Goal: Information Seeking & Learning: Learn about a topic

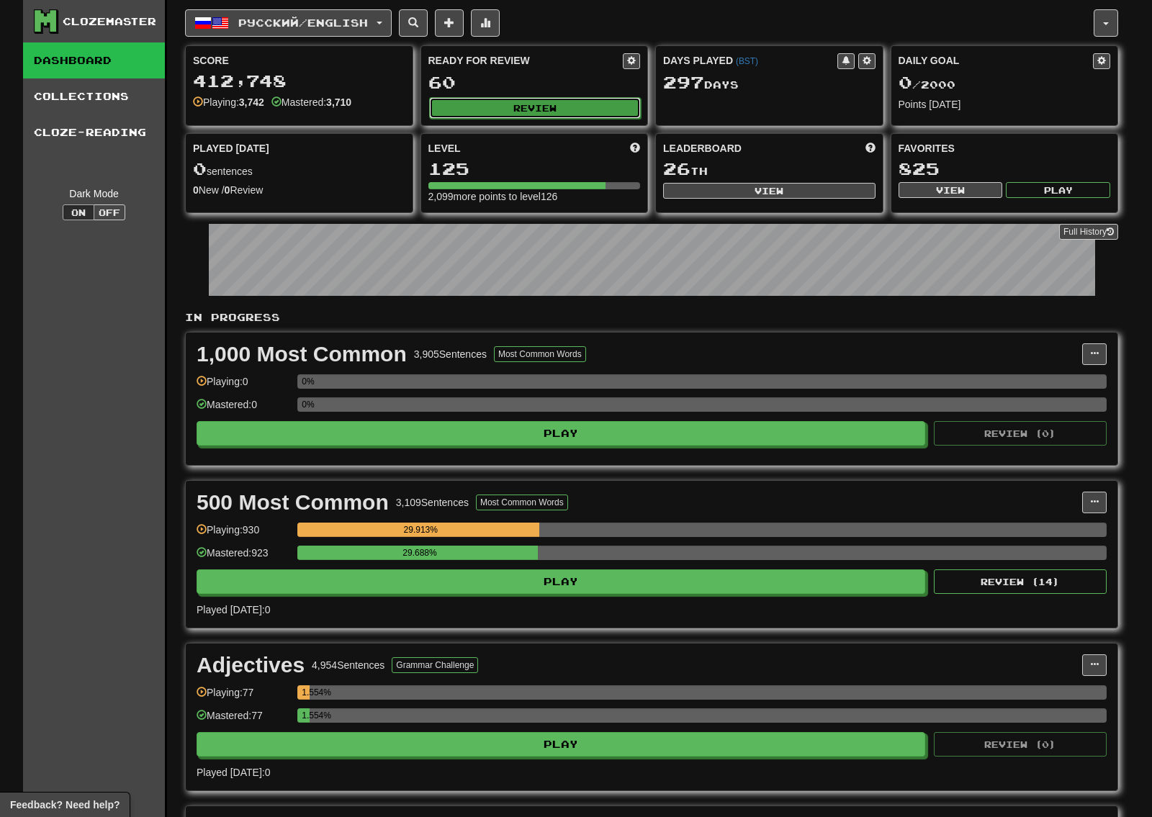
click at [522, 100] on button "Review" at bounding box center [535, 108] width 212 height 22
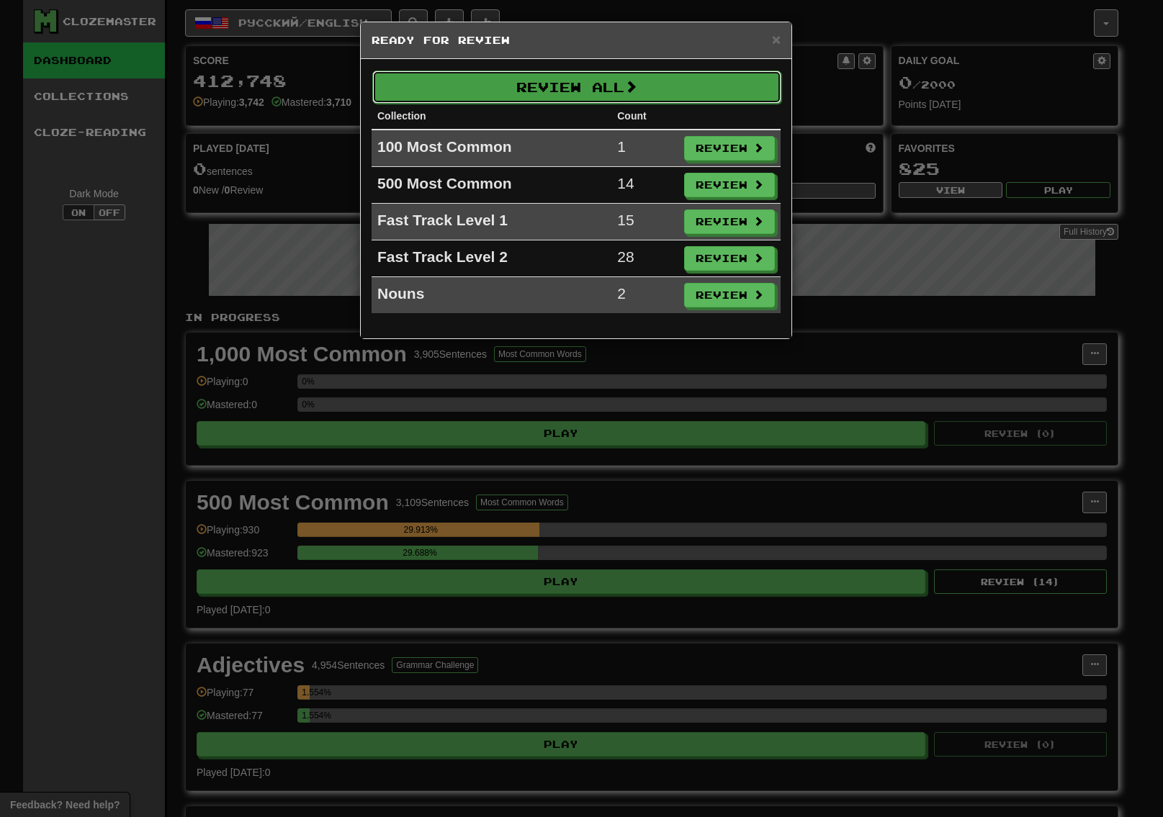
drag, startPoint x: 535, startPoint y: 99, endPoint x: 569, endPoint y: 27, distance: 79.6
click at [537, 99] on button "Review All" at bounding box center [576, 87] width 409 height 33
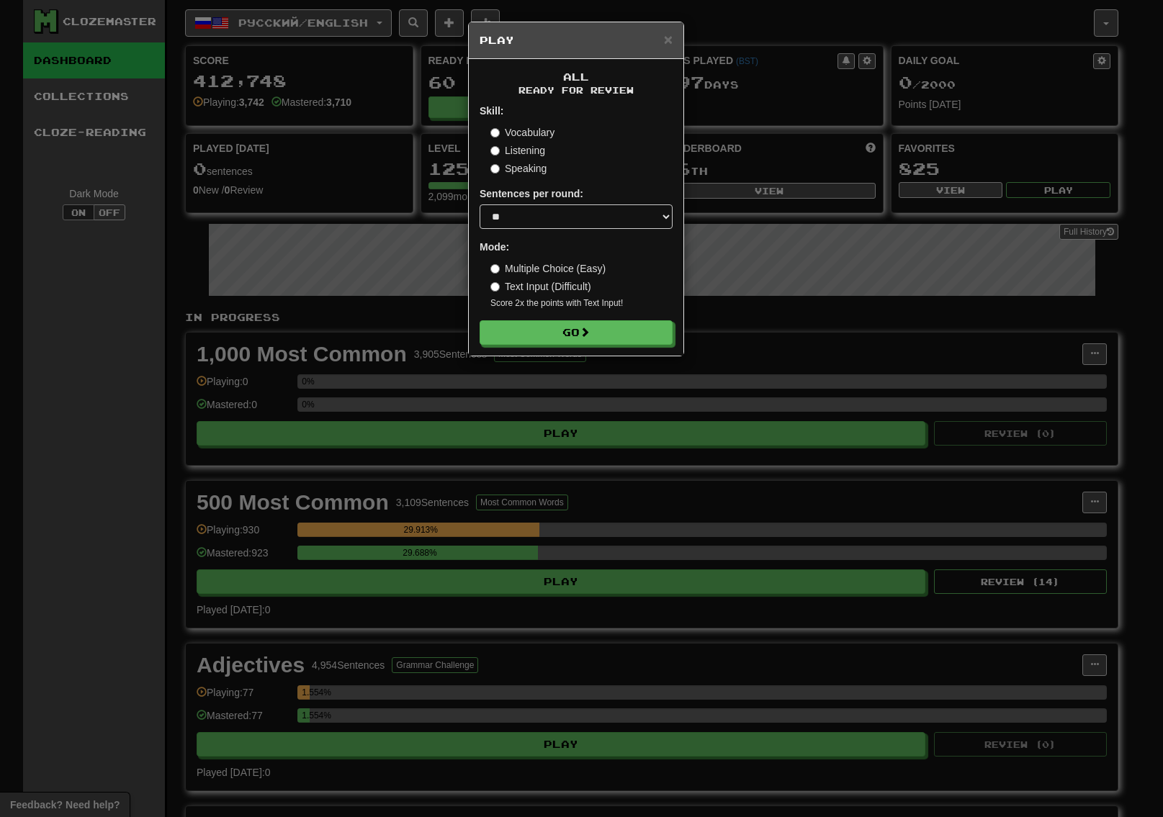
click at [518, 178] on form "Skill: Vocabulary Listening Speaking Sentences per round: * ** ** ** ** ** *** …" at bounding box center [576, 224] width 193 height 241
click at [524, 176] on form "Skill: Vocabulary Listening Speaking Sentences per round: * ** ** ** ** ** *** …" at bounding box center [576, 224] width 193 height 241
click at [539, 175] on label "Speaking" at bounding box center [518, 168] width 56 height 14
click at [550, 223] on select "* ** ** ** ** ** *** ********" at bounding box center [576, 216] width 193 height 24
select select "***"
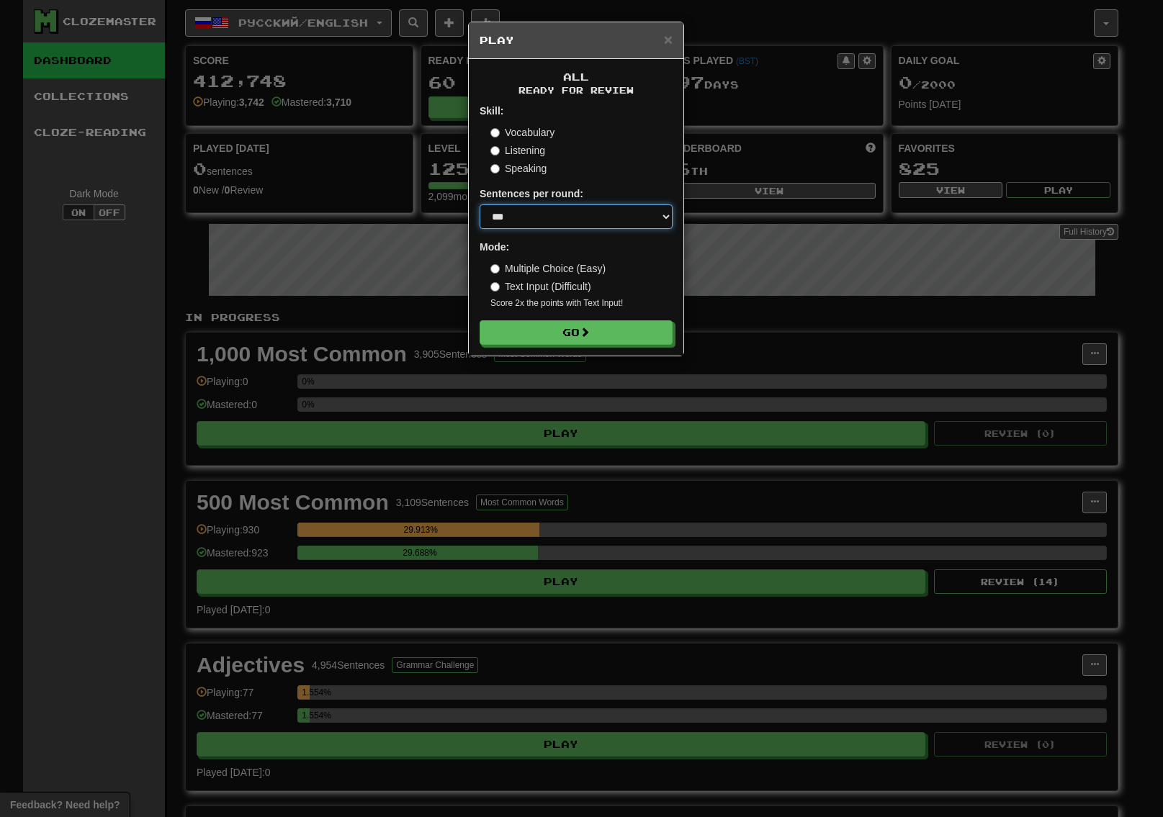
click at [480, 204] on select "* ** ** ** ** ** *** ********" at bounding box center [576, 216] width 193 height 24
click at [529, 334] on button "Go" at bounding box center [576, 333] width 193 height 24
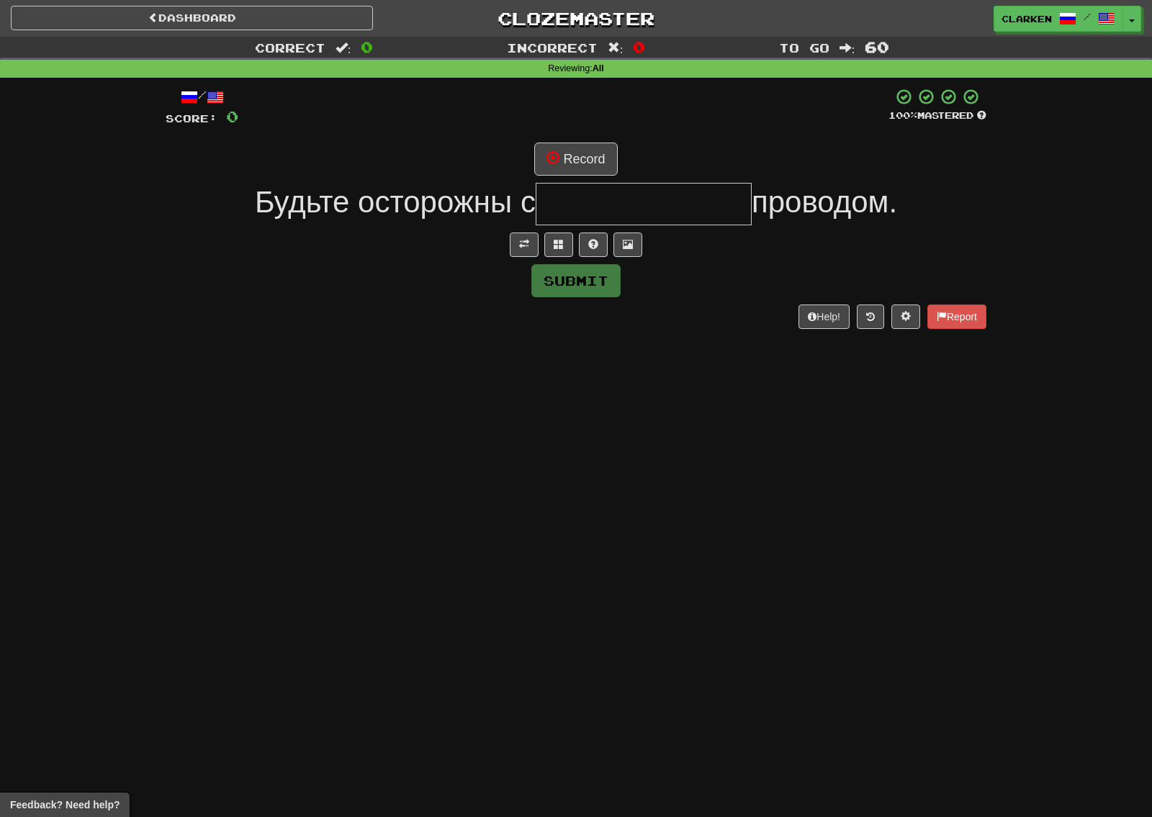
click at [508, 254] on div at bounding box center [576, 245] width 821 height 24
click at [518, 253] on button at bounding box center [524, 245] width 29 height 24
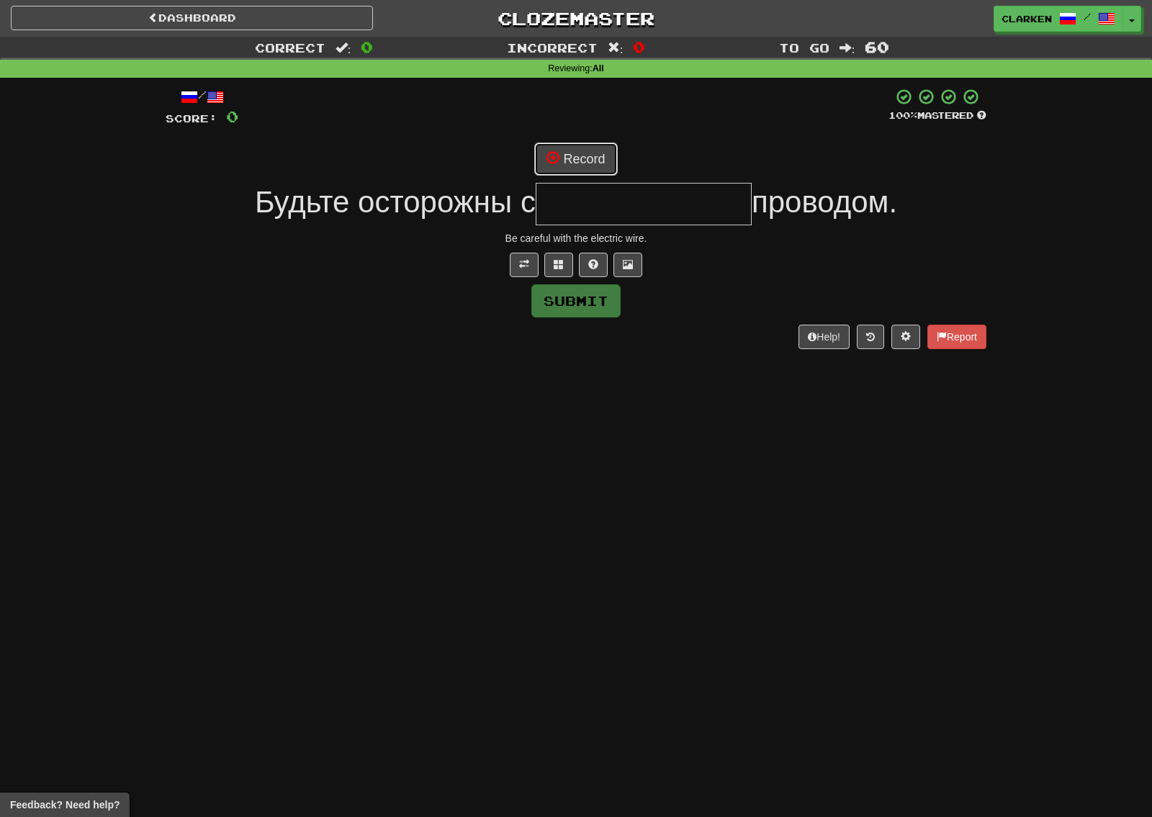
click at [568, 166] on button "Record" at bounding box center [575, 159] width 83 height 33
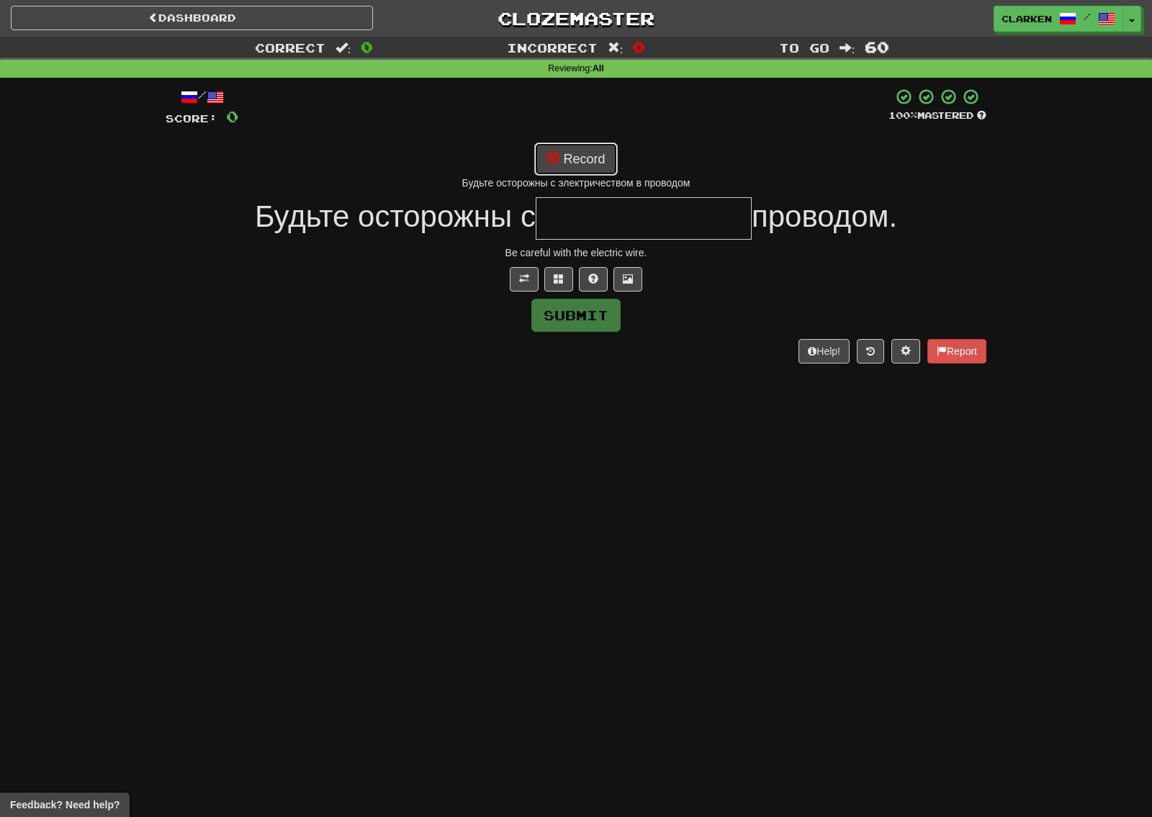
click at [565, 158] on button "Record" at bounding box center [575, 159] width 83 height 33
click at [570, 158] on button "Record" at bounding box center [575, 159] width 83 height 33
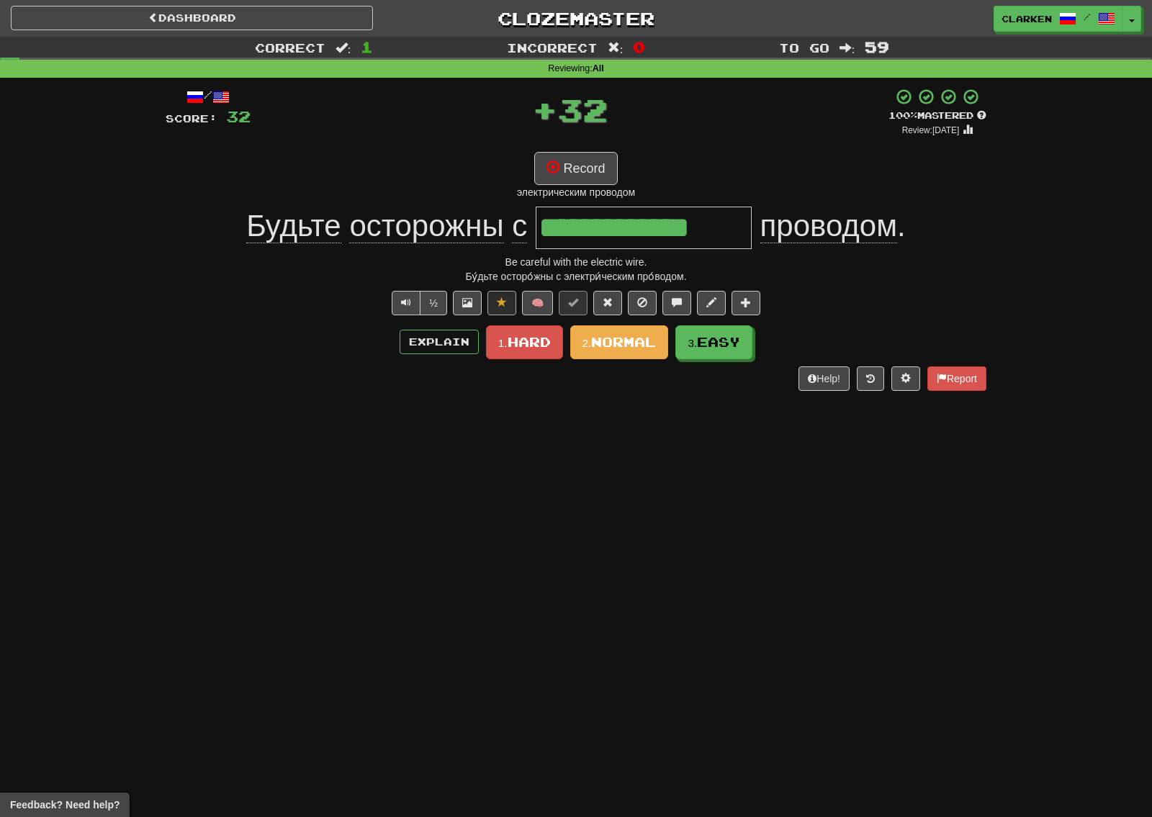
type input "**********"
click at [663, 337] on button "2. Normal" at bounding box center [619, 342] width 99 height 34
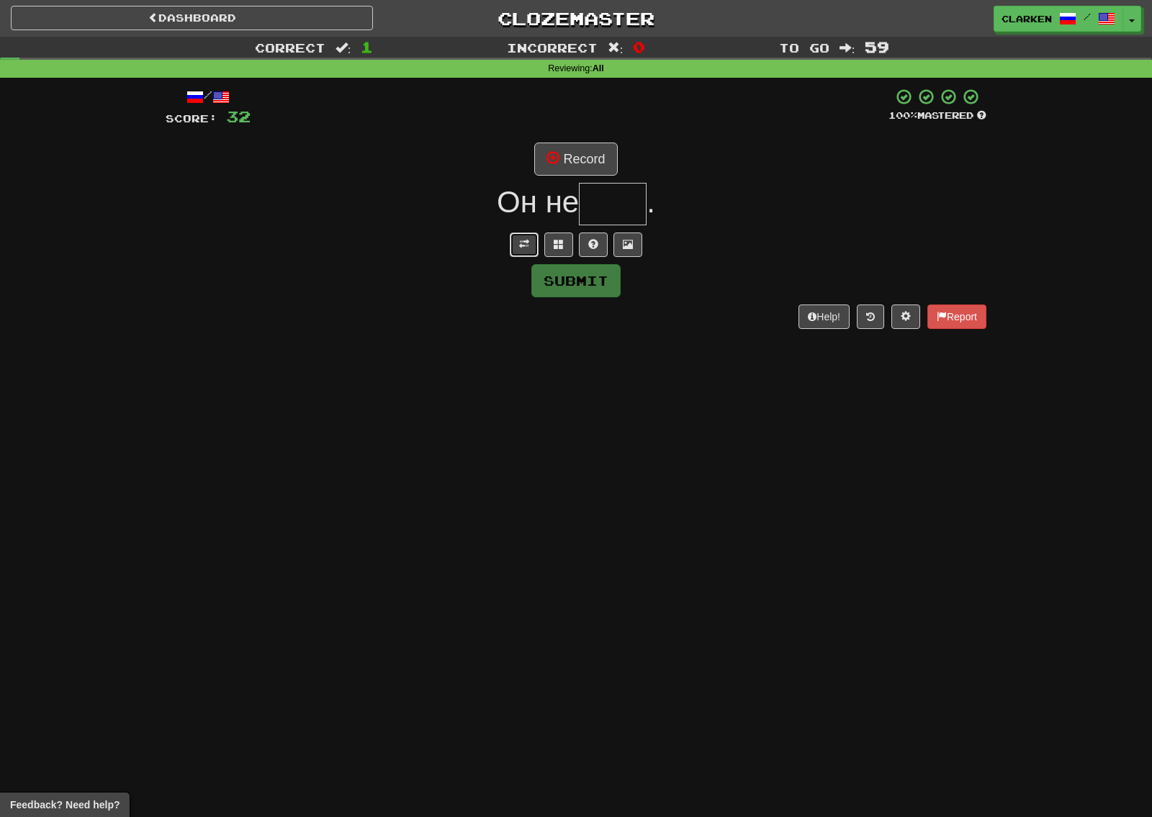
click at [531, 233] on button at bounding box center [524, 245] width 29 height 24
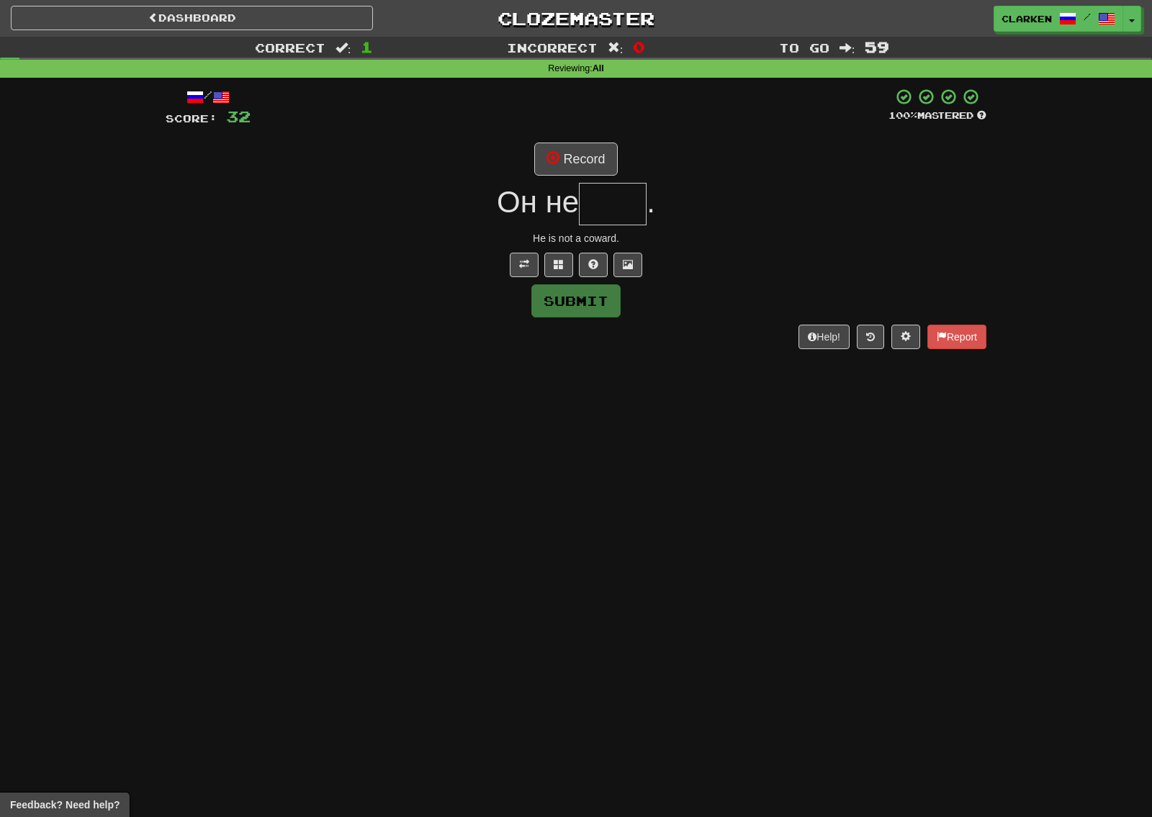
drag, startPoint x: 587, startPoint y: 133, endPoint x: 588, endPoint y: 141, distance: 8.0
click at [588, 133] on div "/ Score: 32 100 % Mastered Record Он не . He is not a coward. Submit Help! Repo…" at bounding box center [576, 218] width 821 height 261
drag, startPoint x: 586, startPoint y: 145, endPoint x: 572, endPoint y: 163, distance: 23.1
click at [577, 153] on button "Record" at bounding box center [575, 159] width 83 height 33
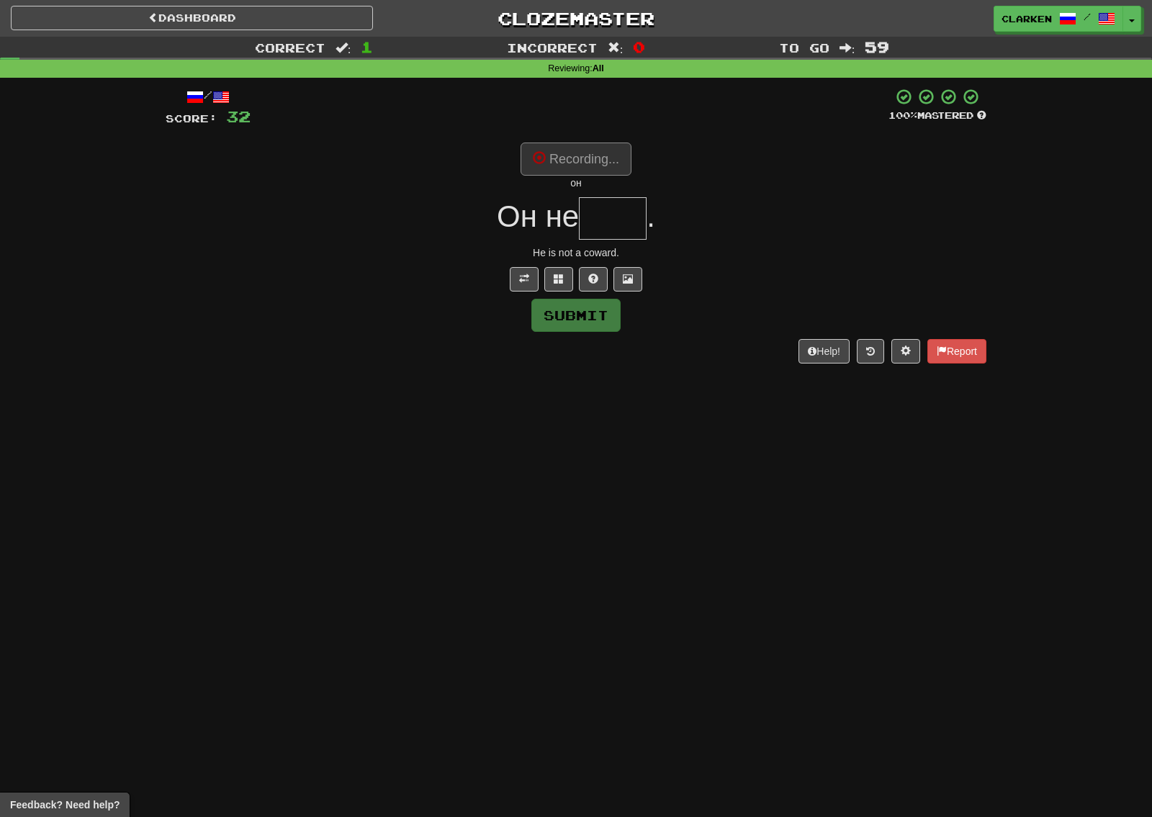
type input "****"
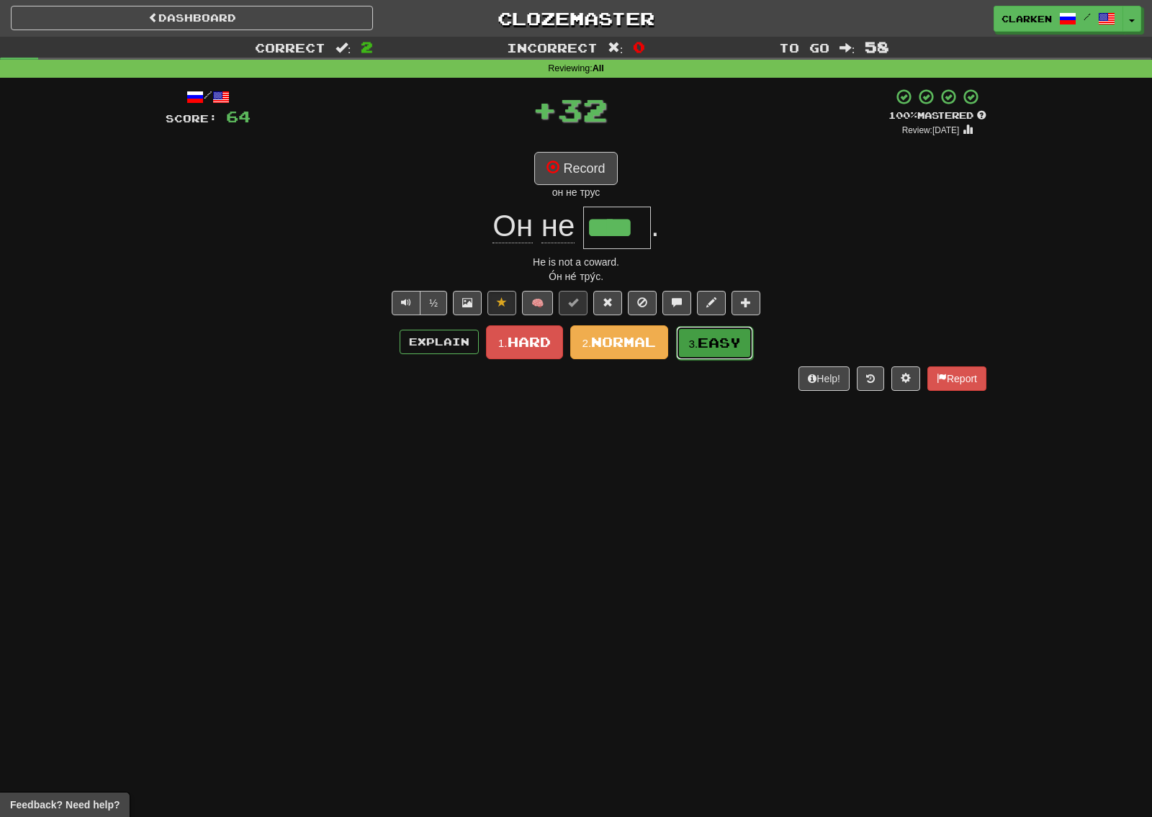
click at [701, 350] on button "3. Easy" at bounding box center [714, 343] width 77 height 34
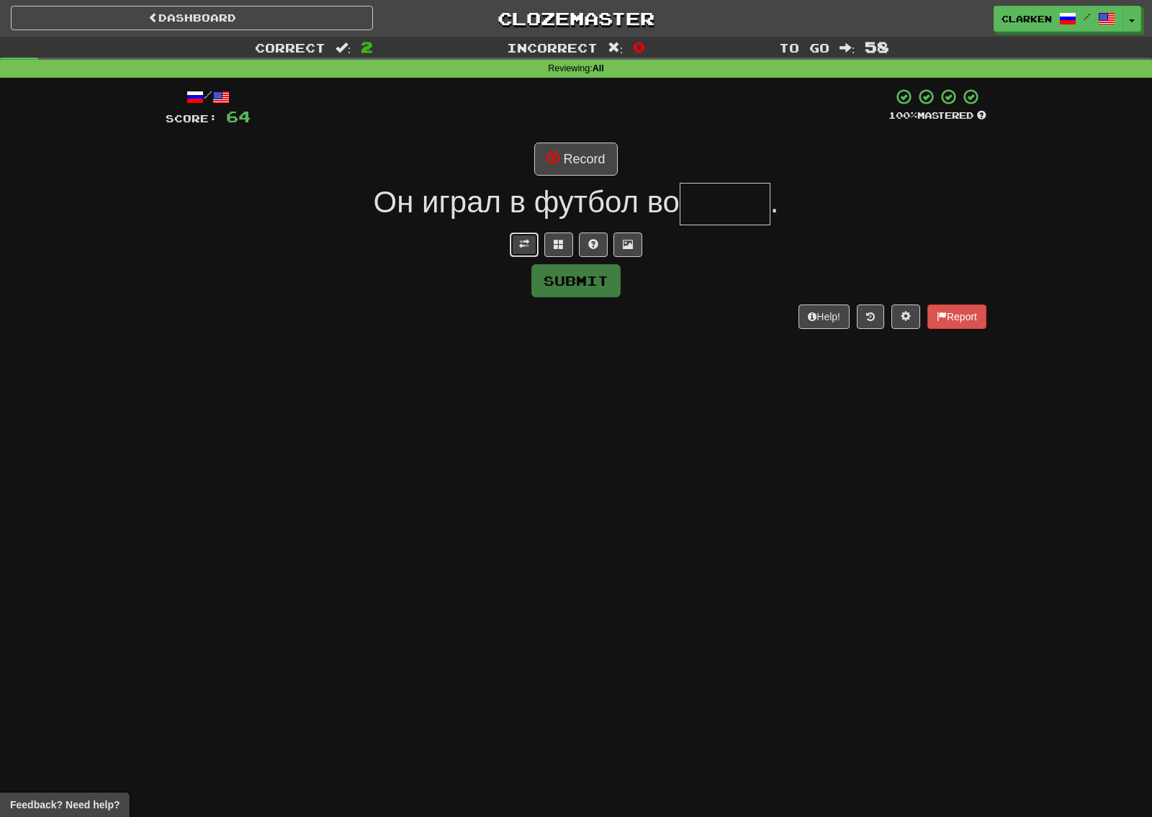
click at [529, 244] on span at bounding box center [524, 244] width 10 height 10
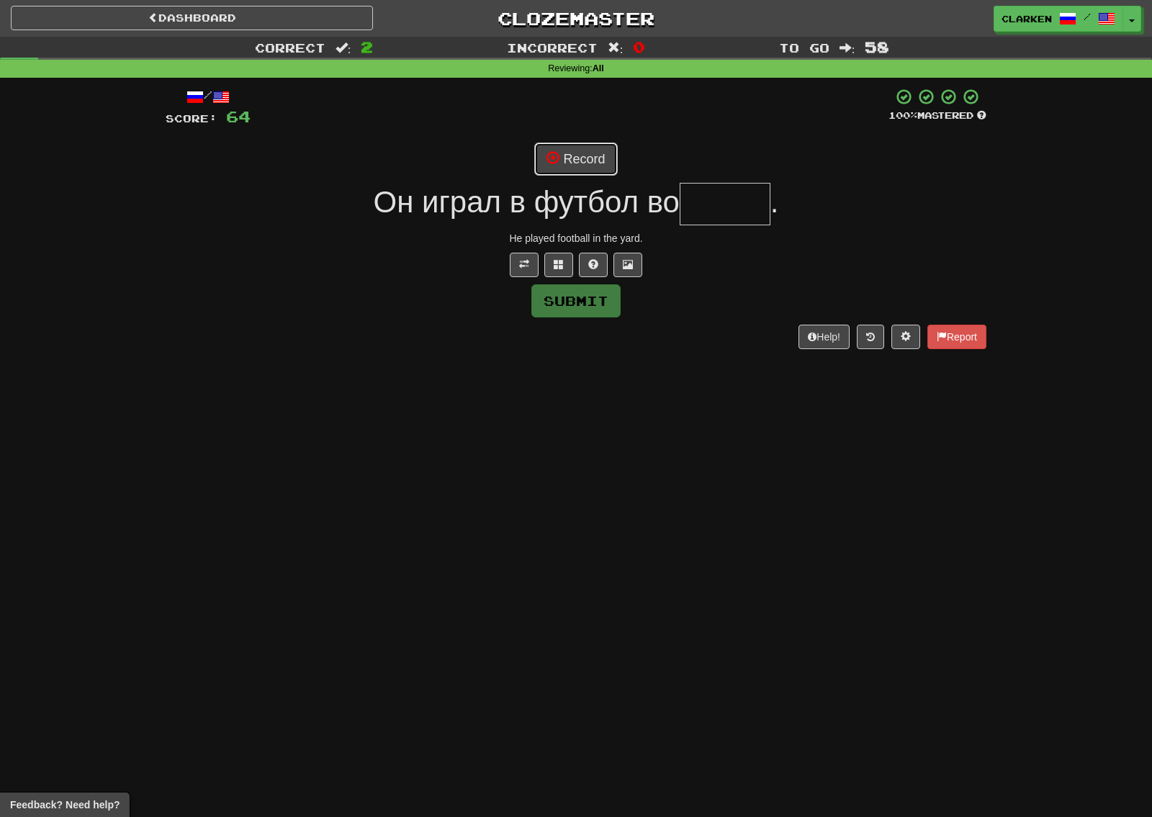
click at [561, 168] on button "Record" at bounding box center [575, 159] width 83 height 33
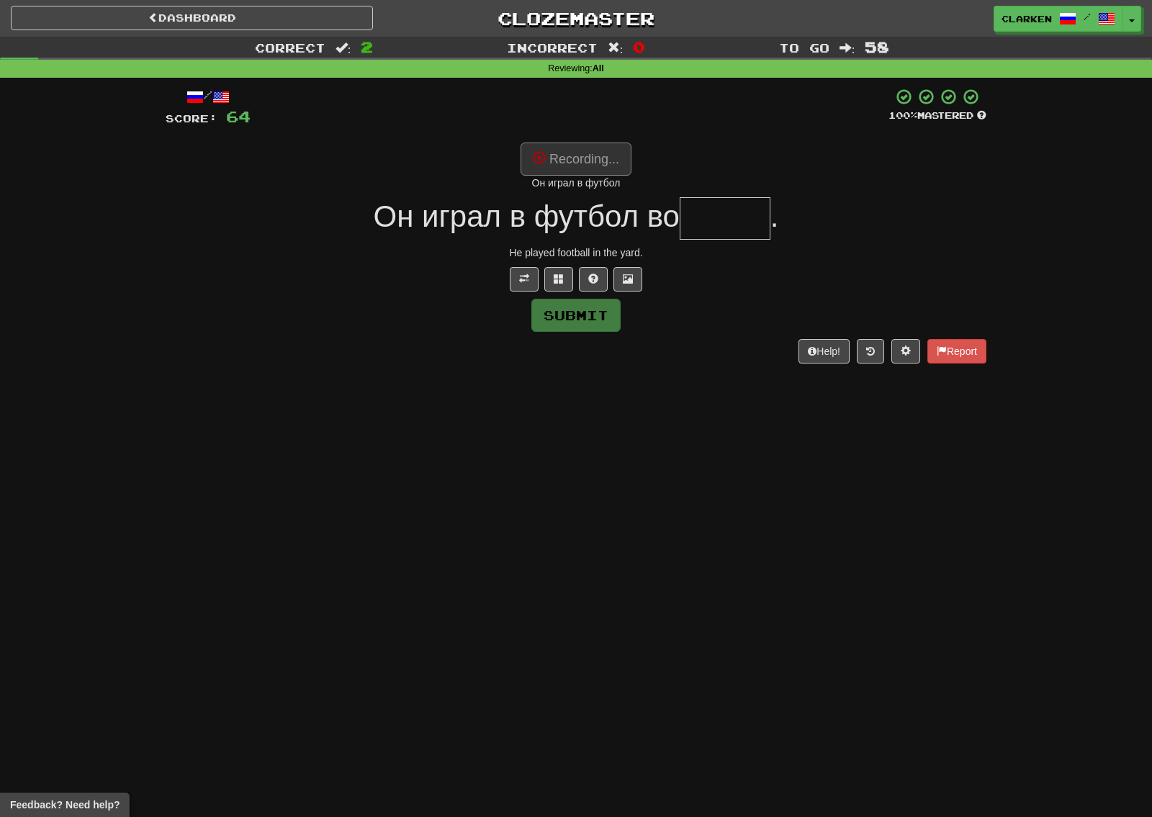
type input "*****"
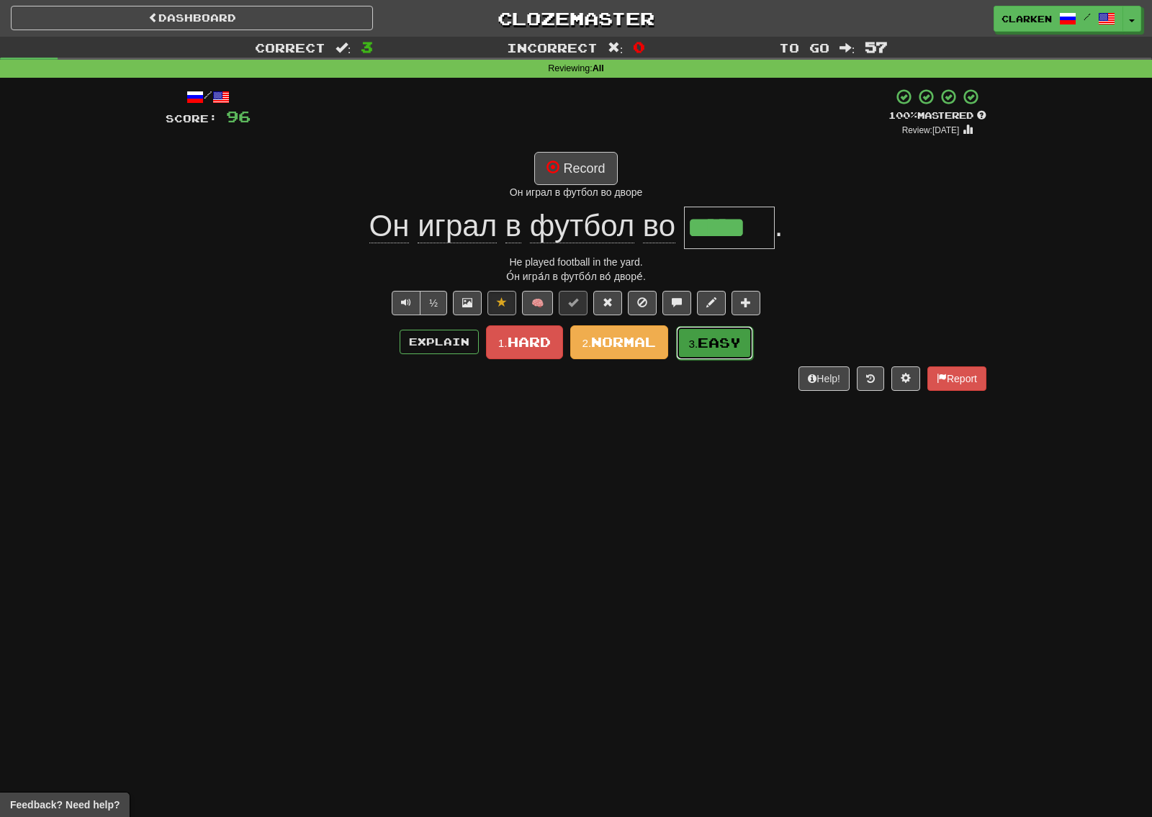
click at [722, 338] on span "Easy" at bounding box center [719, 343] width 43 height 16
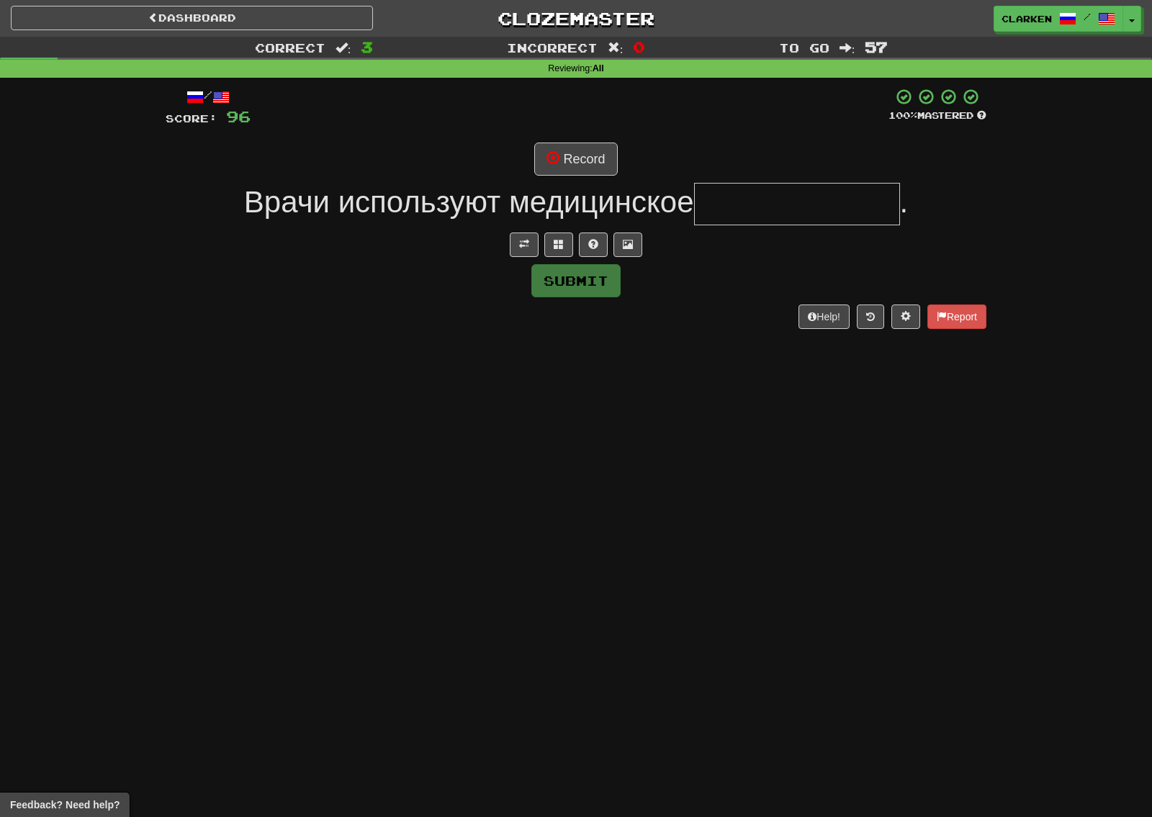
click at [498, 237] on div at bounding box center [576, 245] width 821 height 24
click at [533, 242] on button at bounding box center [524, 245] width 29 height 24
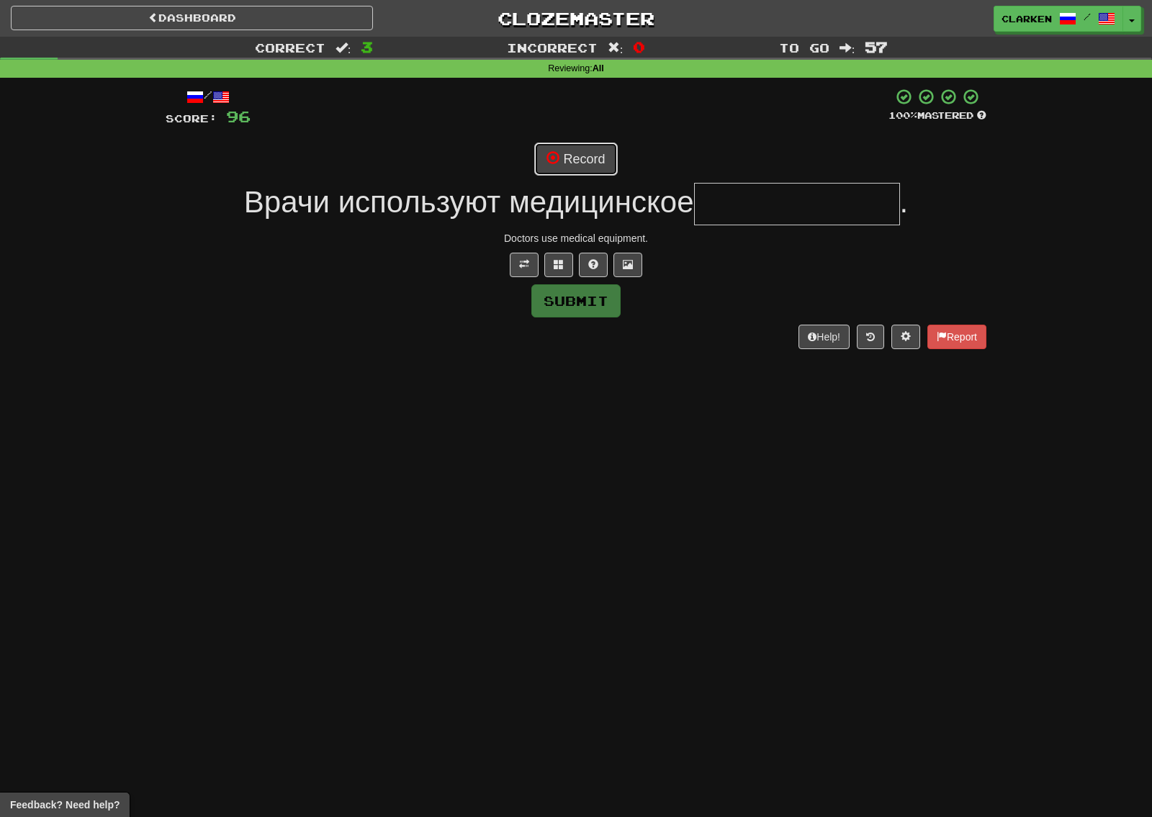
click at [540, 164] on button "Record" at bounding box center [575, 159] width 83 height 33
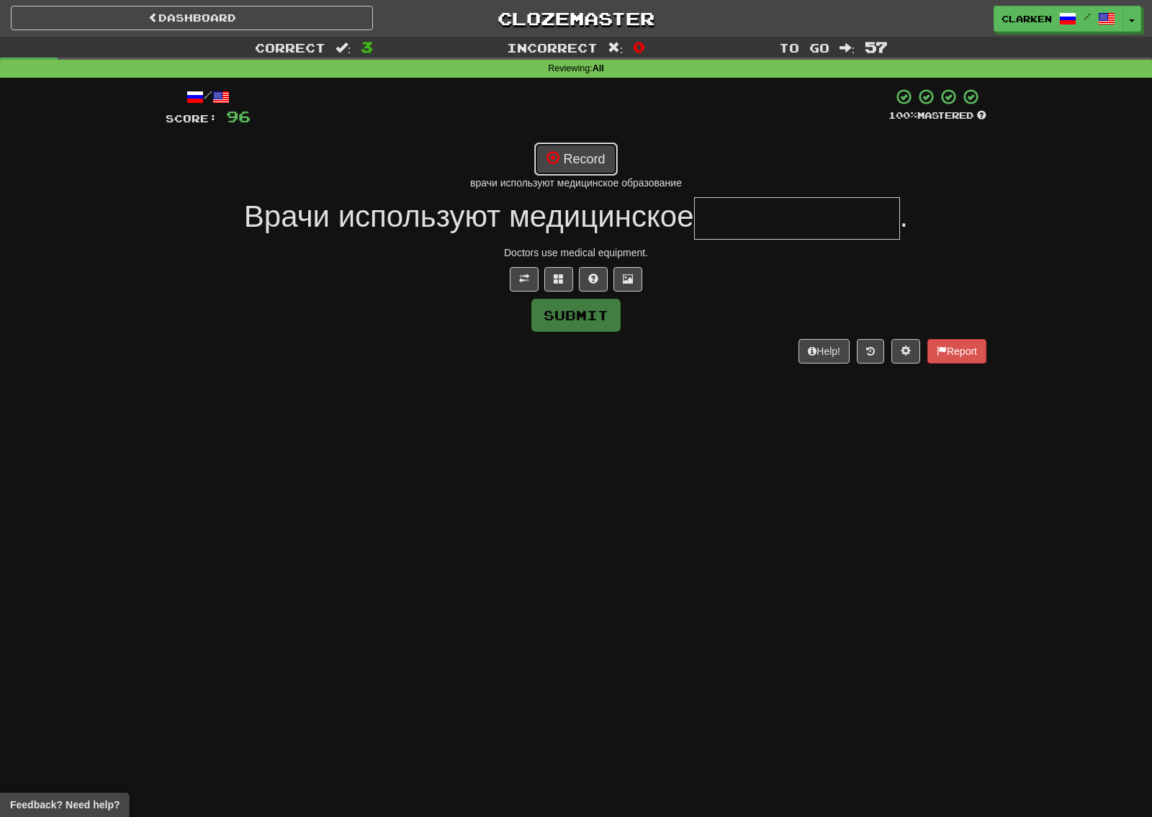
click at [567, 144] on button "Record" at bounding box center [575, 159] width 83 height 33
type input "**********"
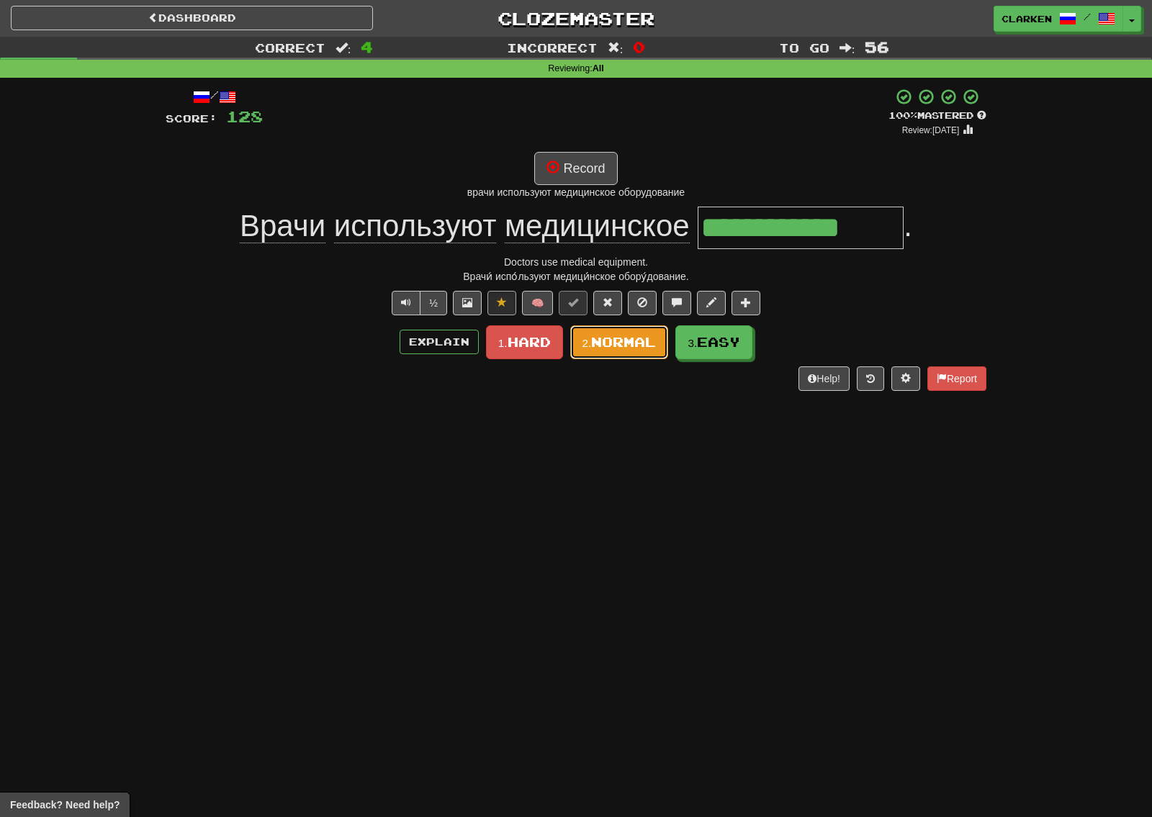
click at [636, 342] on span "Normal" at bounding box center [623, 342] width 65 height 16
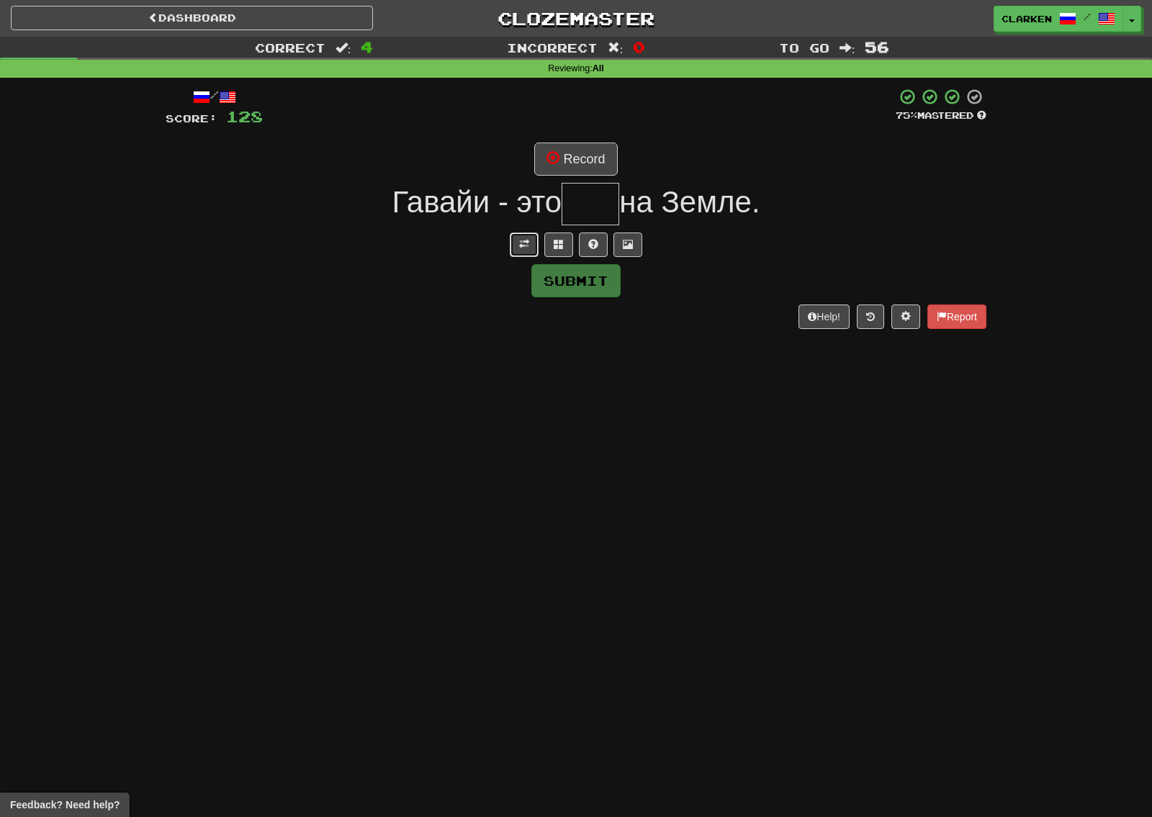
click at [522, 241] on span at bounding box center [524, 244] width 10 height 10
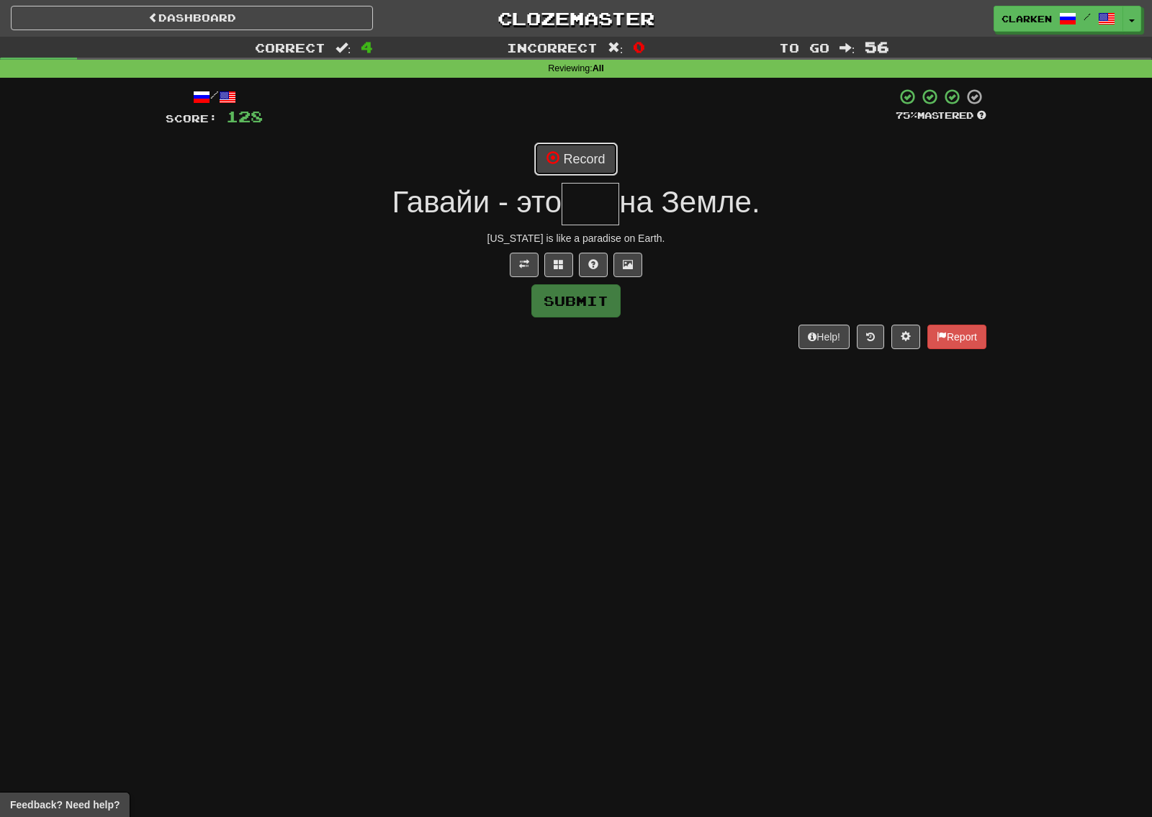
click at [593, 158] on button "Record" at bounding box center [575, 159] width 83 height 33
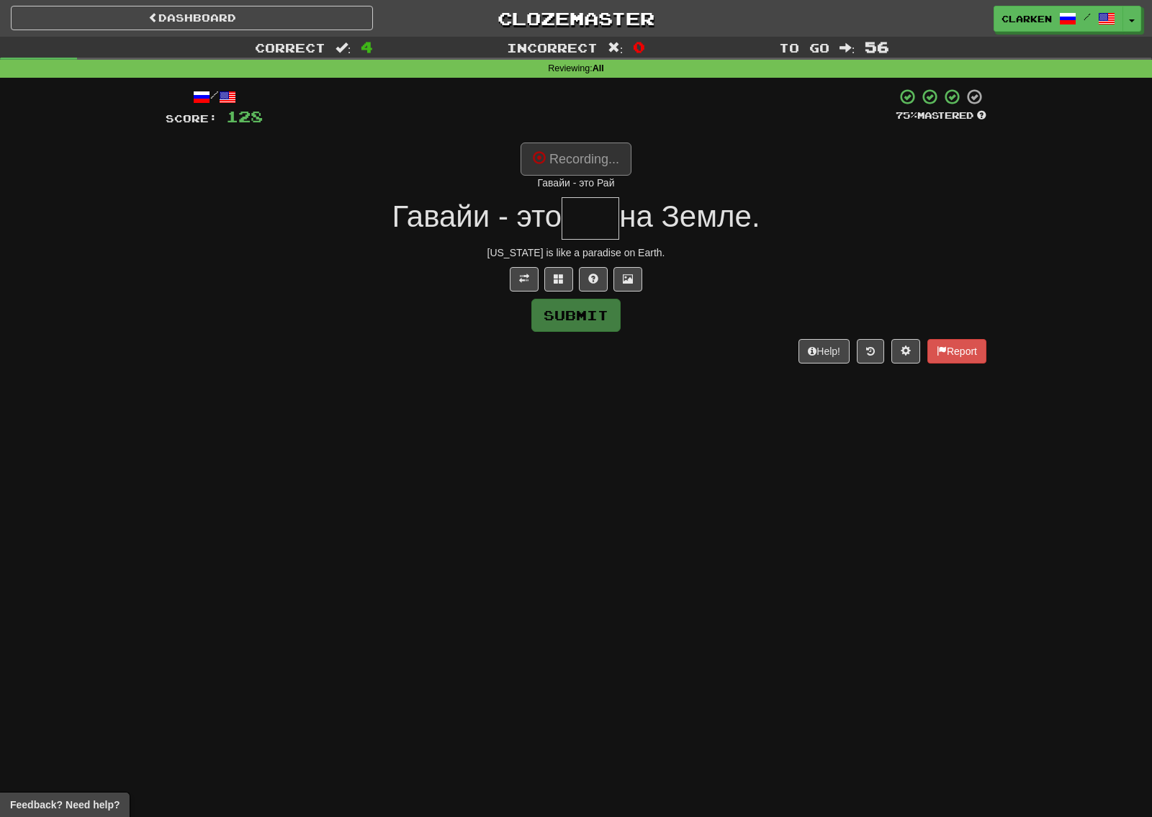
type input "***"
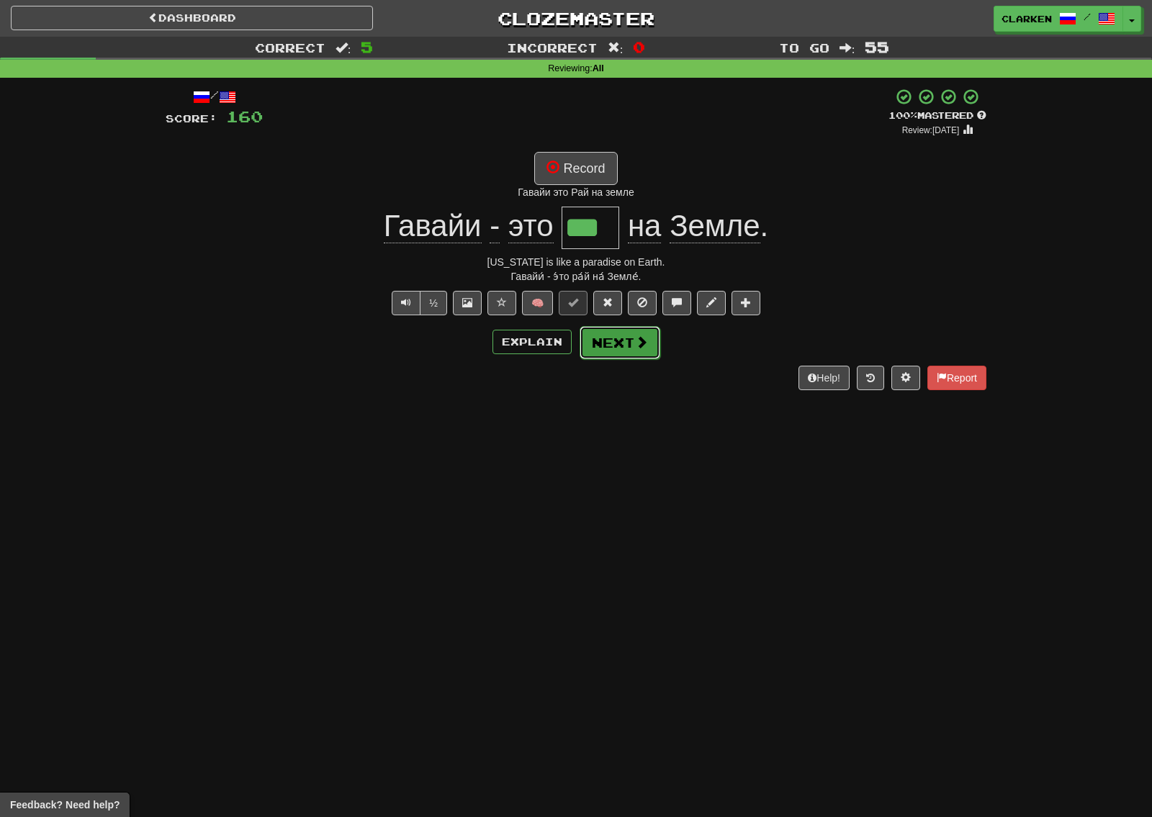
click at [632, 339] on button "Next" at bounding box center [620, 342] width 81 height 33
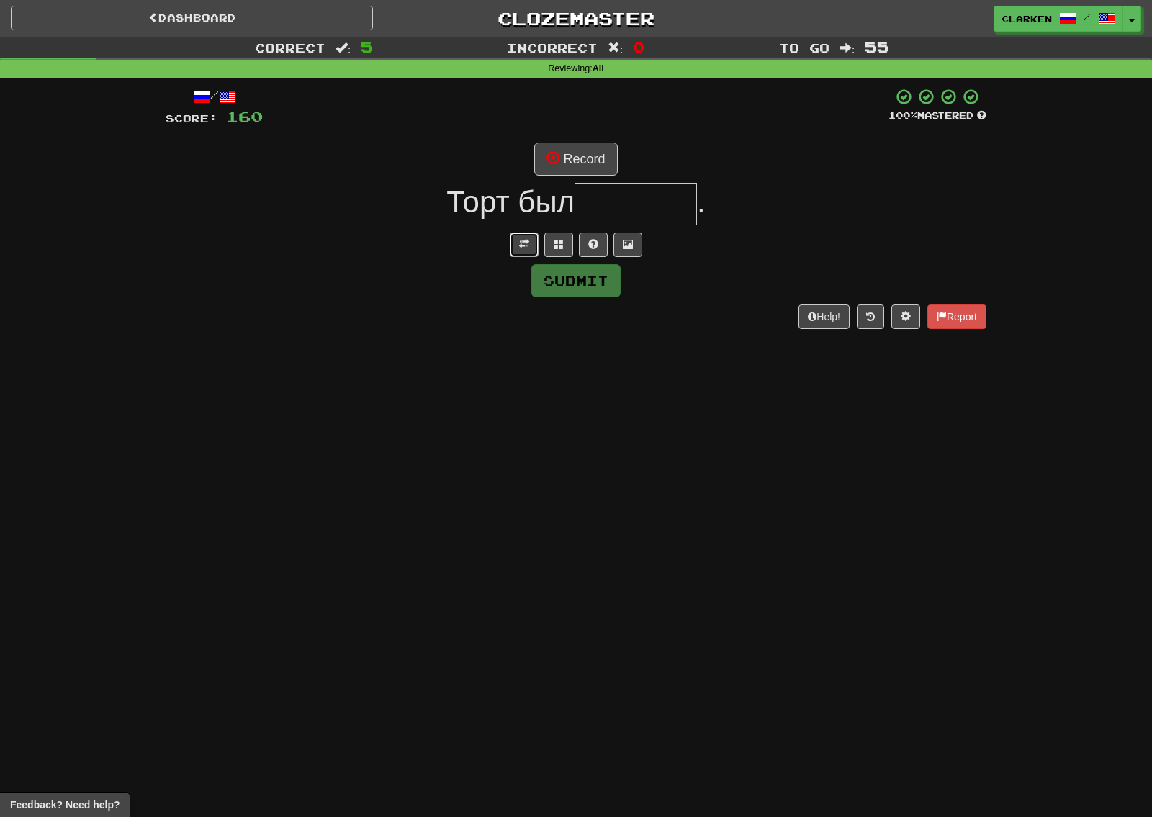
click at [526, 240] on span at bounding box center [524, 244] width 10 height 10
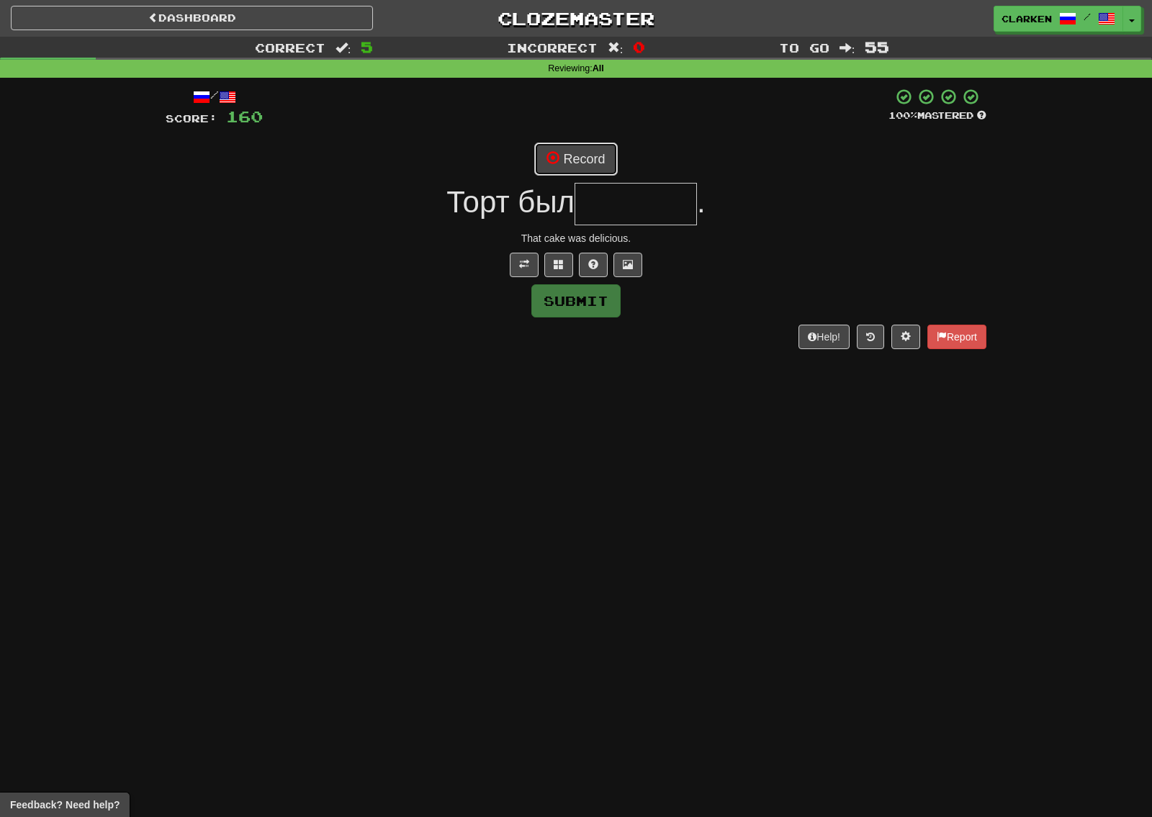
click at [580, 145] on button "Record" at bounding box center [575, 159] width 83 height 33
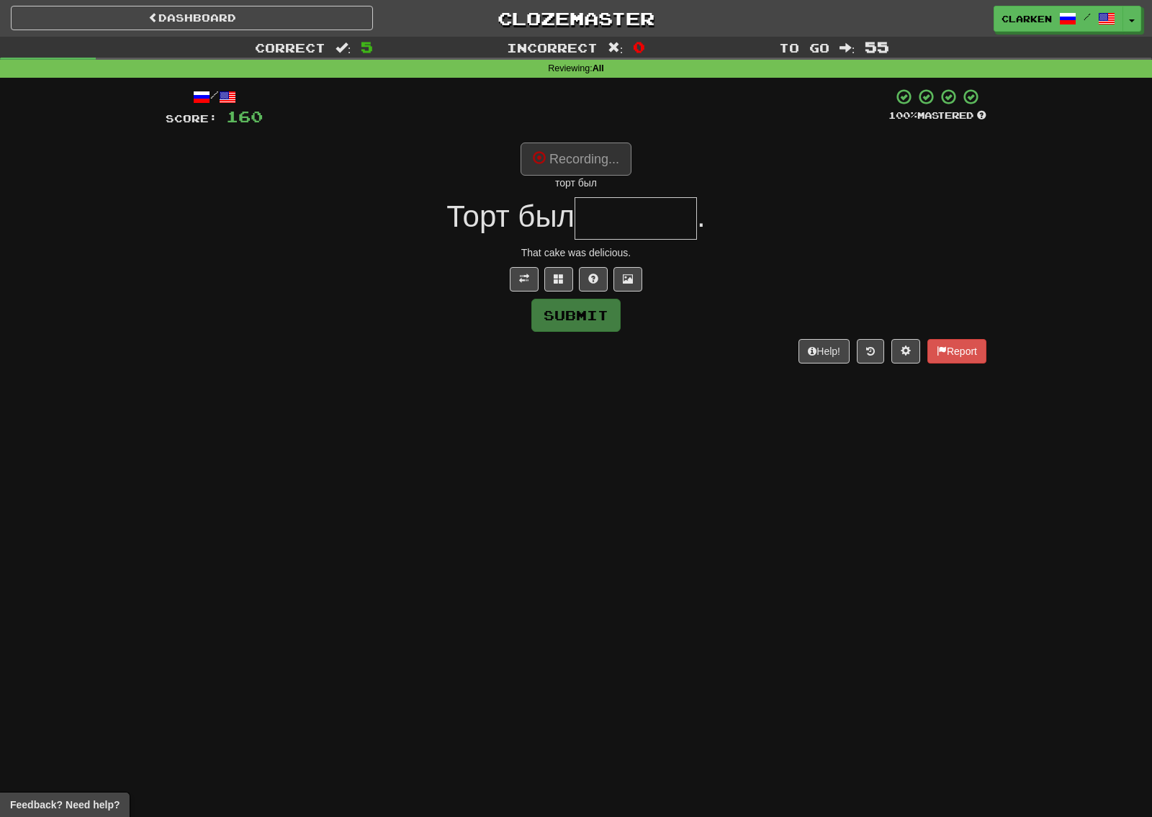
type input "*******"
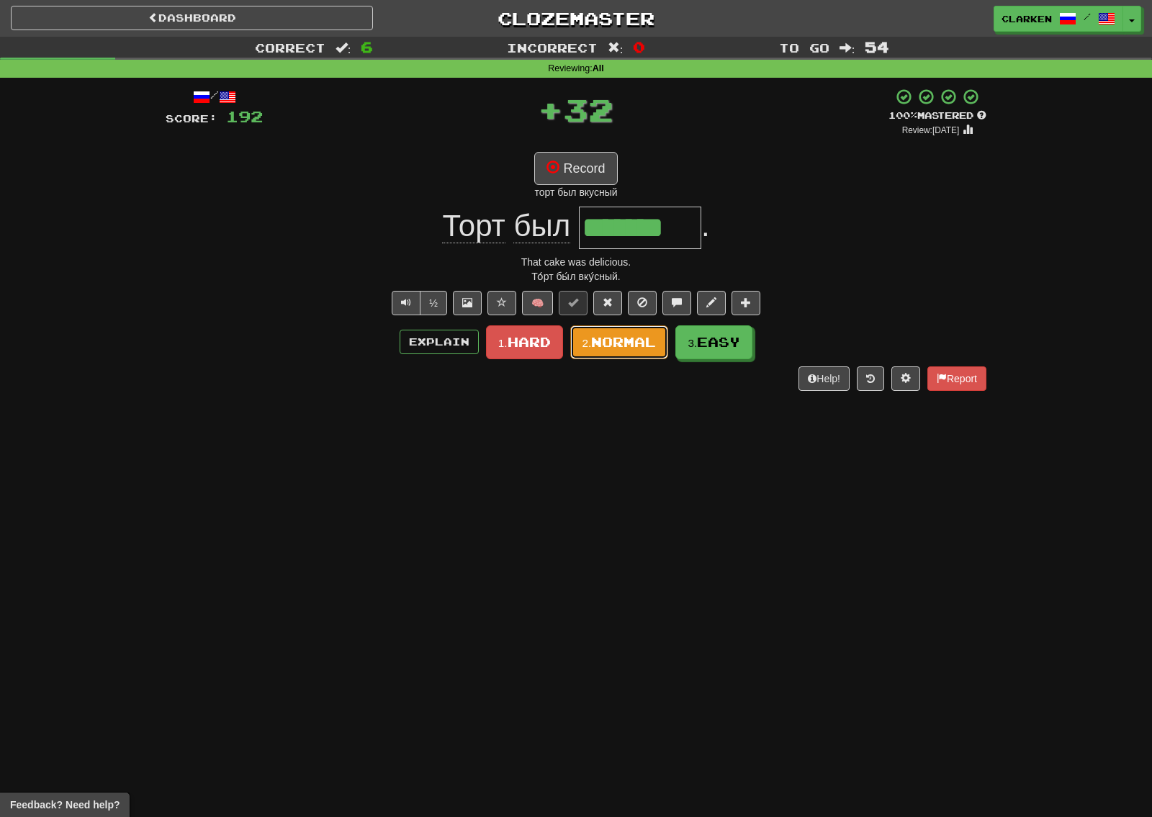
click at [639, 347] on span "Normal" at bounding box center [623, 342] width 65 height 16
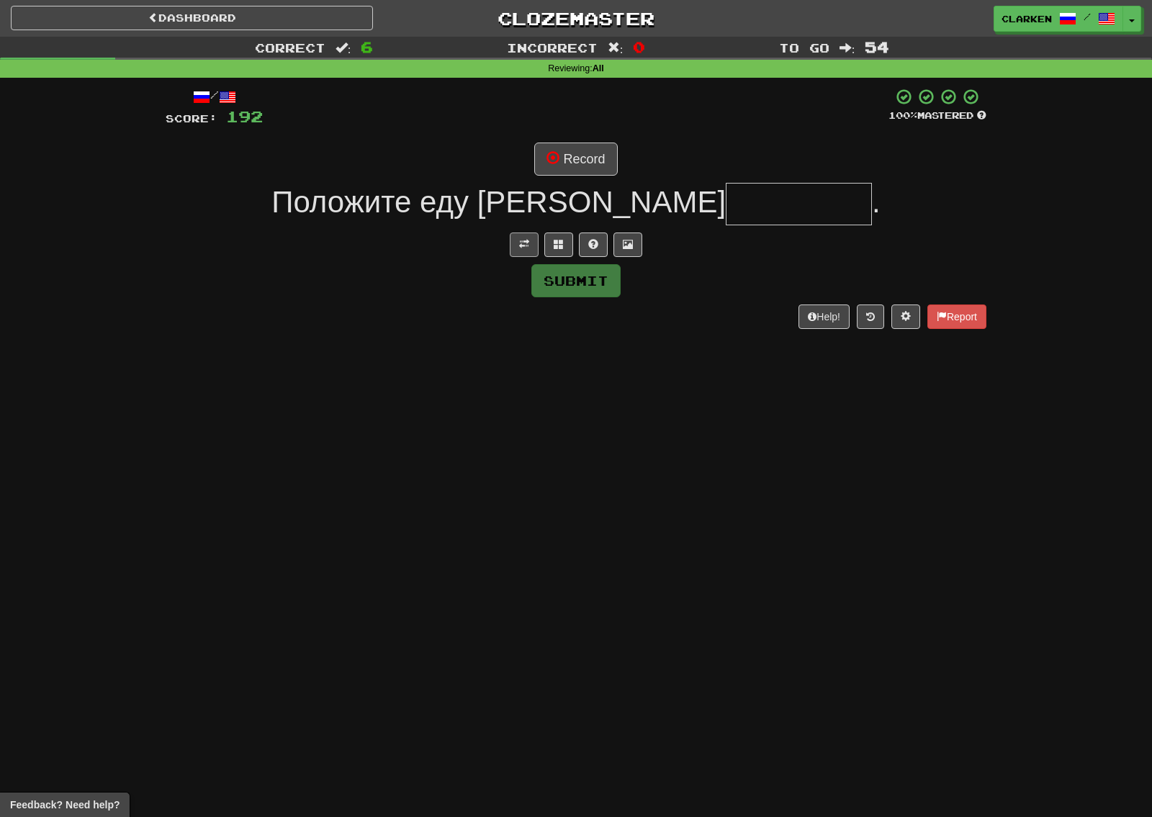
click at [539, 239] on div at bounding box center [576, 245] width 821 height 24
drag, startPoint x: 543, startPoint y: 225, endPoint x: 531, endPoint y: 228, distance: 12.1
click at [531, 228] on div "/ Score: 192 100 % Mastered Record Положите еду в . Submit Help! Report" at bounding box center [576, 208] width 821 height 240
click at [529, 243] on span at bounding box center [524, 244] width 10 height 10
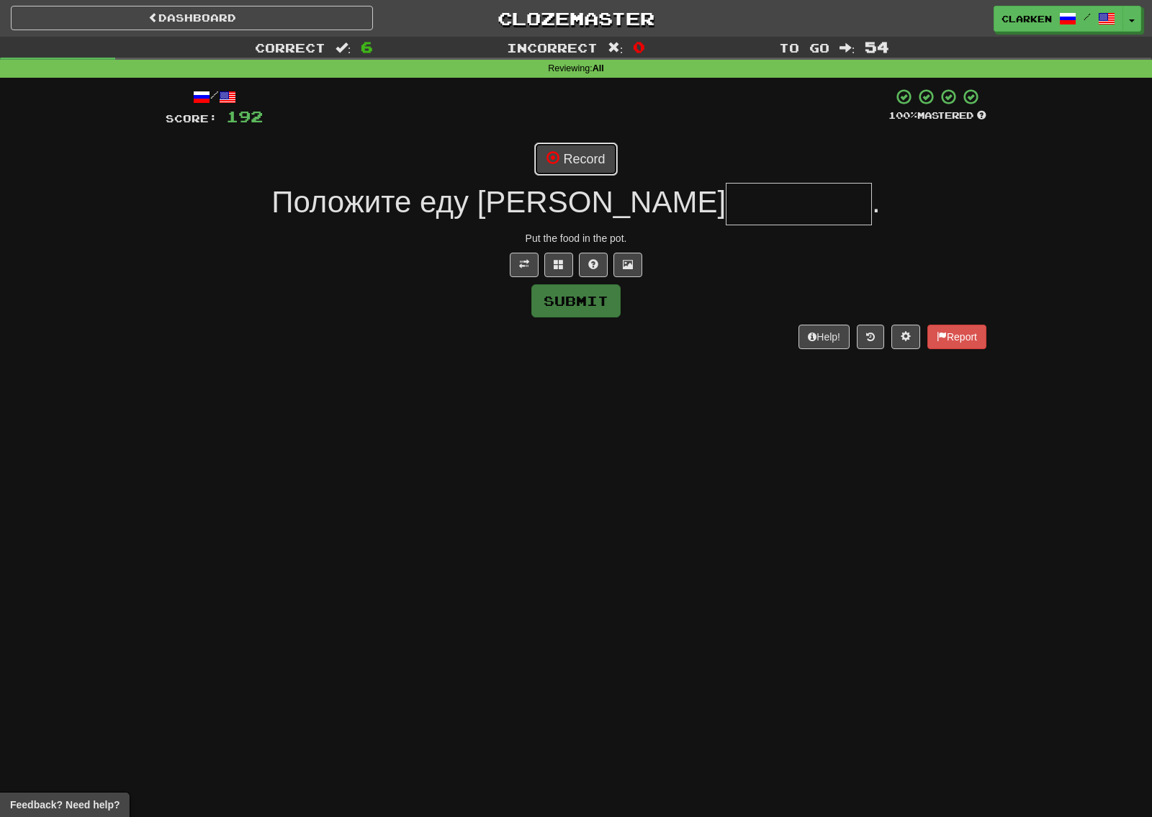
click at [589, 149] on button "Record" at bounding box center [575, 159] width 83 height 33
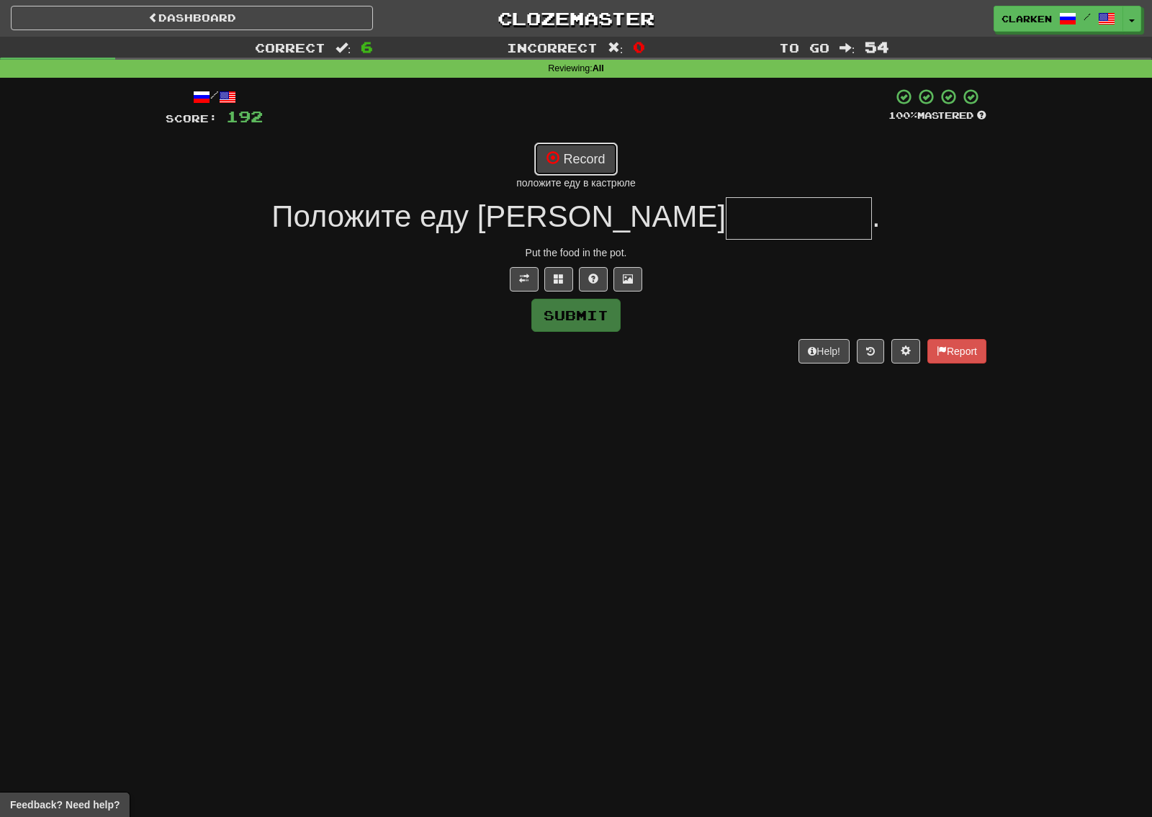
click at [588, 173] on button "Record" at bounding box center [575, 159] width 83 height 33
type input "********"
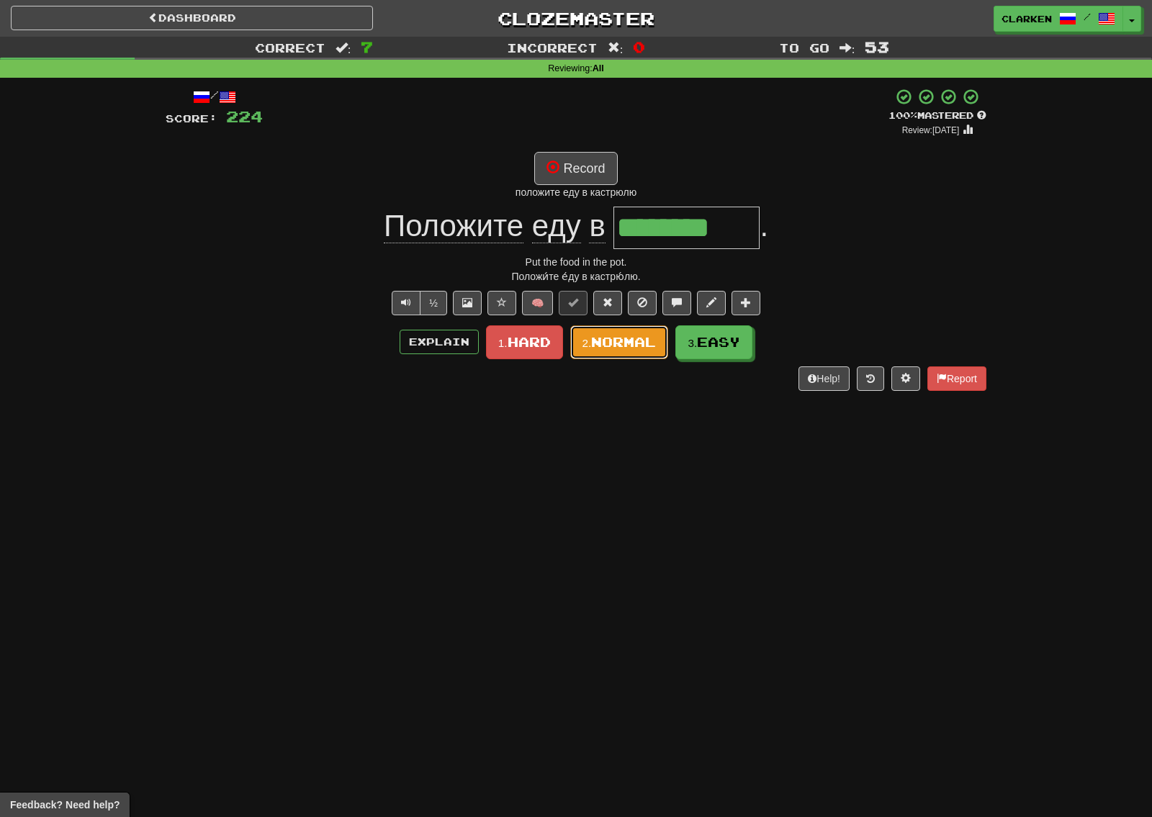
click at [644, 352] on button "2. Normal" at bounding box center [619, 342] width 99 height 34
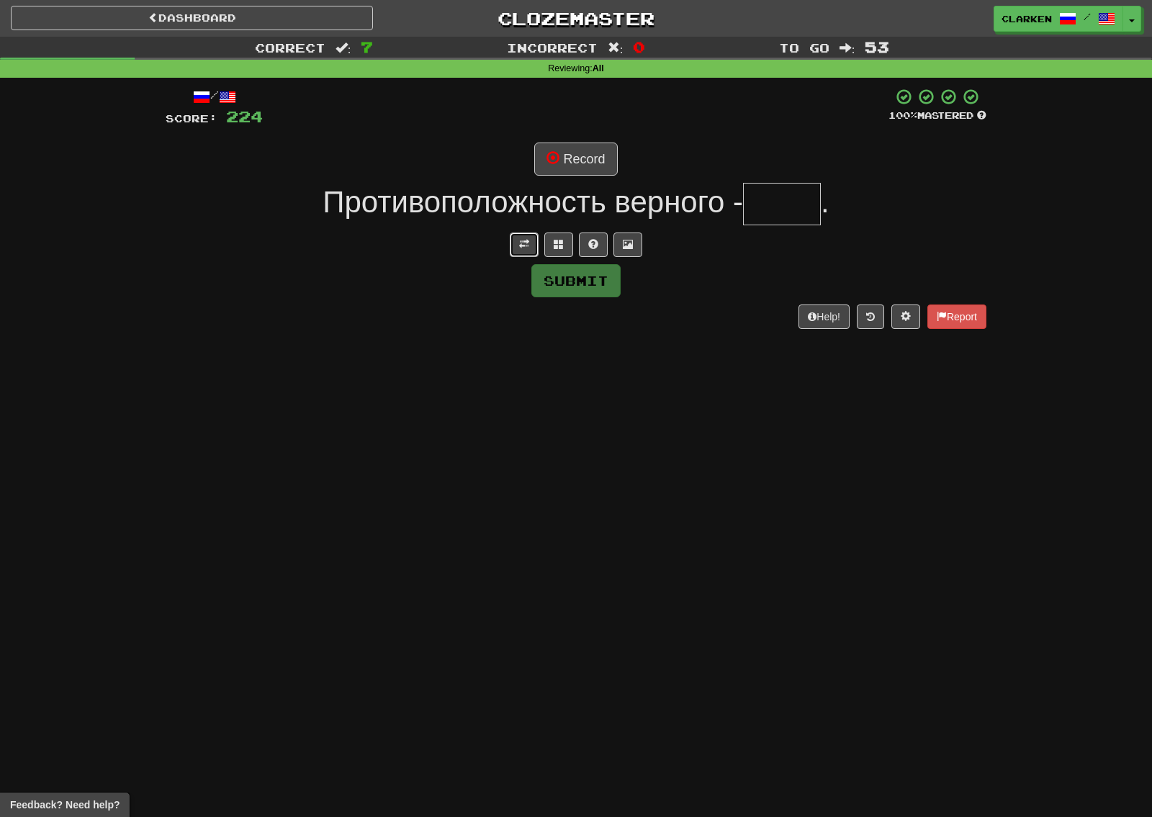
click at [528, 242] on span at bounding box center [524, 244] width 10 height 10
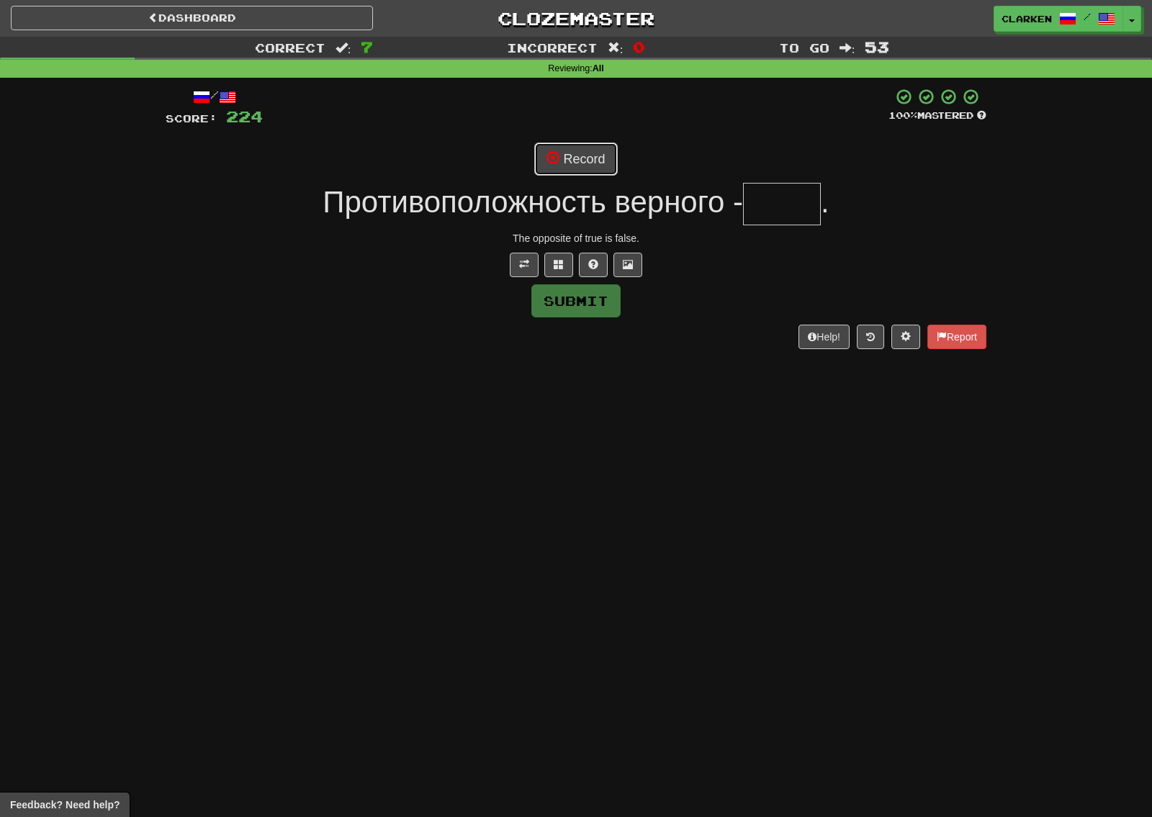
click at [552, 148] on button "Record" at bounding box center [575, 159] width 83 height 33
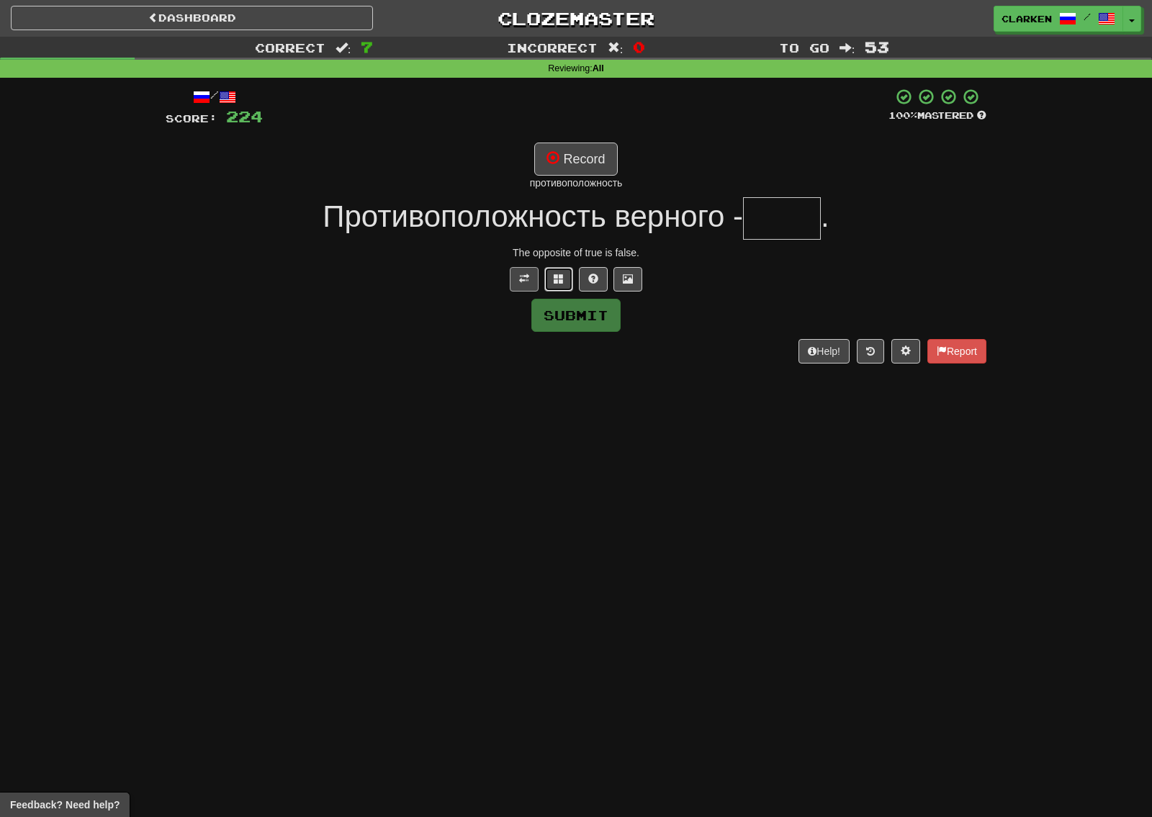
click at [553, 274] on button at bounding box center [558, 279] width 29 height 24
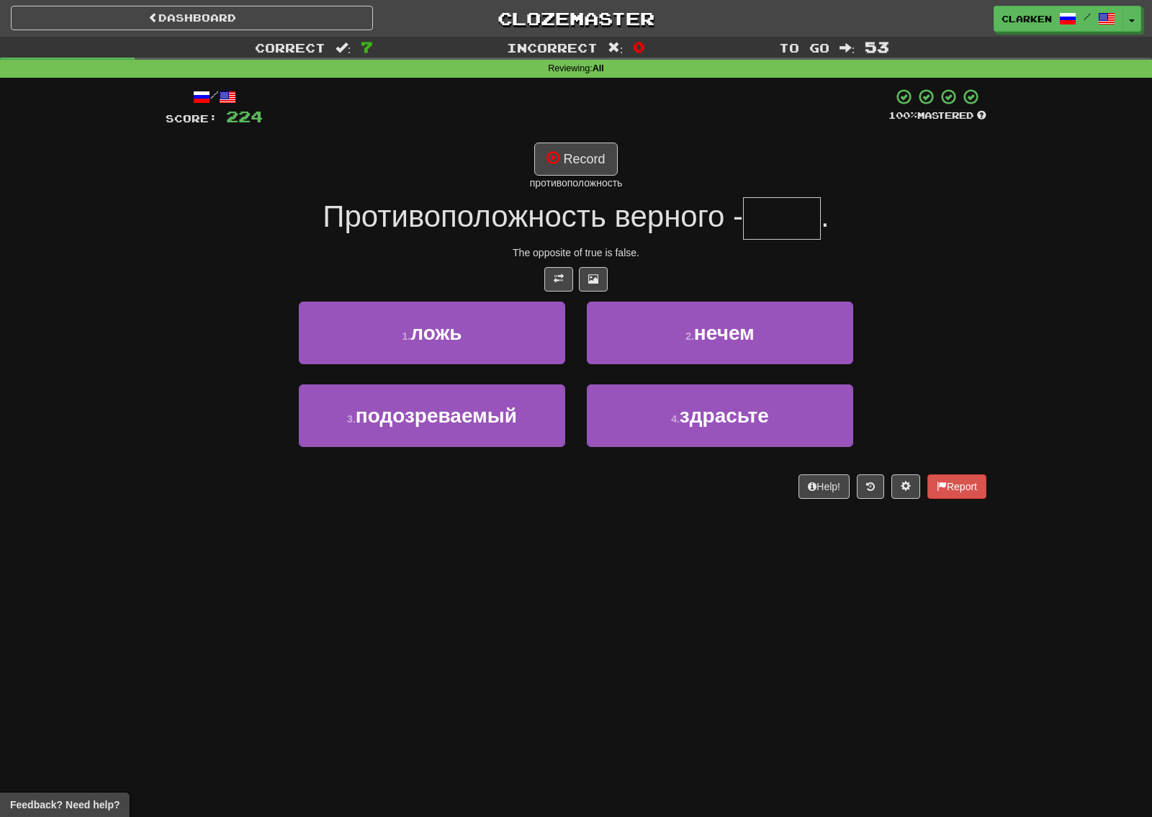
click at [589, 179] on div "противоположность" at bounding box center [576, 183] width 821 height 14
click at [585, 173] on button "Record" at bounding box center [575, 159] width 83 height 33
type input "****"
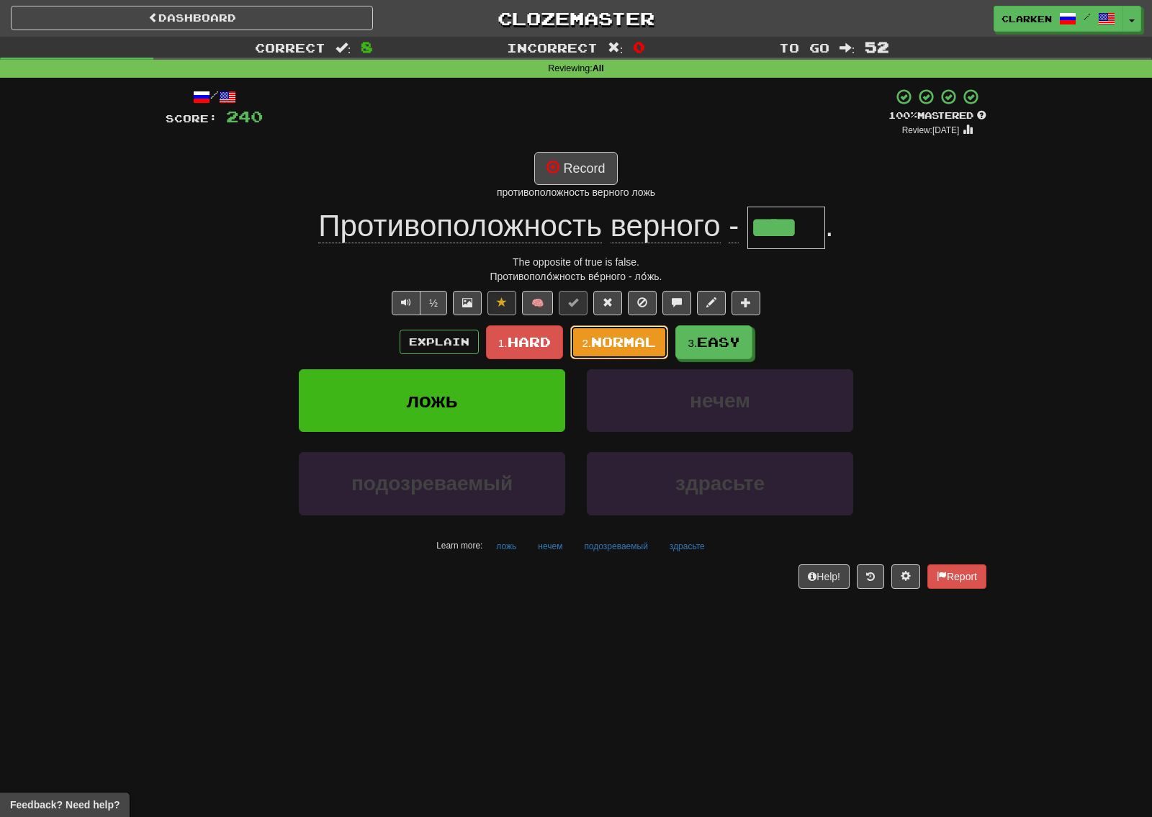
click at [578, 347] on button "2. Normal" at bounding box center [619, 342] width 99 height 34
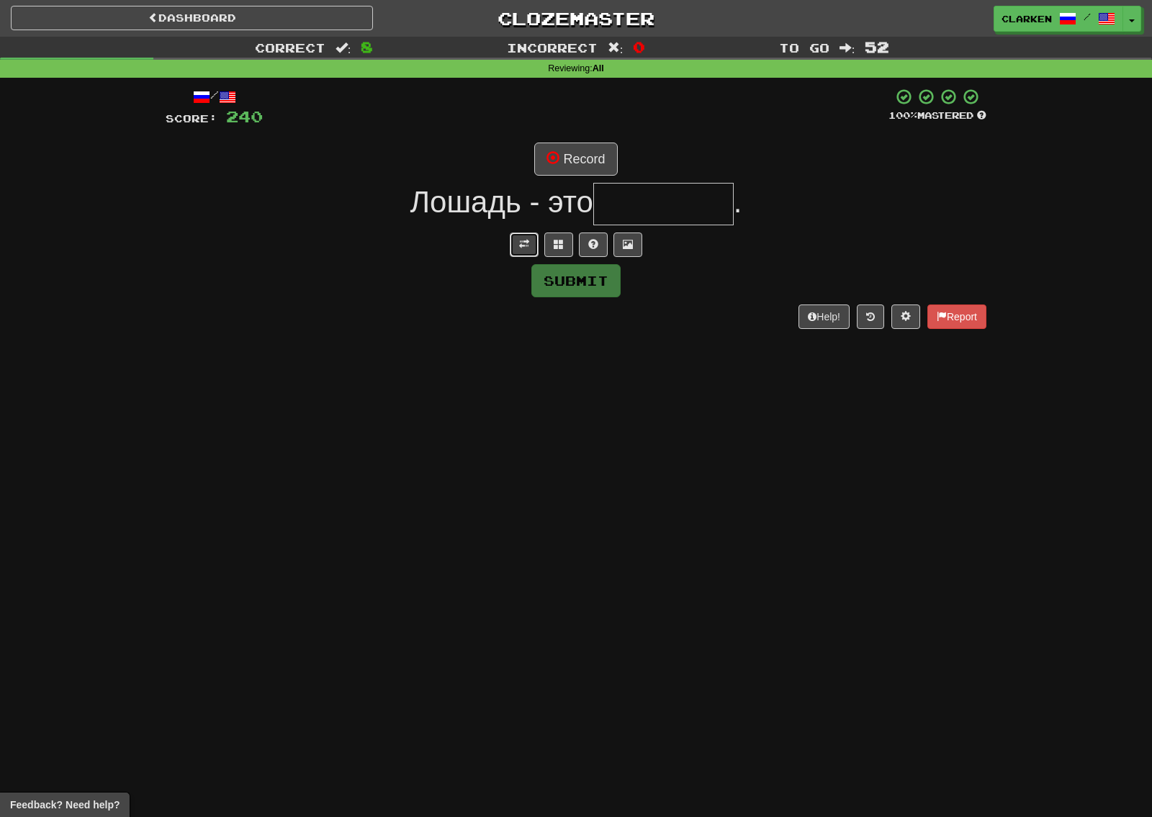
click at [533, 236] on button at bounding box center [524, 245] width 29 height 24
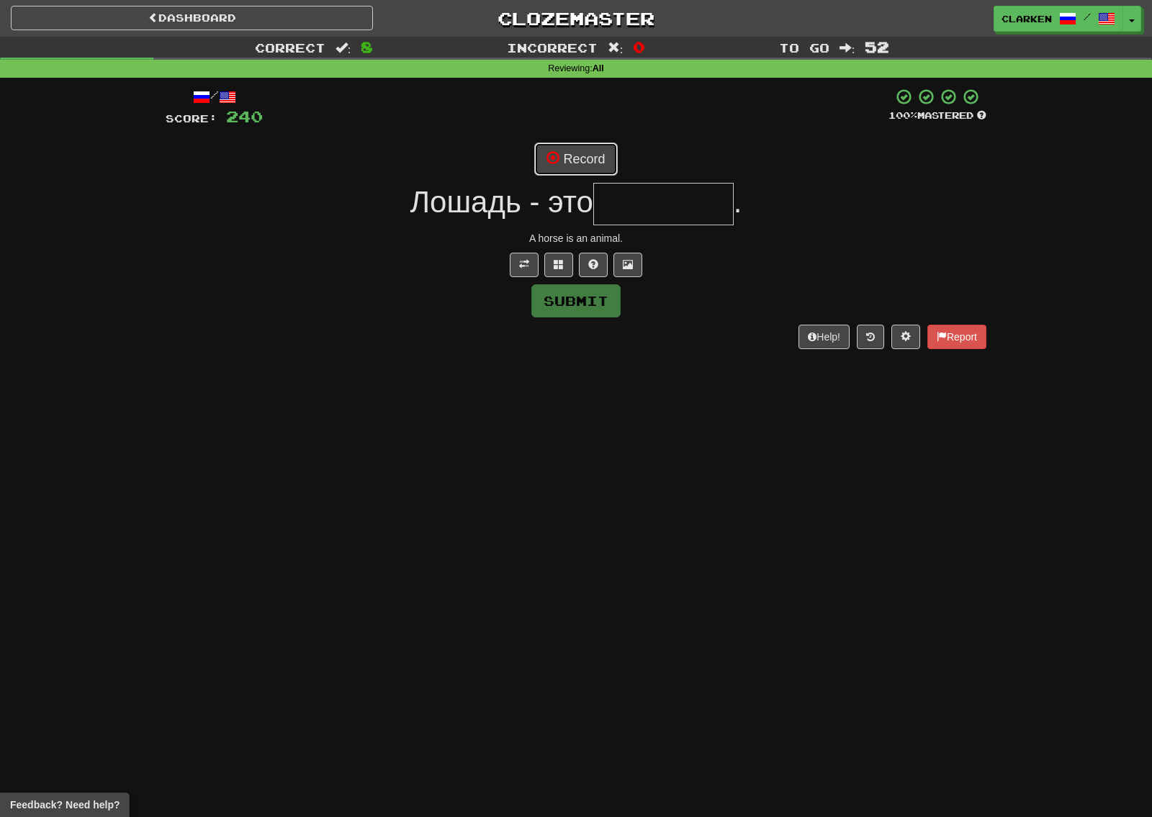
click at [570, 161] on button "Record" at bounding box center [575, 159] width 83 height 33
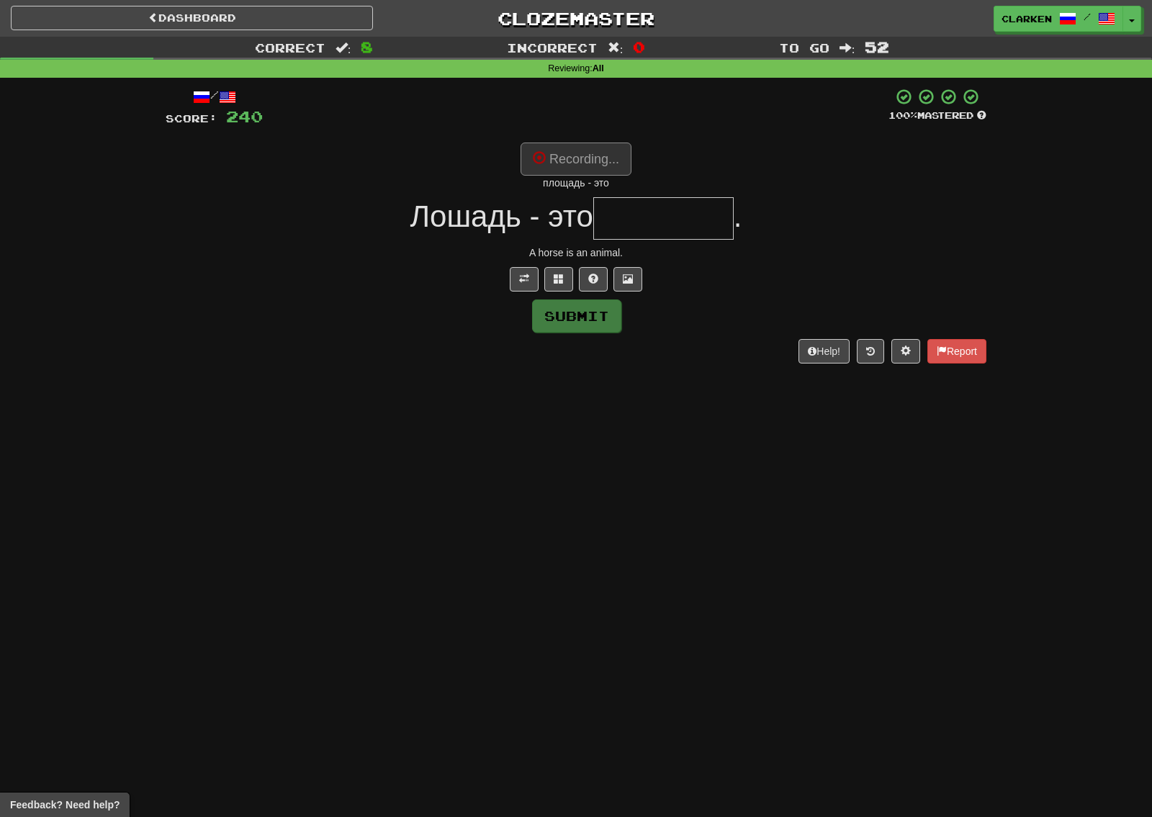
type input "********"
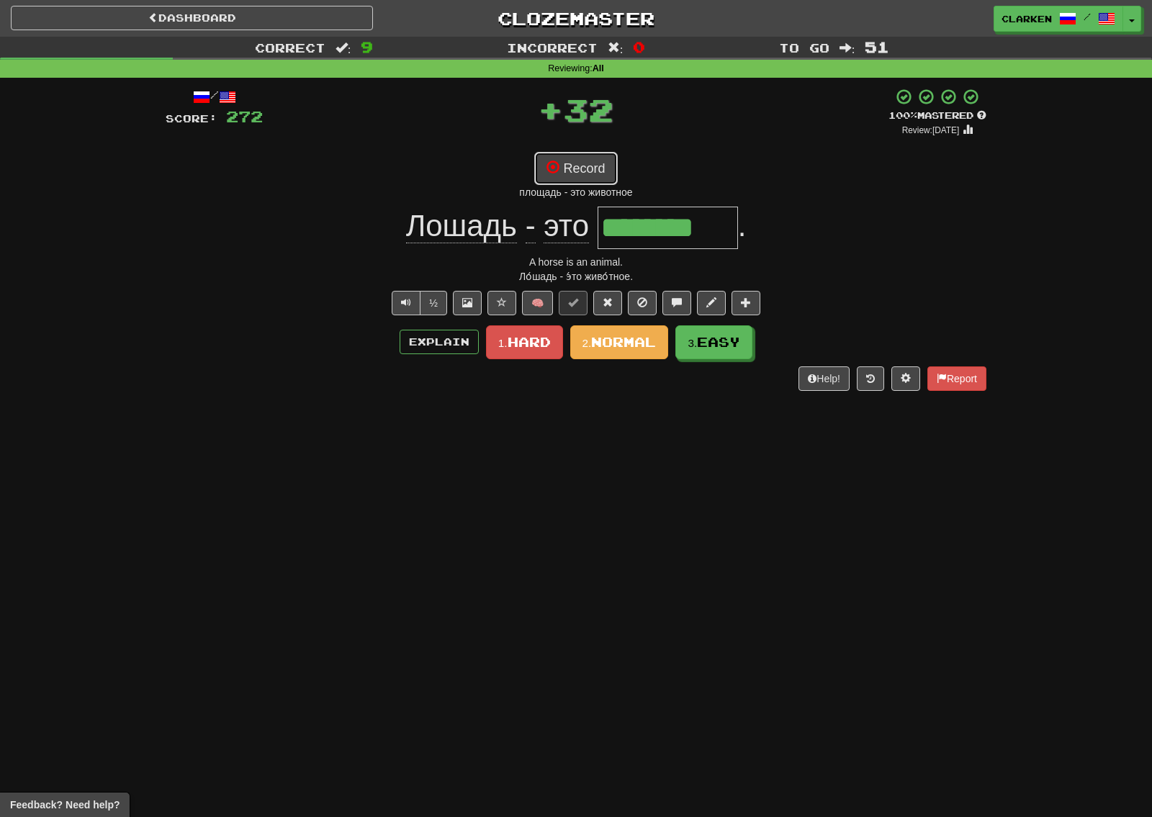
click at [588, 180] on button "Record" at bounding box center [575, 168] width 83 height 33
click at [586, 167] on button "Record" at bounding box center [575, 168] width 83 height 33
click at [605, 169] on button "Record" at bounding box center [575, 168] width 83 height 33
click at [600, 171] on button "Record" at bounding box center [575, 168] width 83 height 33
click at [599, 174] on button "Record" at bounding box center [575, 168] width 83 height 33
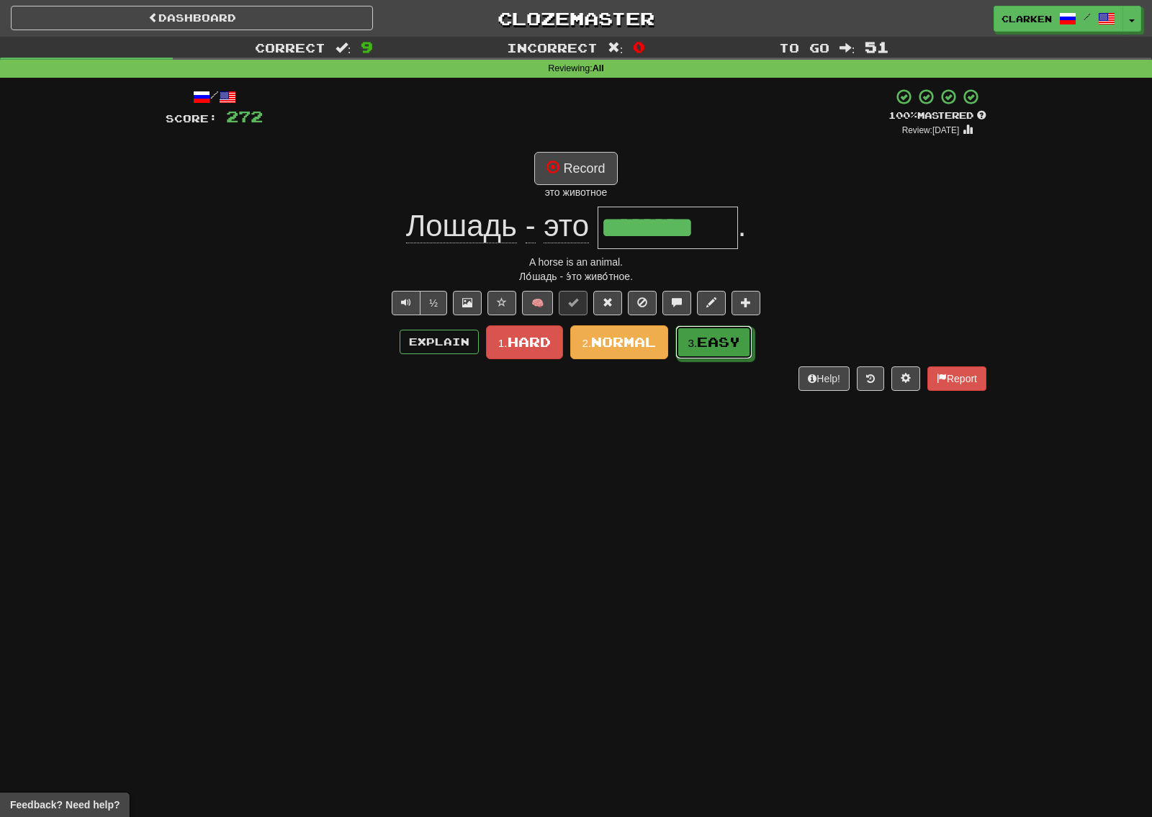
click at [710, 347] on span "Easy" at bounding box center [718, 342] width 43 height 16
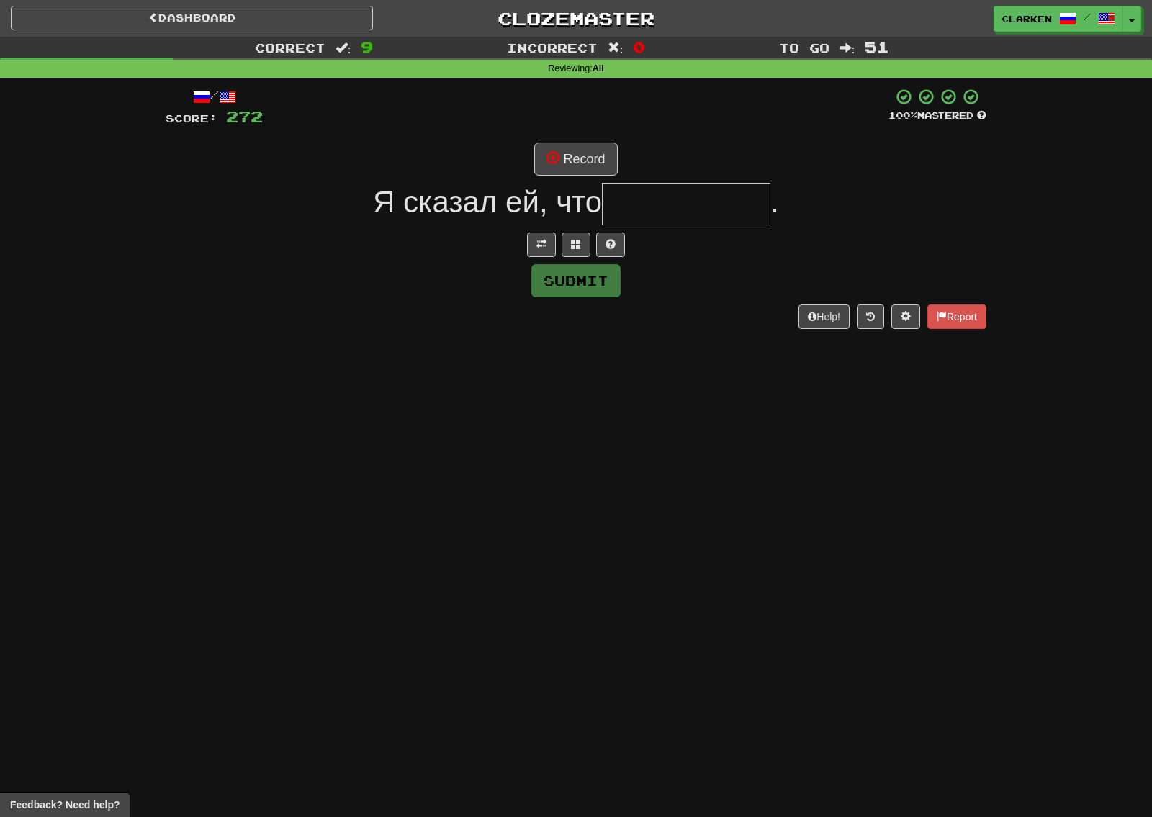
click at [526, 245] on div at bounding box center [576, 245] width 821 height 24
click at [540, 245] on span at bounding box center [541, 244] width 10 height 10
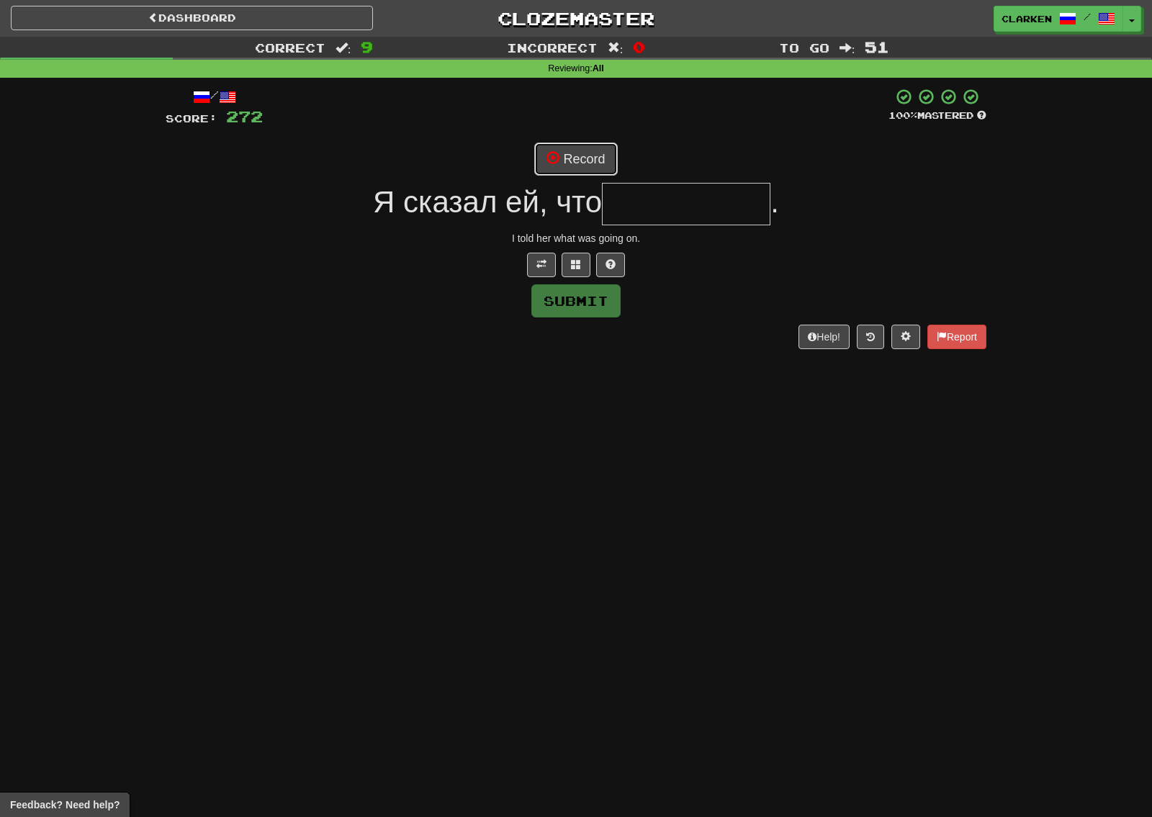
click at [572, 143] on button "Record" at bounding box center [575, 159] width 83 height 33
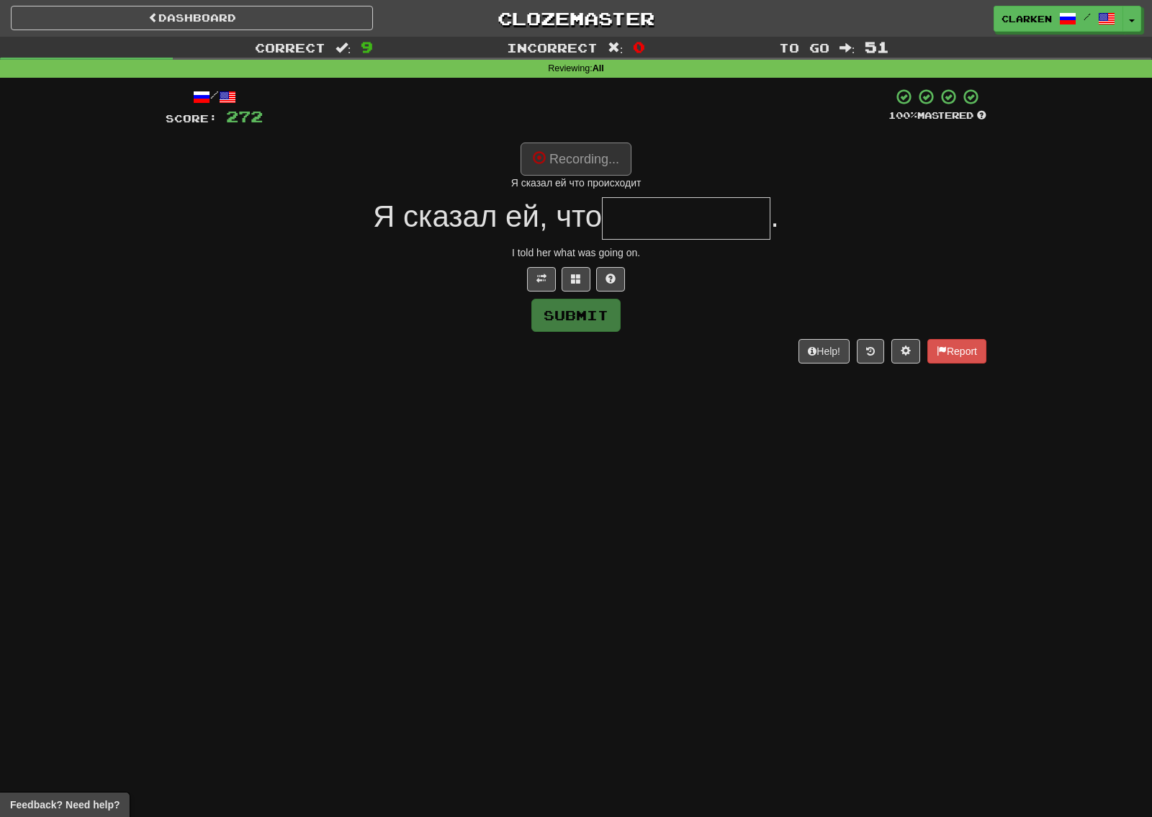
type input "**********"
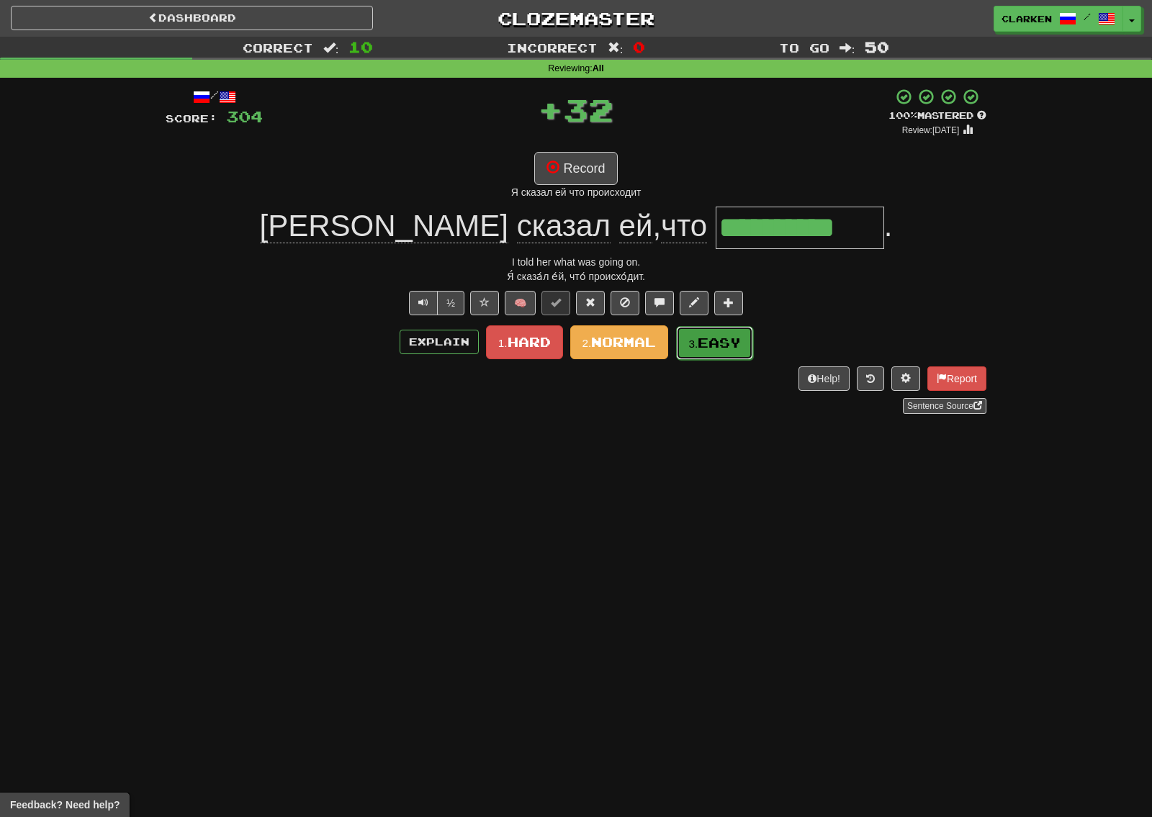
click at [699, 354] on button "3. Easy" at bounding box center [714, 343] width 77 height 34
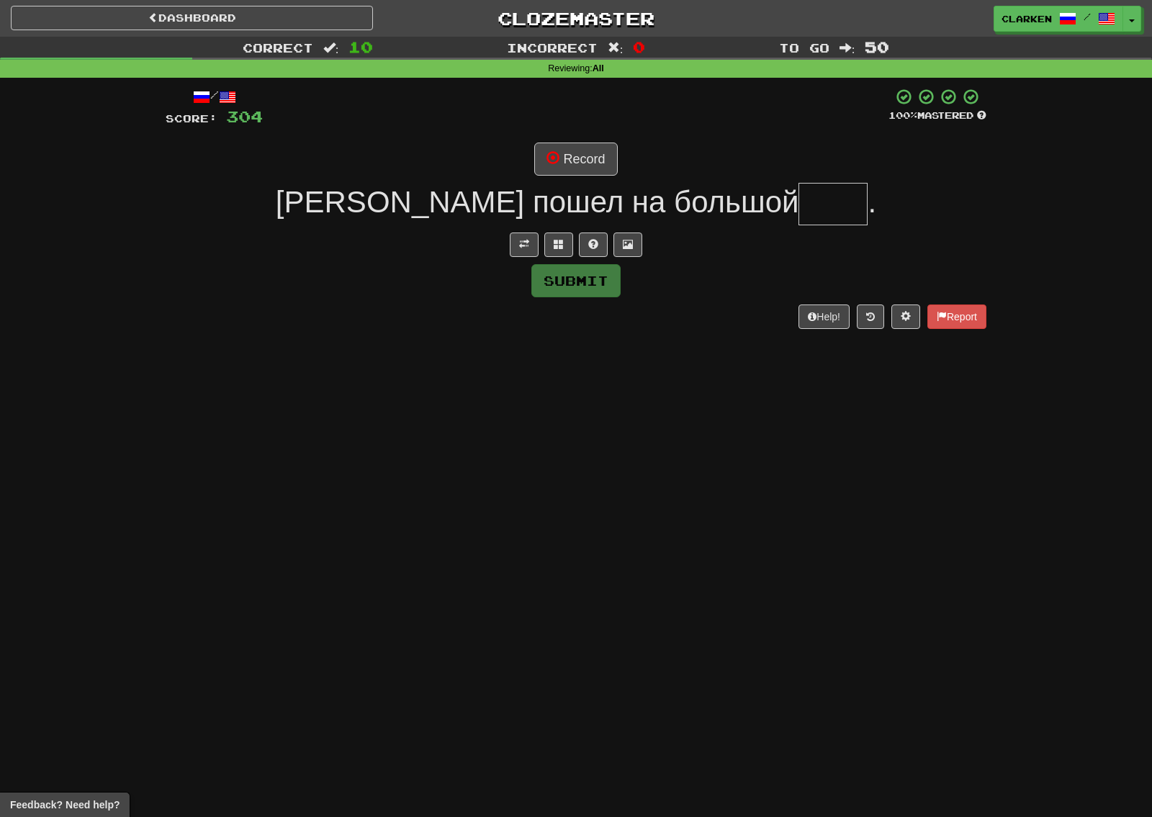
click at [530, 258] on div "/ Score: 304 100 % Mastered Record Том пошел на большой . Submit Help! Report" at bounding box center [576, 208] width 821 height 240
click at [527, 235] on button at bounding box center [524, 245] width 29 height 24
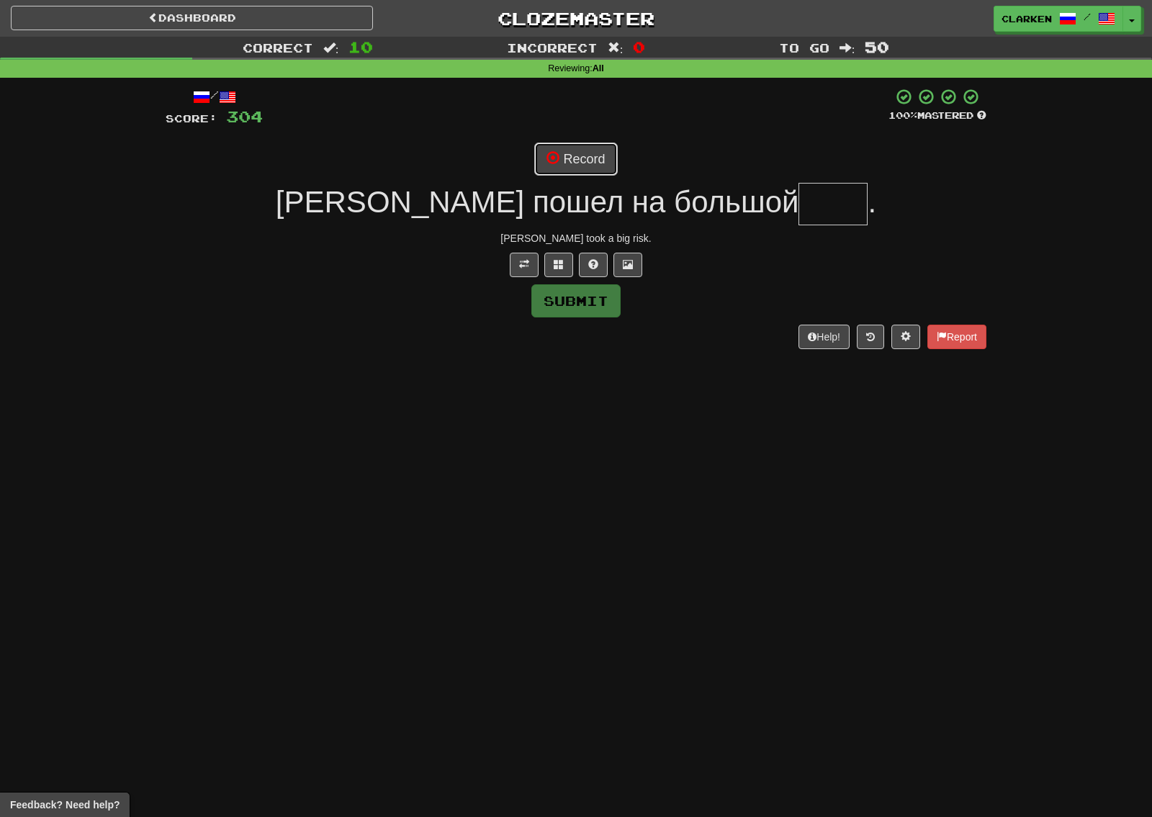
click at [565, 164] on button "Record" at bounding box center [575, 159] width 83 height 33
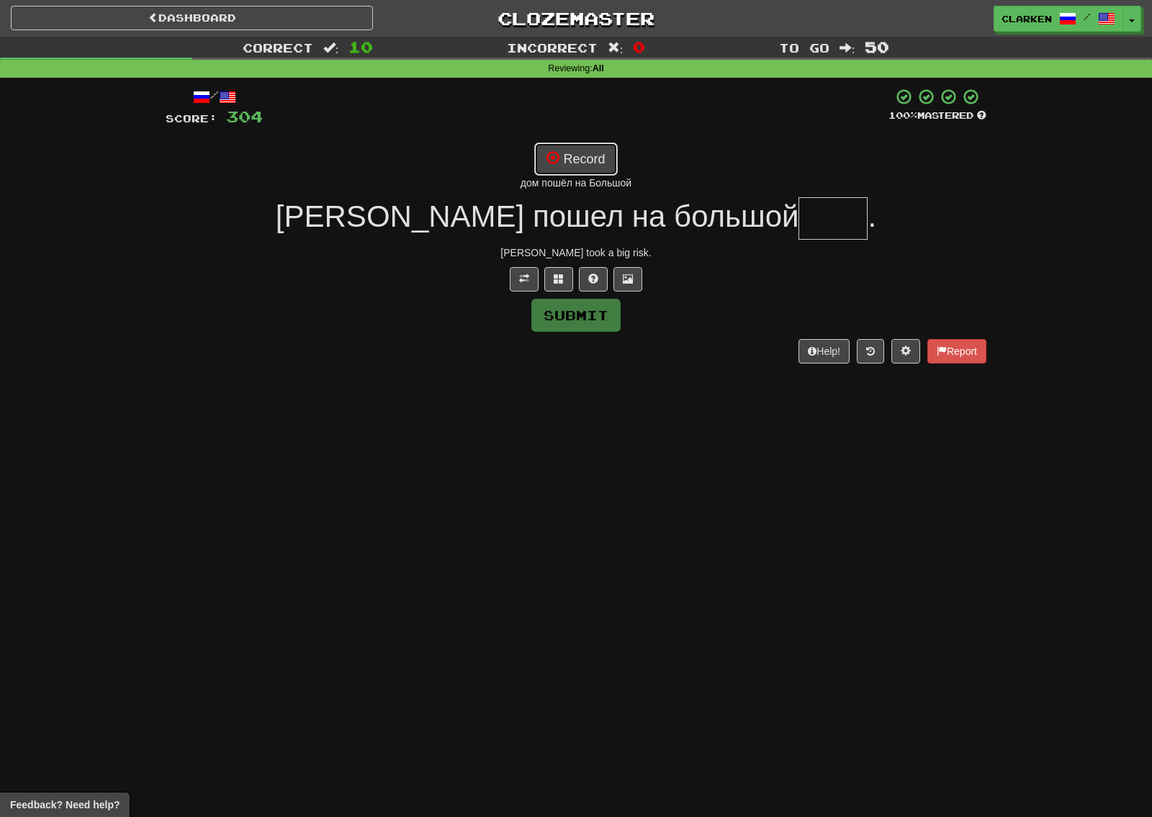
click at [576, 148] on button "Record" at bounding box center [575, 159] width 83 height 33
click at [546, 159] on button "Record" at bounding box center [575, 159] width 83 height 33
type input "****"
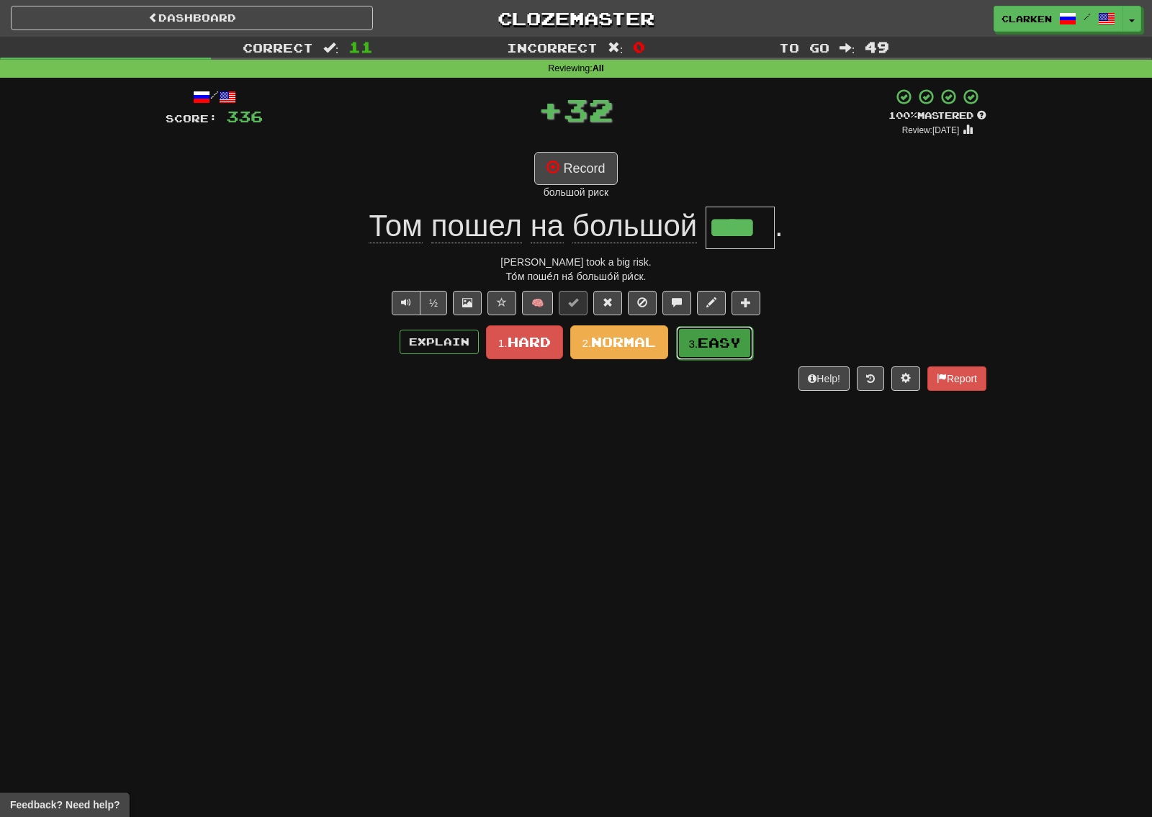
click at [701, 345] on button "3. Easy" at bounding box center [714, 343] width 77 height 34
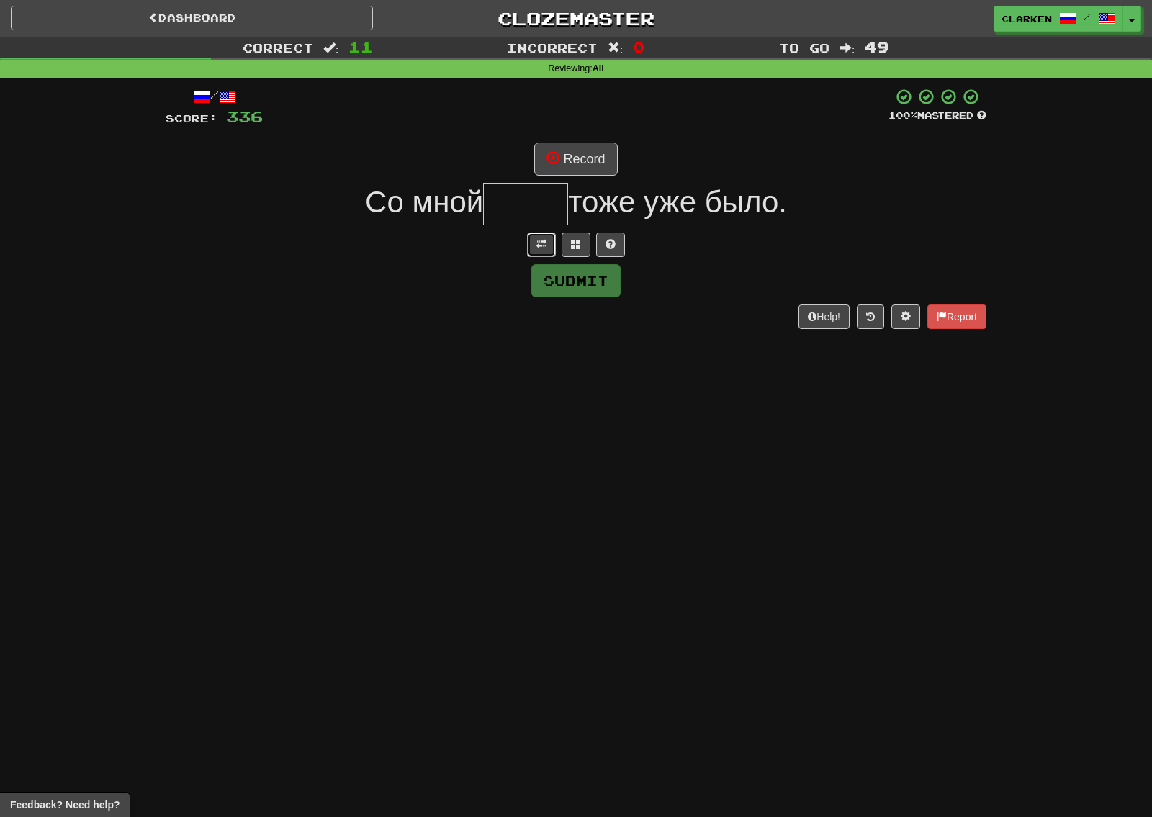
click at [544, 242] on span at bounding box center [541, 244] width 10 height 10
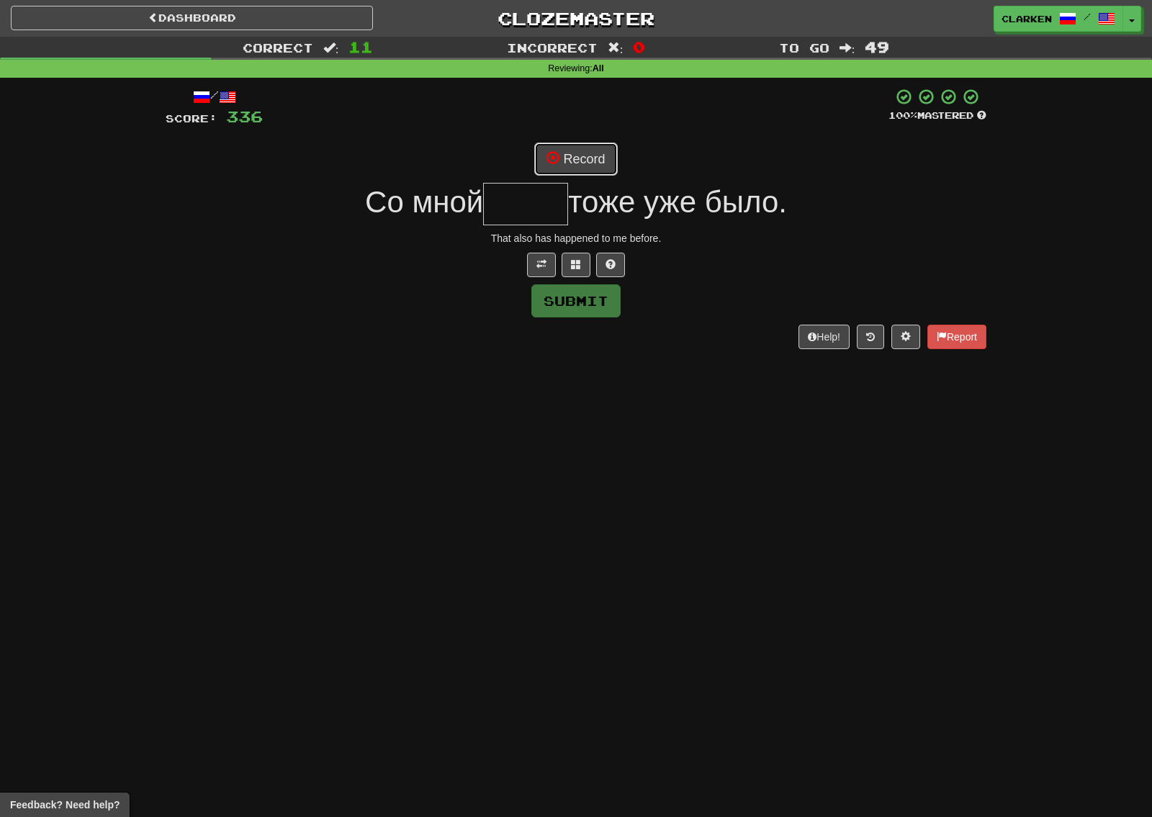
click at [566, 150] on button "Record" at bounding box center [575, 159] width 83 height 33
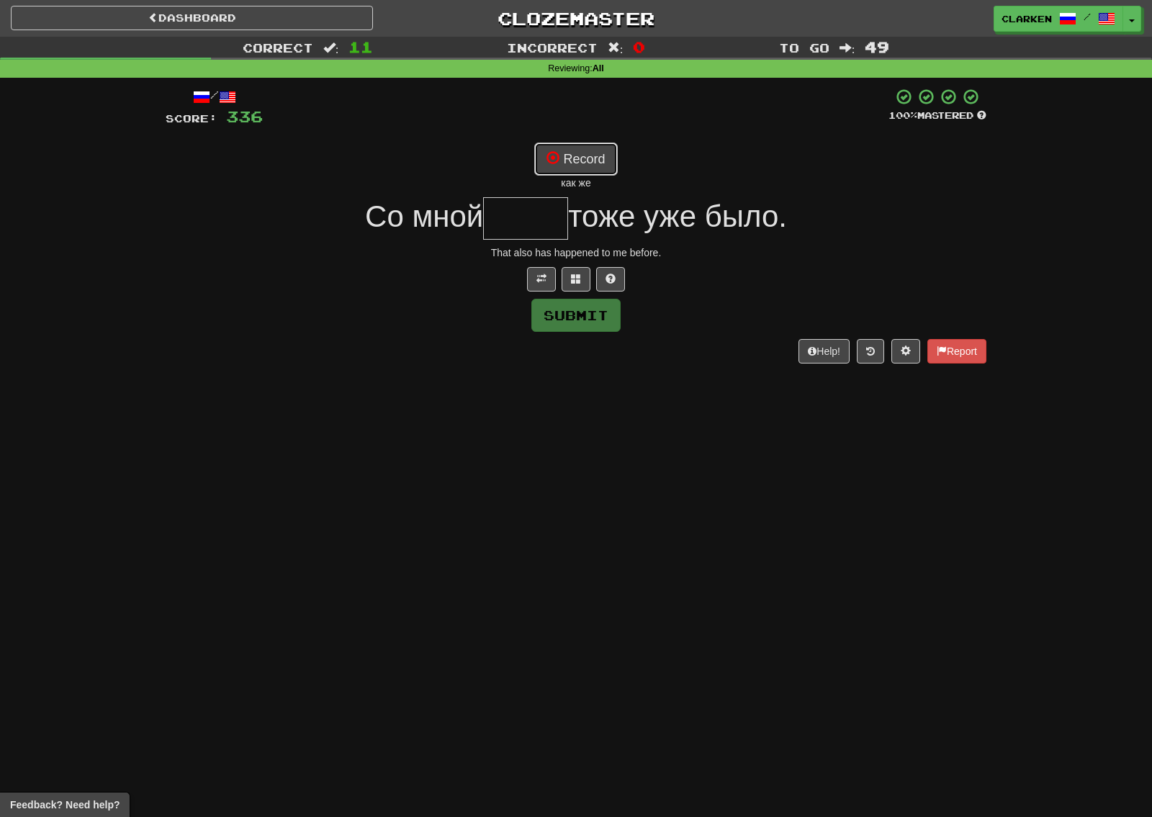
click at [596, 165] on button "Record" at bounding box center [575, 159] width 83 height 33
click at [602, 168] on button "Record" at bounding box center [575, 159] width 83 height 33
click at [576, 156] on button "Record" at bounding box center [575, 159] width 83 height 33
click at [575, 158] on button "Record" at bounding box center [575, 159] width 83 height 33
click at [570, 279] on button at bounding box center [576, 279] width 29 height 24
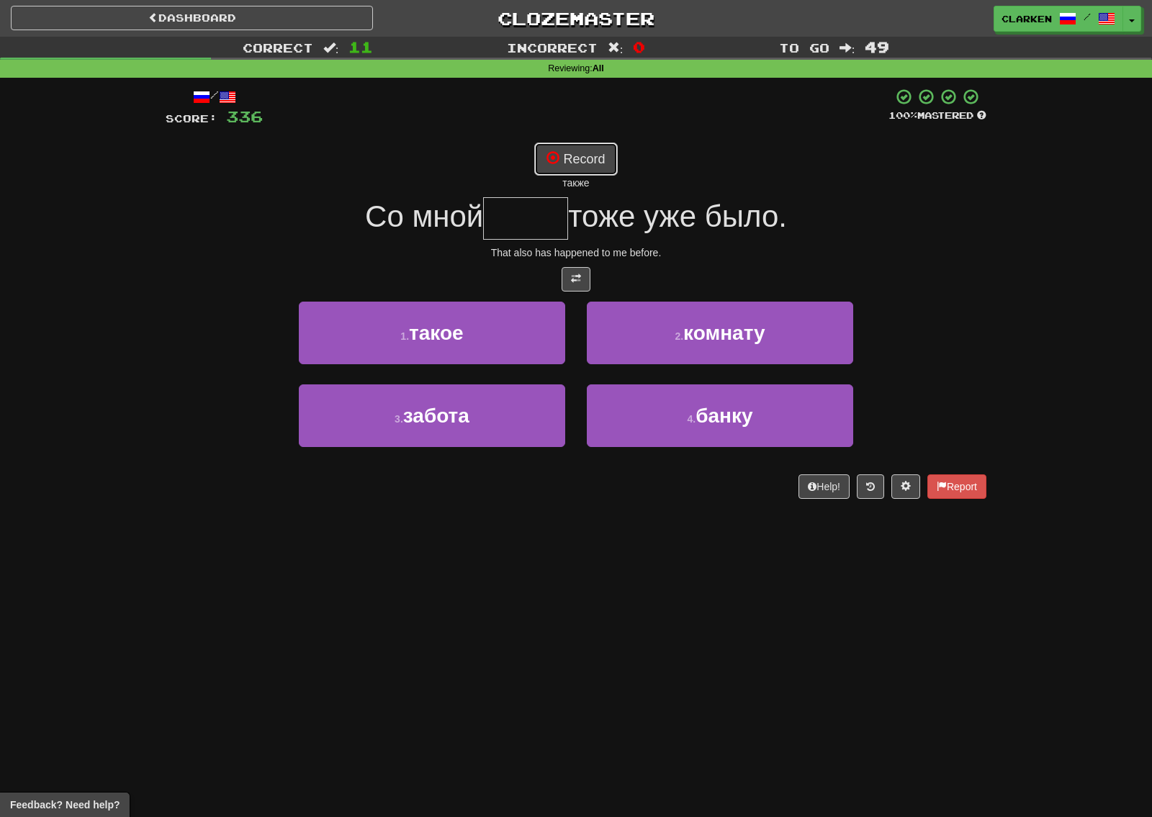
click at [566, 174] on button "Record" at bounding box center [575, 159] width 83 height 33
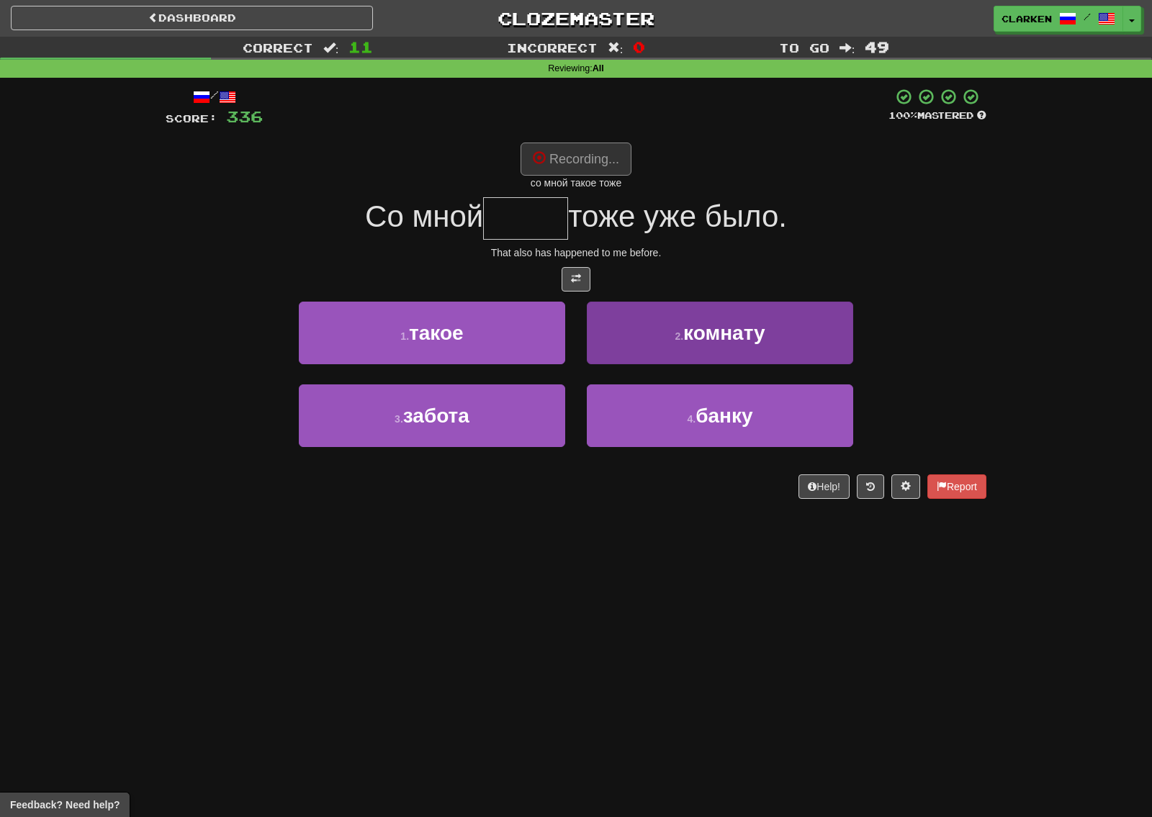
type input "*****"
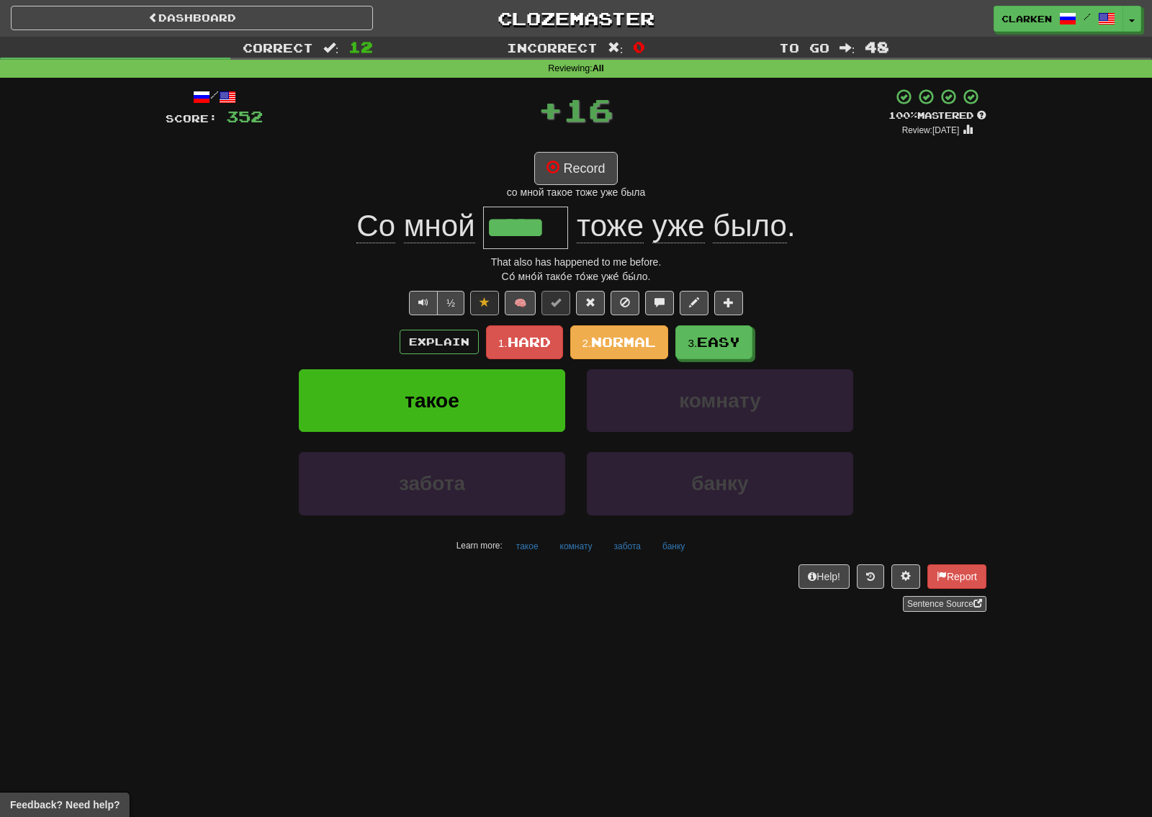
click at [573, 124] on span "16" at bounding box center [588, 109] width 50 height 36
click at [577, 156] on button "Record" at bounding box center [575, 168] width 83 height 33
click at [526, 345] on span "Hard" at bounding box center [529, 342] width 43 height 16
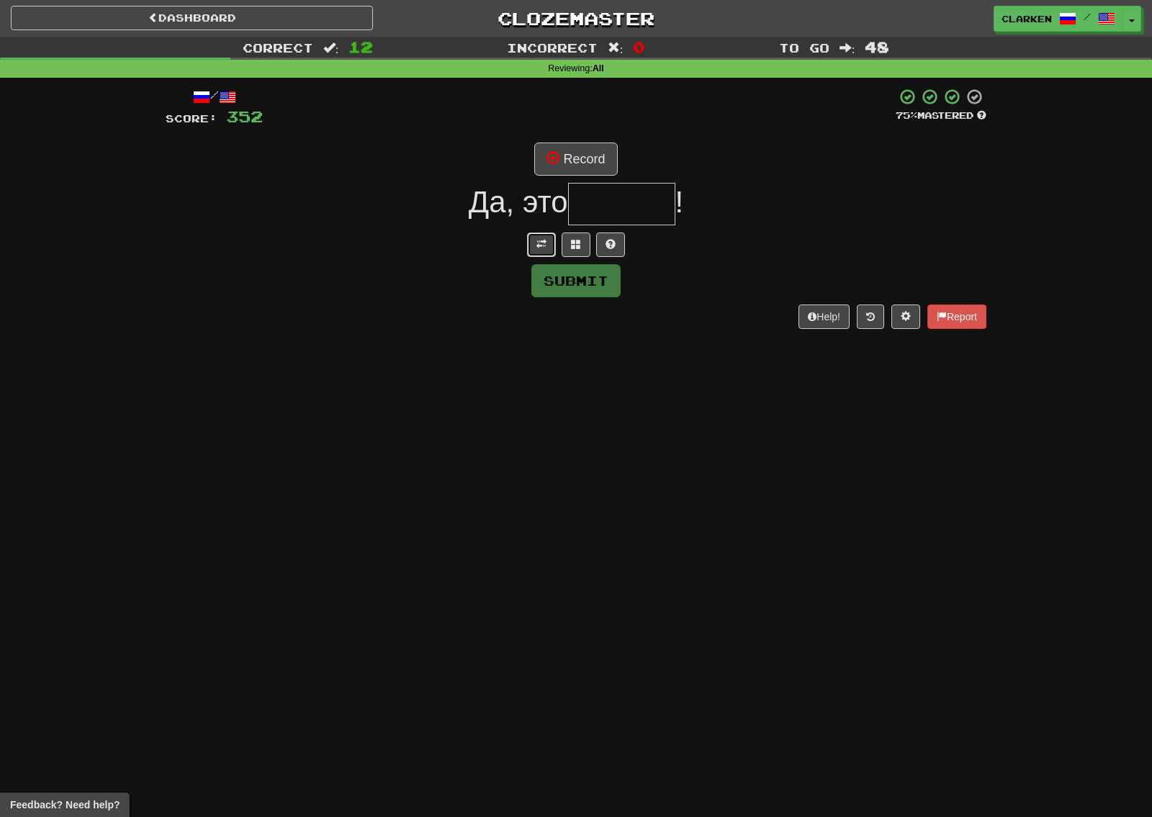
click at [531, 249] on button at bounding box center [541, 245] width 29 height 24
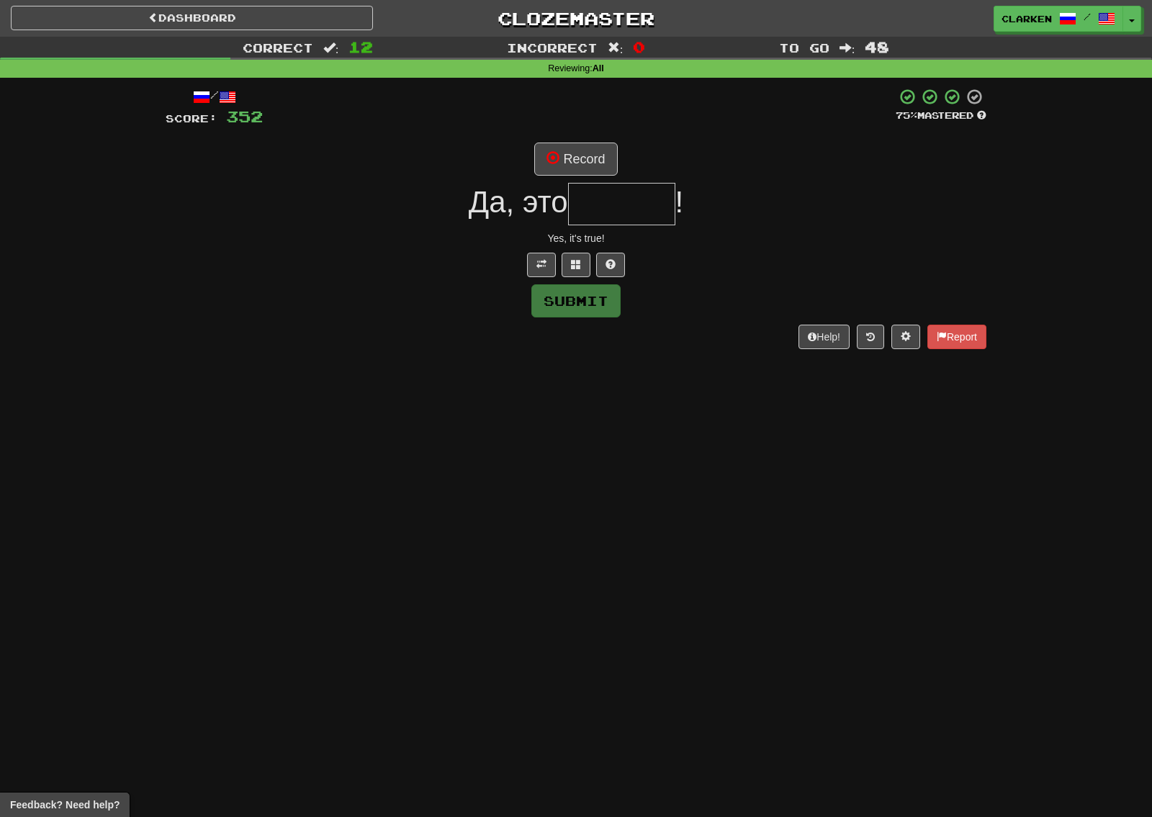
click at [540, 186] on span "Да, это" at bounding box center [518, 202] width 99 height 34
click at [550, 160] on span at bounding box center [553, 157] width 13 height 13
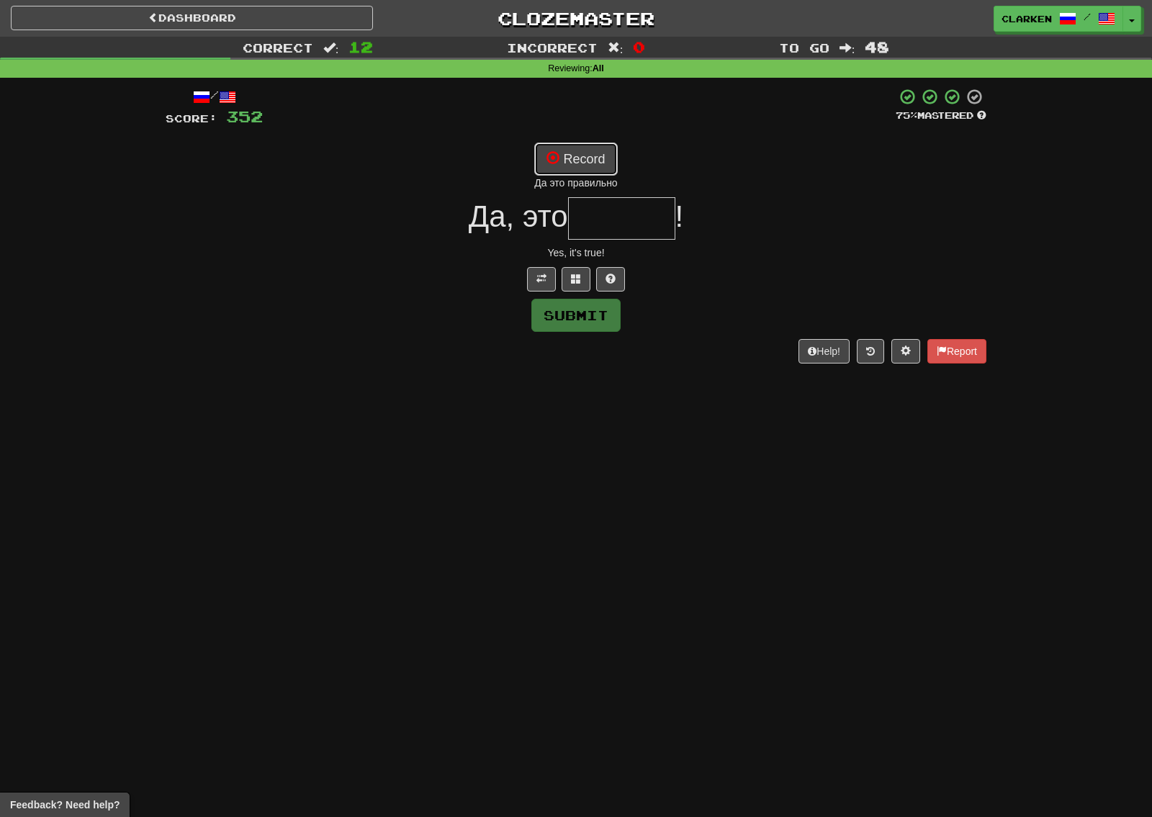
click at [595, 158] on button "Record" at bounding box center [575, 159] width 83 height 33
type input "******"
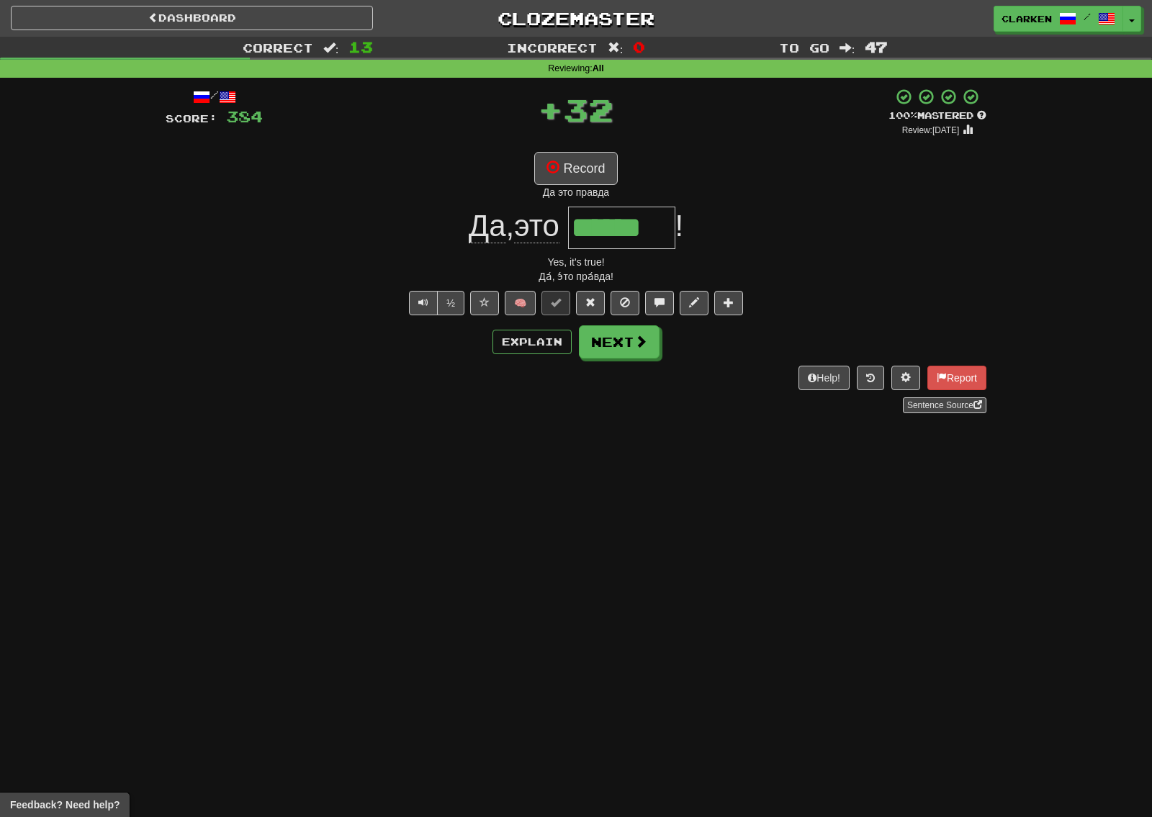
click at [608, 359] on div "/ Score: 384 + 32 100 % Mastered Review: [DATE] Record Да это правда Да , это *…" at bounding box center [576, 250] width 821 height 325
click at [614, 349] on button "Next" at bounding box center [620, 342] width 81 height 33
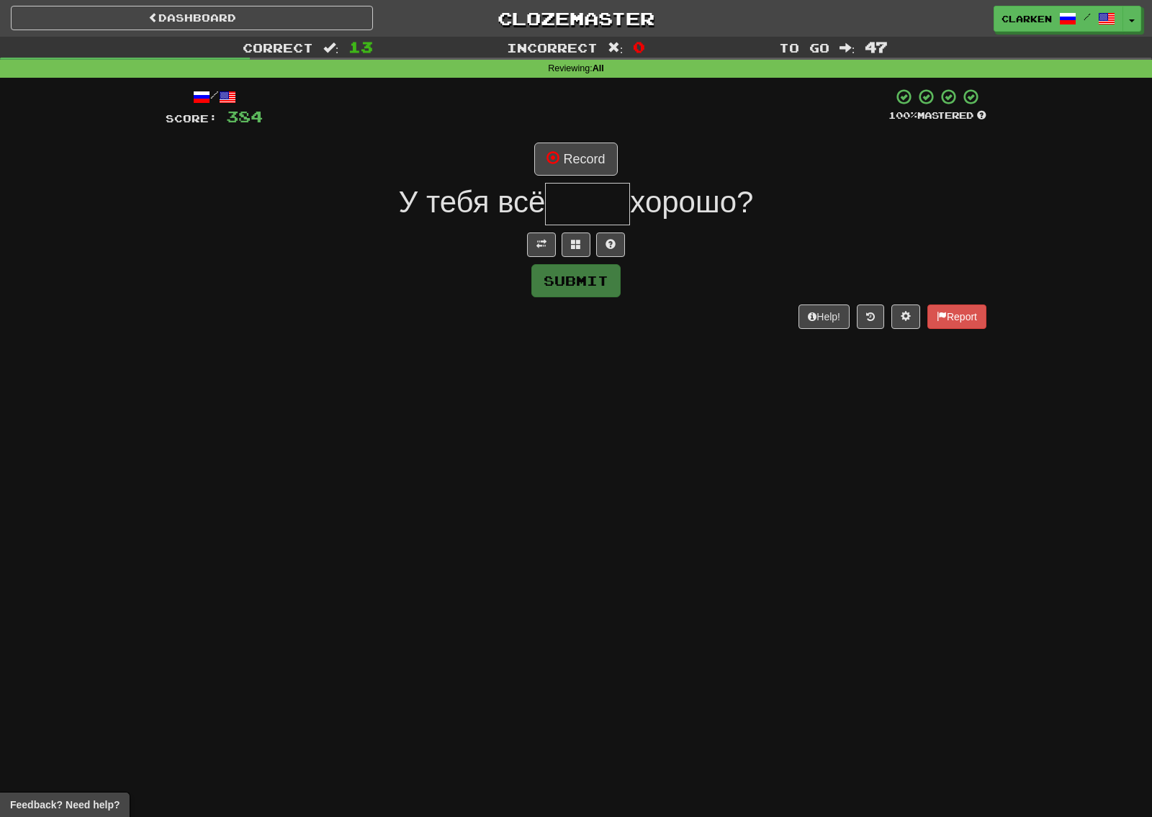
click at [526, 239] on div at bounding box center [576, 245] width 821 height 24
drag, startPoint x: 536, startPoint y: 238, endPoint x: 534, endPoint y: 210, distance: 28.9
click at [535, 238] on button at bounding box center [541, 245] width 29 height 24
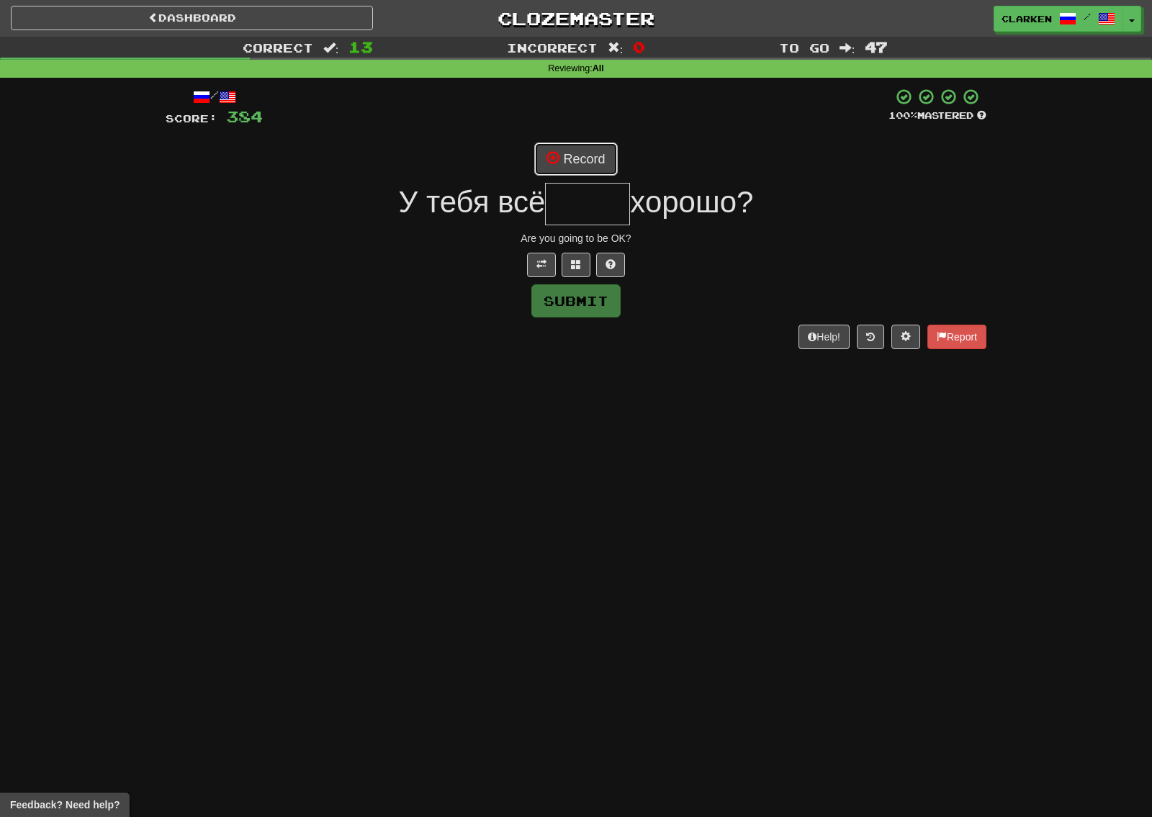
click at [537, 153] on button "Record" at bounding box center [575, 159] width 83 height 33
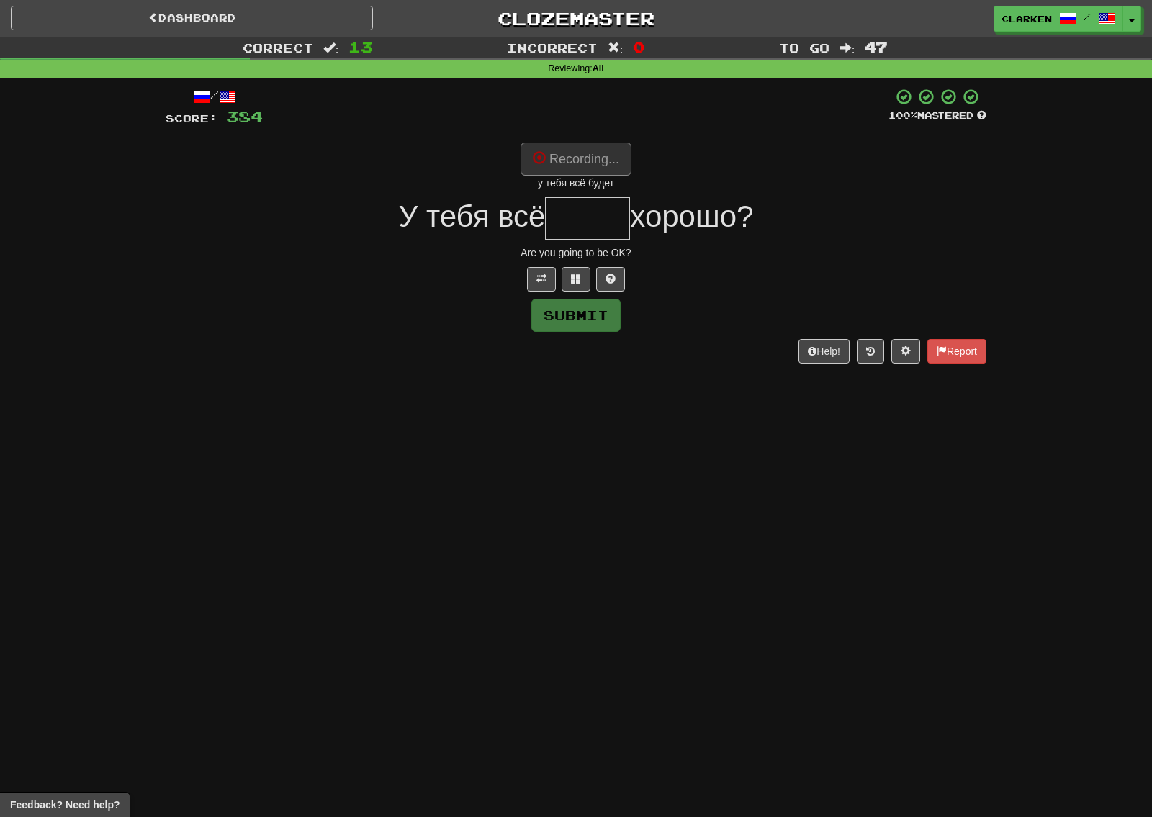
type input "*****"
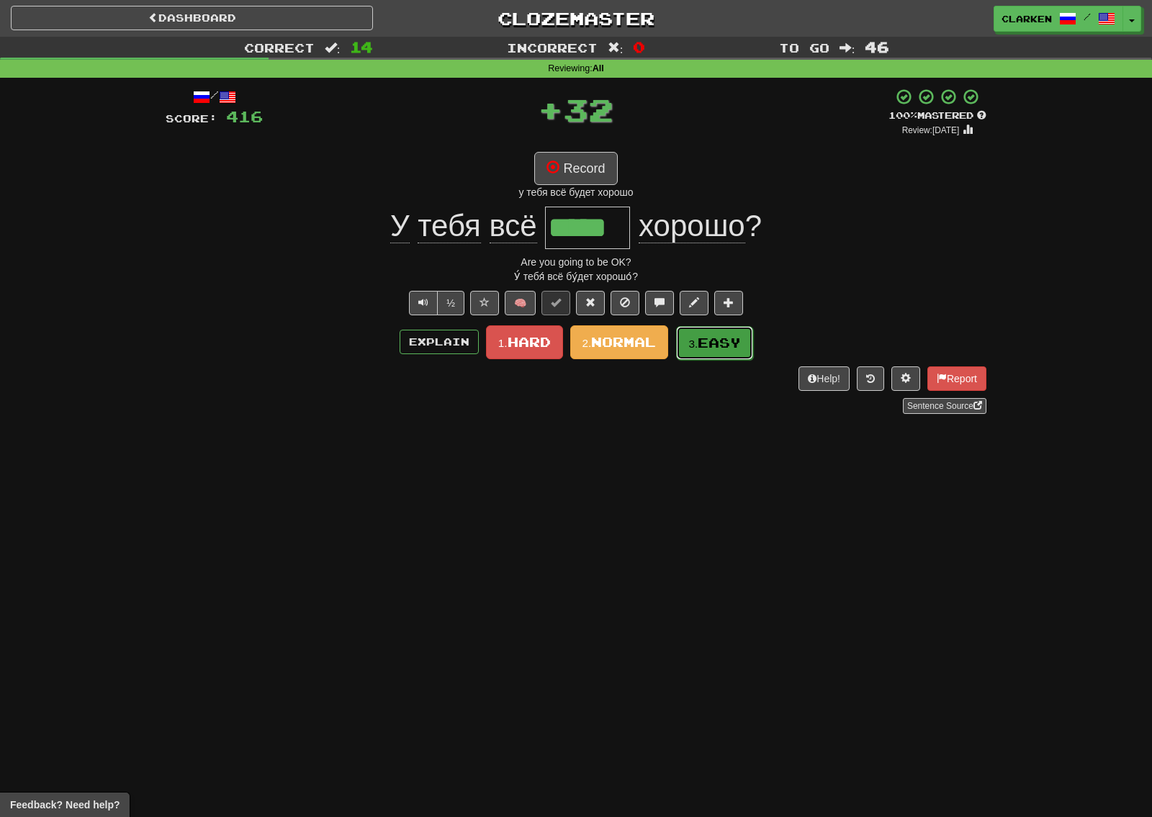
click at [704, 336] on span "Easy" at bounding box center [719, 343] width 43 height 16
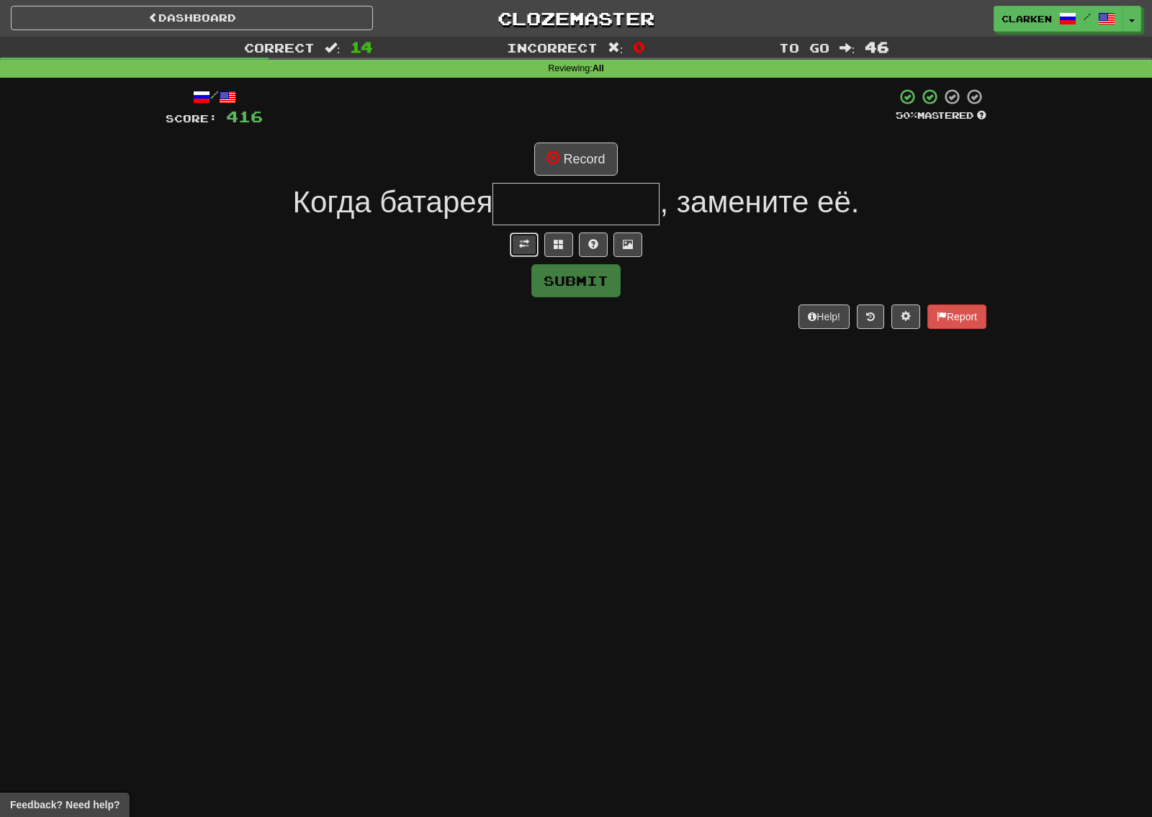
click at [518, 246] on button at bounding box center [524, 245] width 29 height 24
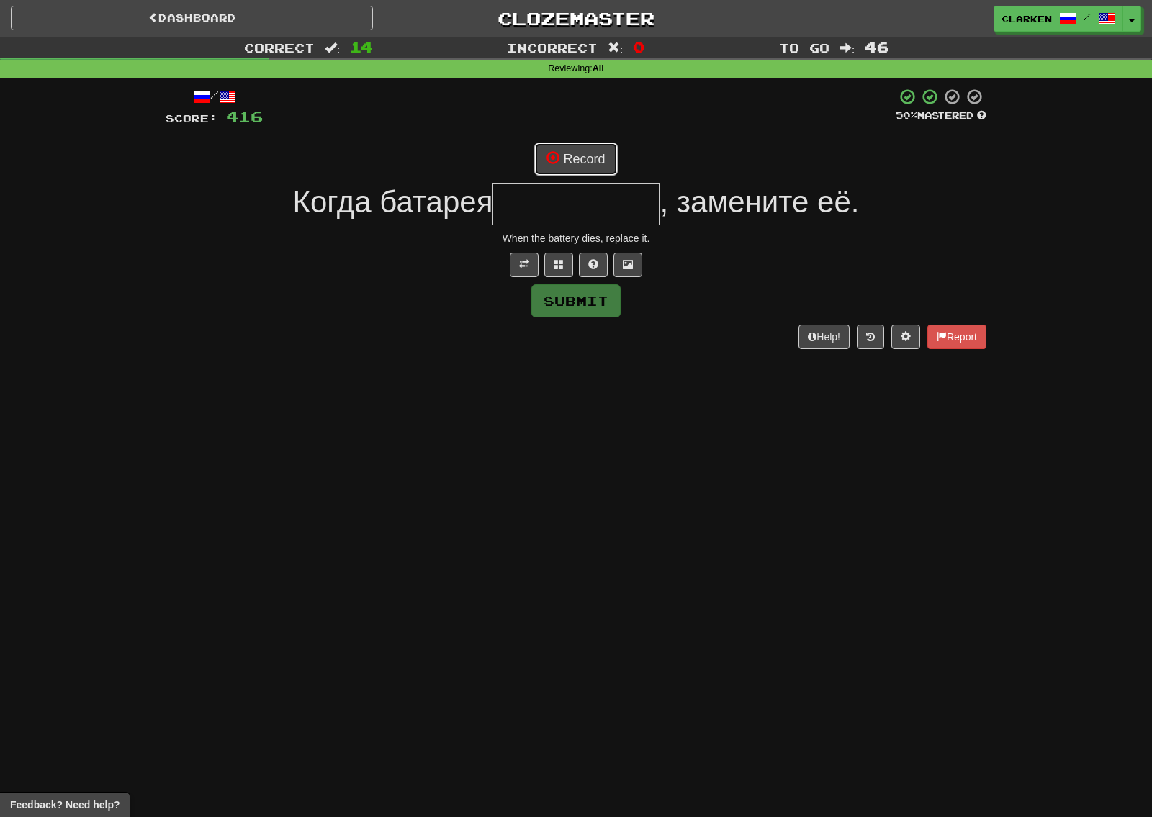
click at [547, 164] on span at bounding box center [553, 157] width 13 height 13
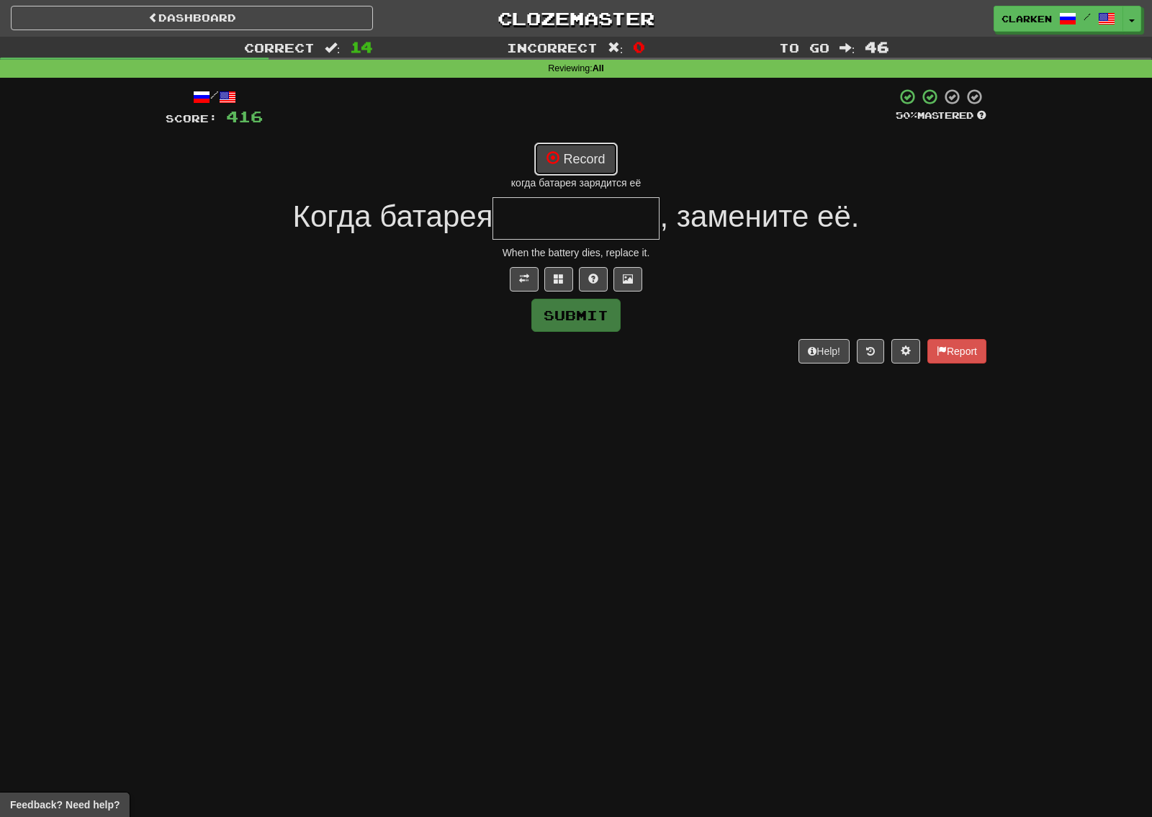
click at [561, 154] on button "Record" at bounding box center [575, 159] width 83 height 33
click at [592, 155] on button "Record" at bounding box center [575, 159] width 83 height 33
click at [599, 156] on button "Record" at bounding box center [575, 159] width 83 height 33
click at [581, 171] on button "Record" at bounding box center [575, 159] width 83 height 33
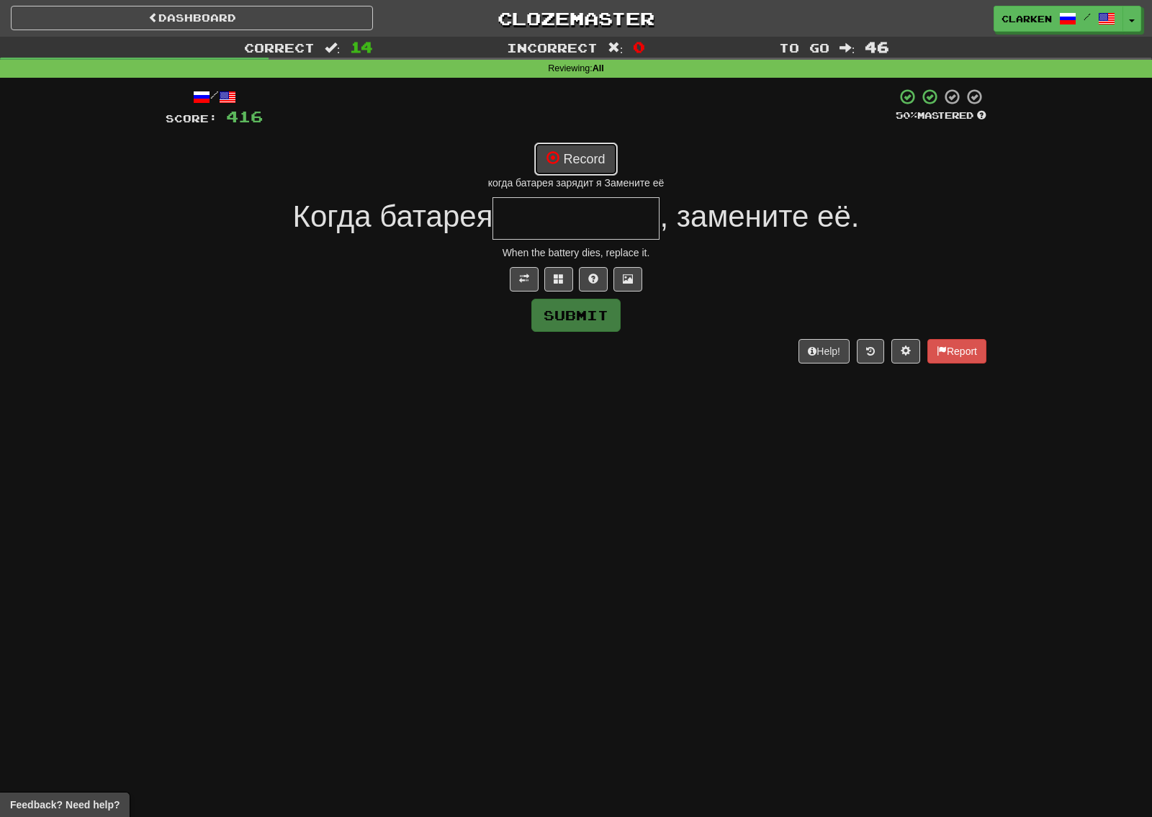
click at [588, 166] on button "Record" at bounding box center [575, 159] width 83 height 33
click at [585, 167] on button "Record" at bounding box center [575, 159] width 83 height 33
click at [557, 289] on button at bounding box center [558, 279] width 29 height 24
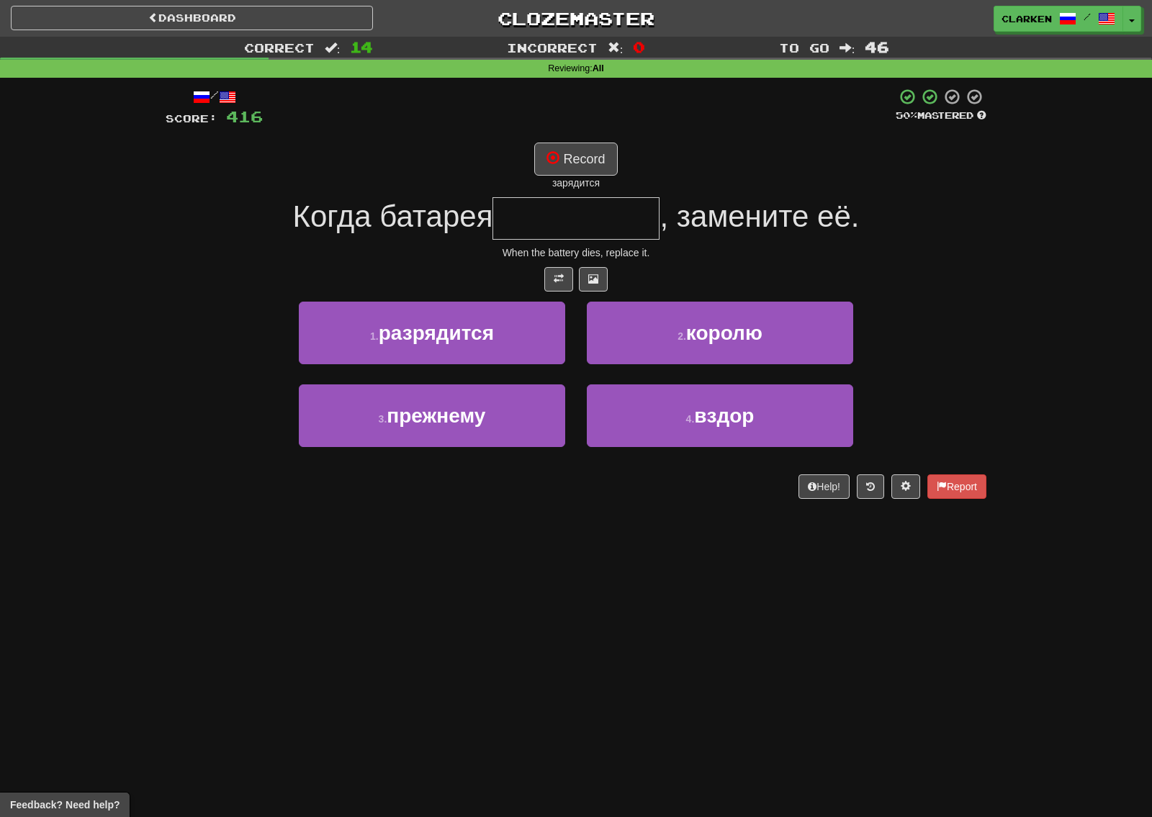
click at [585, 179] on div "зарядится" at bounding box center [576, 183] width 821 height 14
click at [583, 170] on button "Record" at bounding box center [575, 159] width 83 height 33
type input "**********"
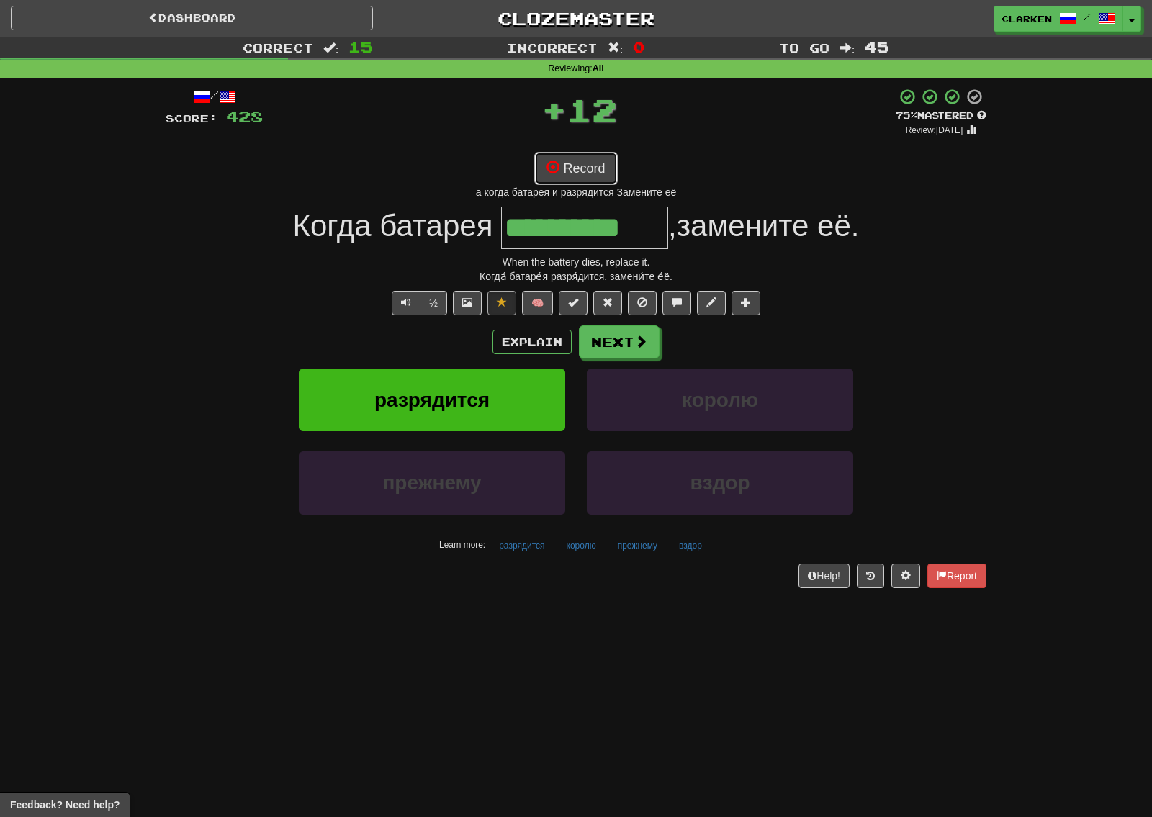
click at [560, 158] on button "Record" at bounding box center [575, 168] width 83 height 33
click at [588, 157] on button "Record" at bounding box center [575, 168] width 83 height 33
click at [589, 171] on button "Record" at bounding box center [575, 168] width 83 height 33
click at [573, 170] on button "Record" at bounding box center [575, 168] width 83 height 33
click at [634, 352] on button "Next" at bounding box center [620, 342] width 81 height 33
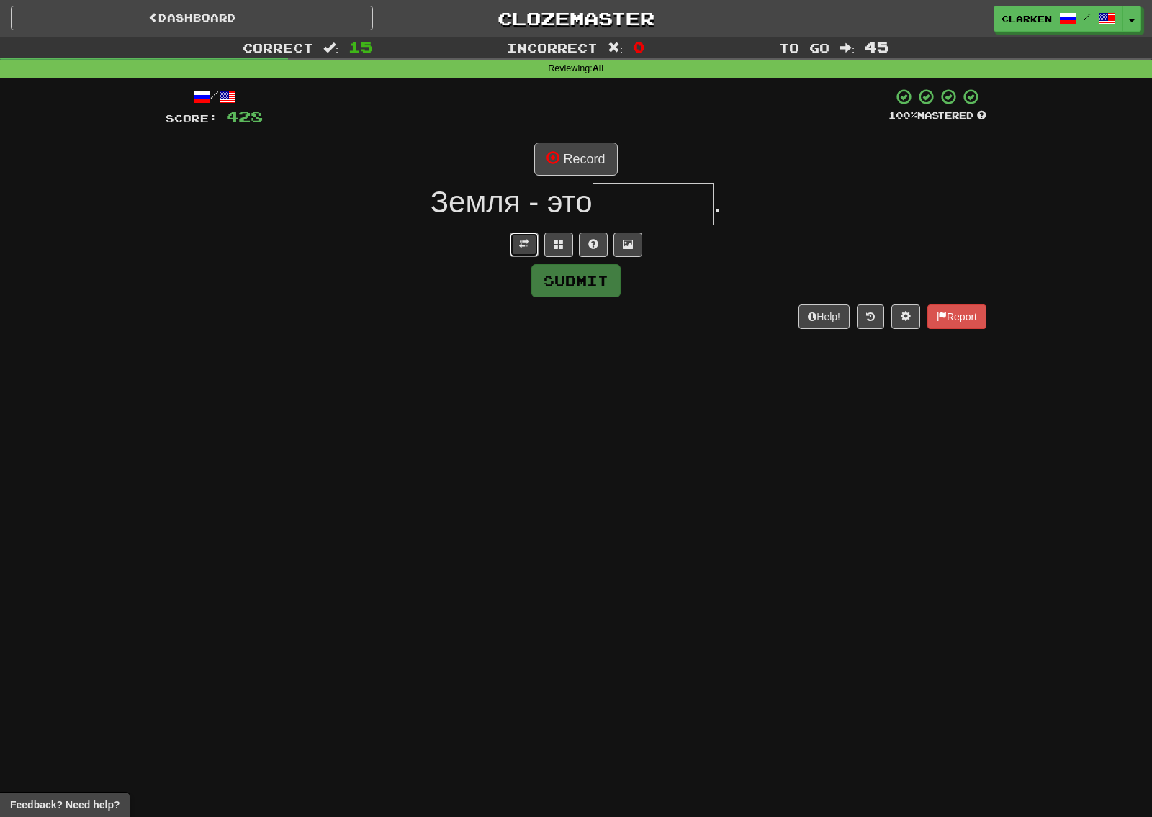
click at [510, 246] on button at bounding box center [524, 245] width 29 height 24
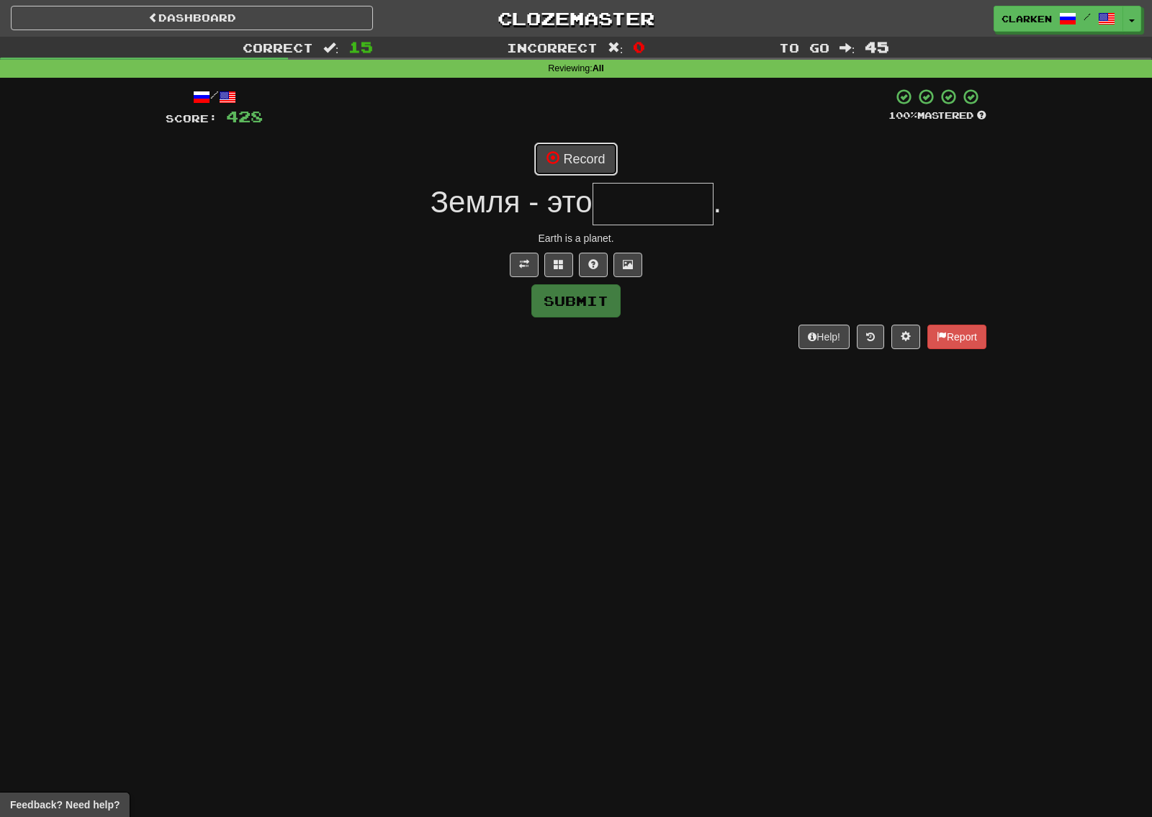
click at [547, 155] on span at bounding box center [553, 157] width 13 height 13
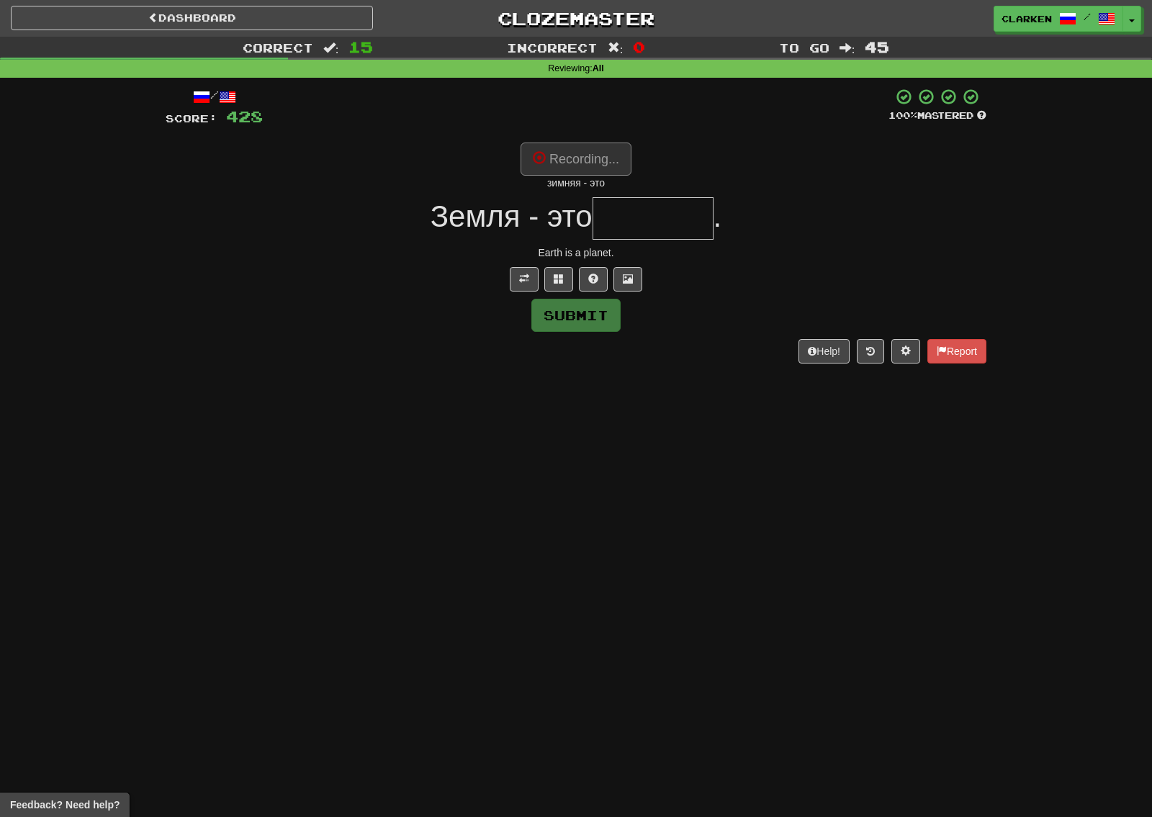
type input "*******"
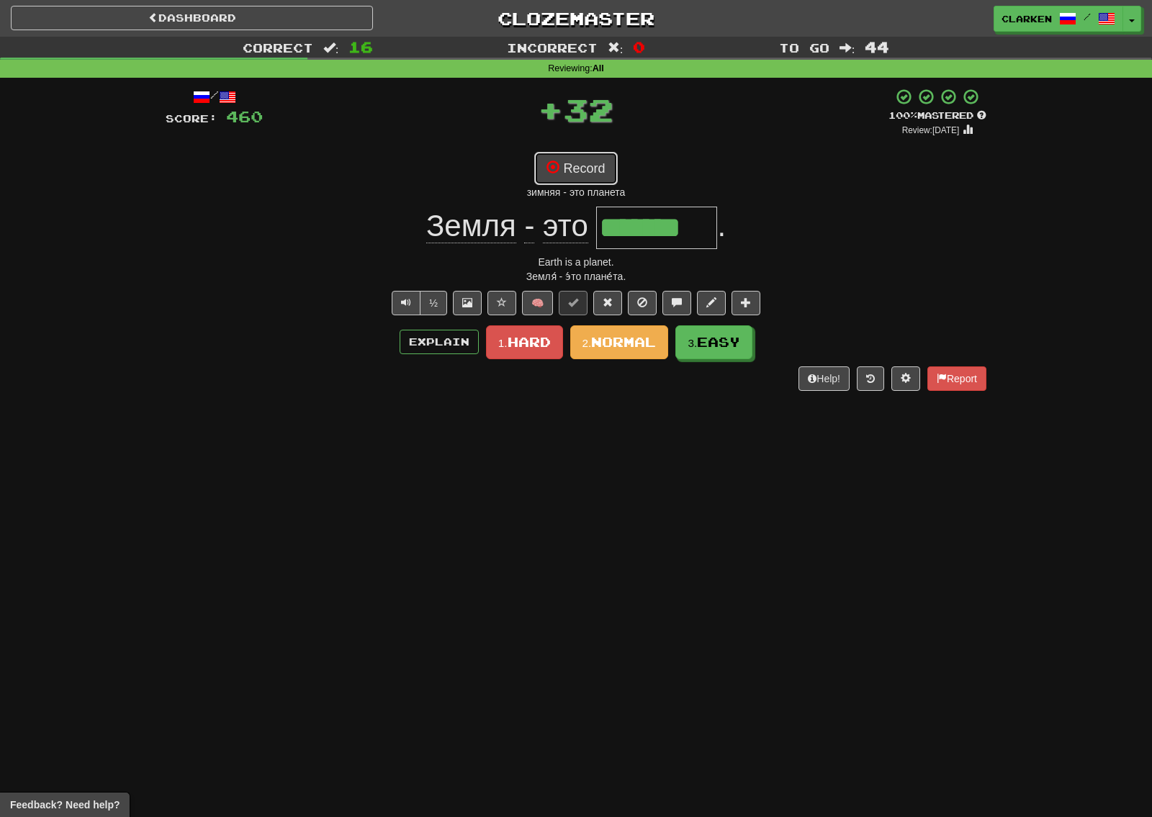
click at [590, 169] on button "Record" at bounding box center [575, 168] width 83 height 33
click at [714, 338] on span "Easy" at bounding box center [719, 343] width 43 height 16
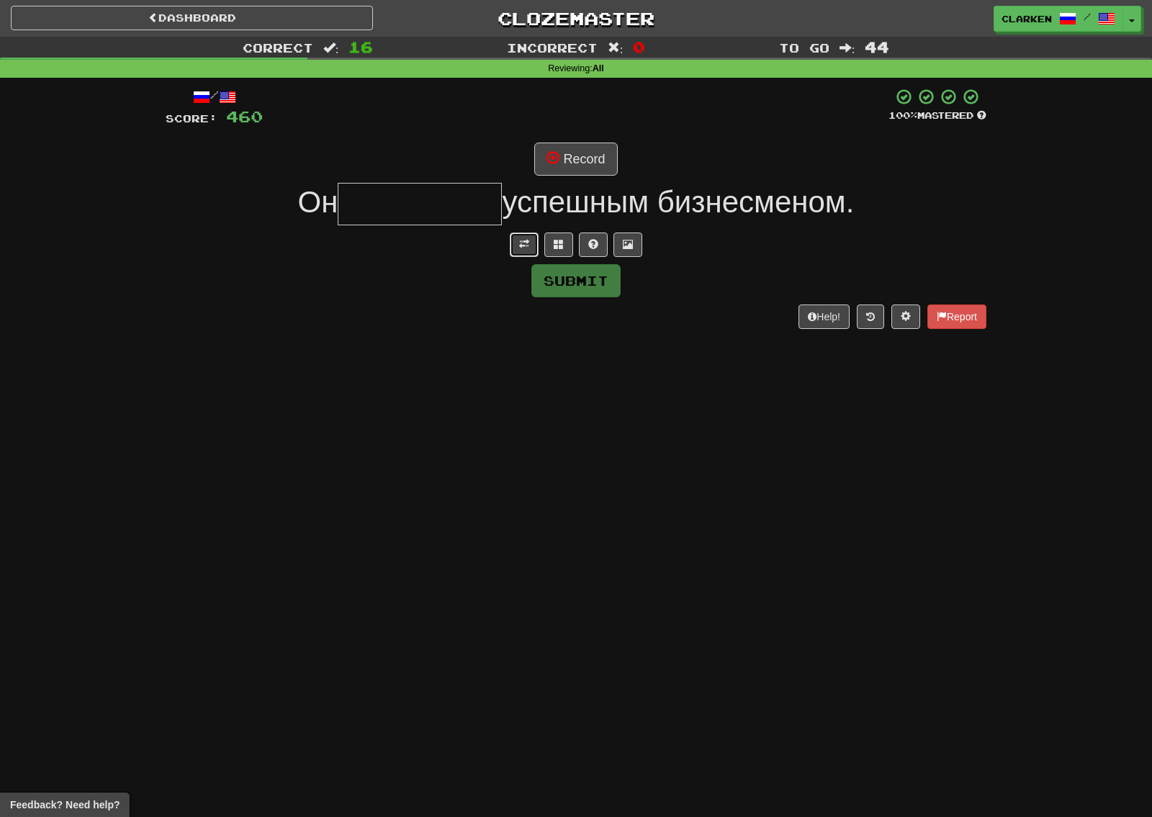
click at [531, 238] on button at bounding box center [524, 245] width 29 height 24
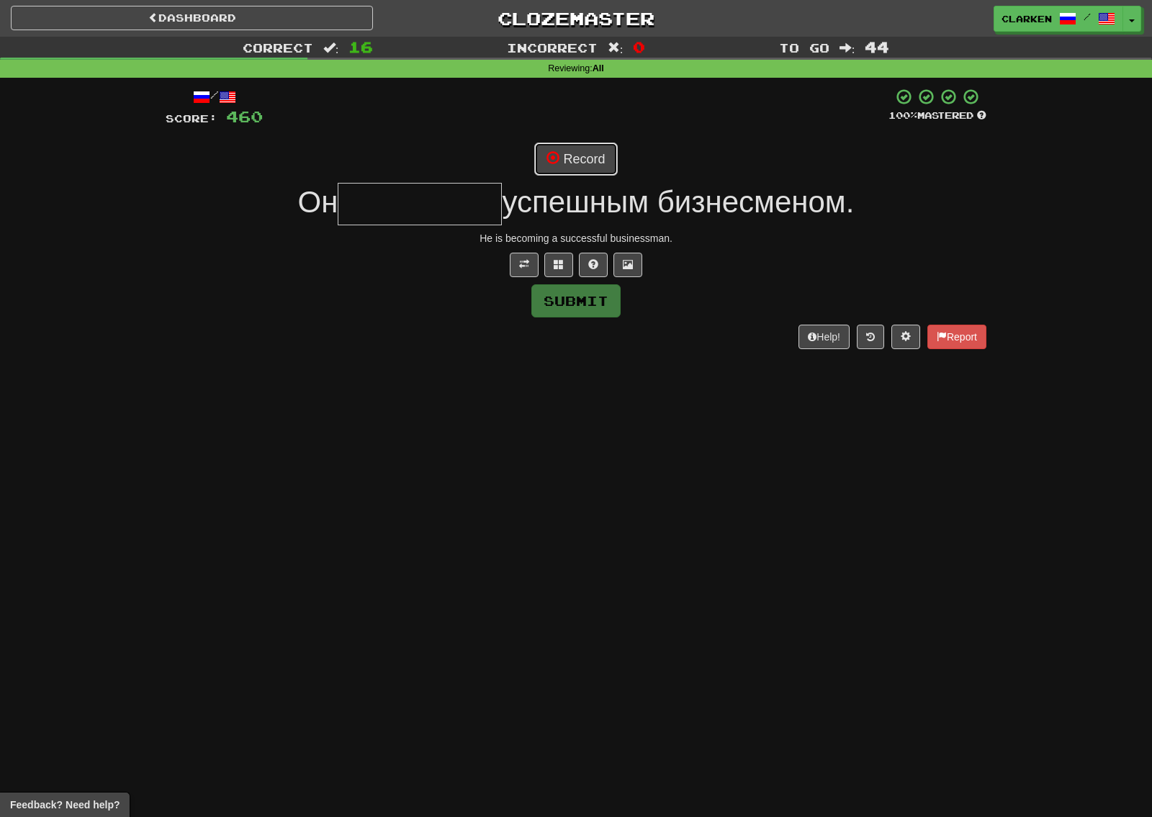
click at [580, 161] on button "Record" at bounding box center [575, 159] width 83 height 33
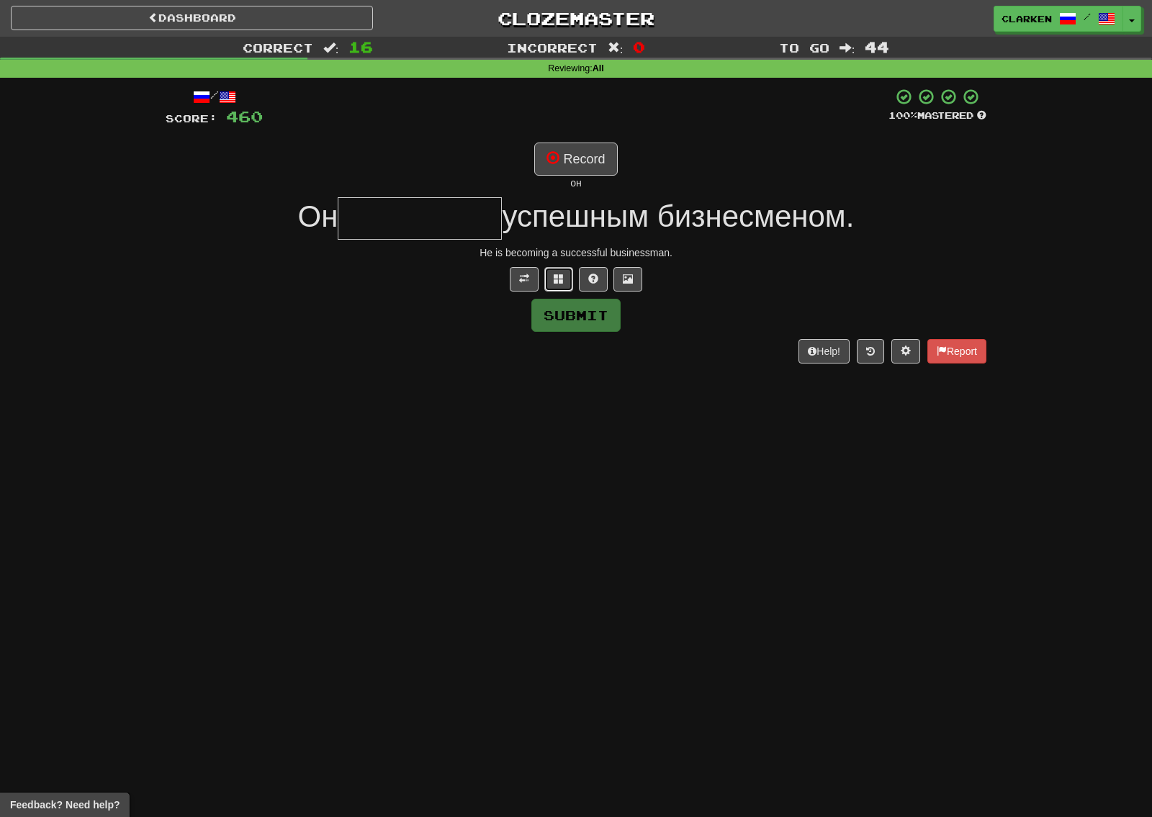
click at [566, 275] on button at bounding box center [558, 279] width 29 height 24
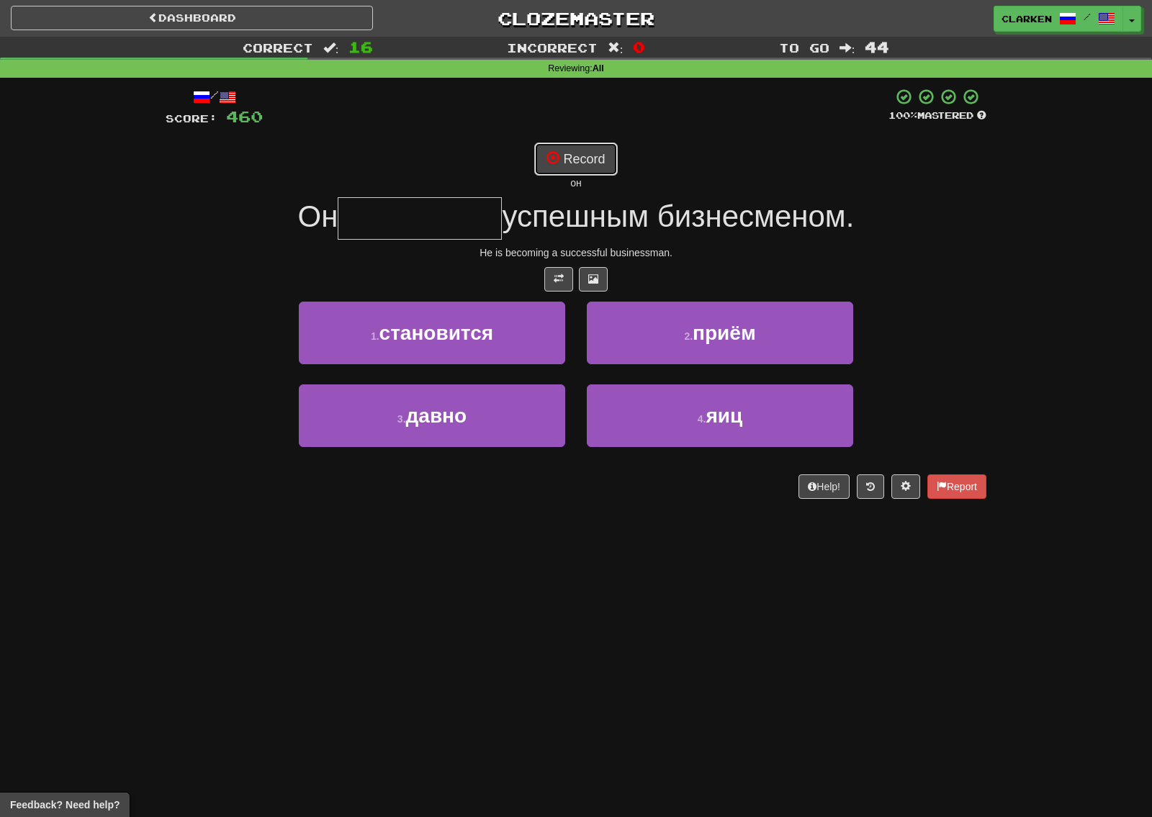
click at [615, 158] on button "Record" at bounding box center [575, 159] width 83 height 33
type input "**********"
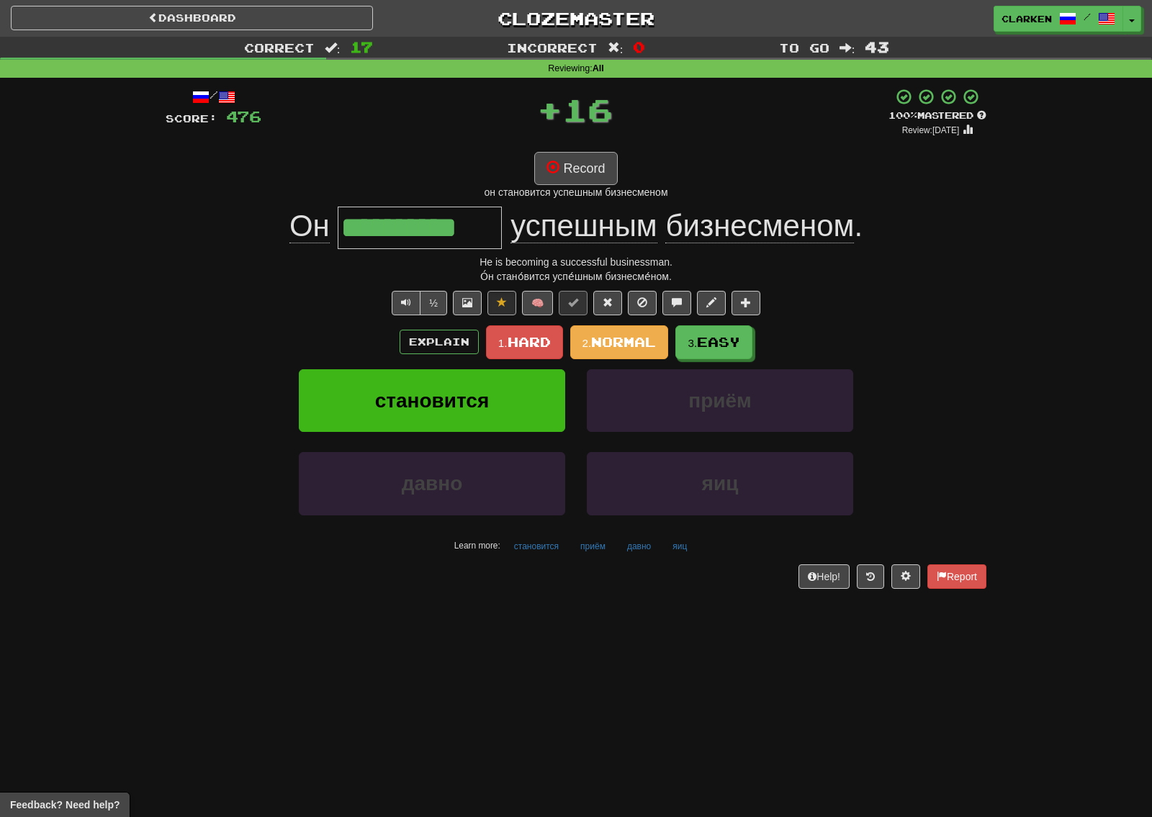
click at [591, 145] on div "**********" at bounding box center [576, 338] width 821 height 500
click at [598, 171] on button "Record" at bounding box center [575, 168] width 83 height 33
click at [523, 352] on button "1. Hard" at bounding box center [524, 342] width 77 height 34
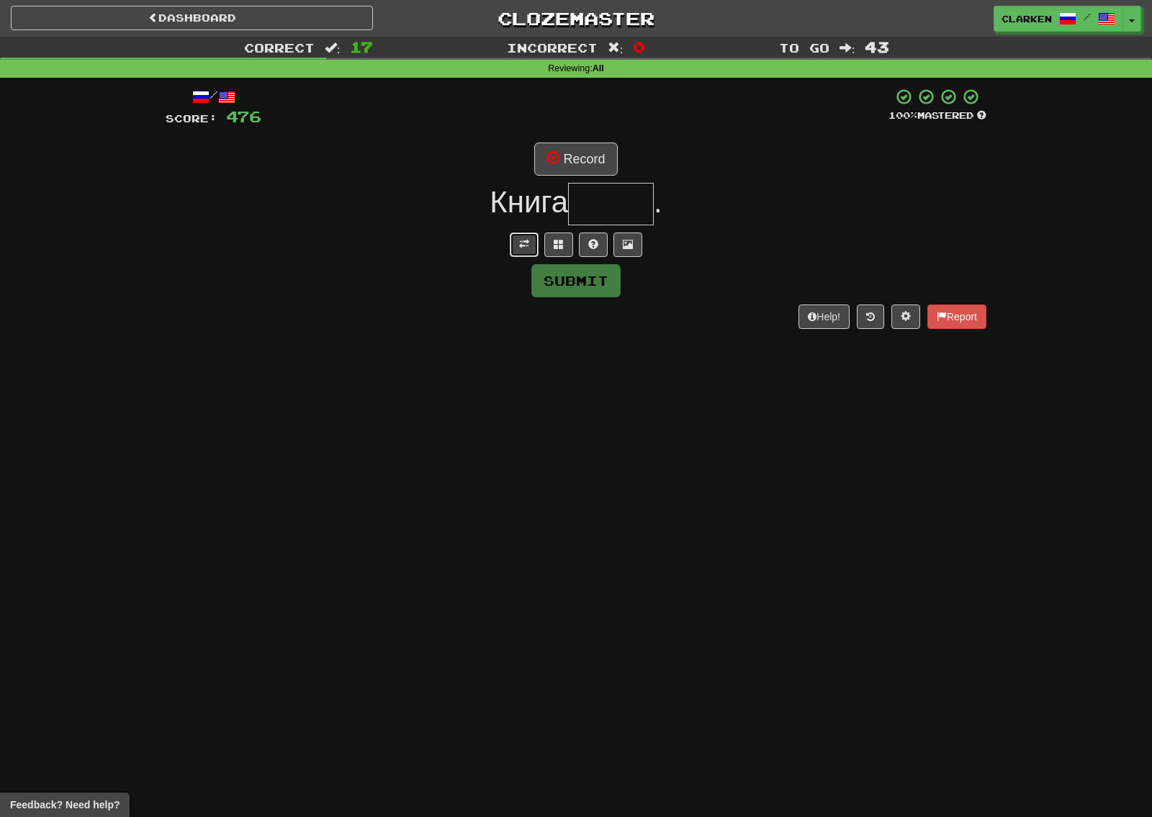
click at [519, 251] on button at bounding box center [524, 245] width 29 height 24
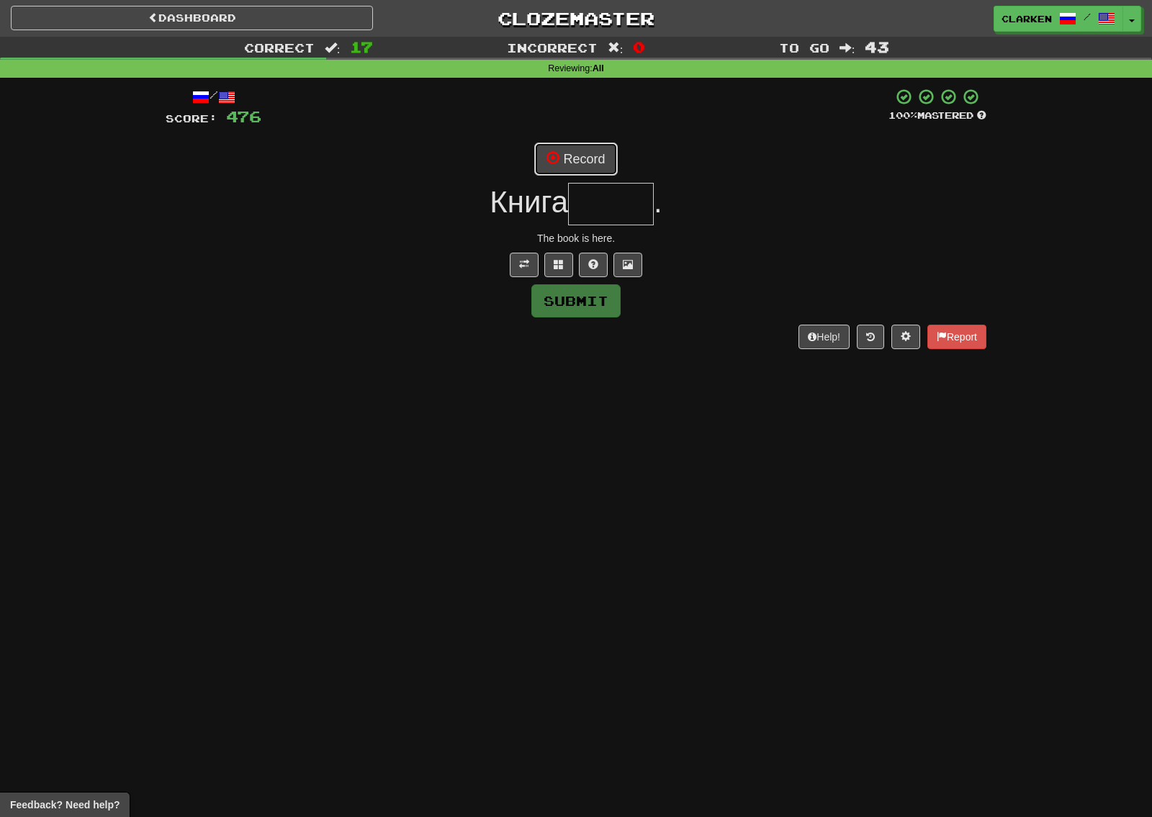
click at [567, 160] on button "Record" at bounding box center [575, 159] width 83 height 33
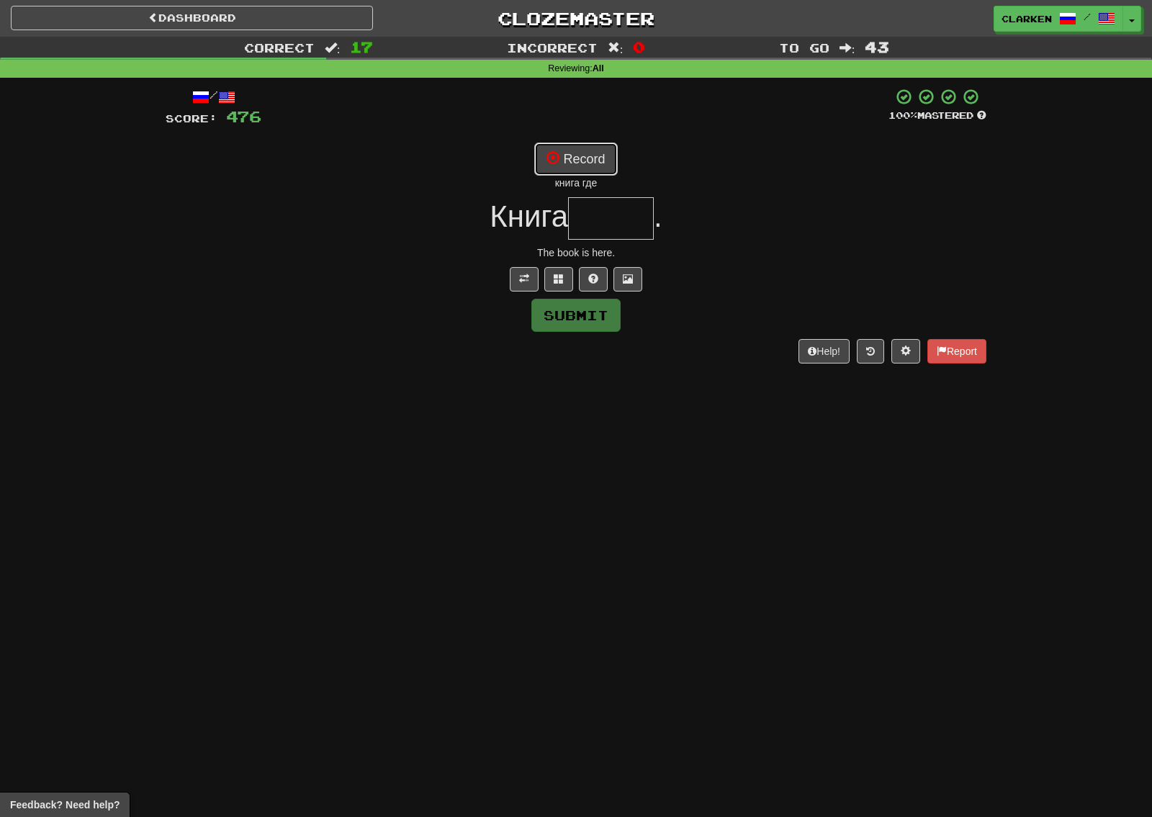
click at [587, 170] on button "Record" at bounding box center [575, 159] width 83 height 33
click at [602, 156] on button "Record" at bounding box center [575, 159] width 83 height 33
type input "*****"
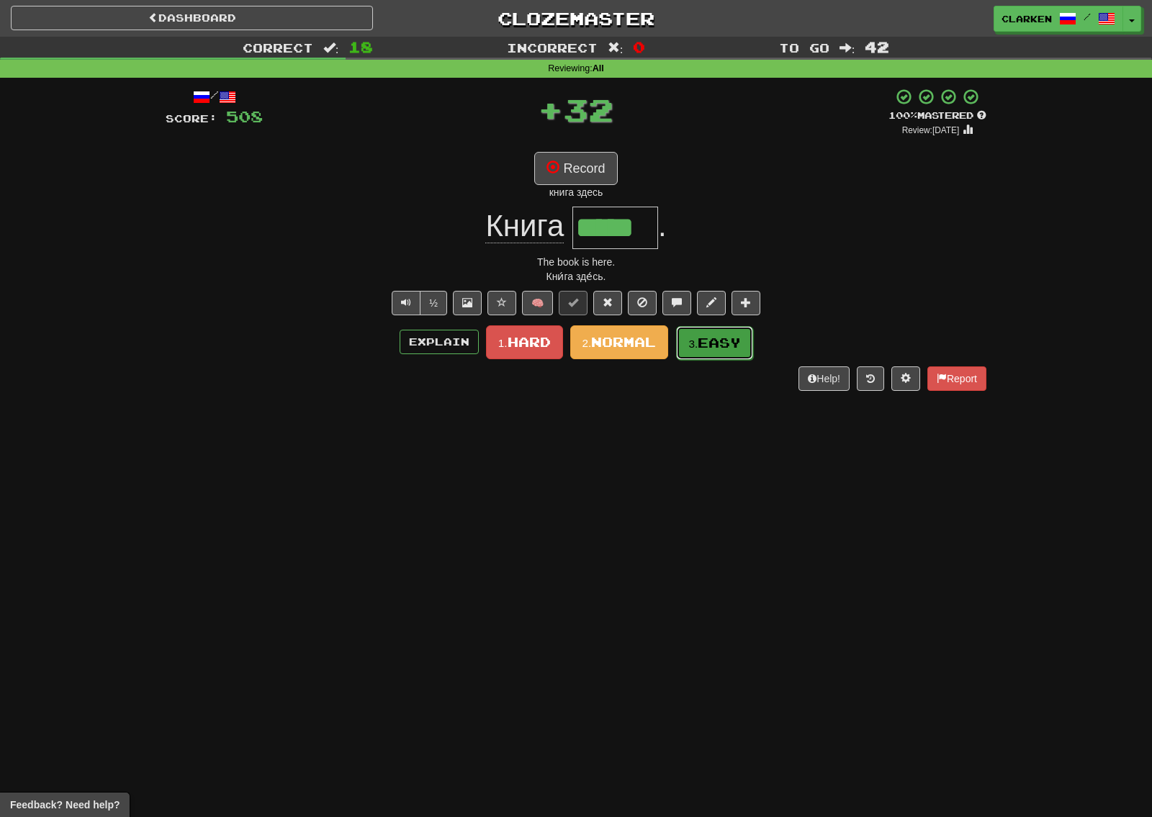
click at [701, 333] on button "3. Easy" at bounding box center [714, 343] width 77 height 34
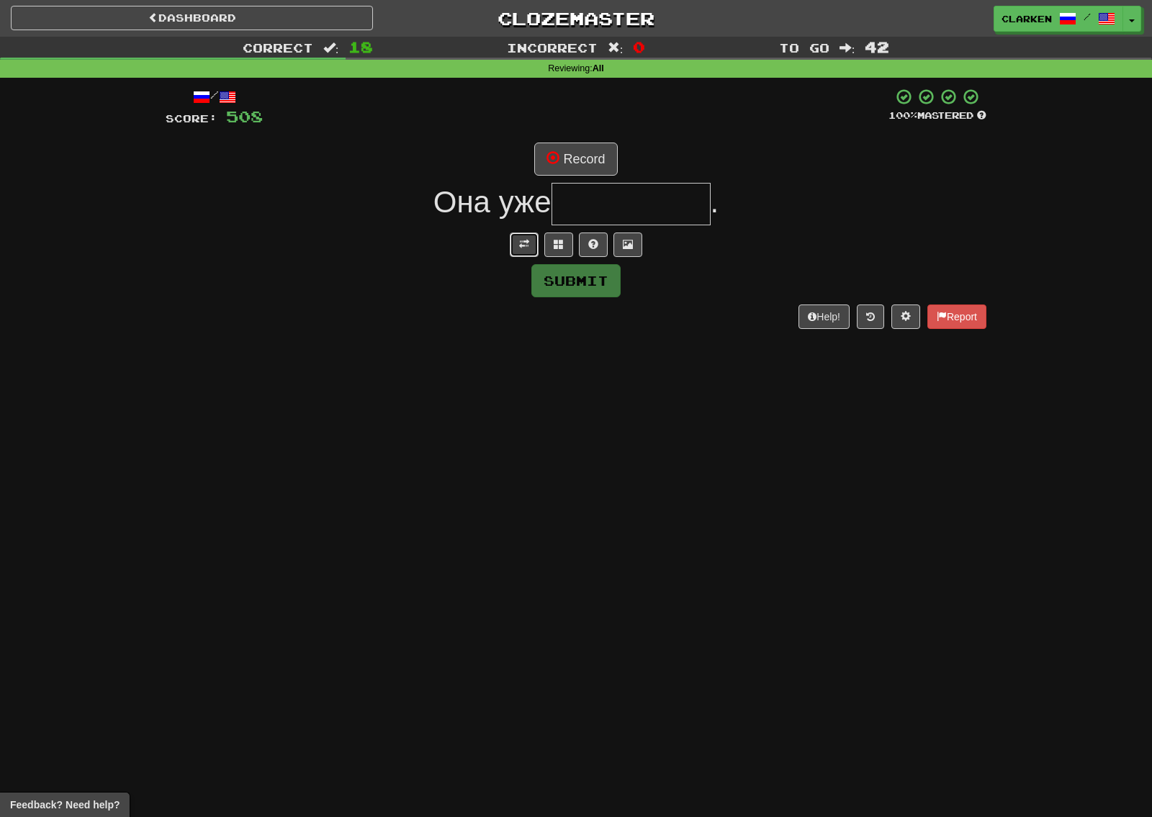
click at [516, 248] on button at bounding box center [524, 245] width 29 height 24
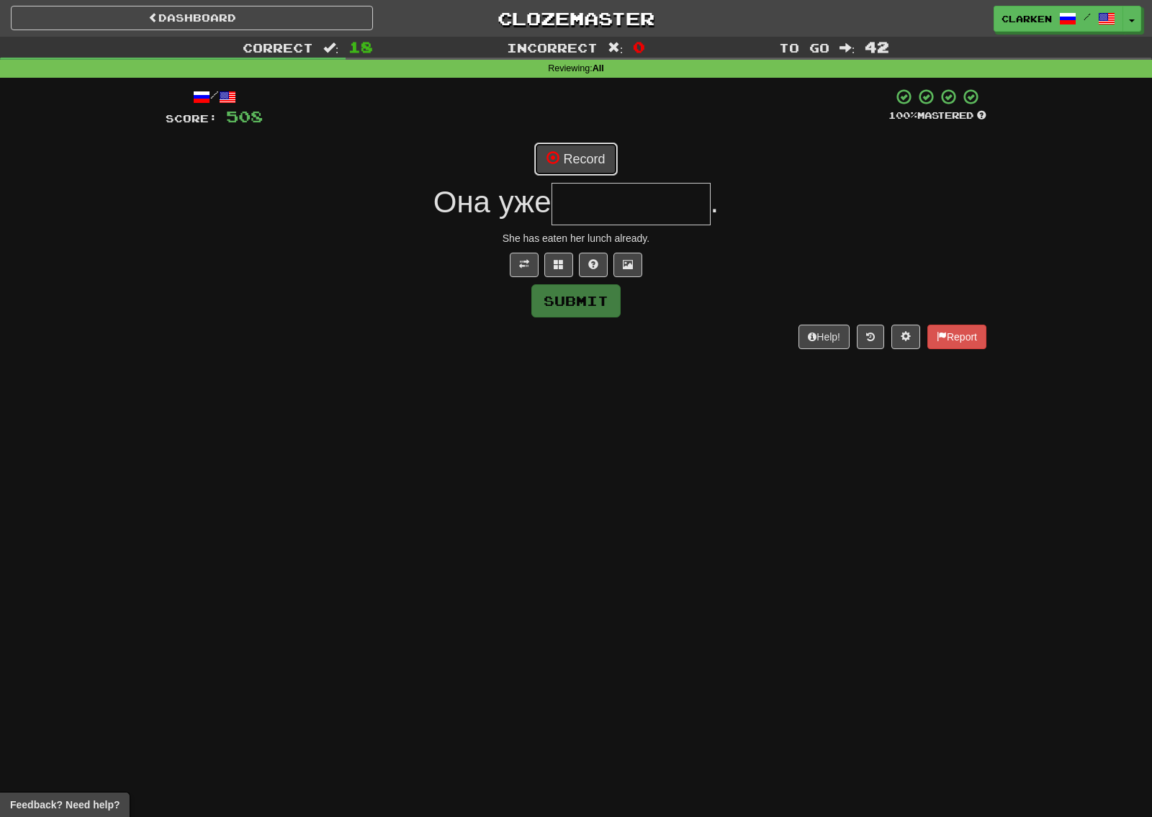
click at [569, 166] on button "Record" at bounding box center [575, 159] width 83 height 33
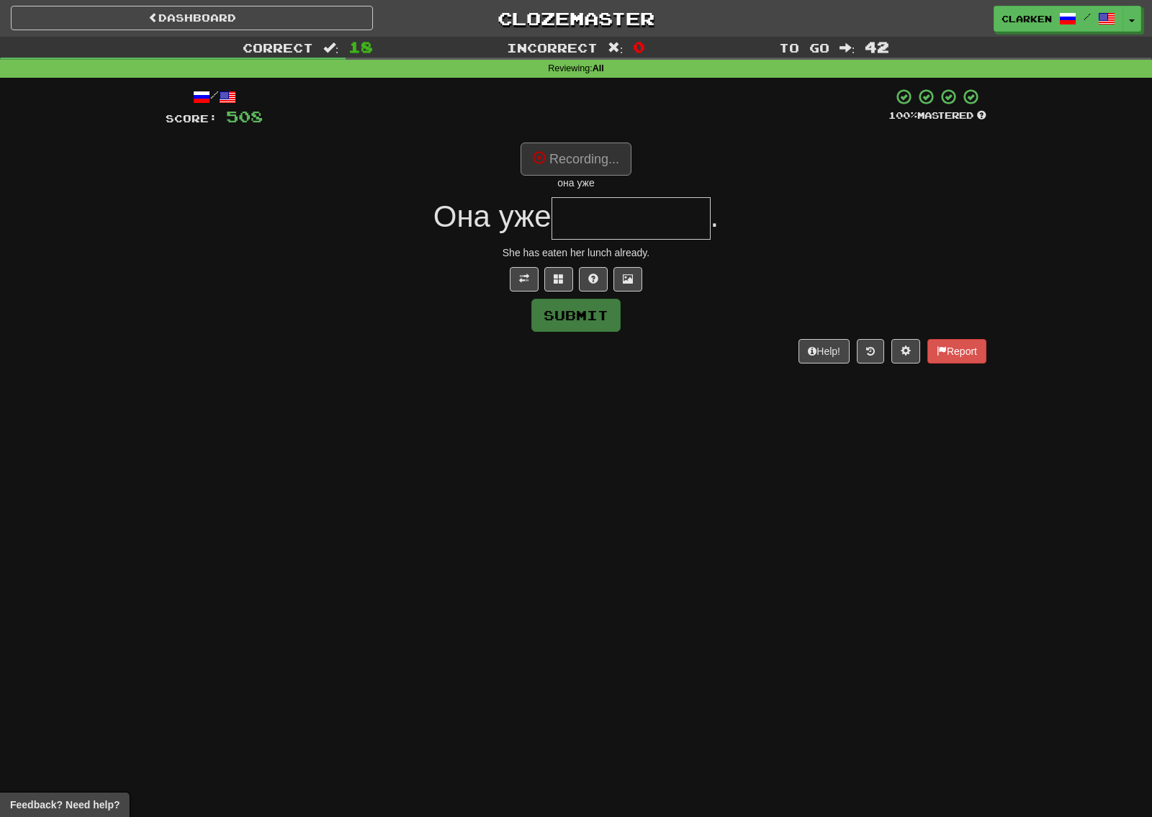
type input "*********"
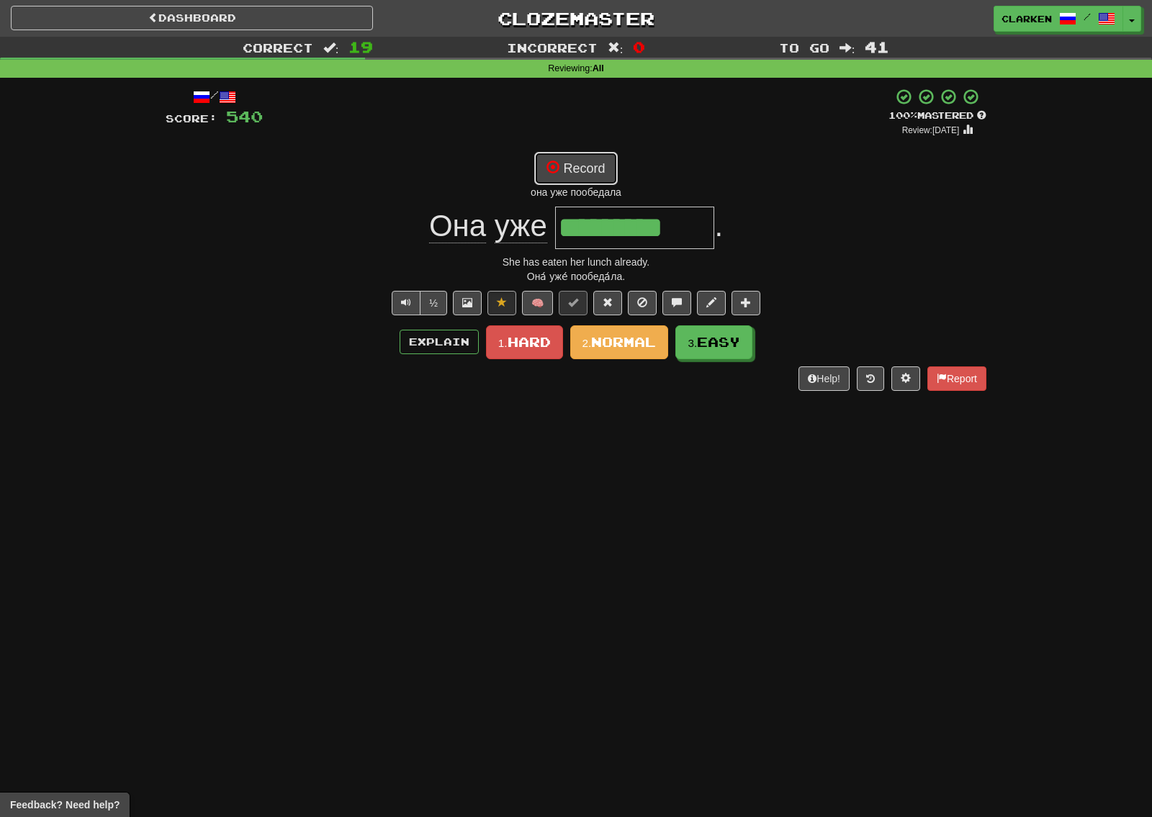
click at [590, 170] on button "Record" at bounding box center [575, 168] width 83 height 33
click at [583, 167] on button "Record" at bounding box center [575, 168] width 83 height 33
click at [597, 156] on button "Record" at bounding box center [575, 168] width 83 height 33
click at [568, 160] on button "Record" at bounding box center [575, 168] width 83 height 33
drag, startPoint x: 706, startPoint y: 241, endPoint x: 520, endPoint y: 226, distance: 186.4
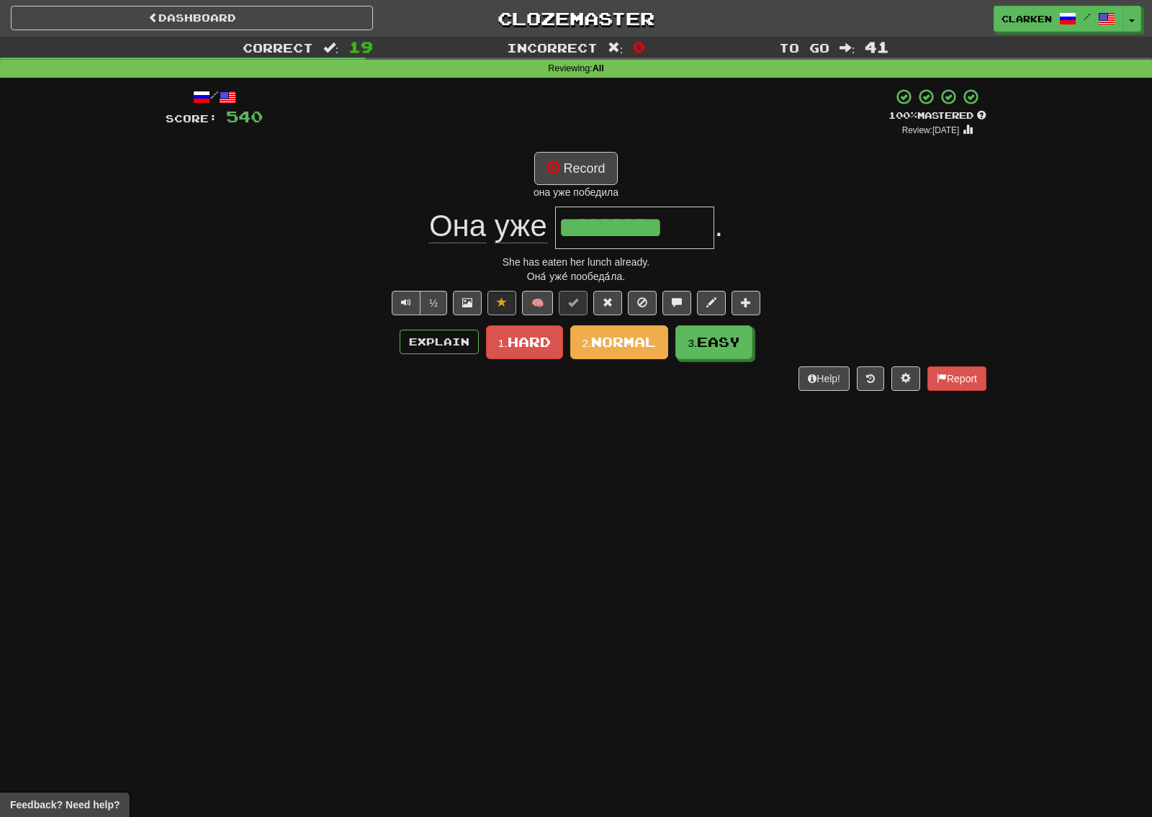
click at [520, 226] on div "Она уже ********* ." at bounding box center [576, 228] width 821 height 42
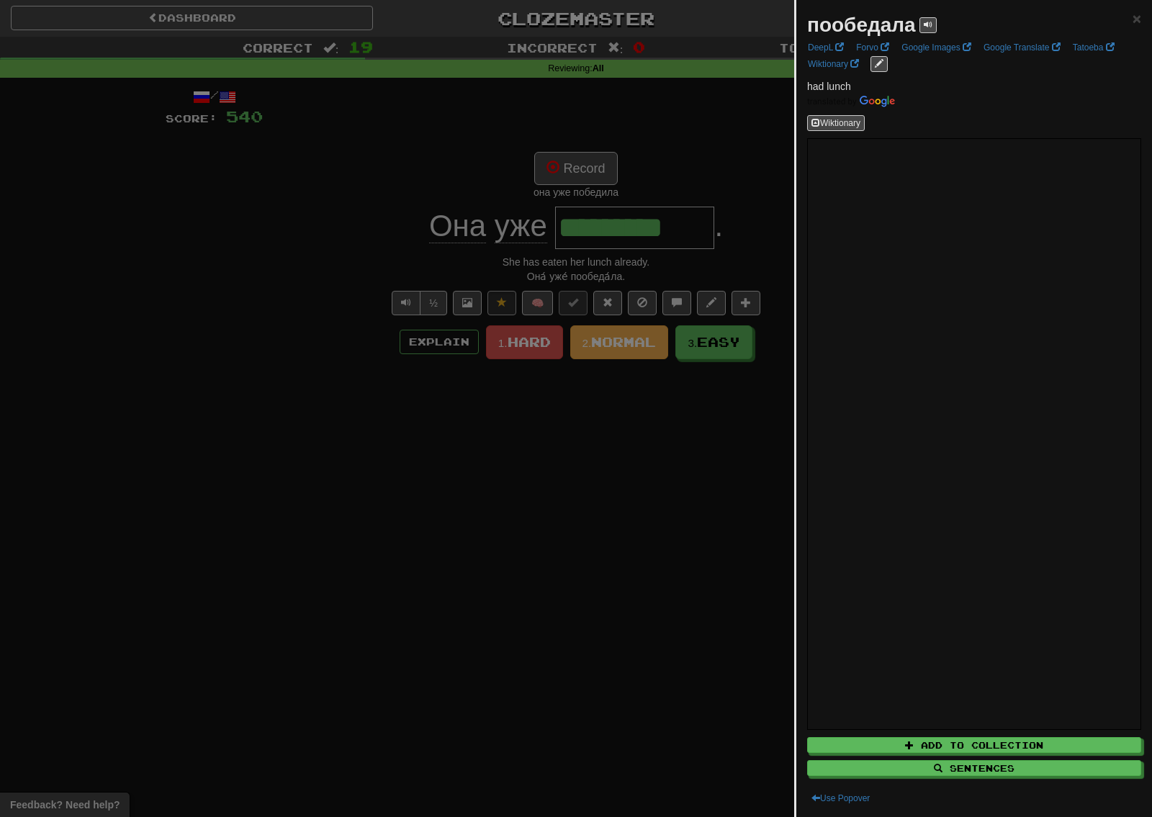
click at [603, 454] on div at bounding box center [576, 408] width 1152 height 817
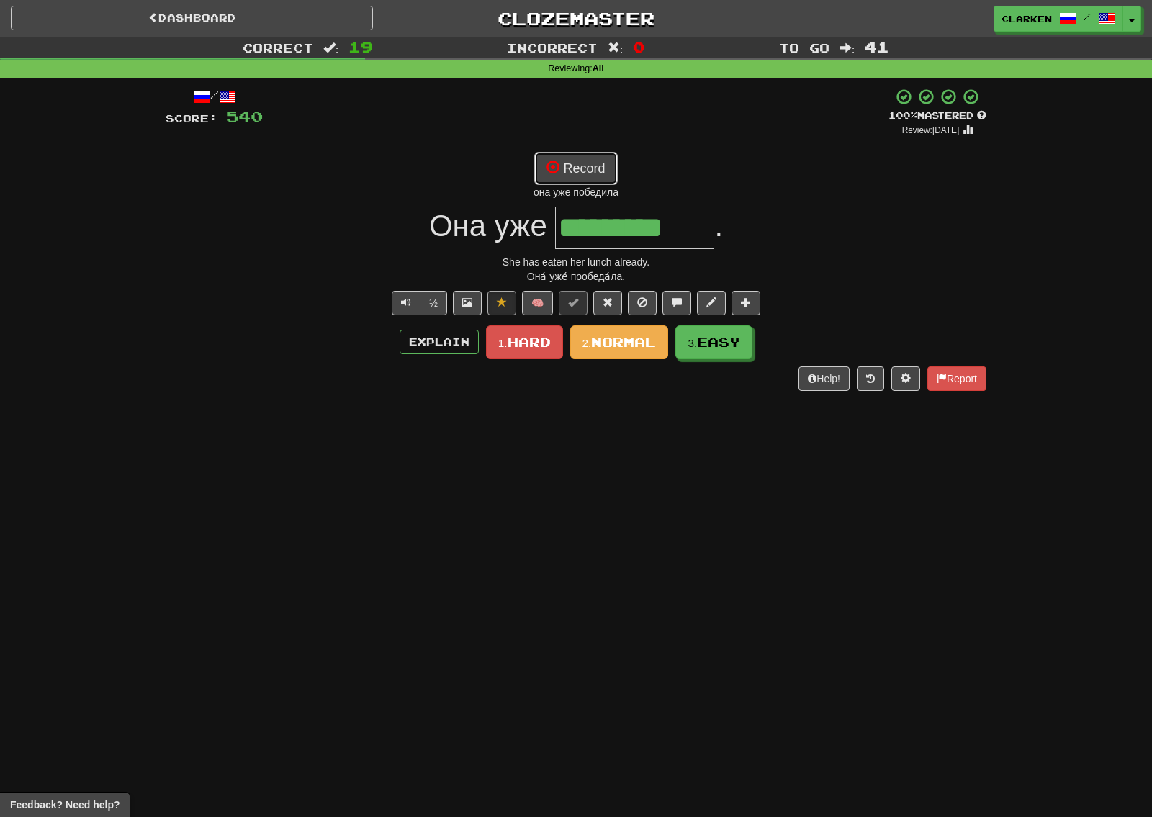
drag, startPoint x: 613, startPoint y: 156, endPoint x: 599, endPoint y: 158, distance: 14.5
click at [603, 156] on button "Record" at bounding box center [575, 168] width 83 height 33
click at [407, 295] on button "Text-to-speech controls" at bounding box center [406, 303] width 29 height 24
click at [593, 174] on button "Record" at bounding box center [575, 168] width 83 height 33
click at [587, 156] on button "Record" at bounding box center [575, 168] width 83 height 33
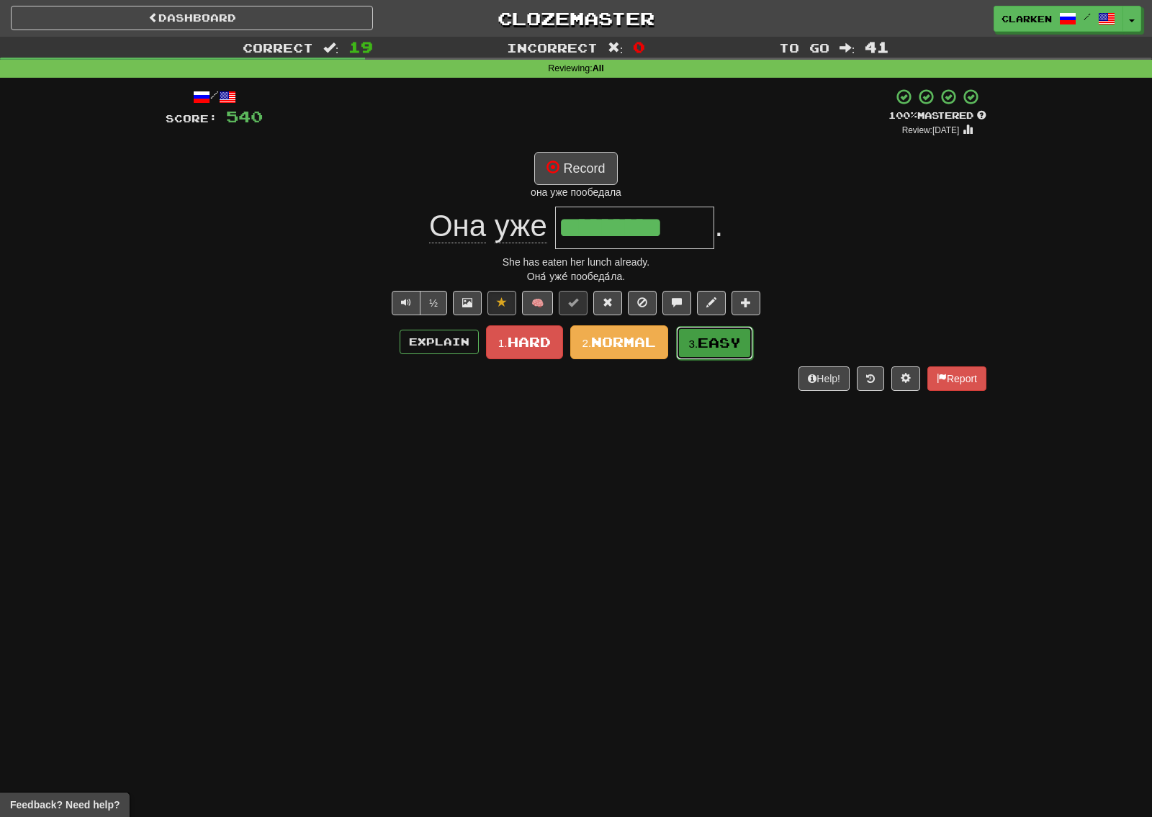
click at [709, 356] on button "3. Easy" at bounding box center [714, 343] width 77 height 34
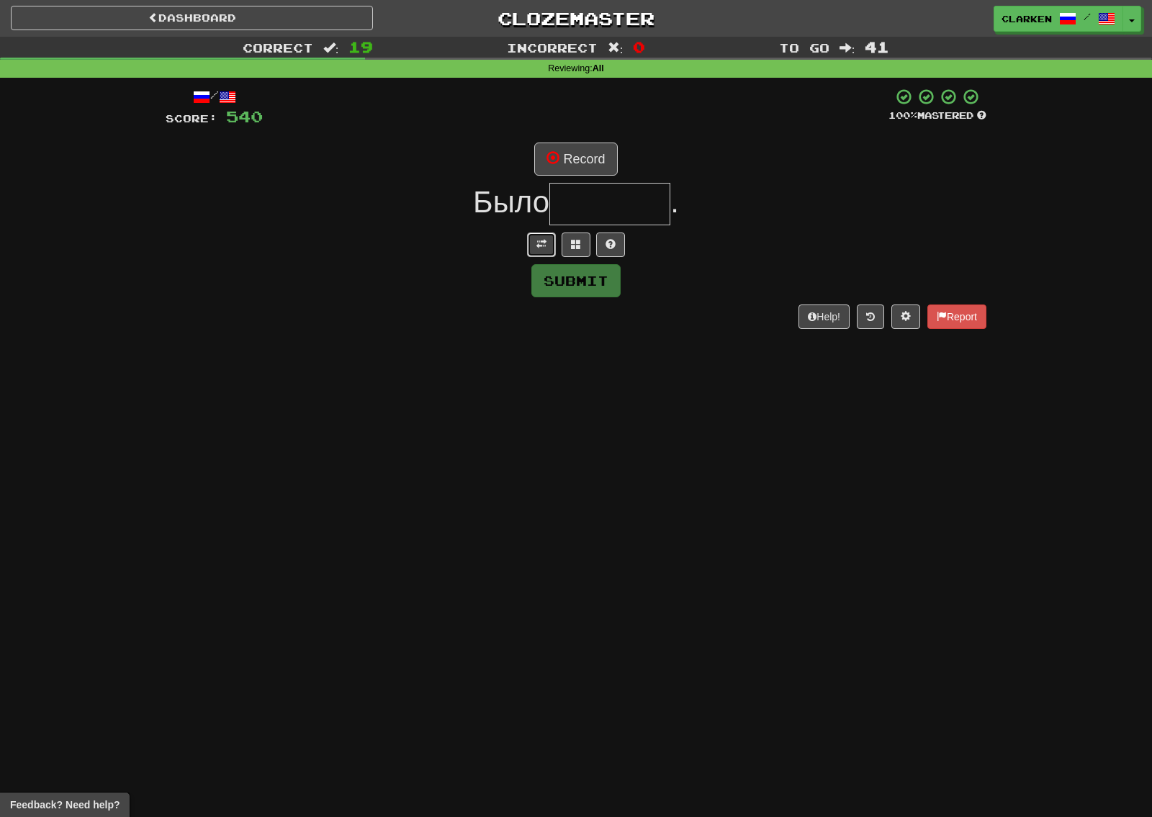
click at [530, 248] on button at bounding box center [541, 245] width 29 height 24
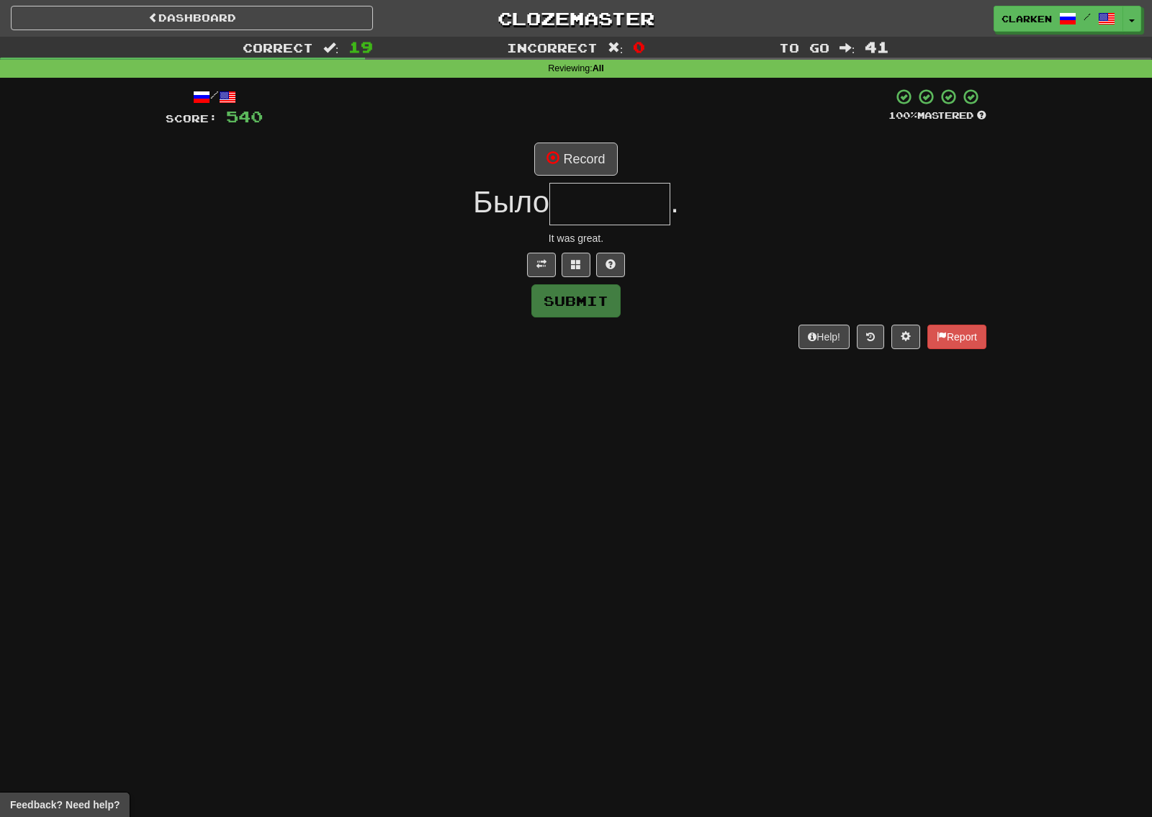
drag, startPoint x: 641, startPoint y: 153, endPoint x: 606, endPoint y: 179, distance: 43.2
click at [634, 158] on div "Record" at bounding box center [576, 159] width 821 height 33
click at [593, 173] on button "Record" at bounding box center [575, 159] width 83 height 33
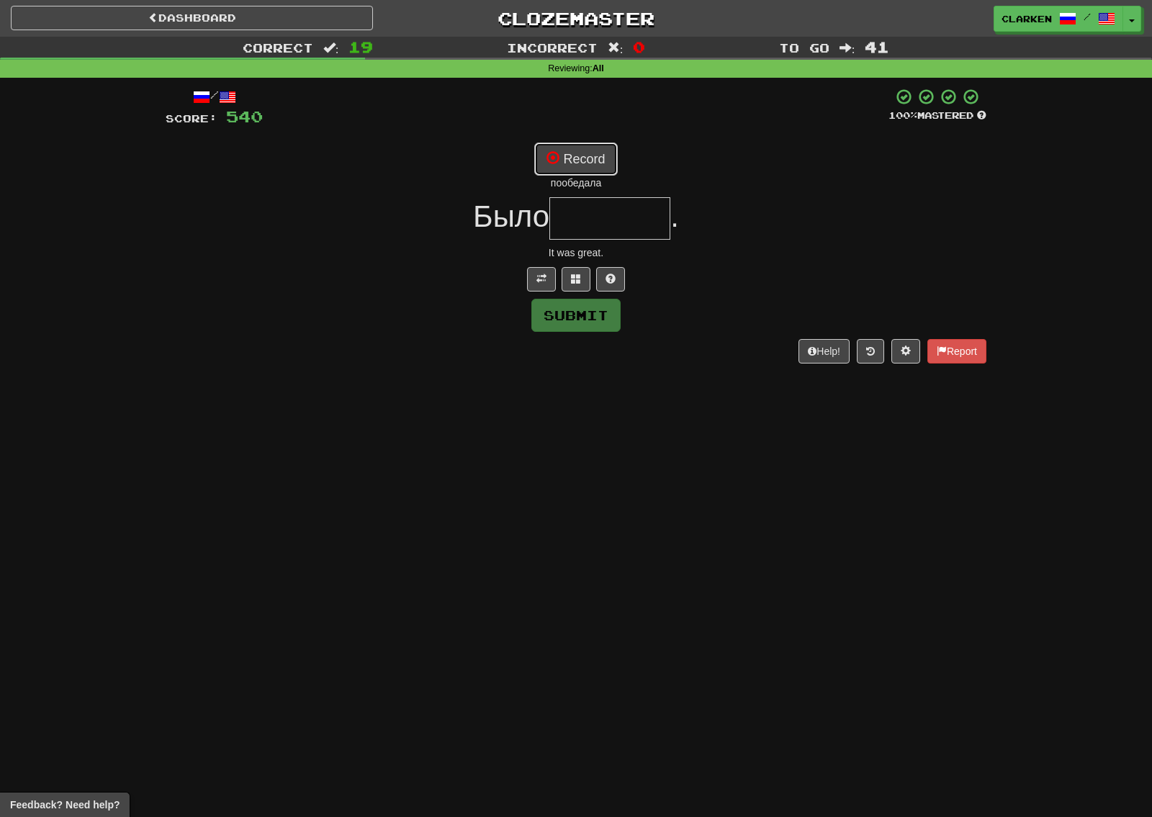
click at [565, 162] on button "Record" at bounding box center [575, 159] width 83 height 33
type input "*******"
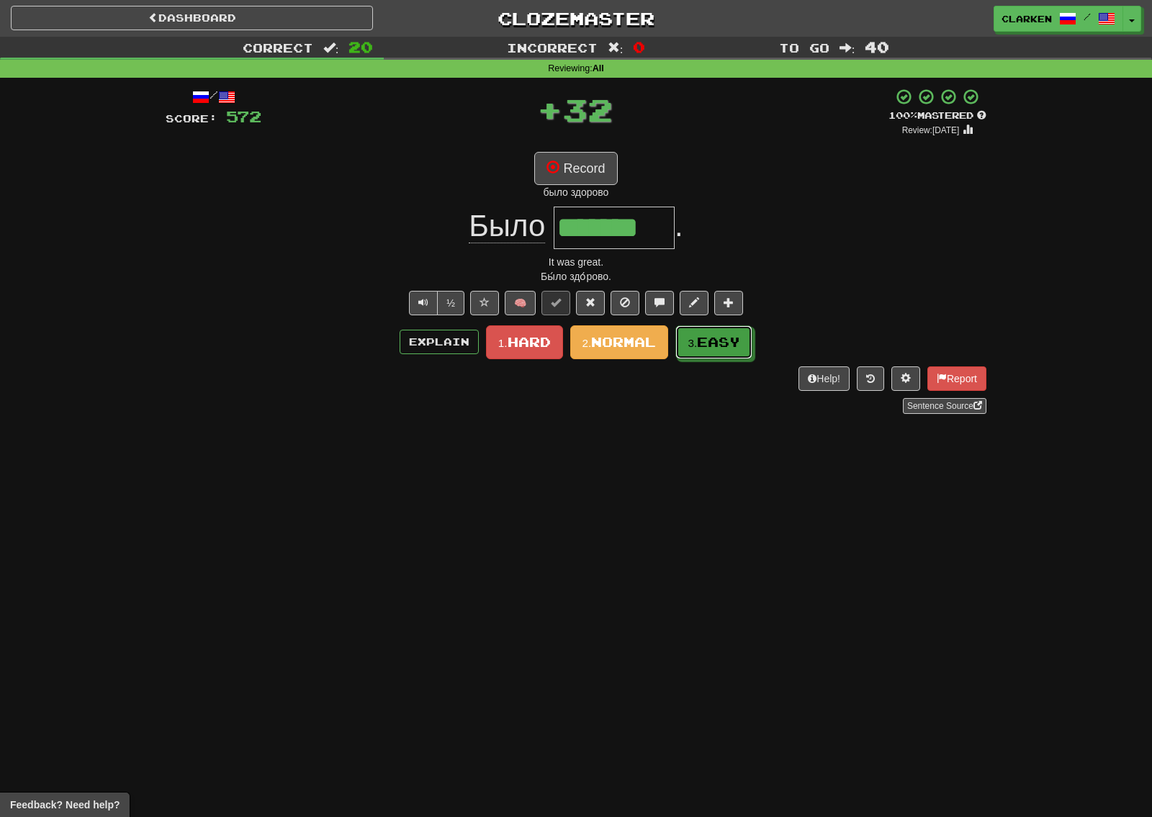
click at [693, 351] on button "3. Easy" at bounding box center [713, 342] width 77 height 34
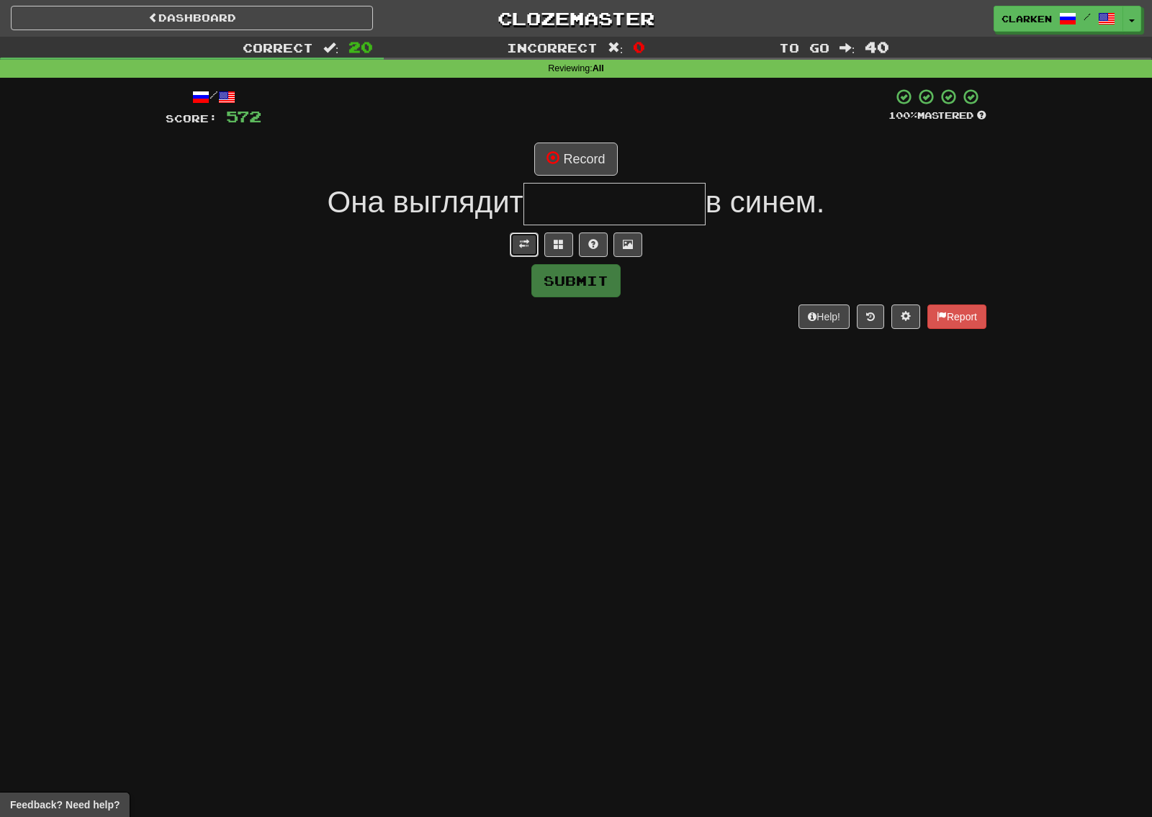
click at [520, 250] on button at bounding box center [524, 245] width 29 height 24
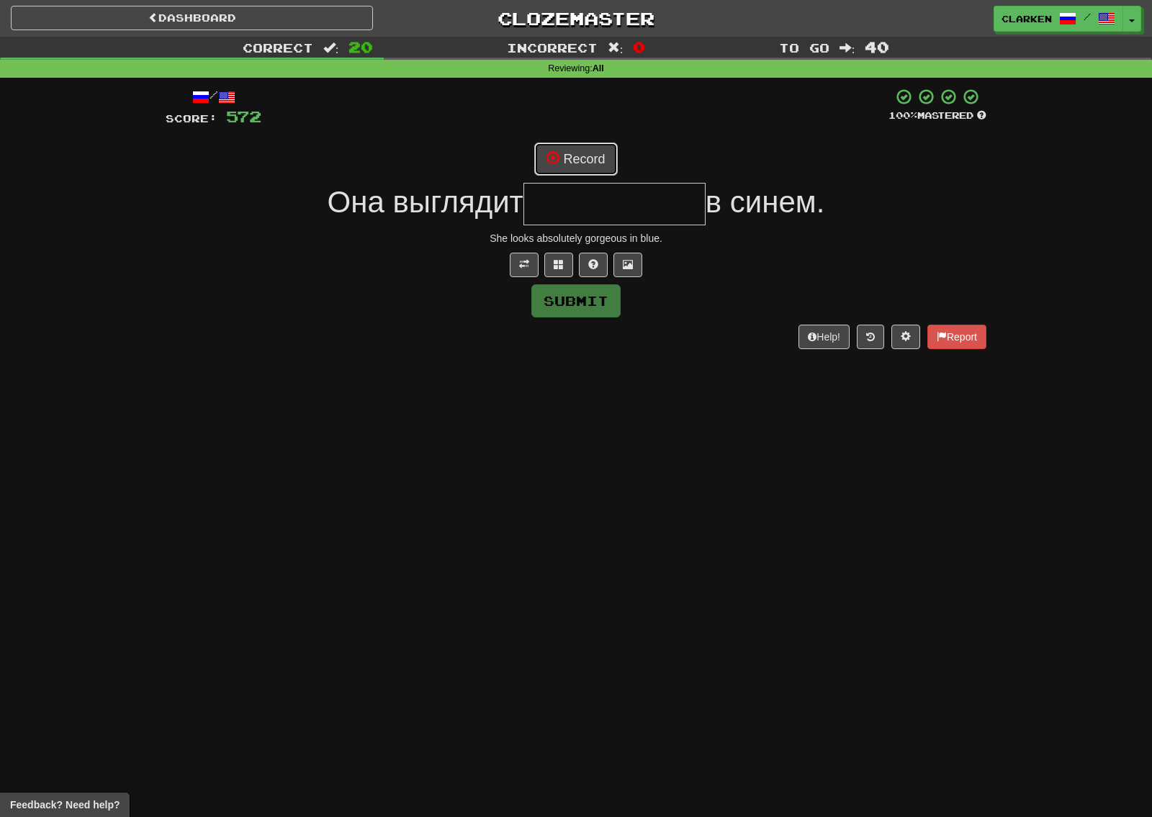
click at [547, 151] on button "Record" at bounding box center [575, 159] width 83 height 33
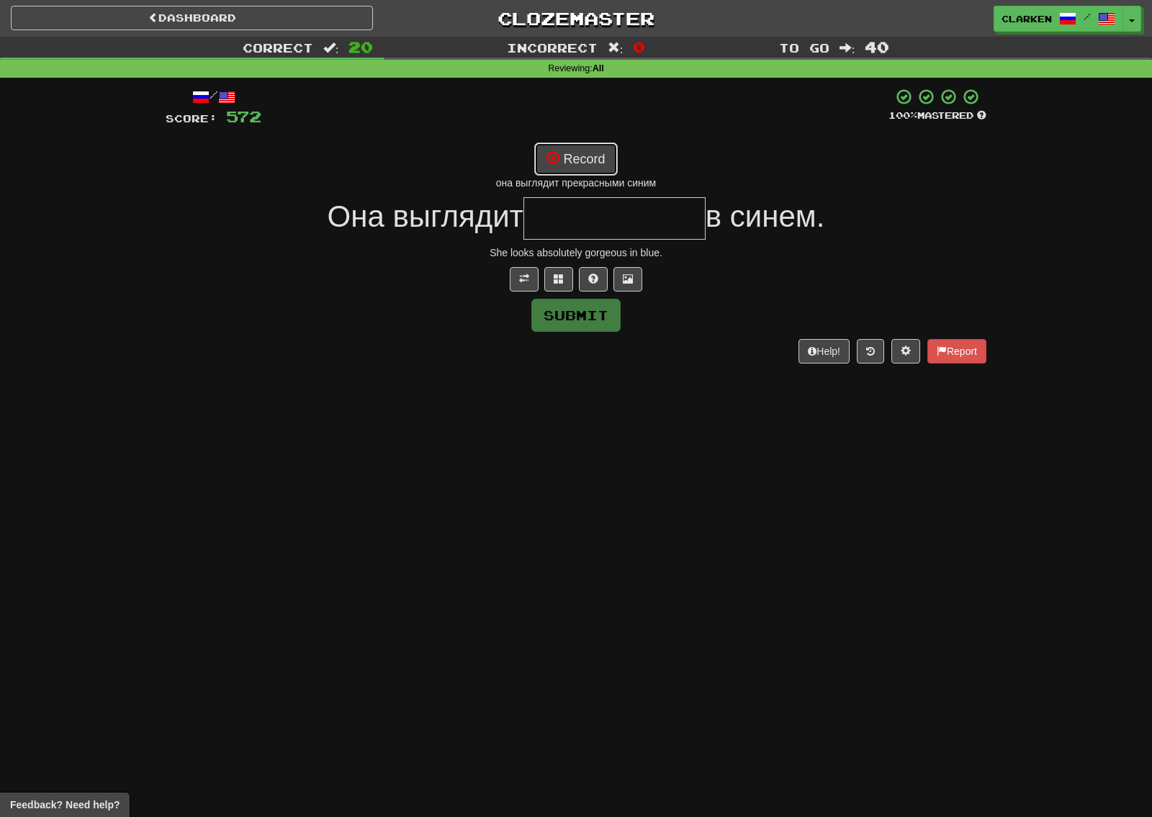
click at [603, 162] on button "Record" at bounding box center [575, 159] width 83 height 33
click at [616, 151] on button "Record" at bounding box center [575, 159] width 83 height 33
click at [556, 282] on span at bounding box center [559, 279] width 10 height 10
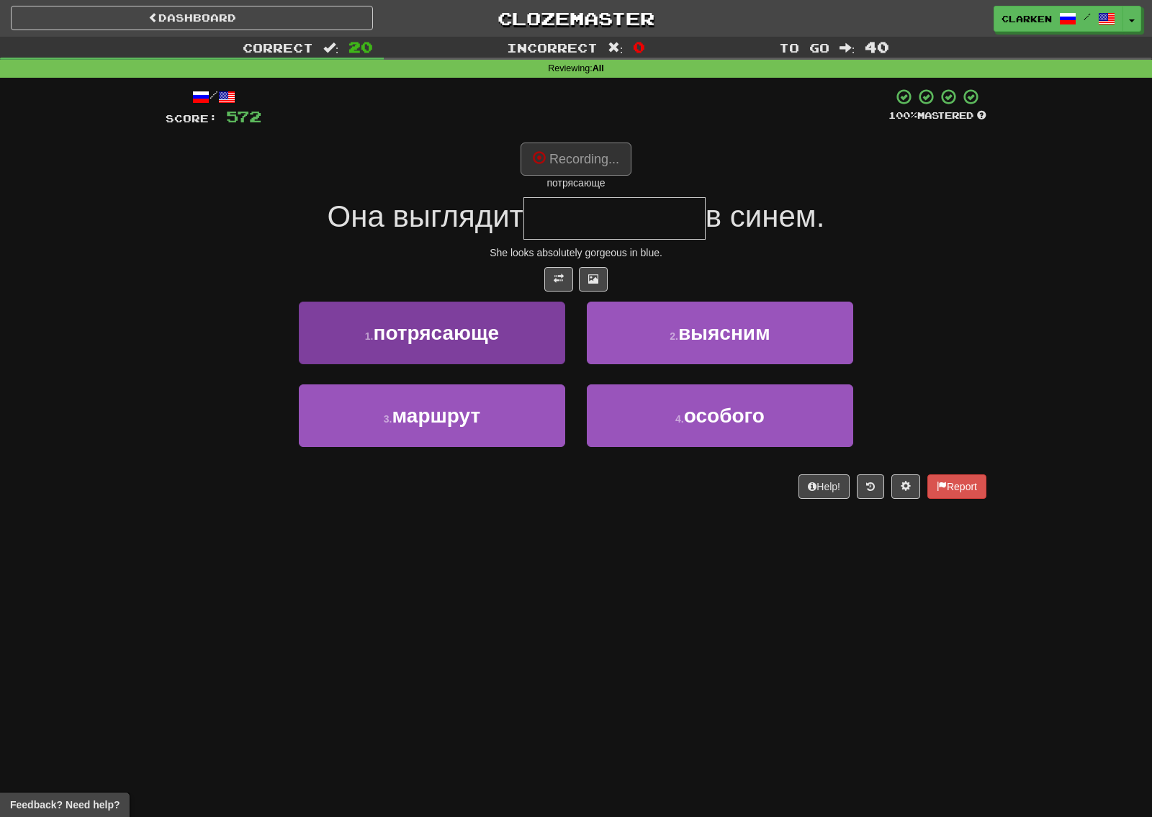
type input "**********"
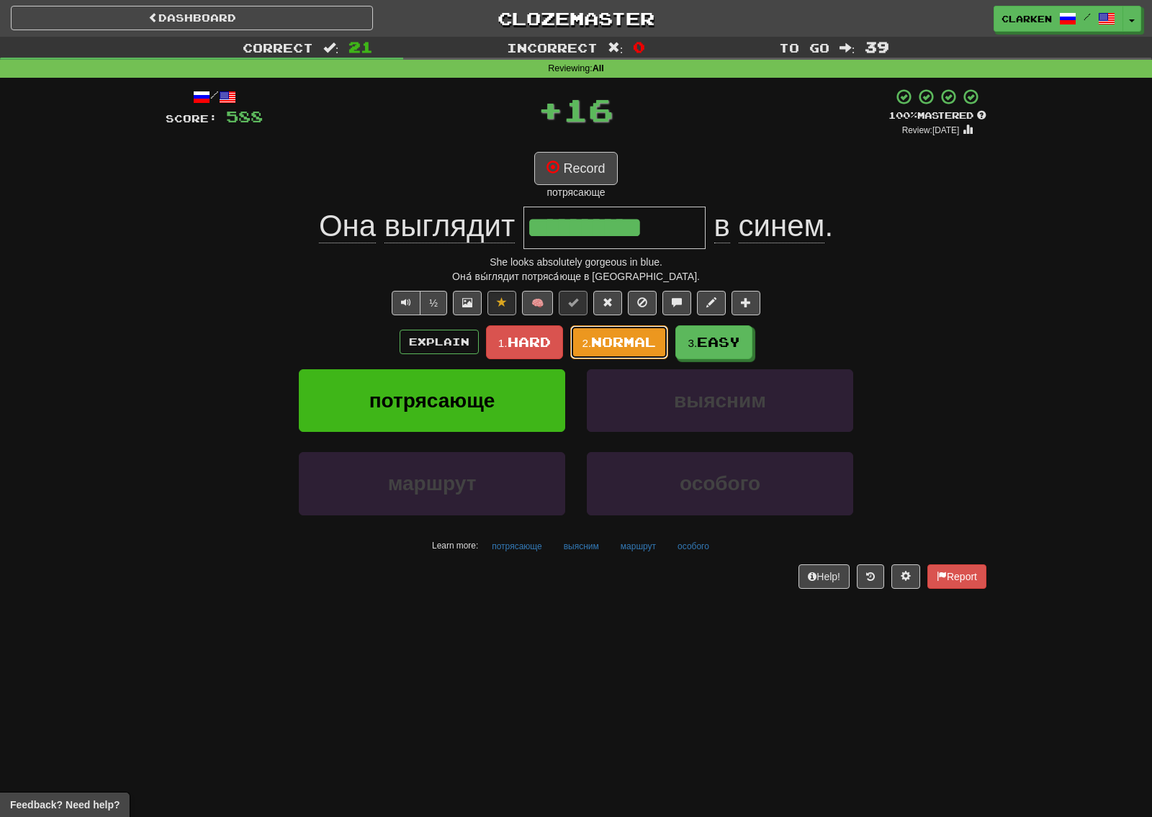
click at [620, 331] on button "2. Normal" at bounding box center [619, 342] width 99 height 34
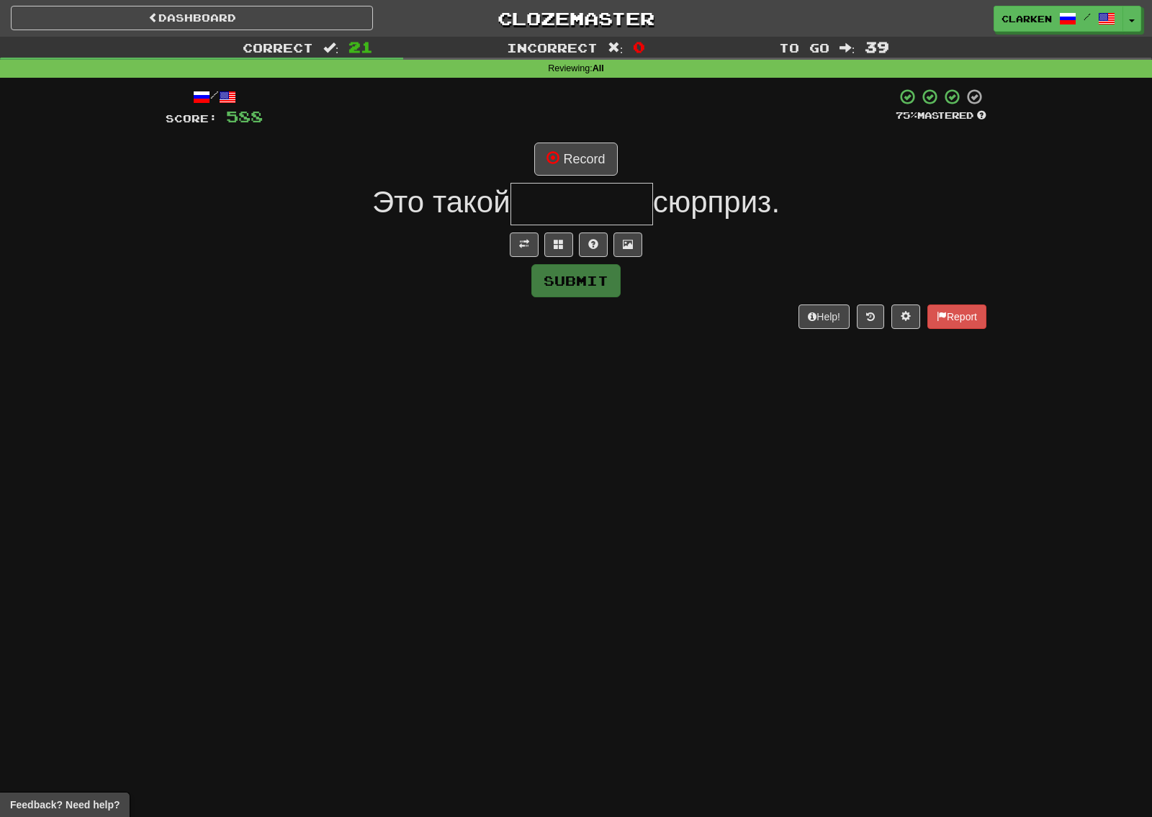
click at [539, 248] on div at bounding box center [576, 245] width 821 height 24
click at [529, 246] on button at bounding box center [524, 245] width 29 height 24
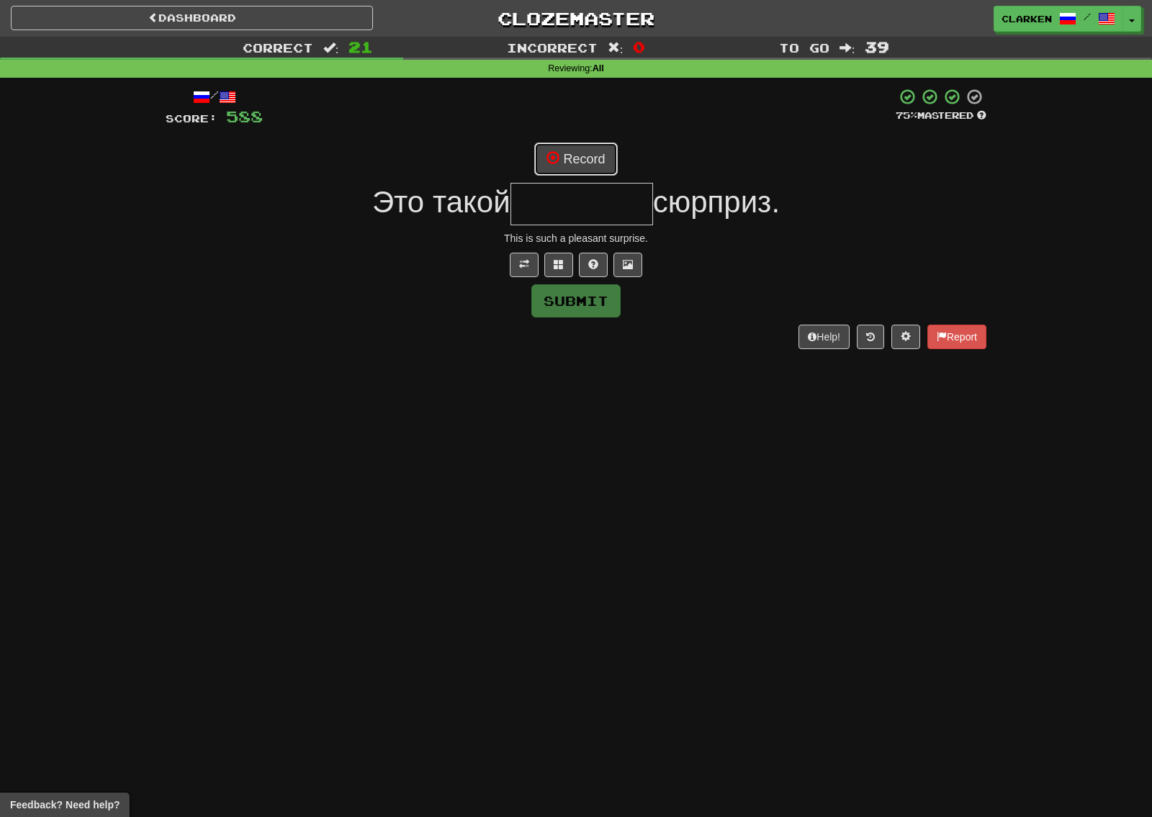
click at [577, 152] on button "Record" at bounding box center [575, 159] width 83 height 33
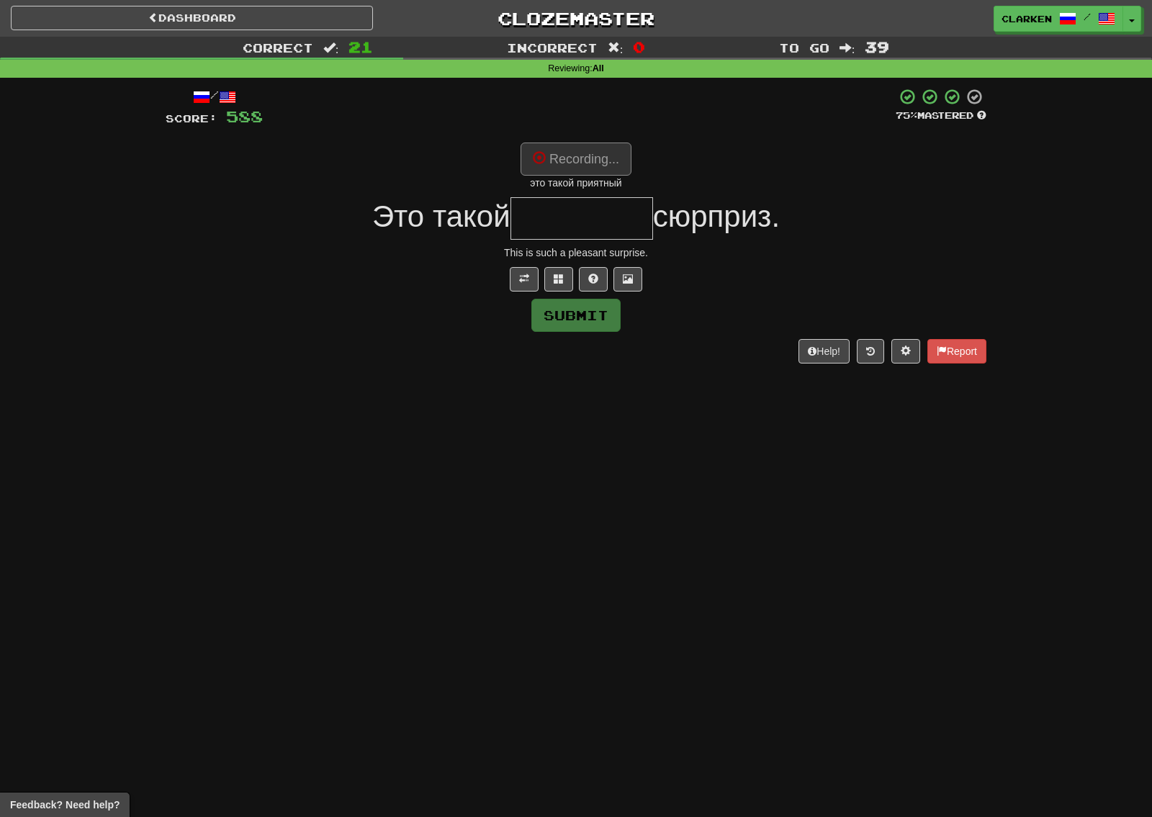
type input "********"
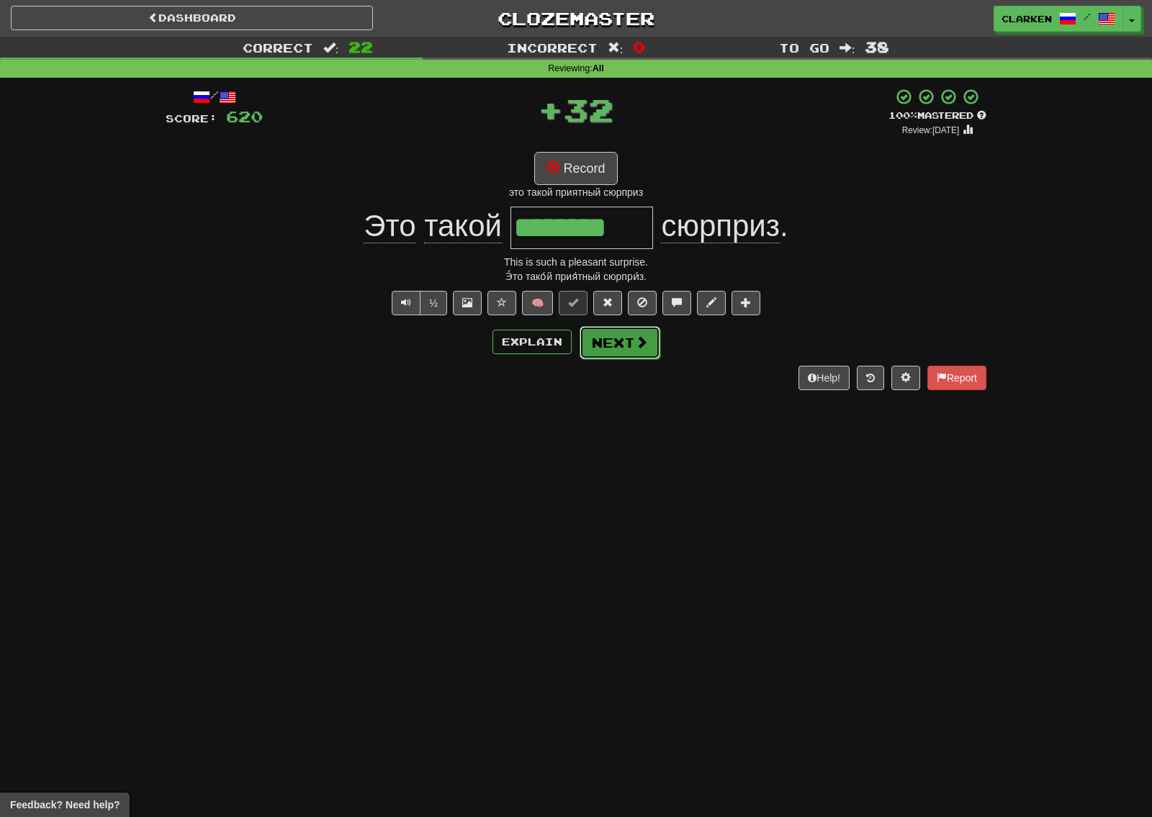
click at [634, 351] on button "Next" at bounding box center [620, 342] width 81 height 33
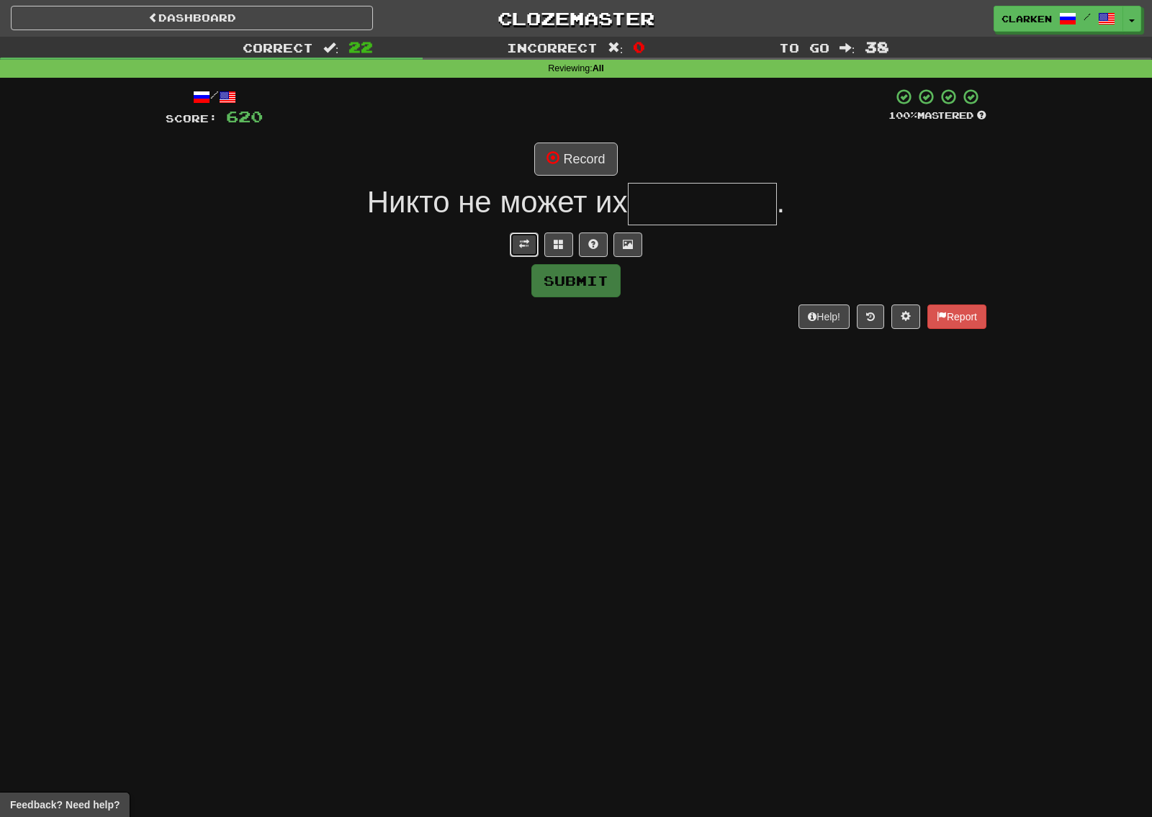
click at [526, 246] on span at bounding box center [524, 244] width 10 height 10
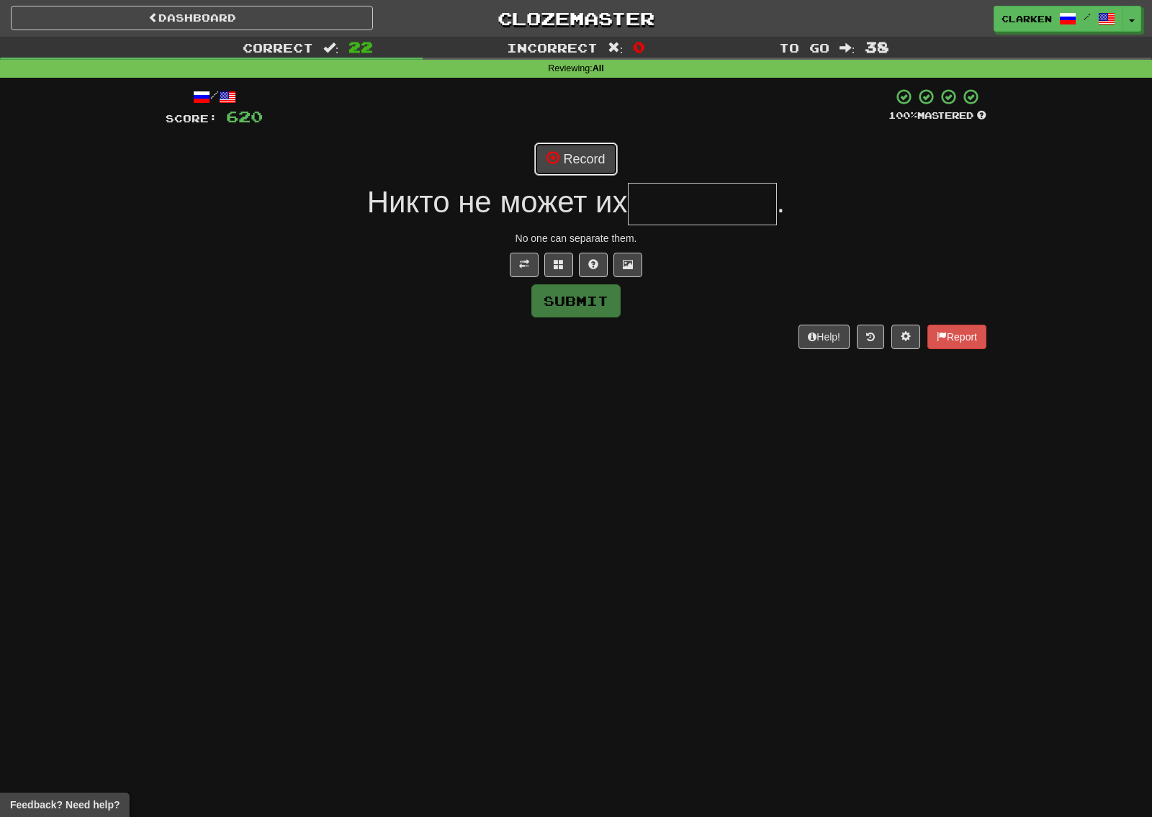
click at [539, 170] on button "Record" at bounding box center [575, 159] width 83 height 33
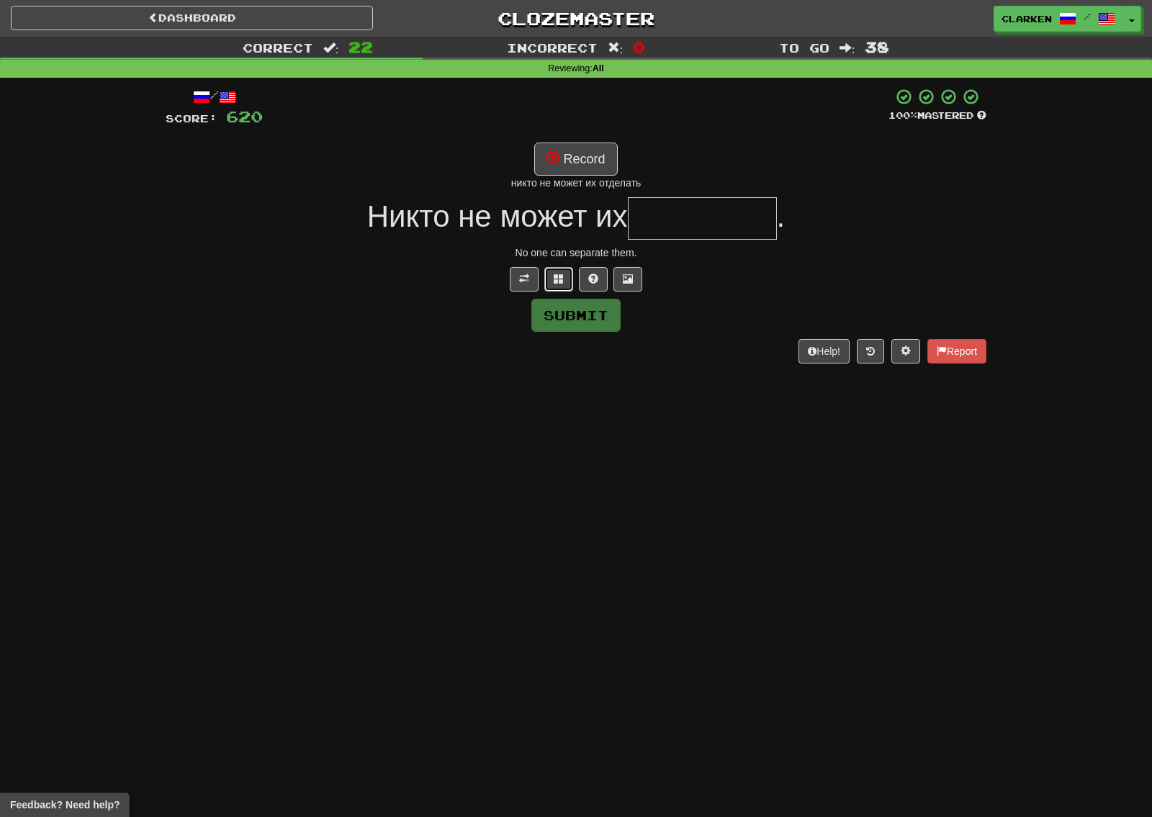
click at [553, 282] on button at bounding box center [558, 279] width 29 height 24
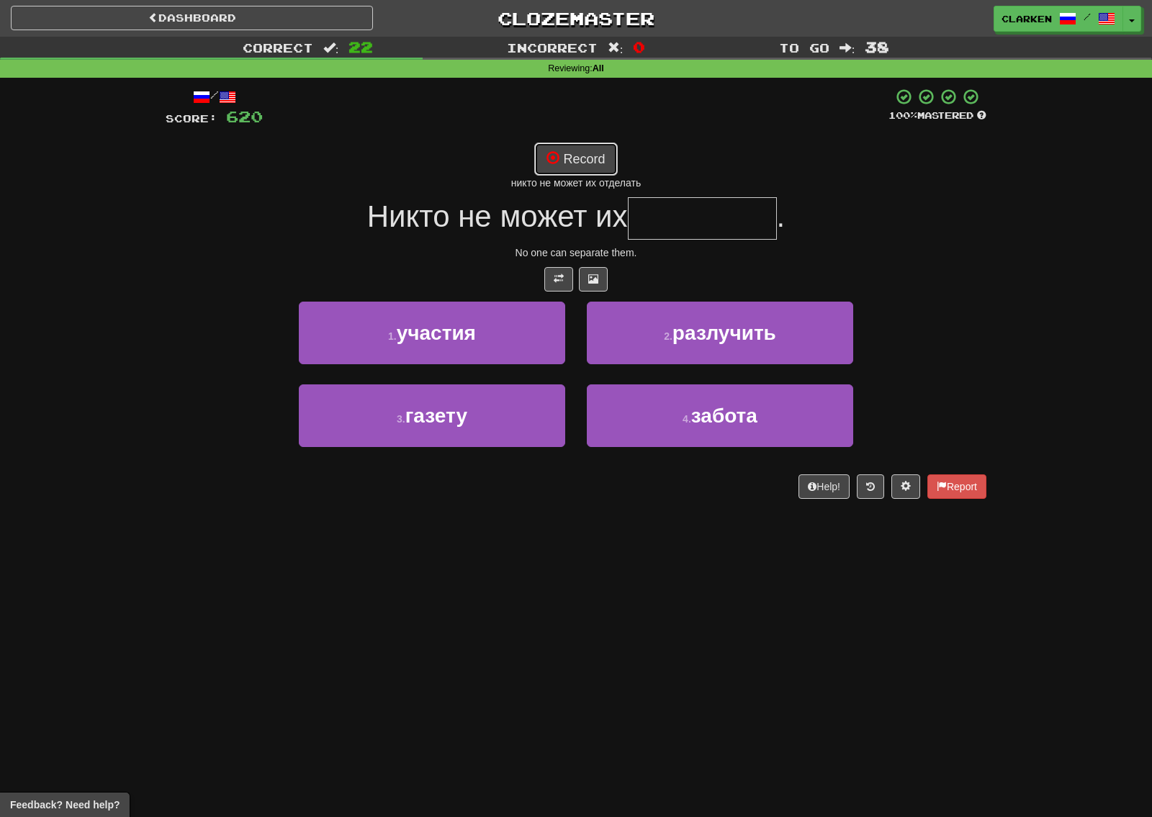
click at [558, 166] on button "Record" at bounding box center [575, 159] width 83 height 33
click at [588, 156] on button "Record" at bounding box center [575, 159] width 83 height 33
type input "*********"
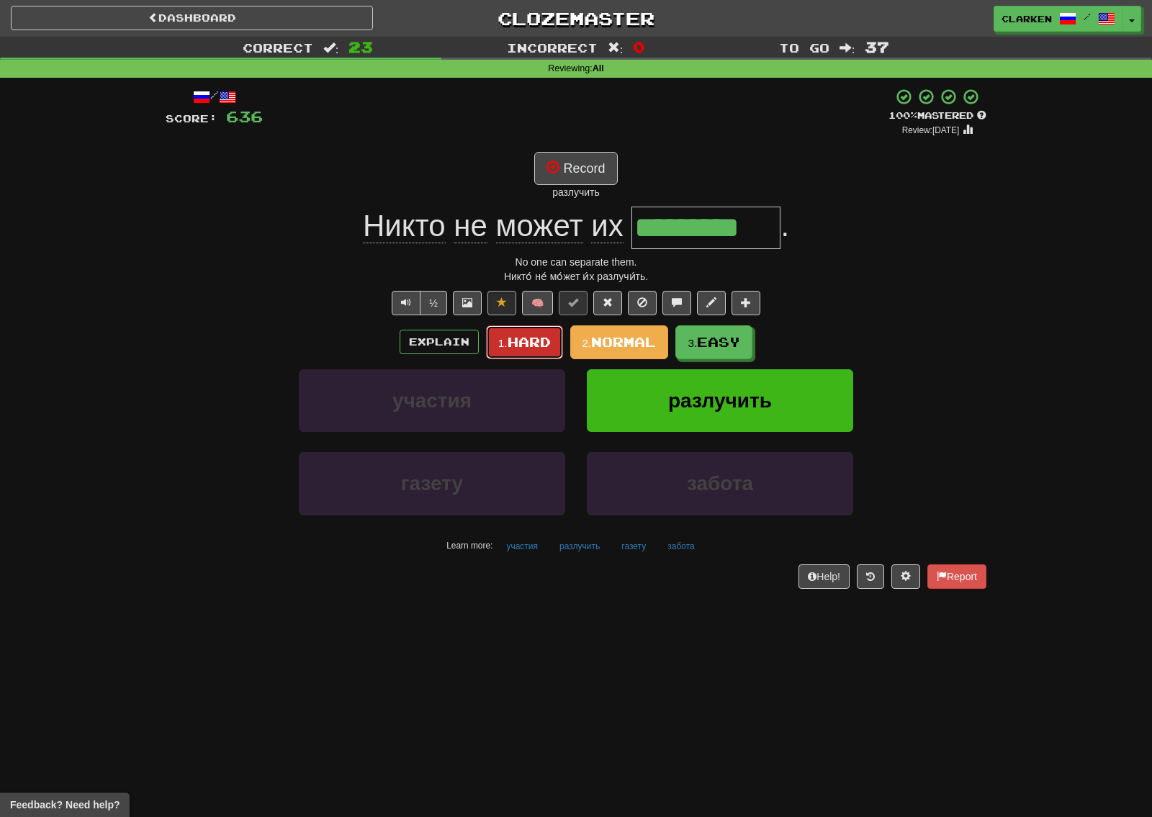
click at [522, 334] on span "Hard" at bounding box center [529, 342] width 43 height 16
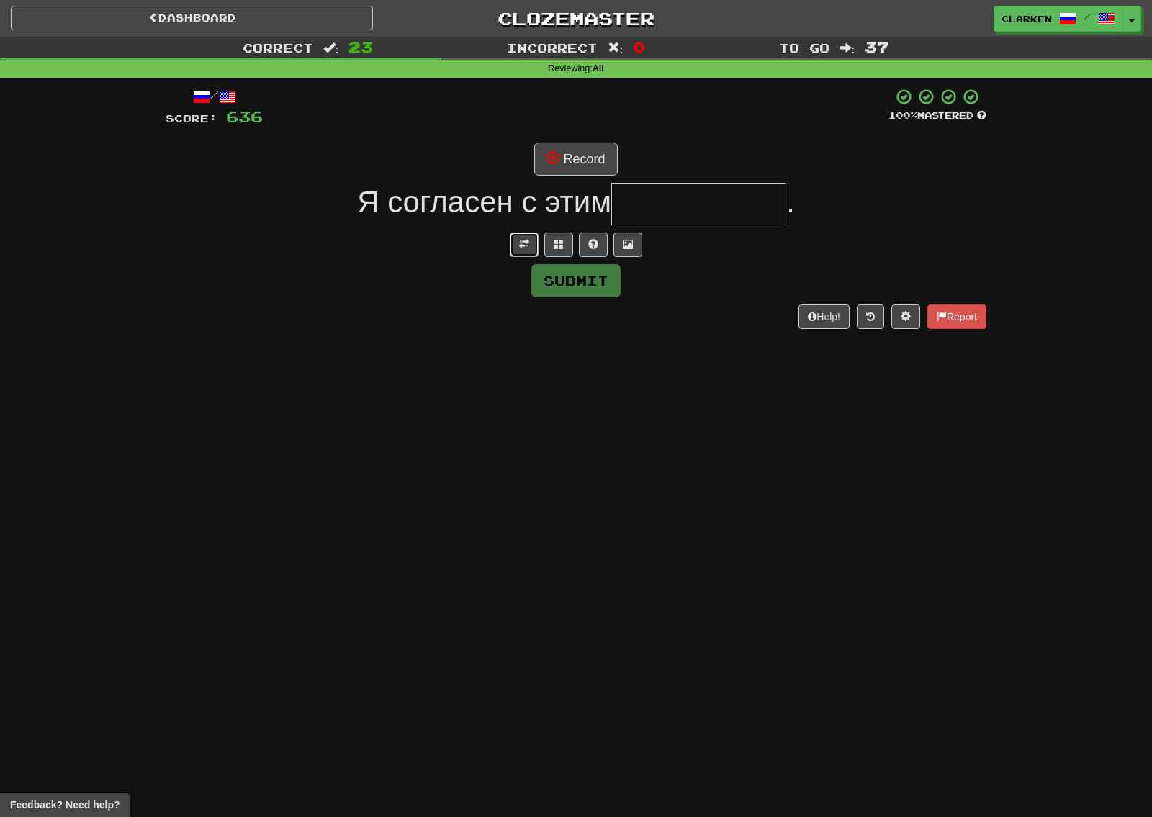
click at [516, 244] on button at bounding box center [524, 245] width 29 height 24
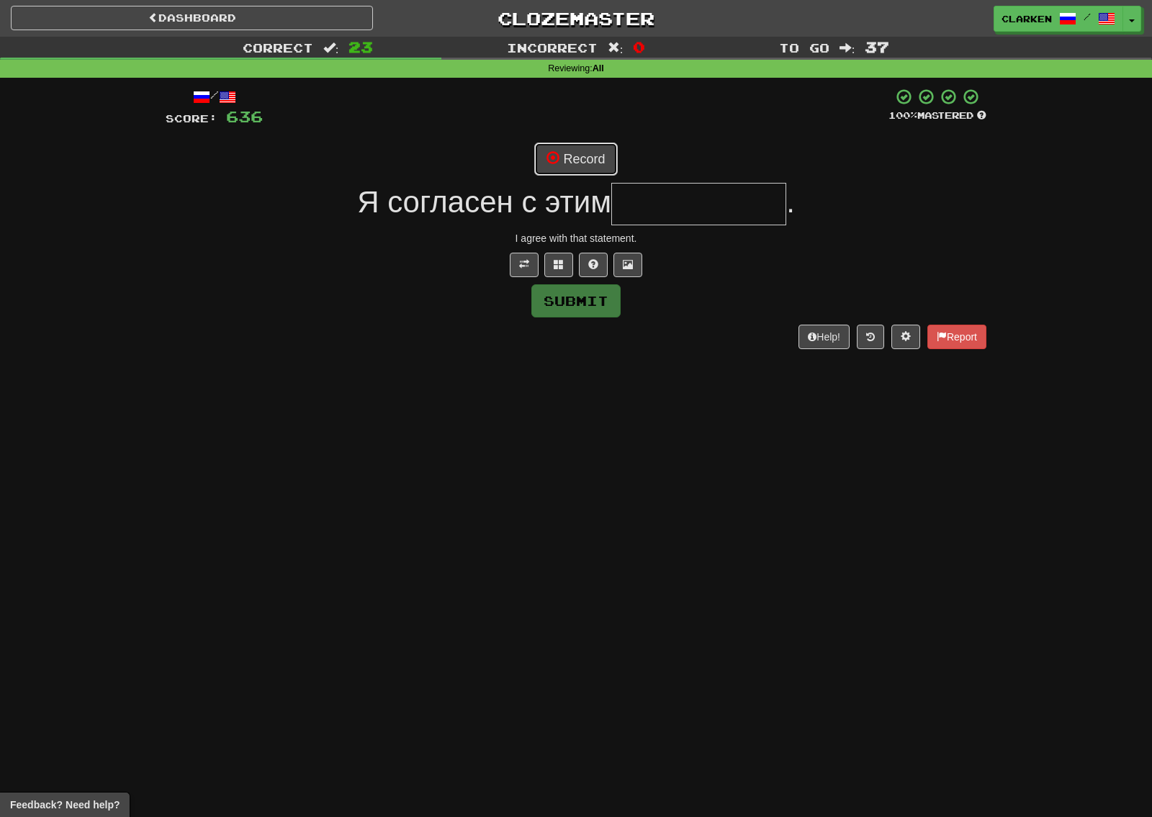
click at [556, 152] on span at bounding box center [553, 157] width 13 height 13
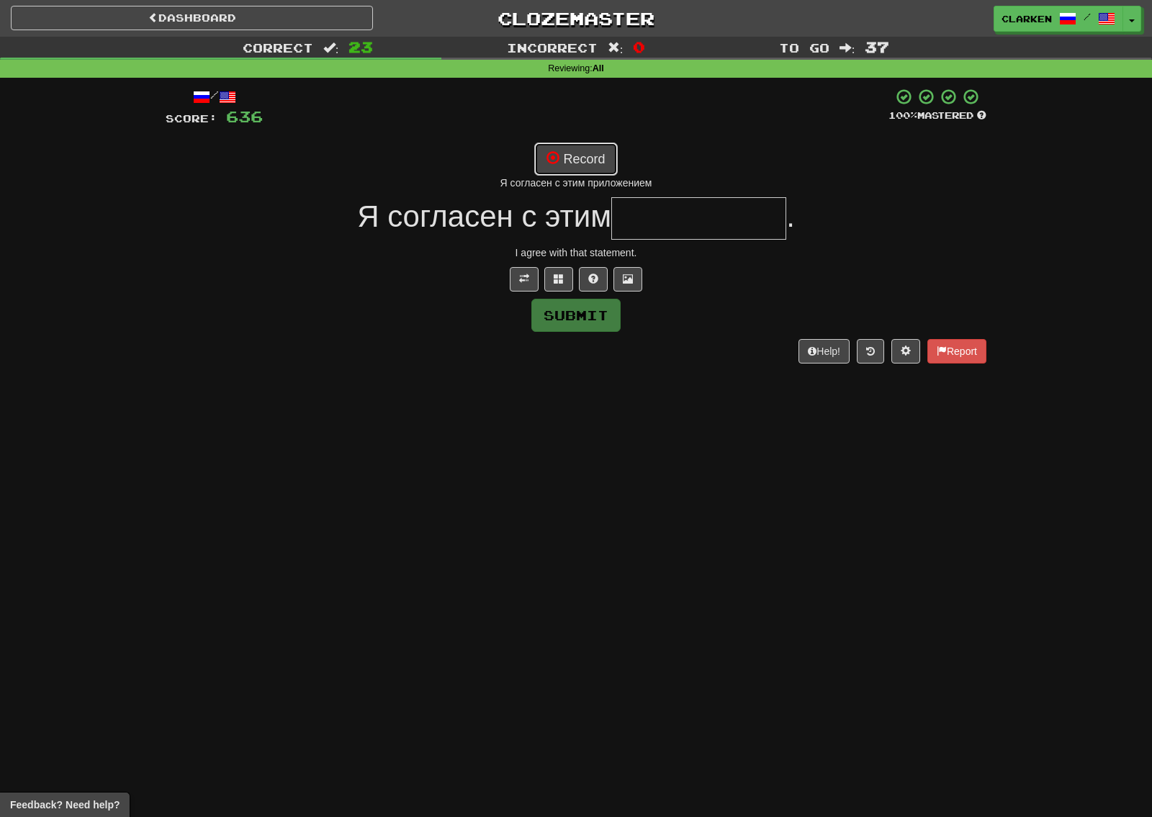
click at [582, 168] on button "Record" at bounding box center [575, 159] width 83 height 33
click at [567, 282] on button at bounding box center [558, 279] width 29 height 24
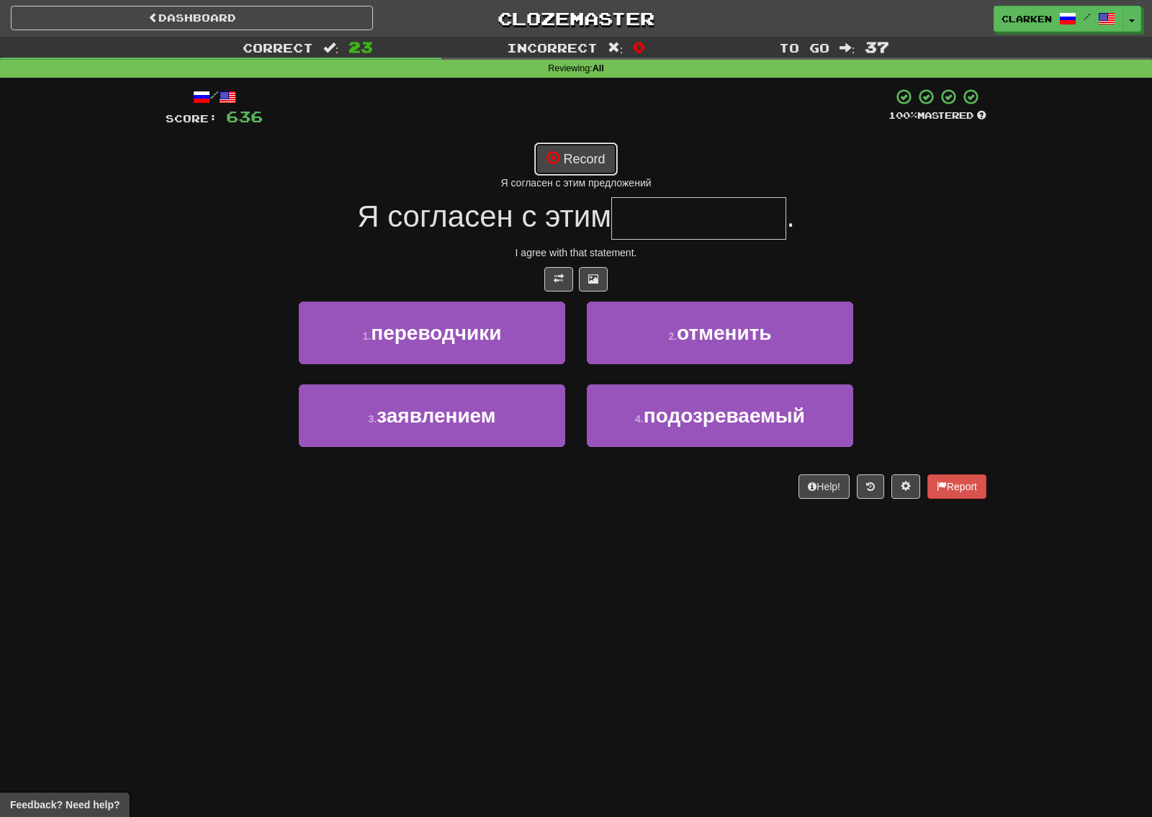
click at [588, 150] on button "Record" at bounding box center [575, 159] width 83 height 33
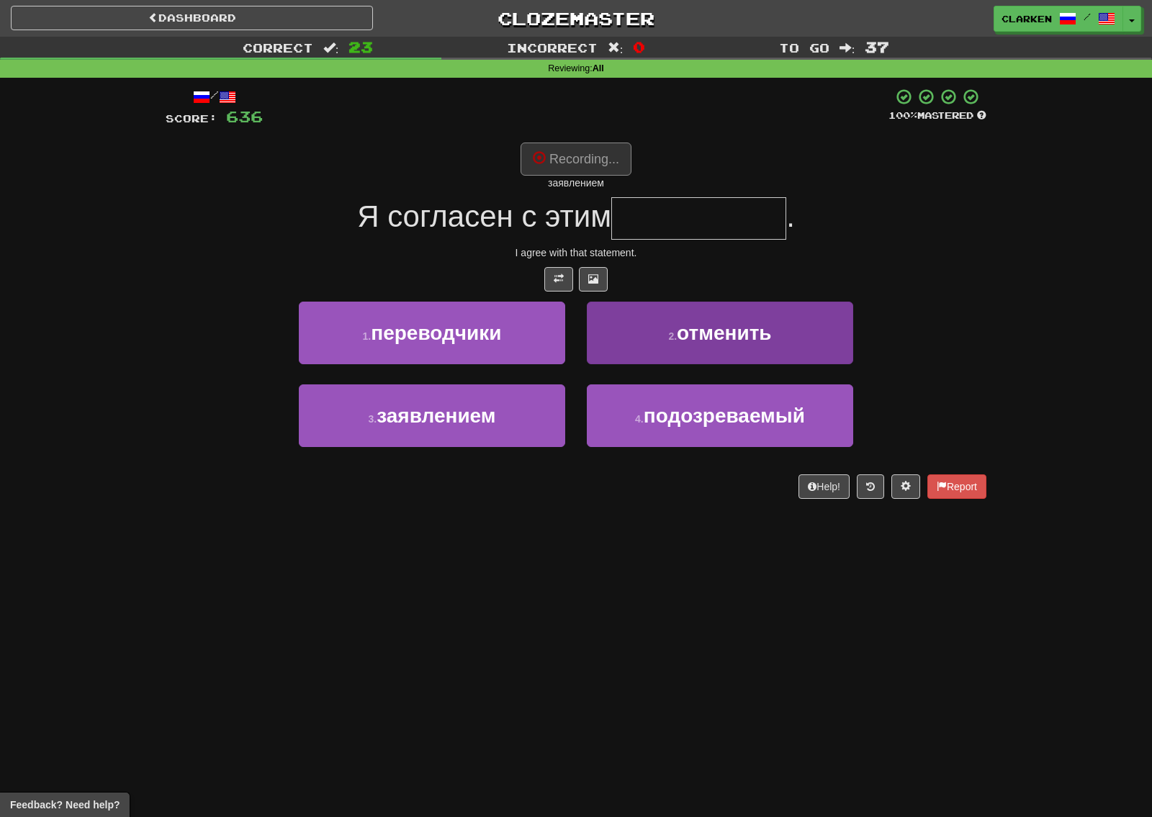
type input "**********"
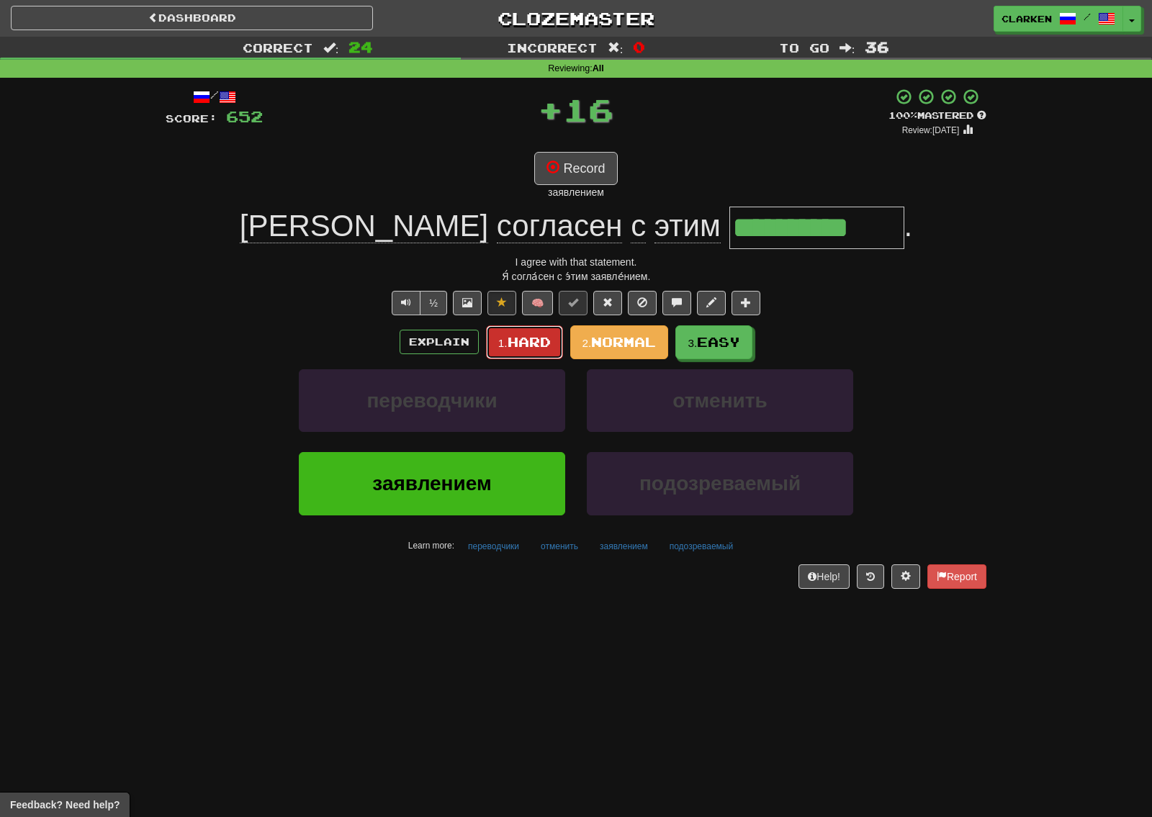
click at [494, 351] on button "1. Hard" at bounding box center [524, 342] width 77 height 34
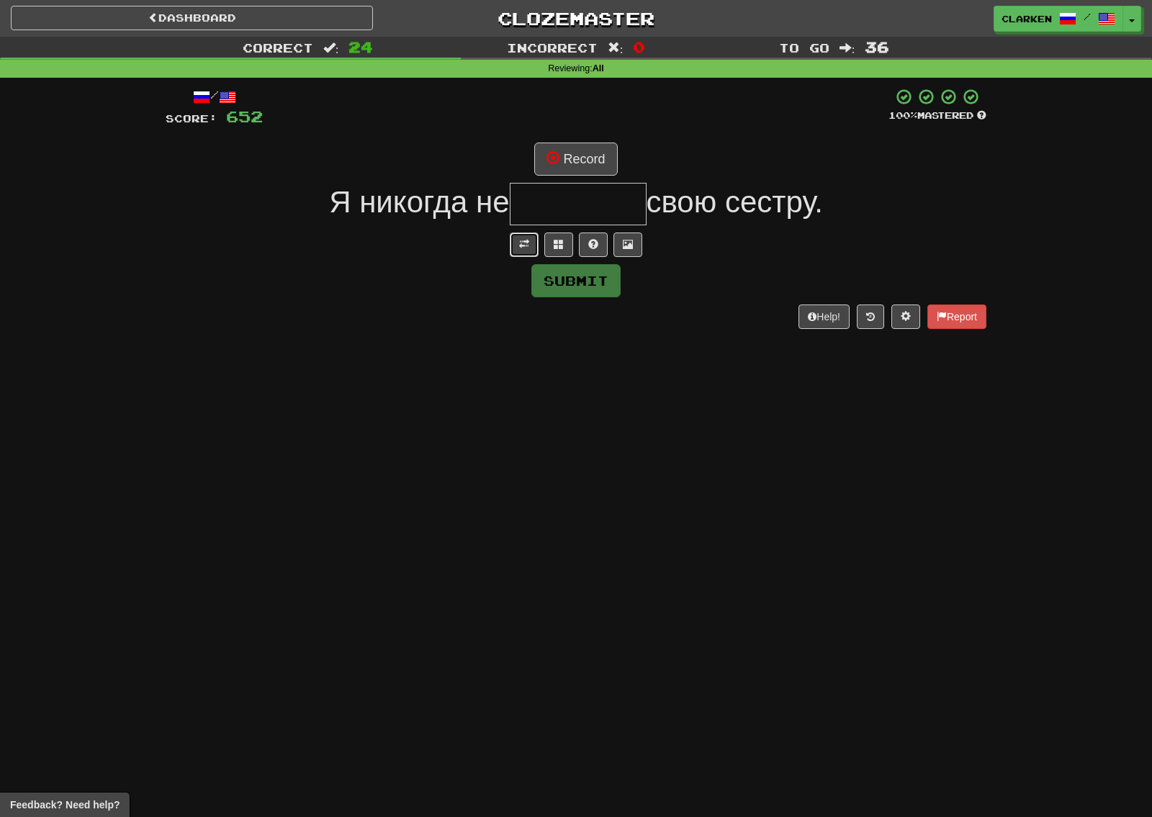
click at [534, 256] on button at bounding box center [524, 245] width 29 height 24
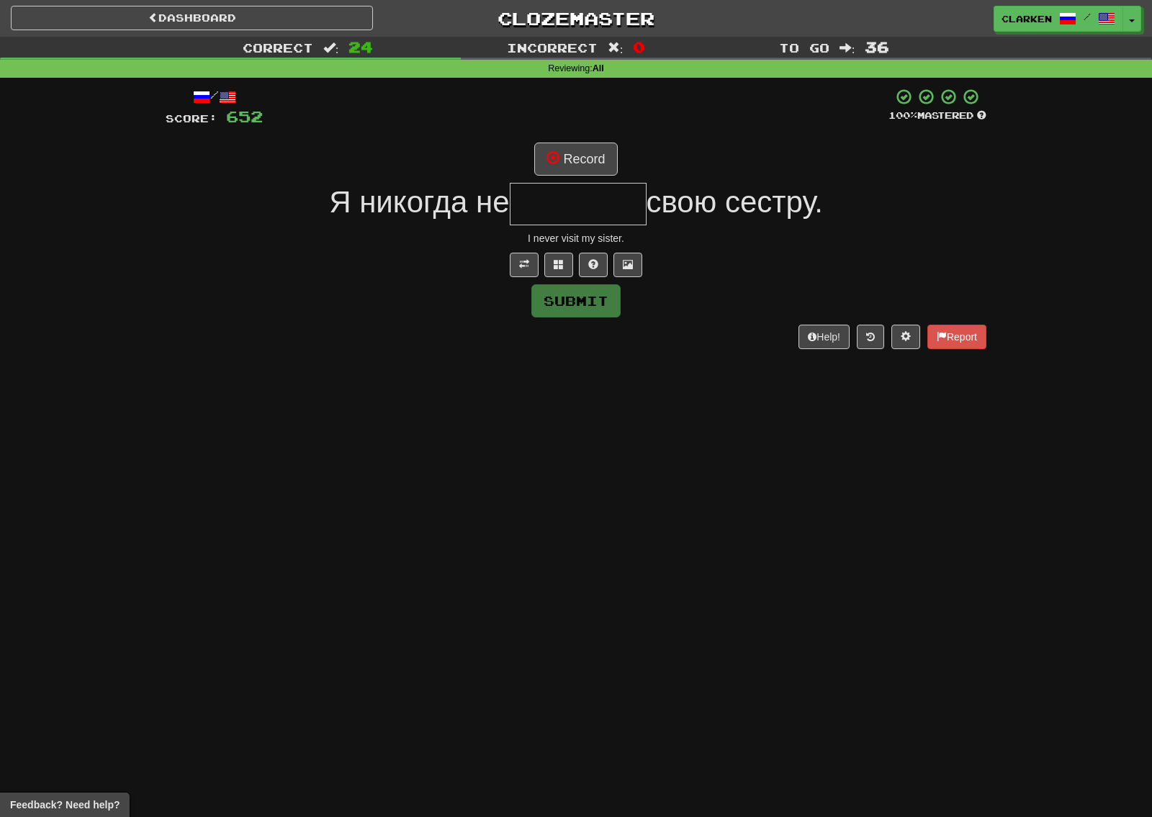
click at [550, 186] on input "text" at bounding box center [578, 204] width 137 height 42
click at [559, 161] on span at bounding box center [553, 157] width 13 height 13
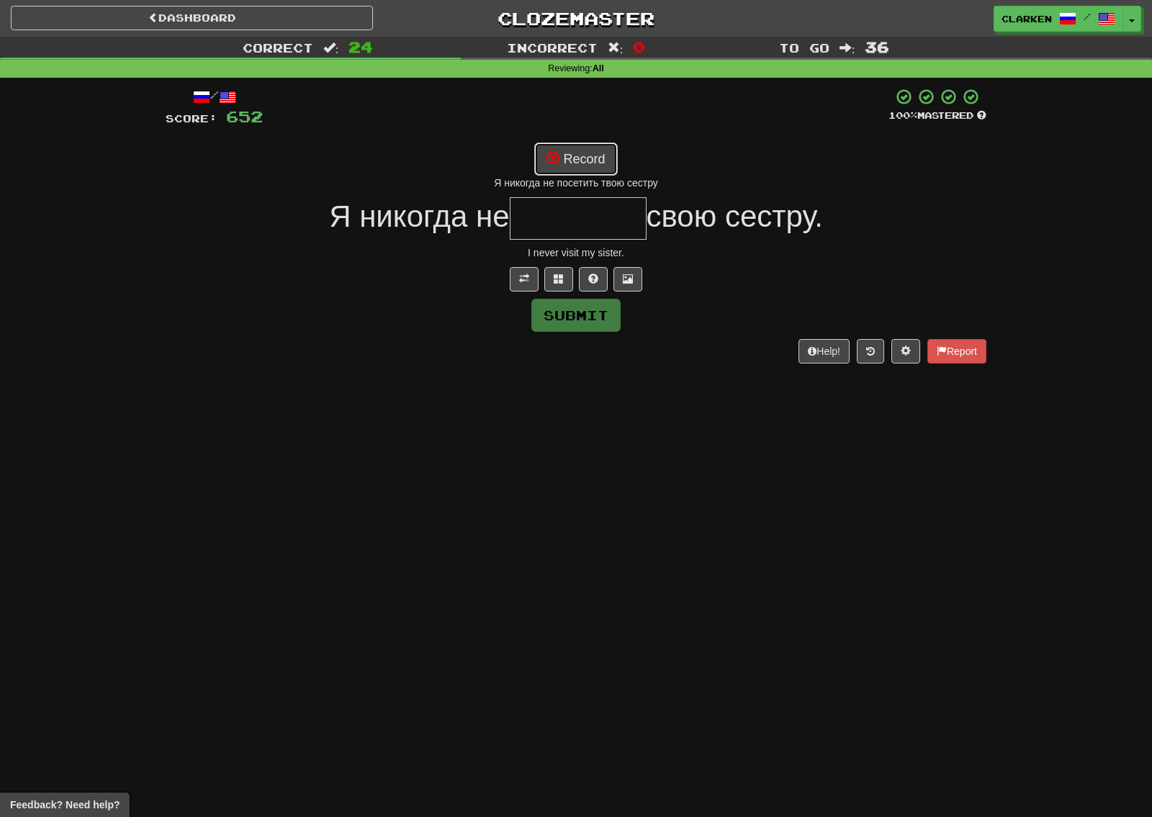
click at [582, 158] on button "Record" at bounding box center [575, 159] width 83 height 33
click at [569, 285] on button at bounding box center [558, 279] width 29 height 24
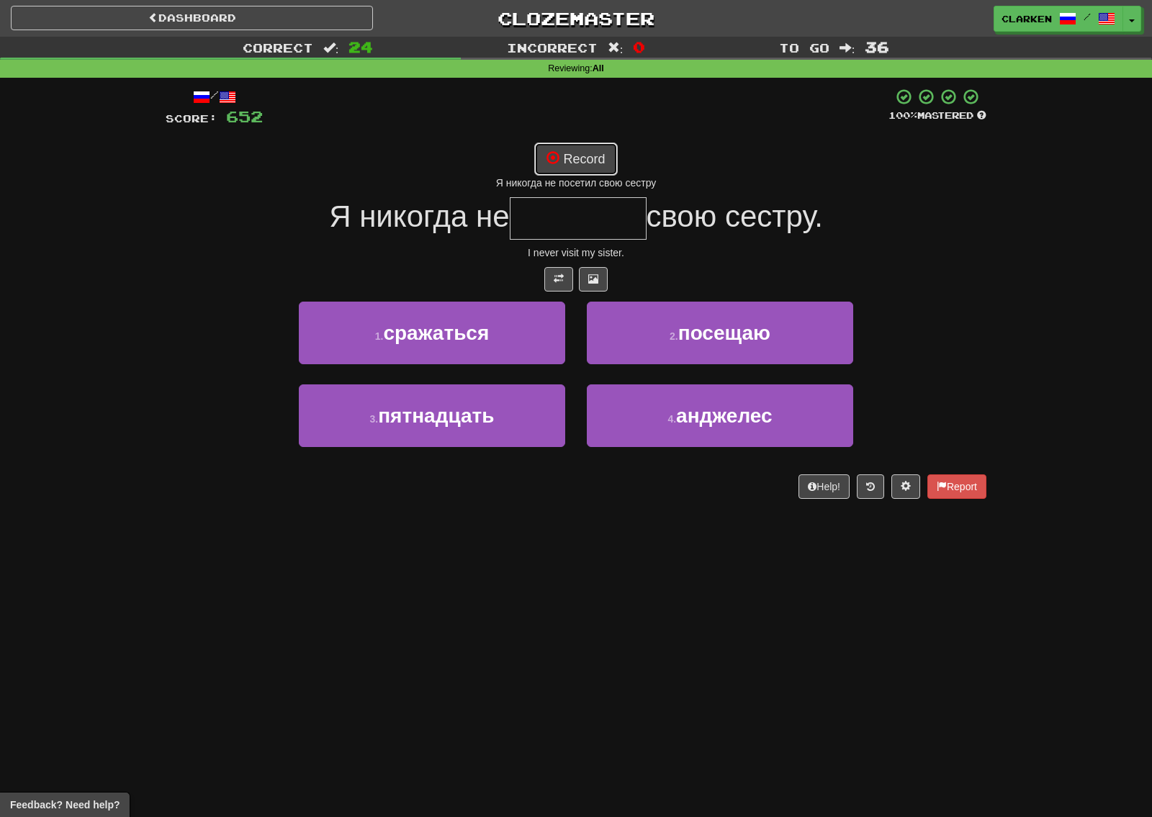
click at [570, 168] on button "Record" at bounding box center [575, 159] width 83 height 33
type input "*******"
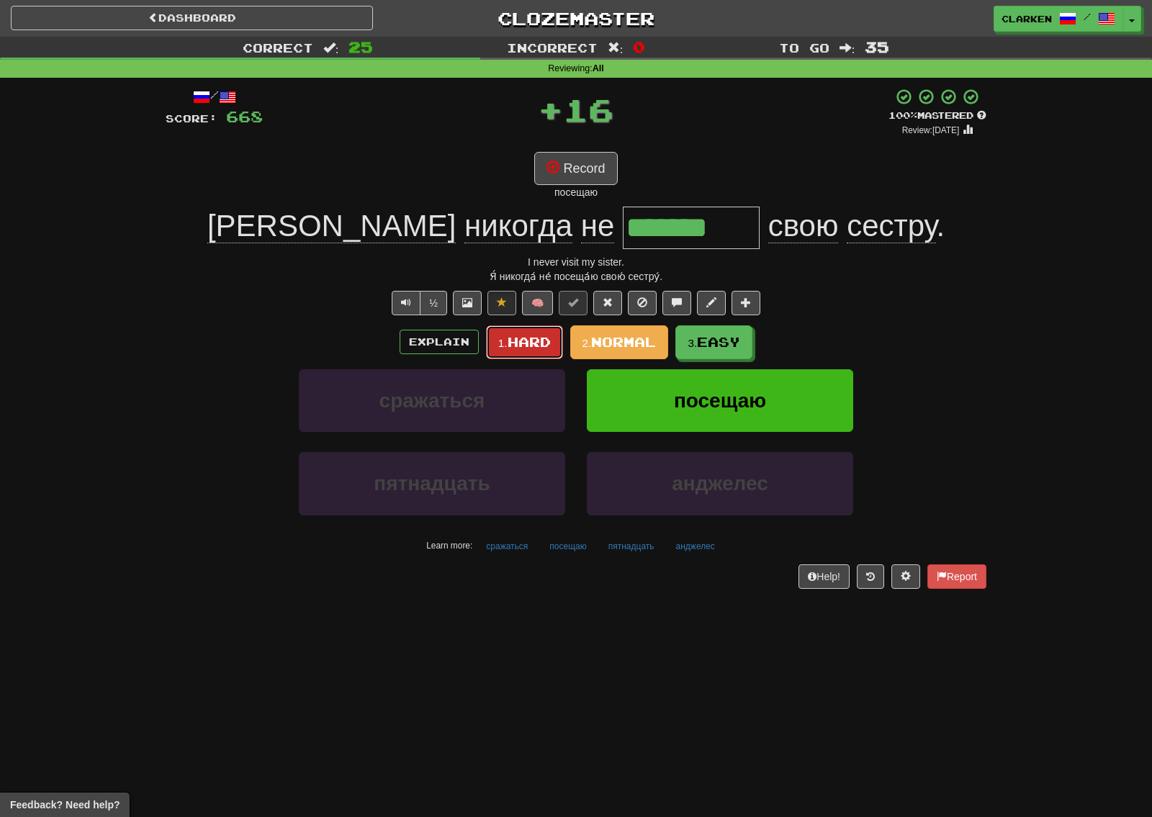
click at [526, 341] on span "Hard" at bounding box center [529, 342] width 43 height 16
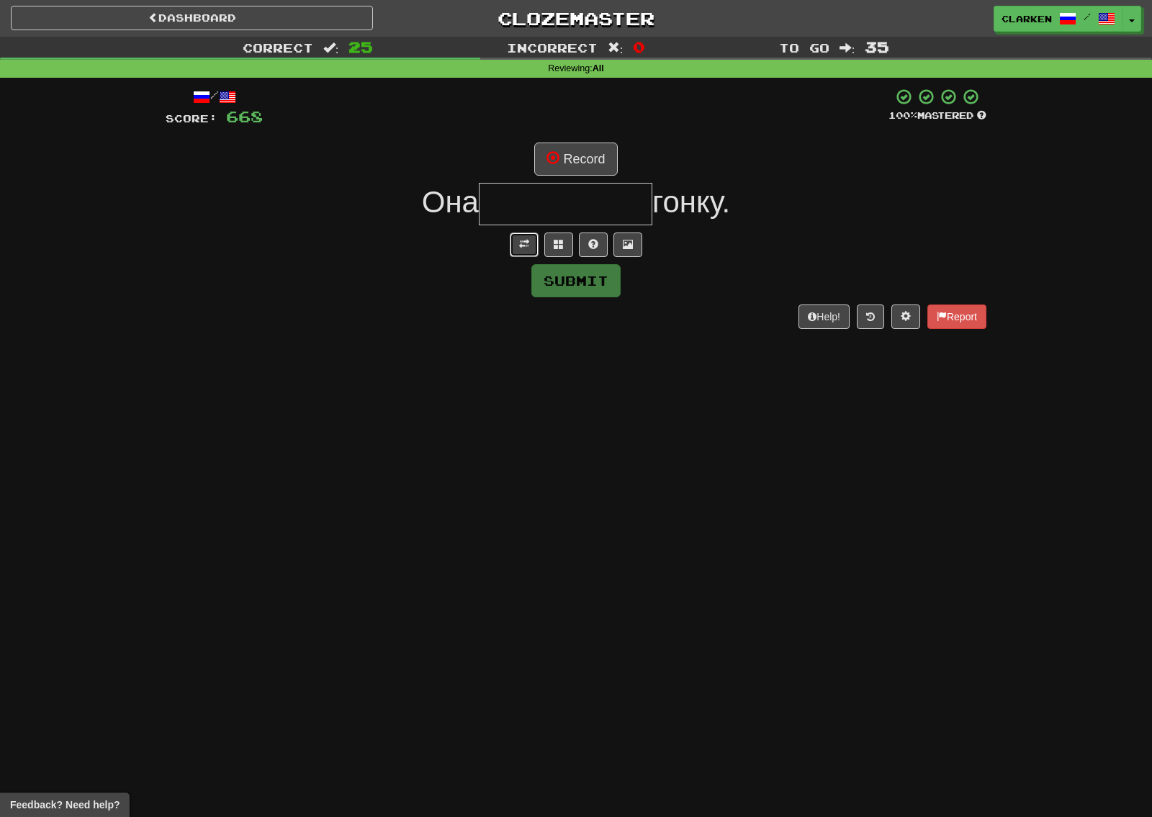
drag, startPoint x: 519, startPoint y: 246, endPoint x: 526, endPoint y: 207, distance: 40.1
click at [519, 247] on span at bounding box center [524, 244] width 10 height 10
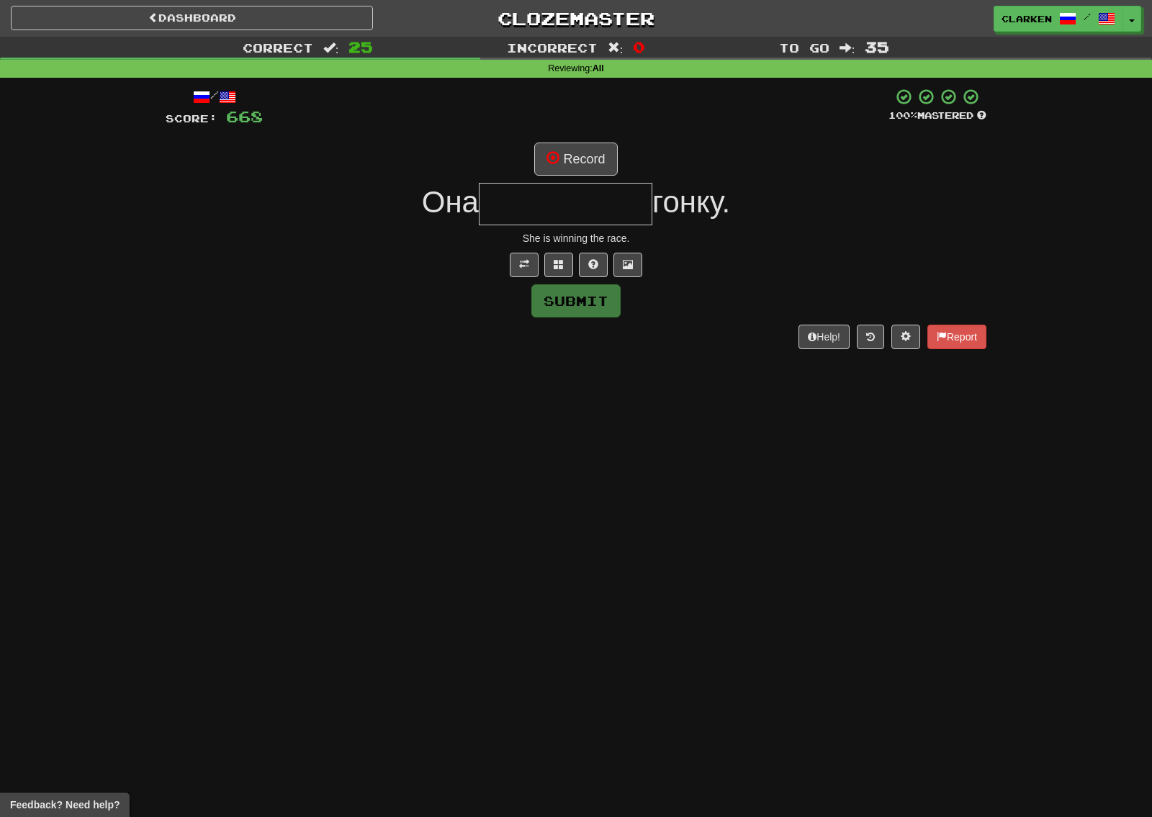
click at [572, 140] on div "/ Score: 668 100 % Mastered Record Она гонку. She is winning the race. Submit H…" at bounding box center [576, 218] width 821 height 261
click at [588, 159] on button "Record" at bounding box center [575, 159] width 83 height 33
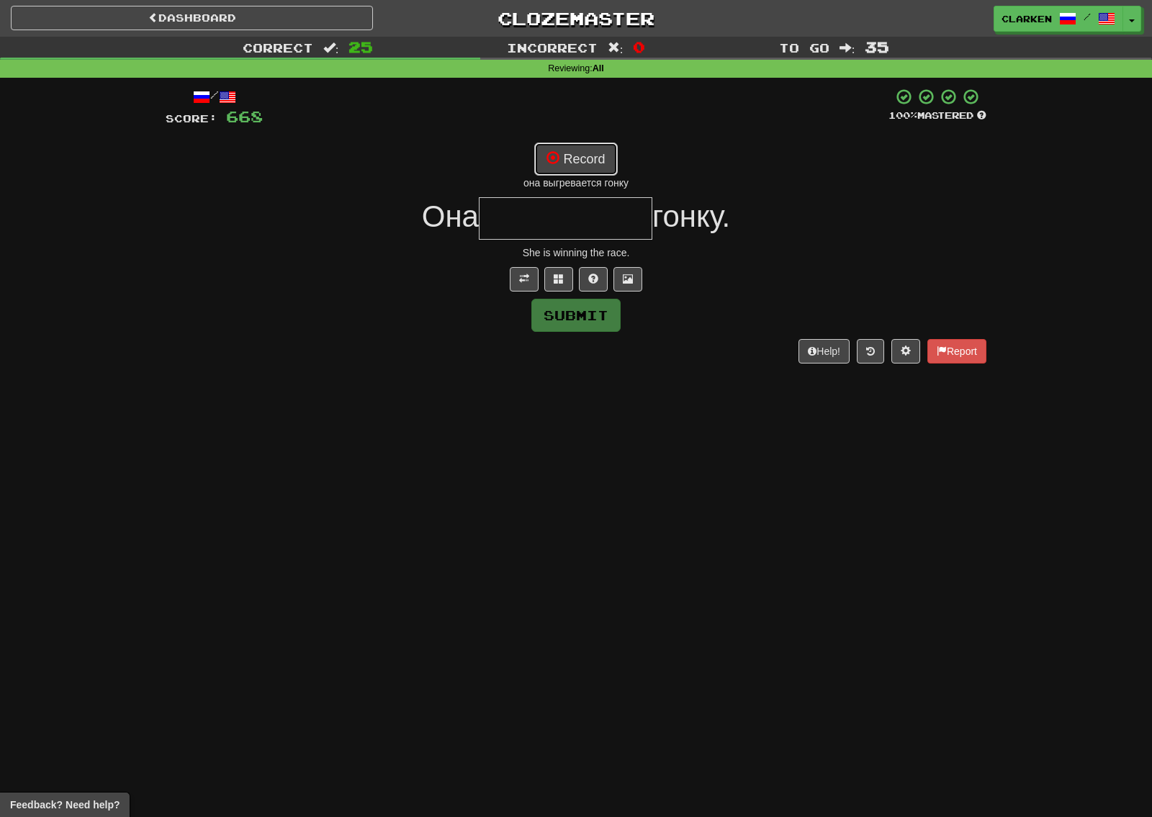
click at [565, 166] on button "Record" at bounding box center [575, 159] width 83 height 33
click at [583, 164] on button "Record" at bounding box center [575, 159] width 83 height 33
type input "**********"
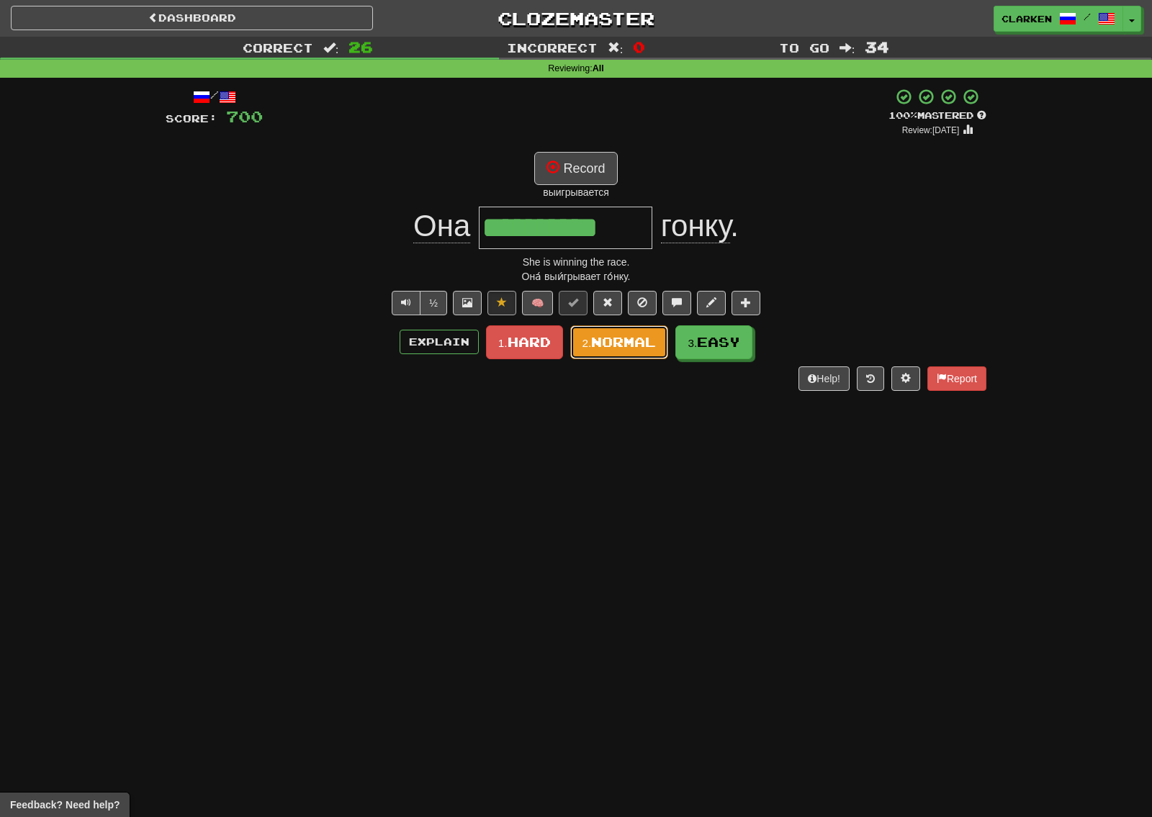
click at [605, 332] on button "2. Normal" at bounding box center [619, 342] width 99 height 34
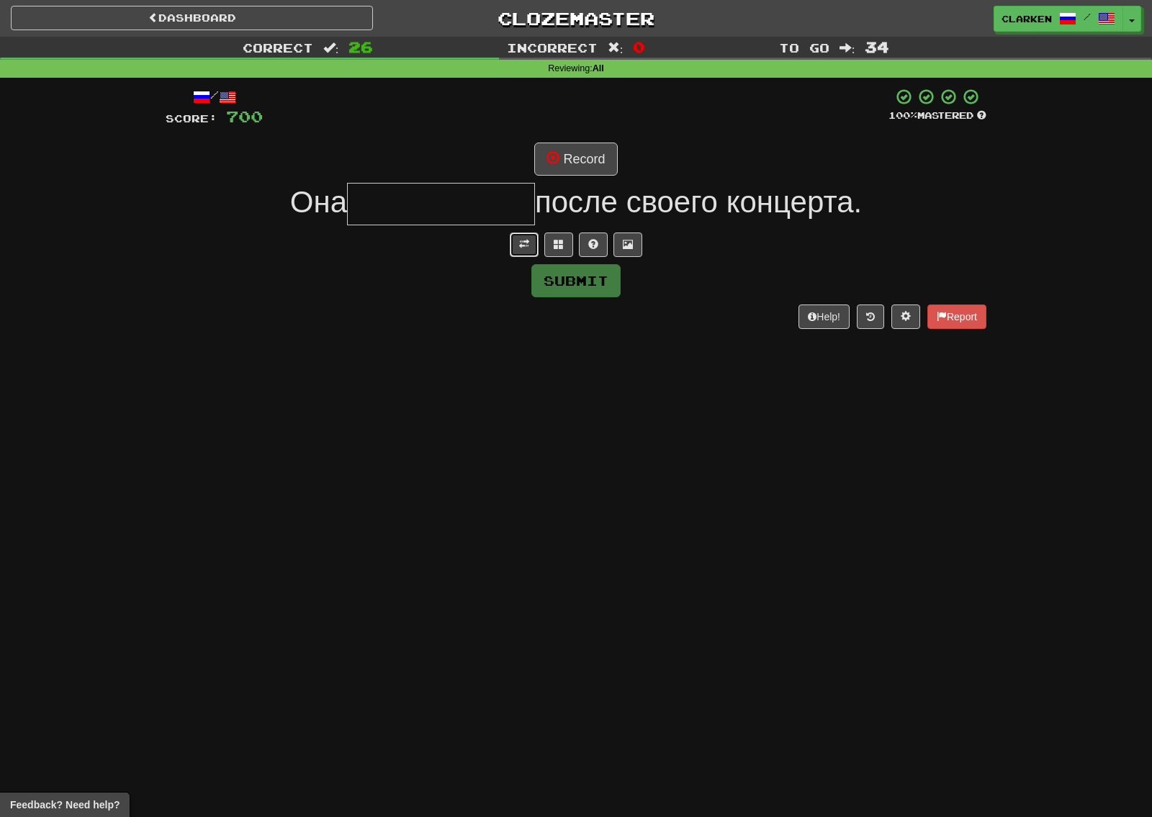
click at [519, 233] on button at bounding box center [524, 245] width 29 height 24
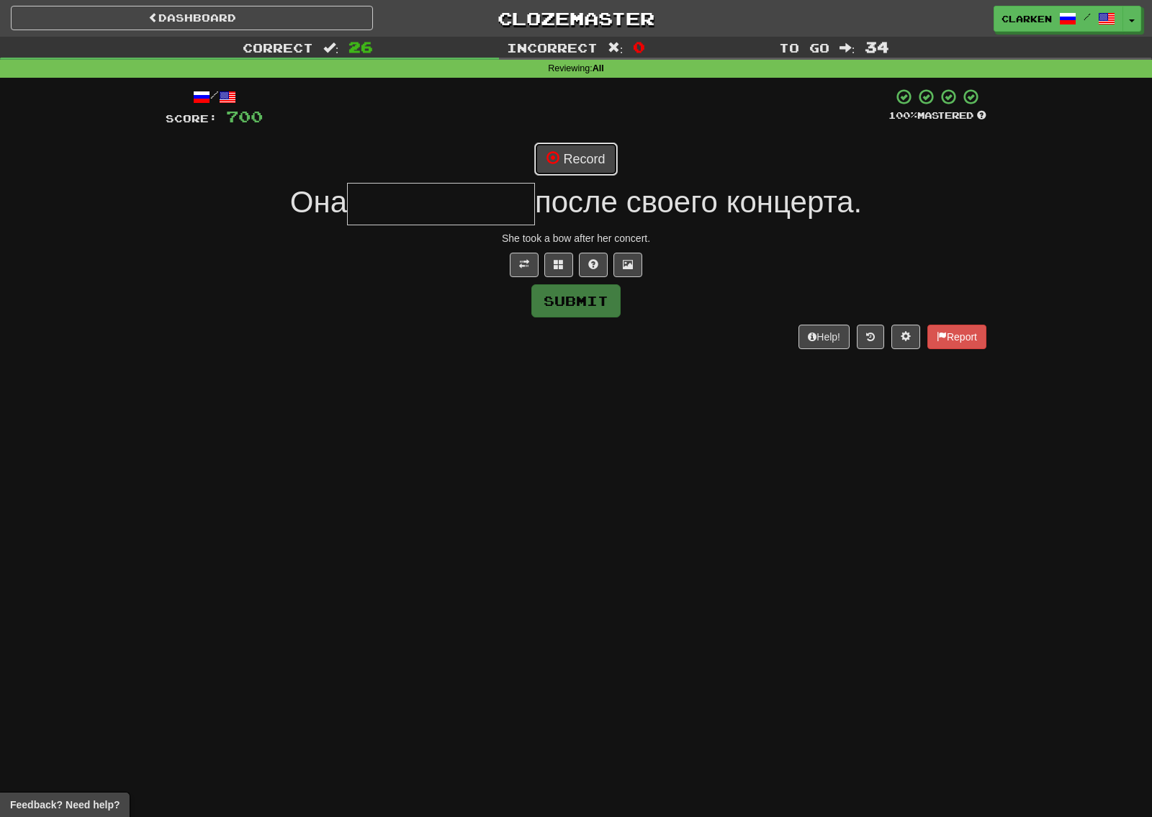
click at [548, 167] on button "Record" at bounding box center [575, 159] width 83 height 33
click at [560, 264] on span at bounding box center [559, 264] width 10 height 10
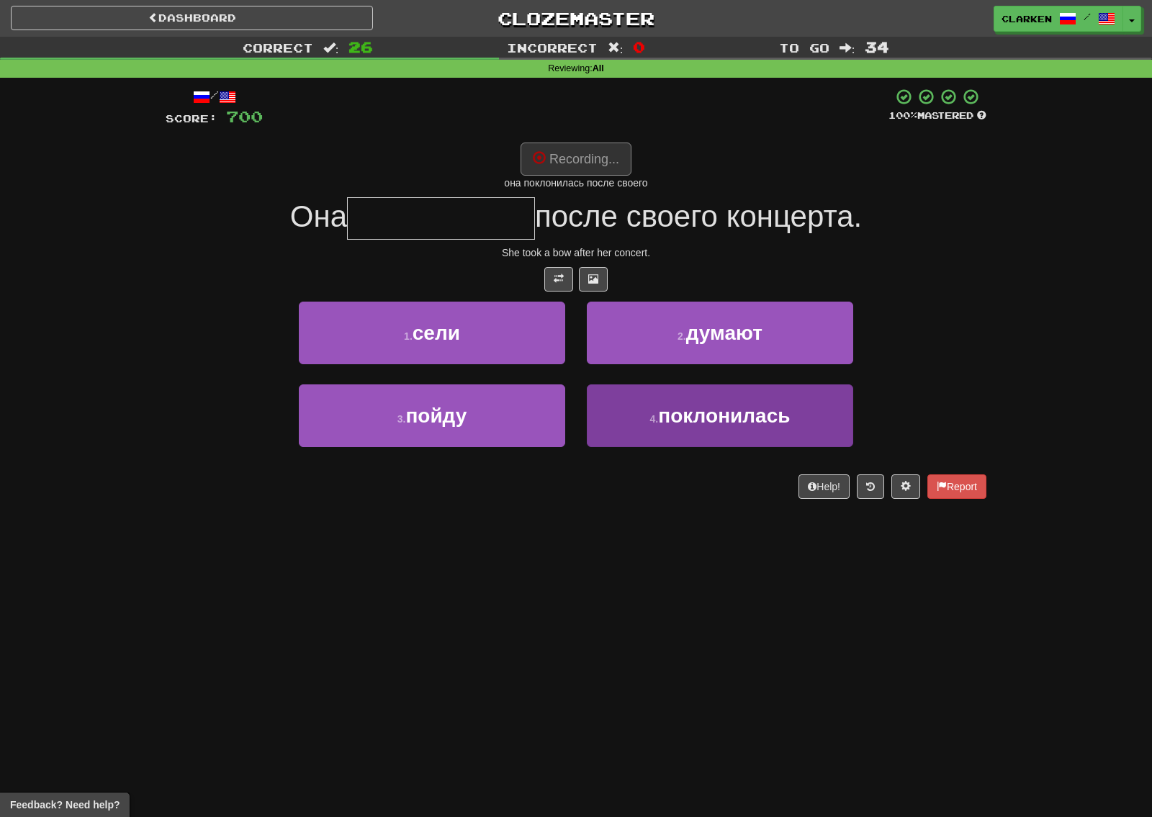
type input "**********"
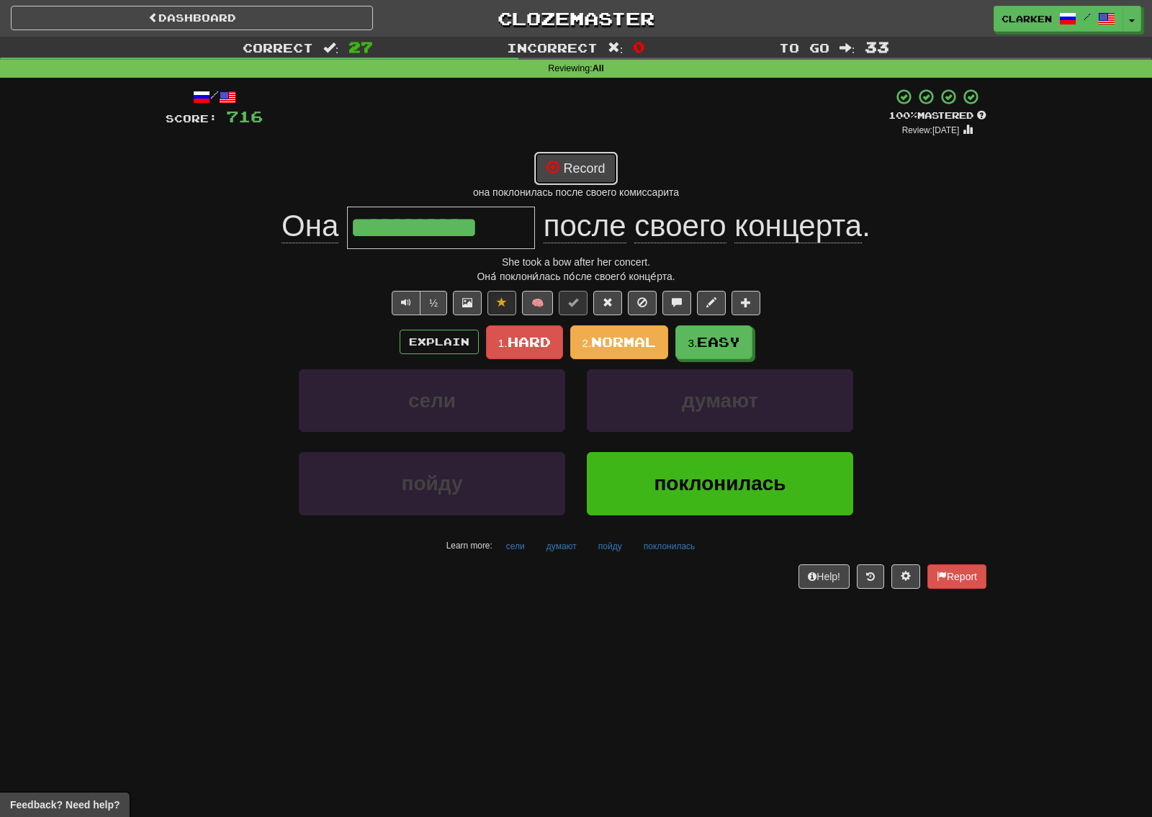
click at [595, 153] on button "Record" at bounding box center [575, 168] width 83 height 33
click at [538, 338] on span "Hard" at bounding box center [529, 342] width 43 height 16
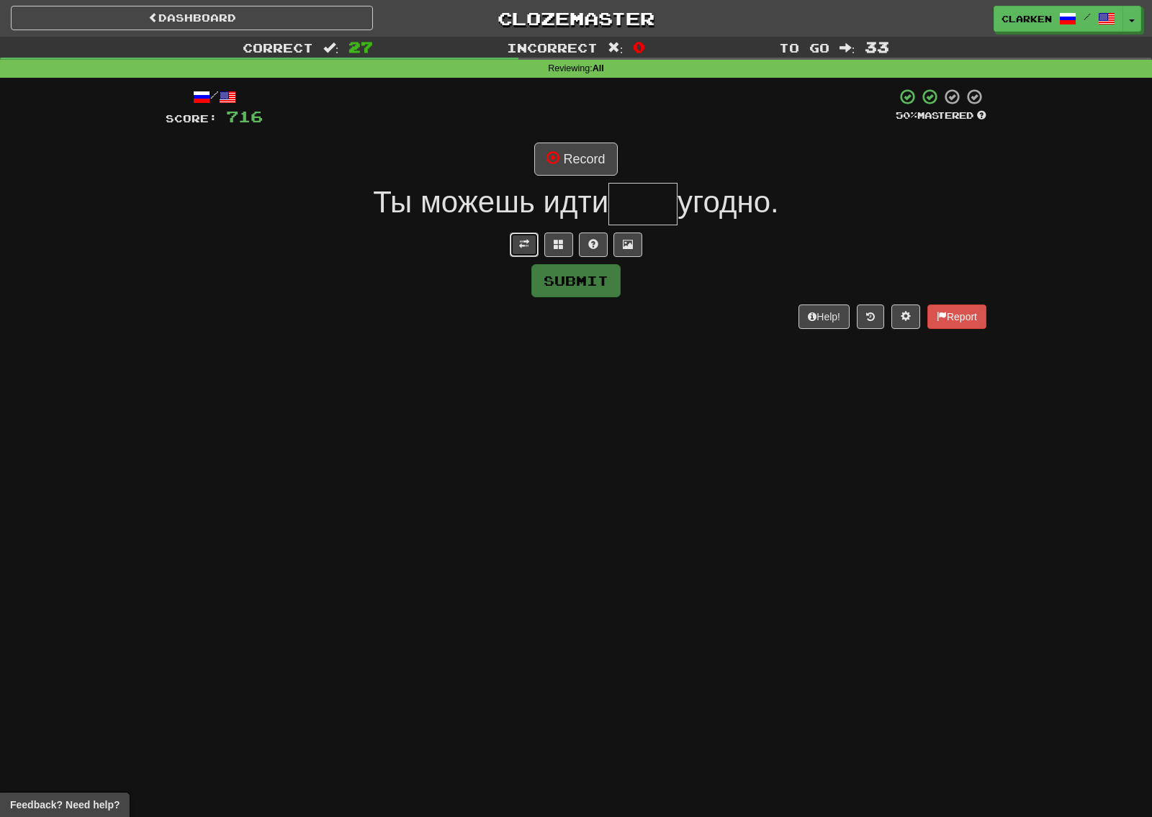
click at [531, 238] on button at bounding box center [524, 245] width 29 height 24
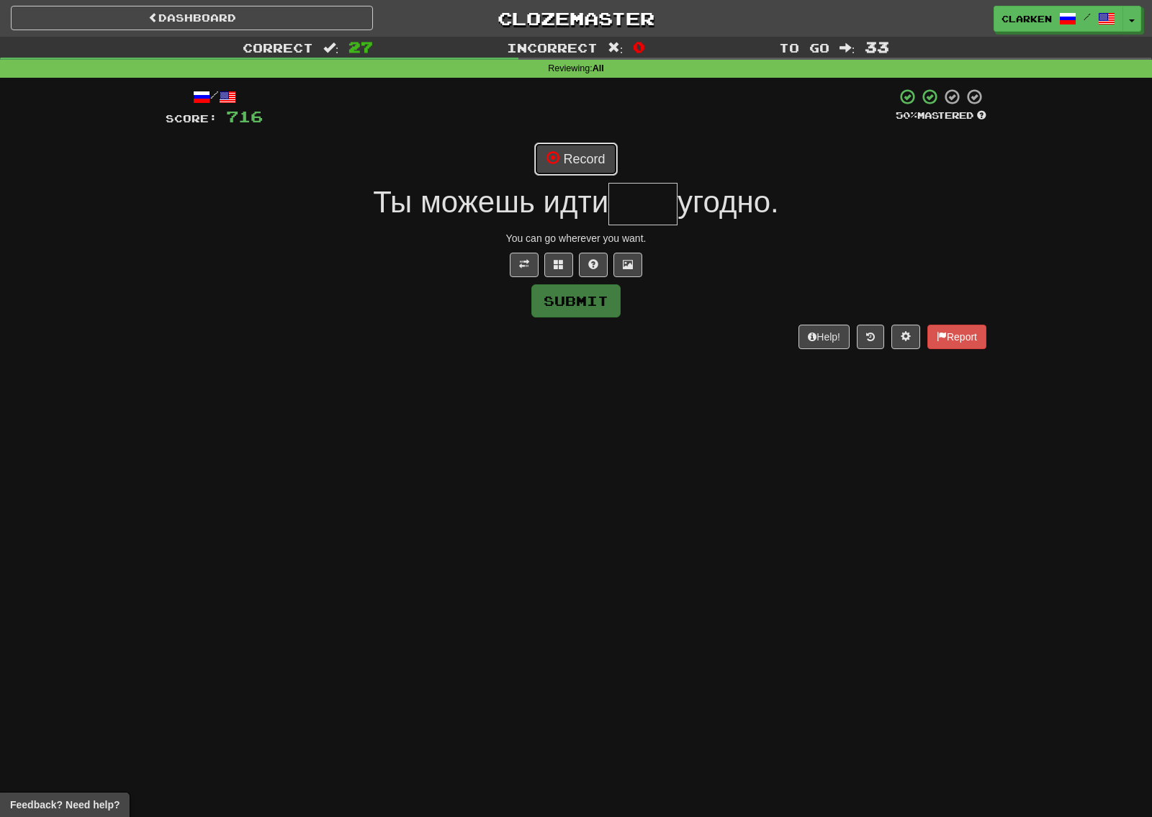
click at [554, 163] on span at bounding box center [553, 157] width 13 height 13
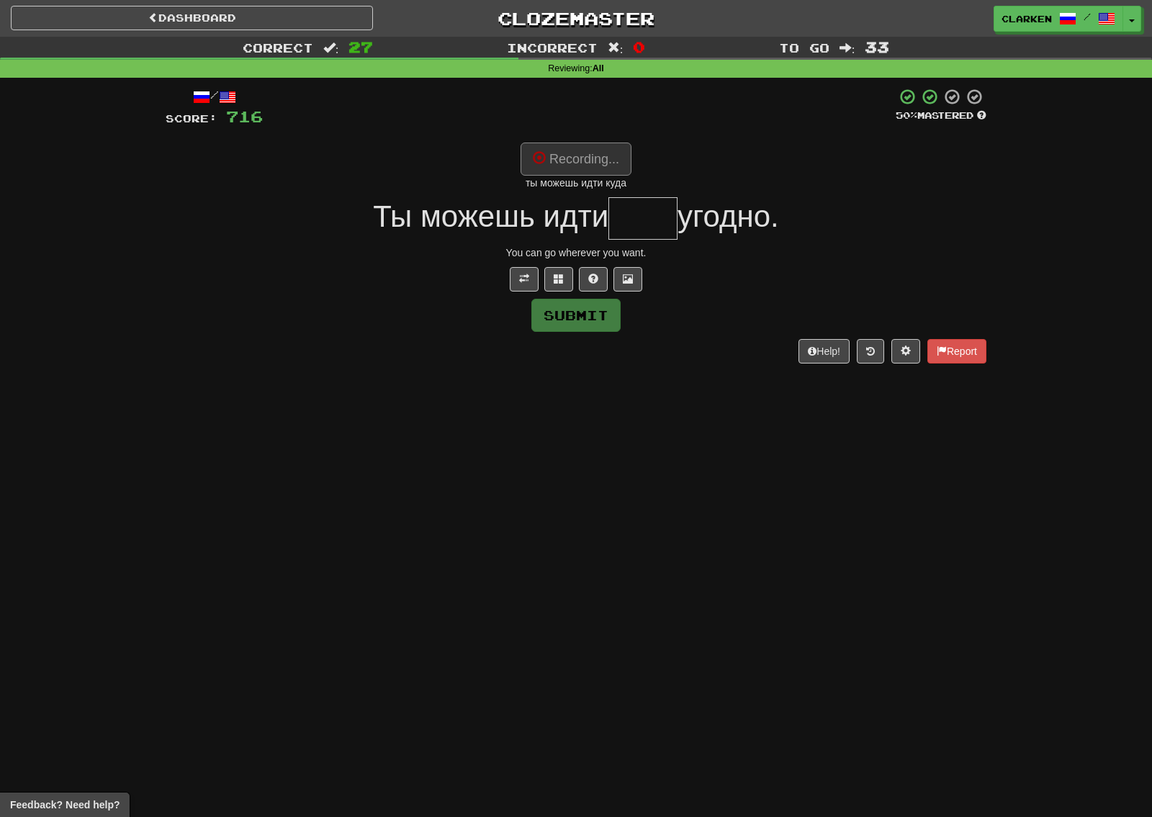
type input "****"
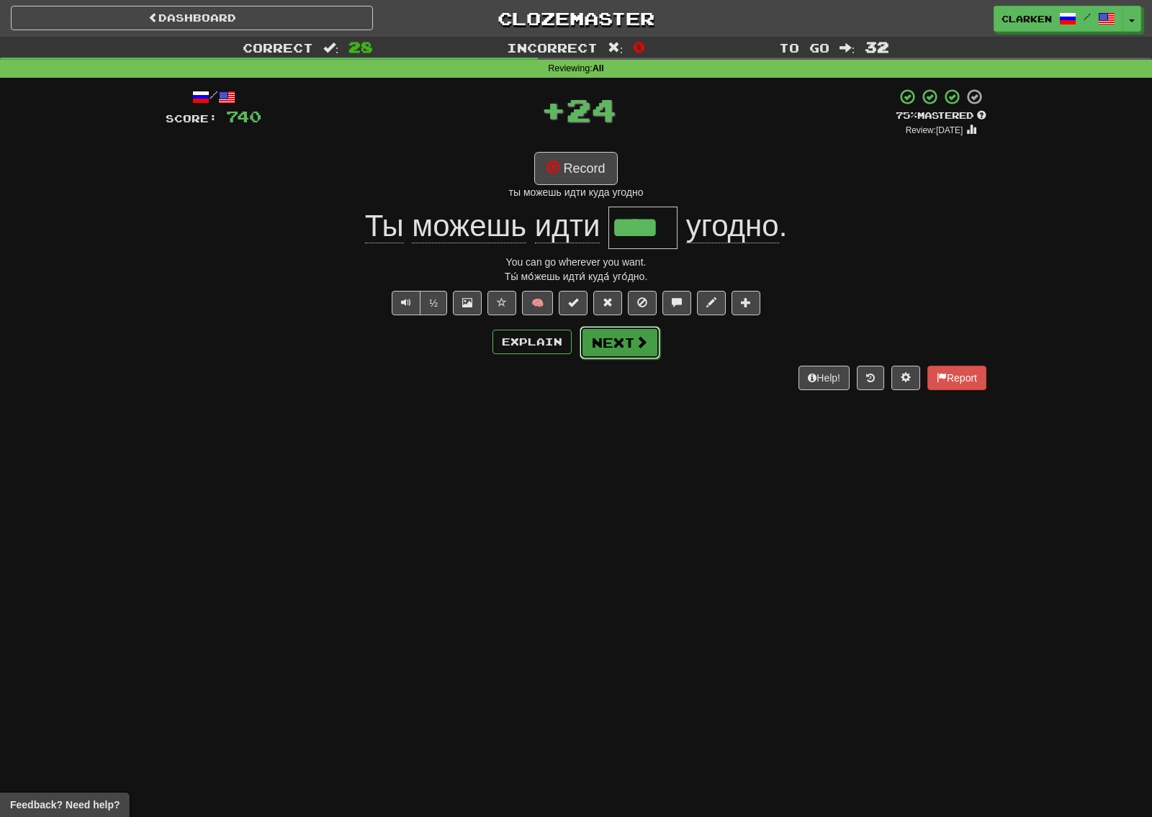
click at [635, 340] on span at bounding box center [641, 342] width 13 height 13
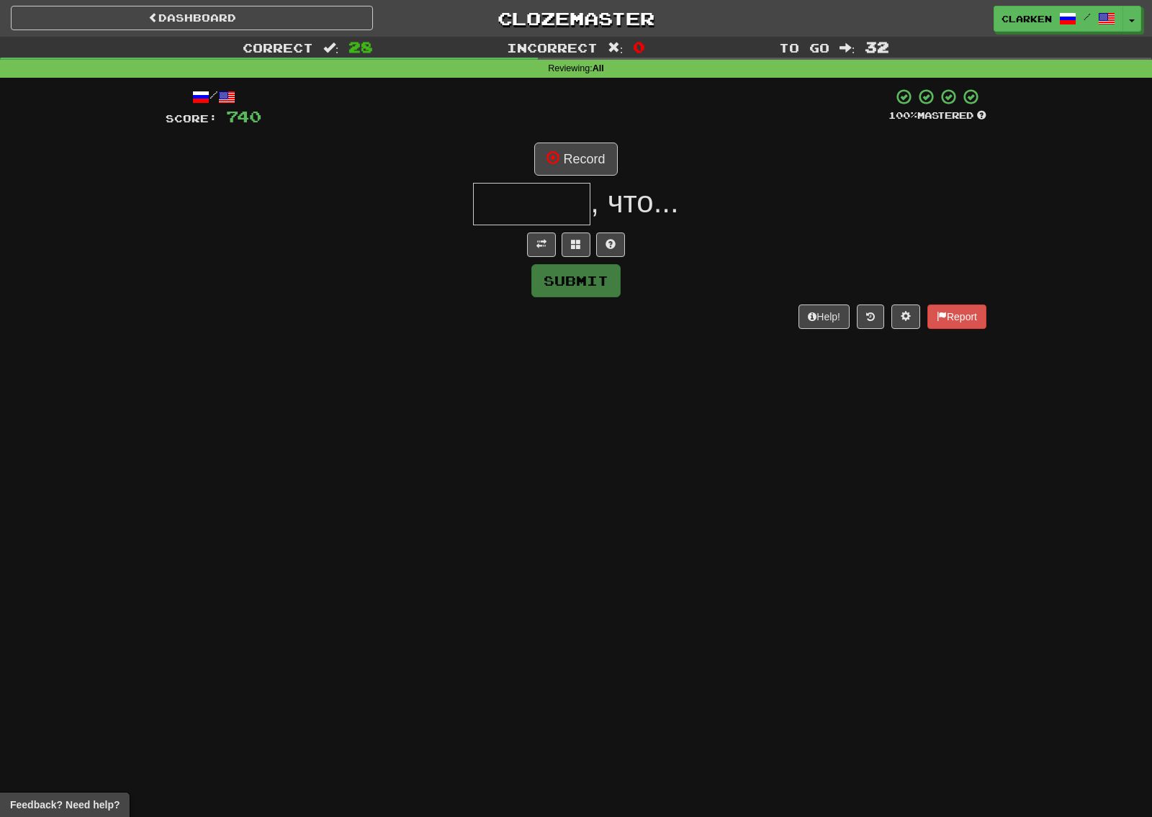
click at [546, 230] on div "/ Score: 740 100 % Mastered Record , что... Submit Help! Report" at bounding box center [576, 208] width 821 height 240
click at [561, 243] on div at bounding box center [576, 245] width 821 height 24
click at [544, 240] on span at bounding box center [541, 244] width 10 height 10
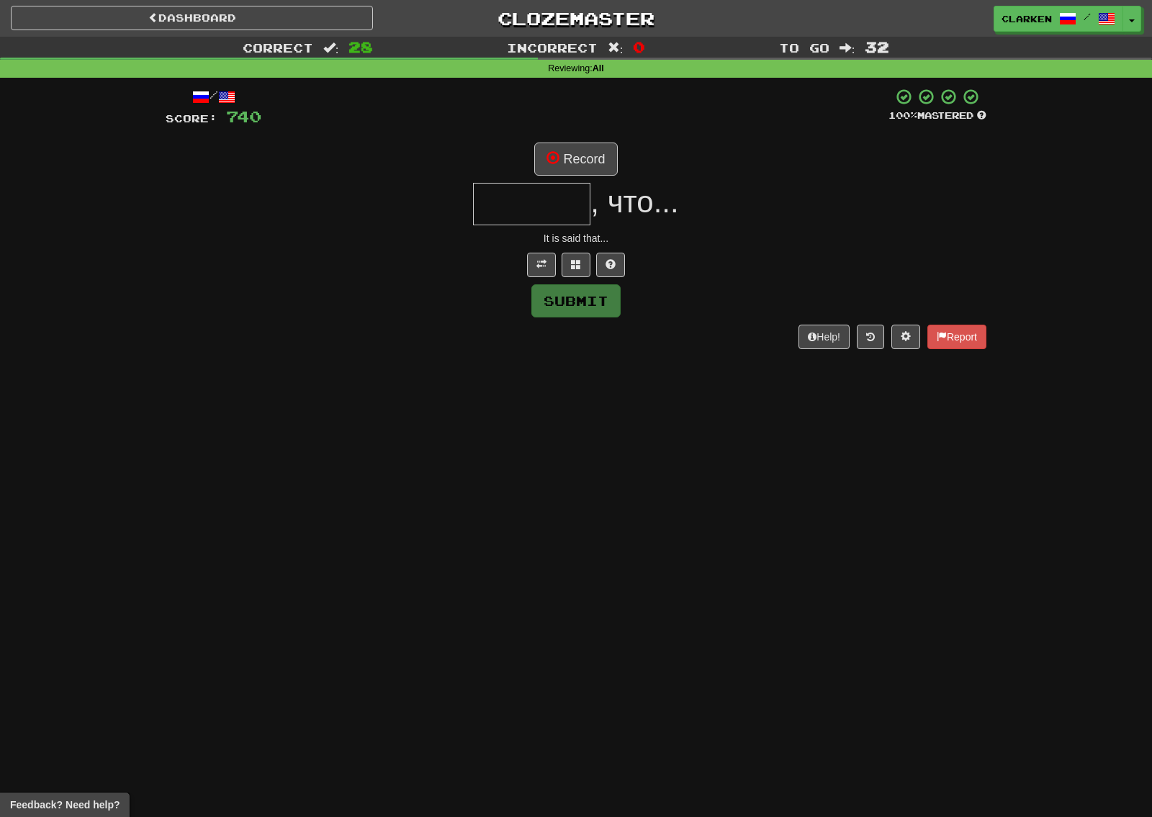
click at [562, 178] on div "/ Score: 740 100 % Mastered Record , что... It is said that... Submit Help! Rep…" at bounding box center [576, 218] width 821 height 261
click at [565, 156] on button "Record" at bounding box center [575, 159] width 83 height 33
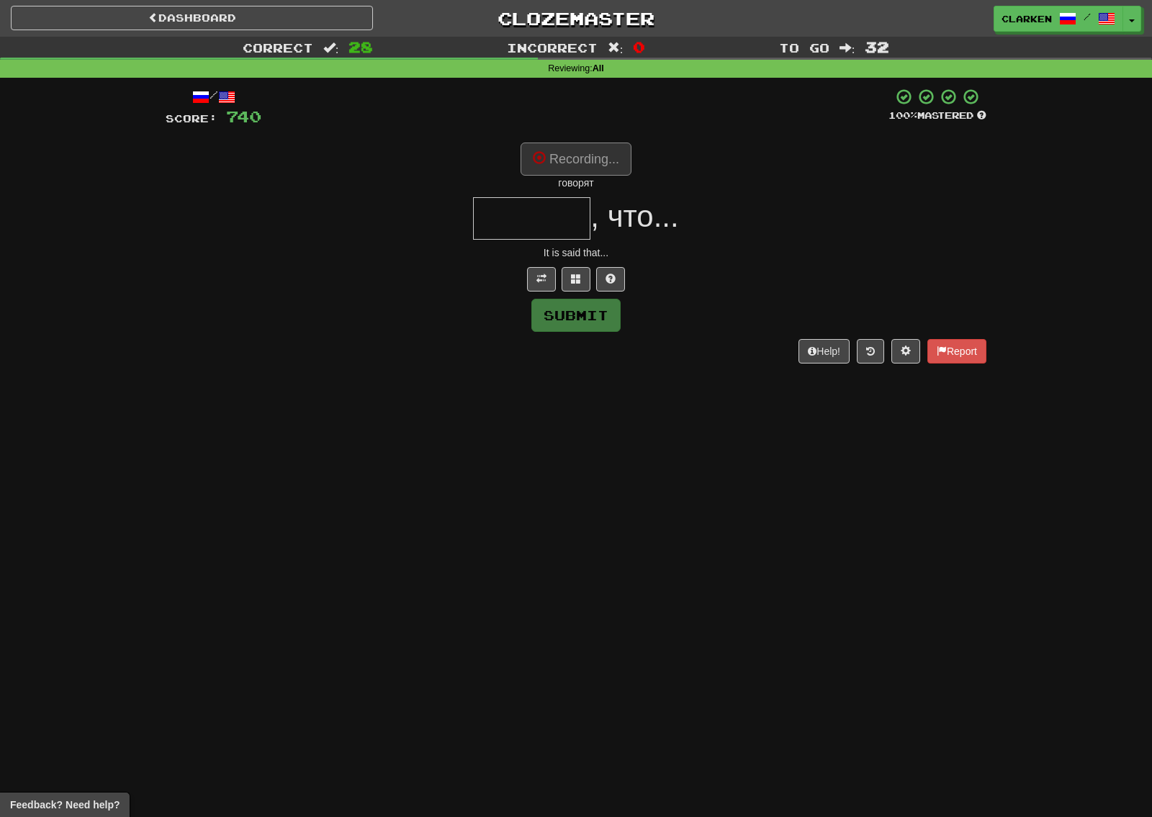
type input "*******"
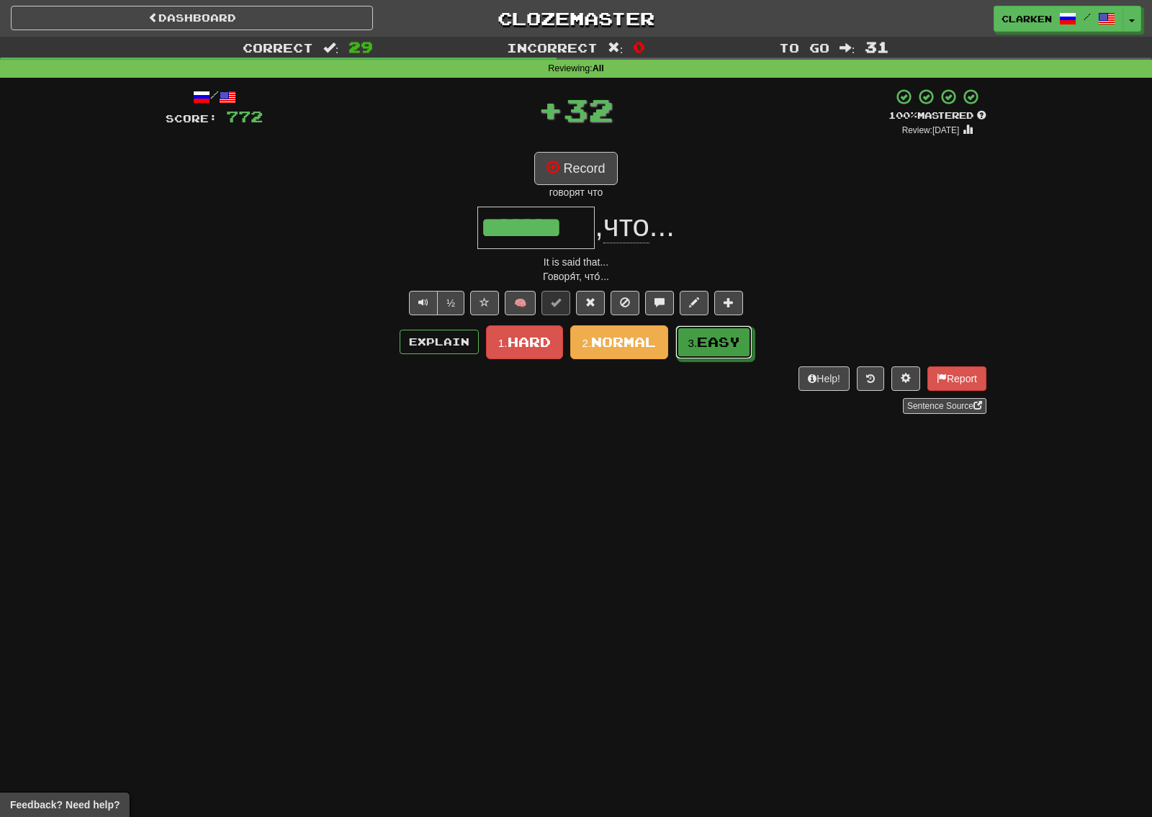
click at [688, 341] on button "3. Easy" at bounding box center [713, 342] width 77 height 34
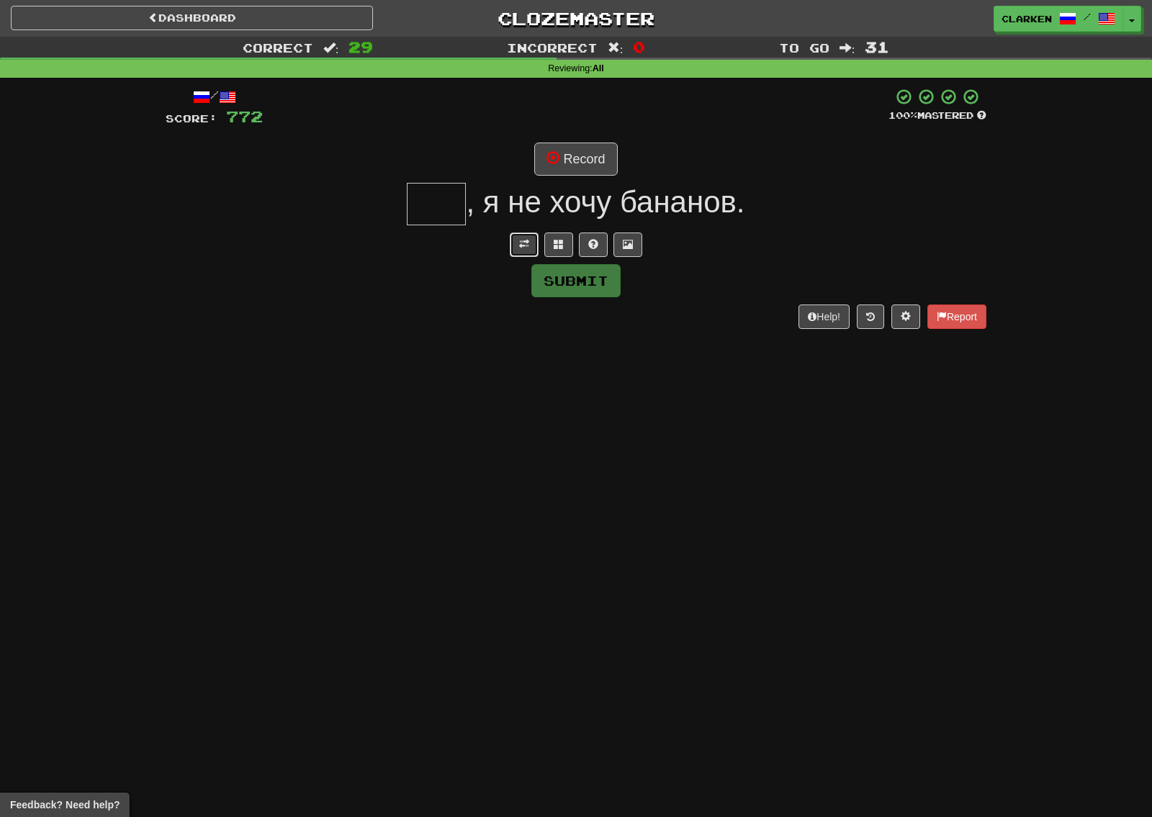
click at [522, 240] on span at bounding box center [524, 244] width 10 height 10
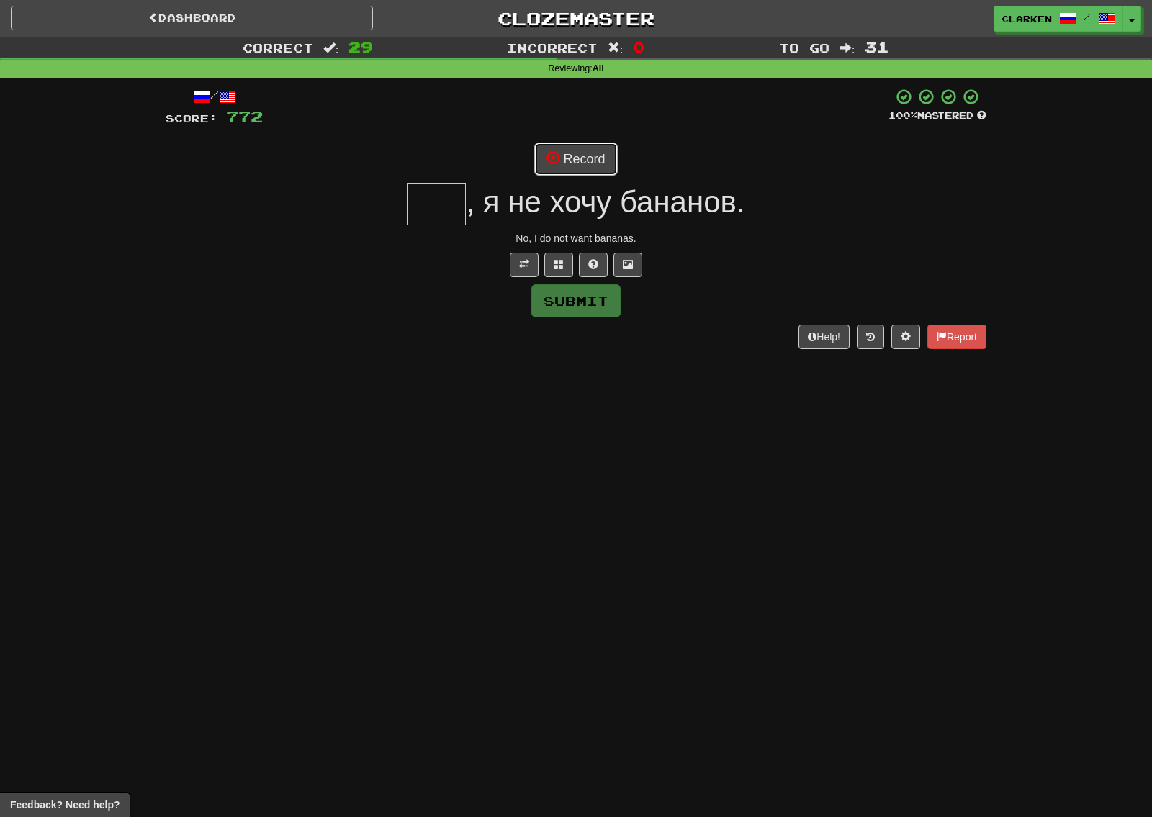
click at [546, 171] on button "Record" at bounding box center [575, 159] width 83 height 33
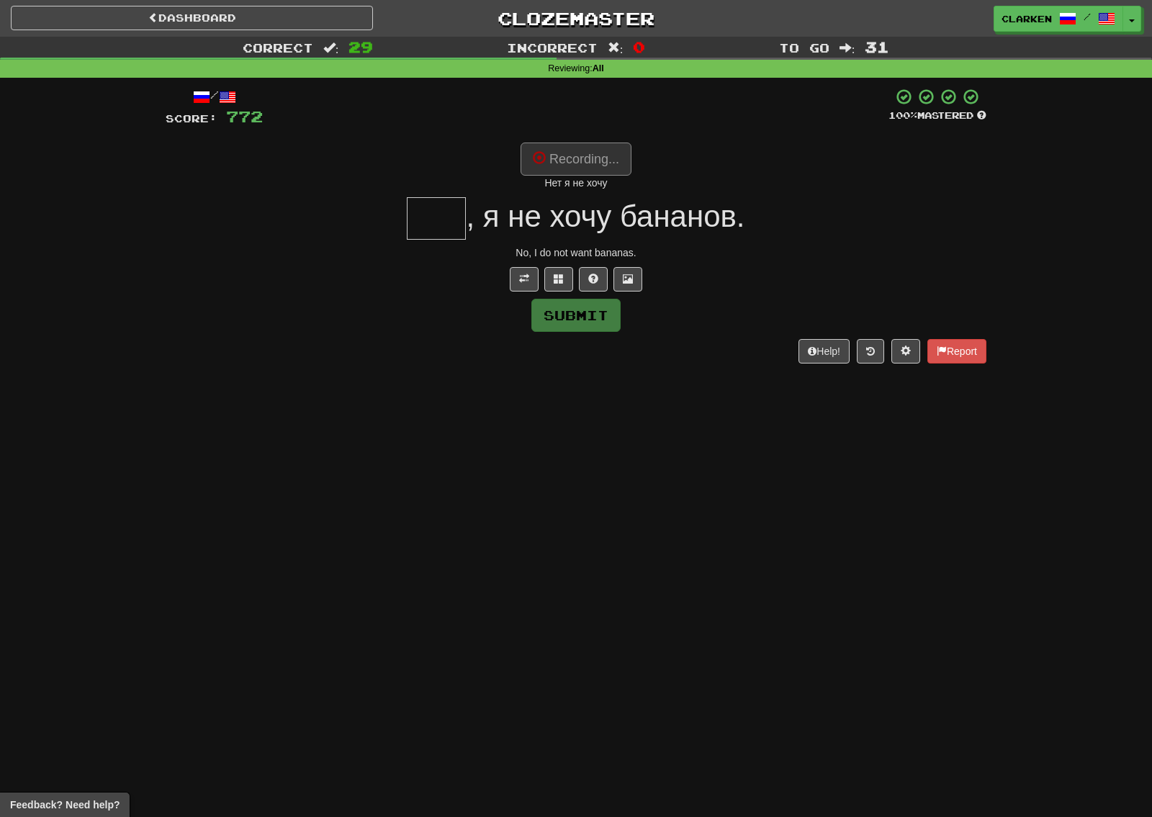
type input "***"
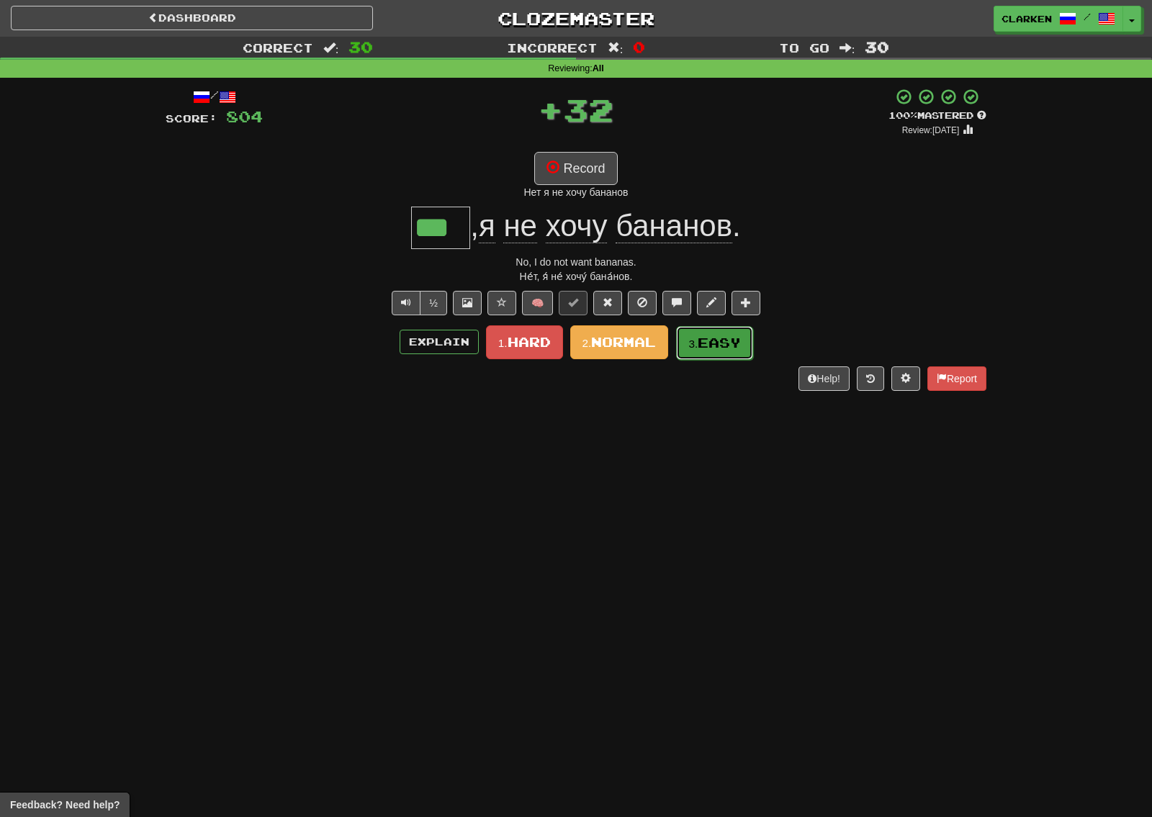
click at [705, 350] on span "Easy" at bounding box center [719, 343] width 43 height 16
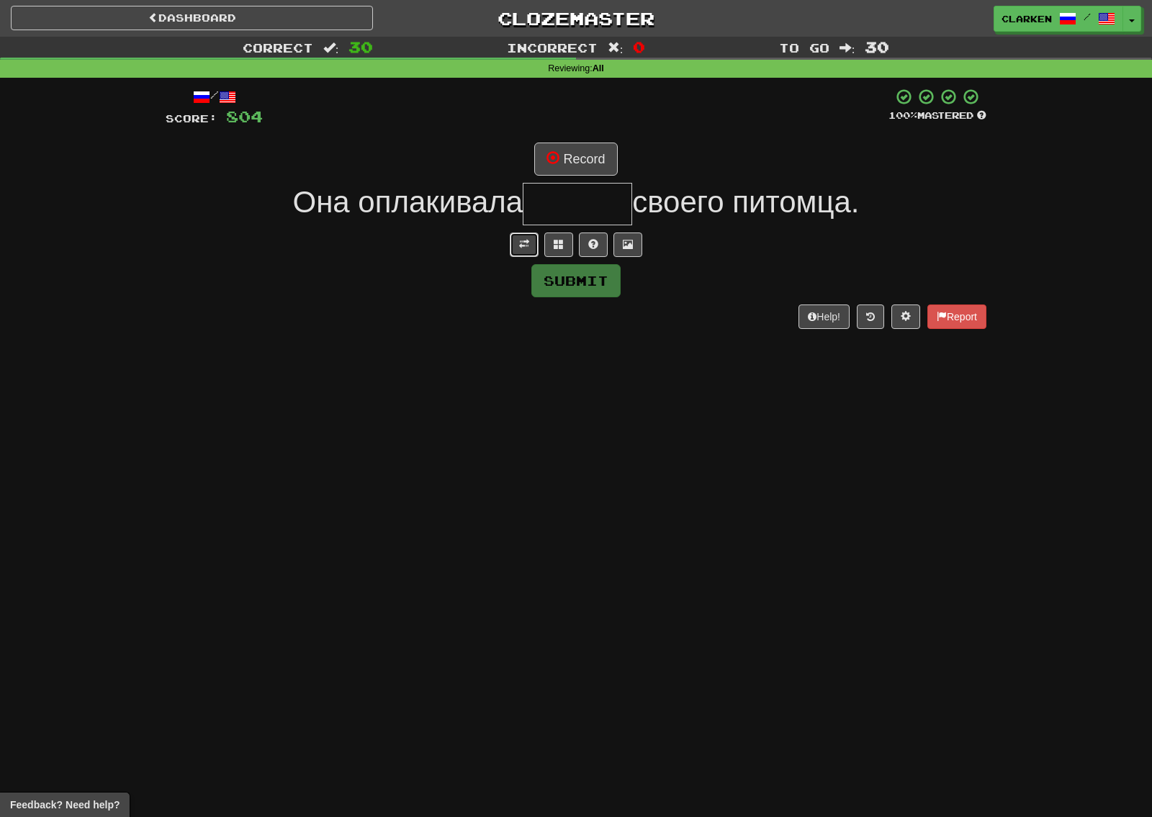
click at [524, 253] on button at bounding box center [524, 245] width 29 height 24
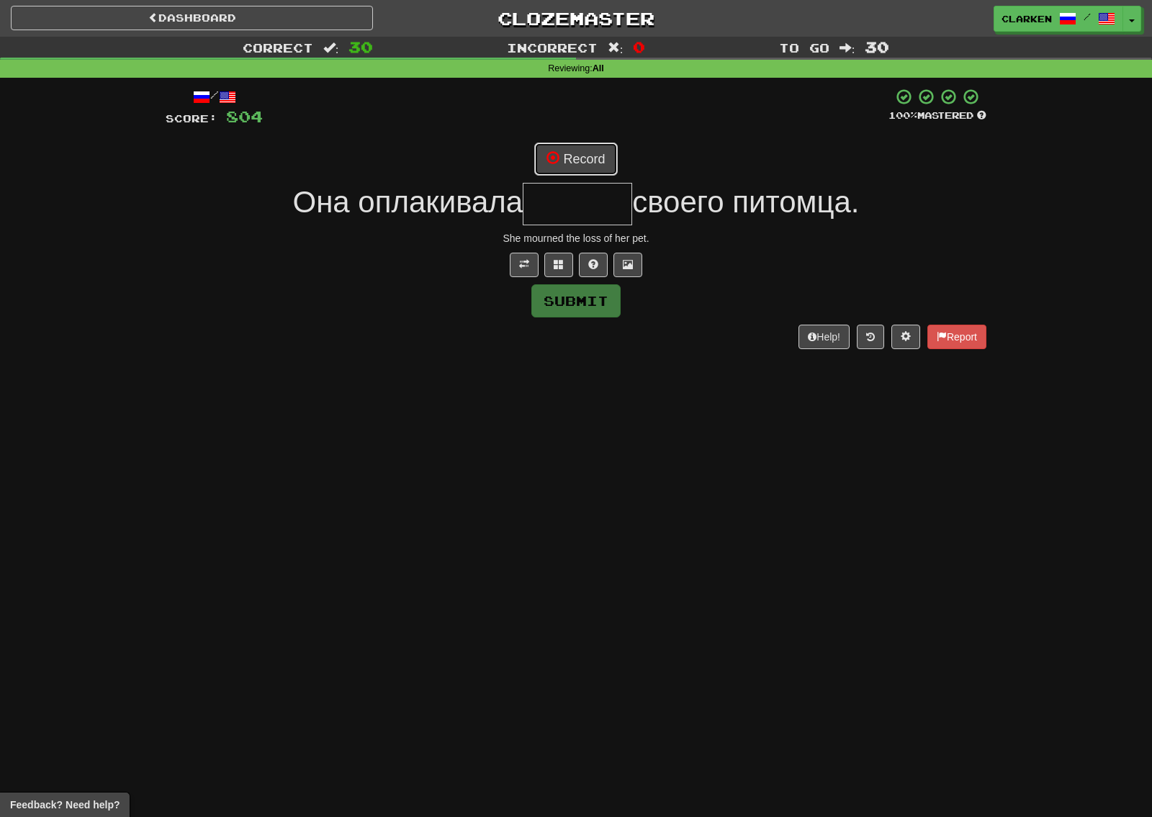
click at [552, 175] on button "Record" at bounding box center [575, 159] width 83 height 33
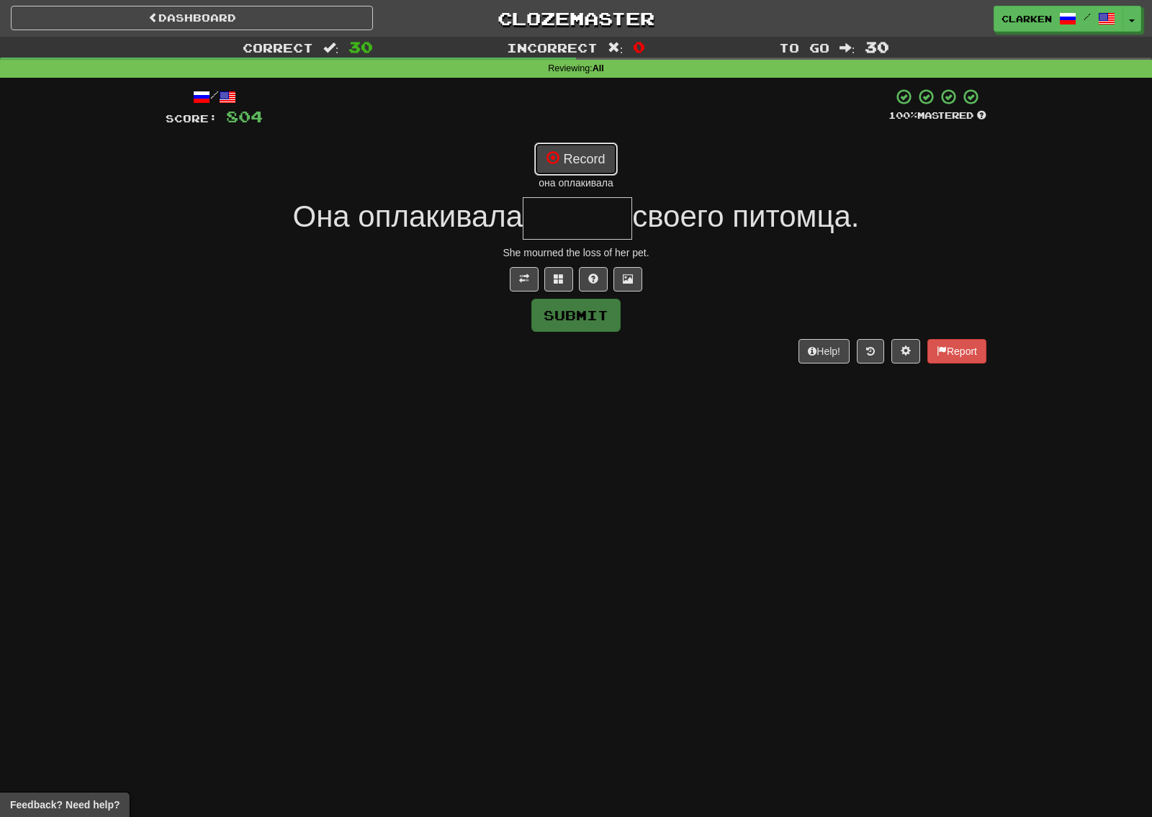
click at [565, 150] on button "Record" at bounding box center [575, 159] width 83 height 33
click at [613, 161] on button "Record" at bounding box center [575, 159] width 83 height 33
click at [585, 149] on button "Record" at bounding box center [575, 159] width 83 height 33
click at [557, 287] on button at bounding box center [558, 279] width 29 height 24
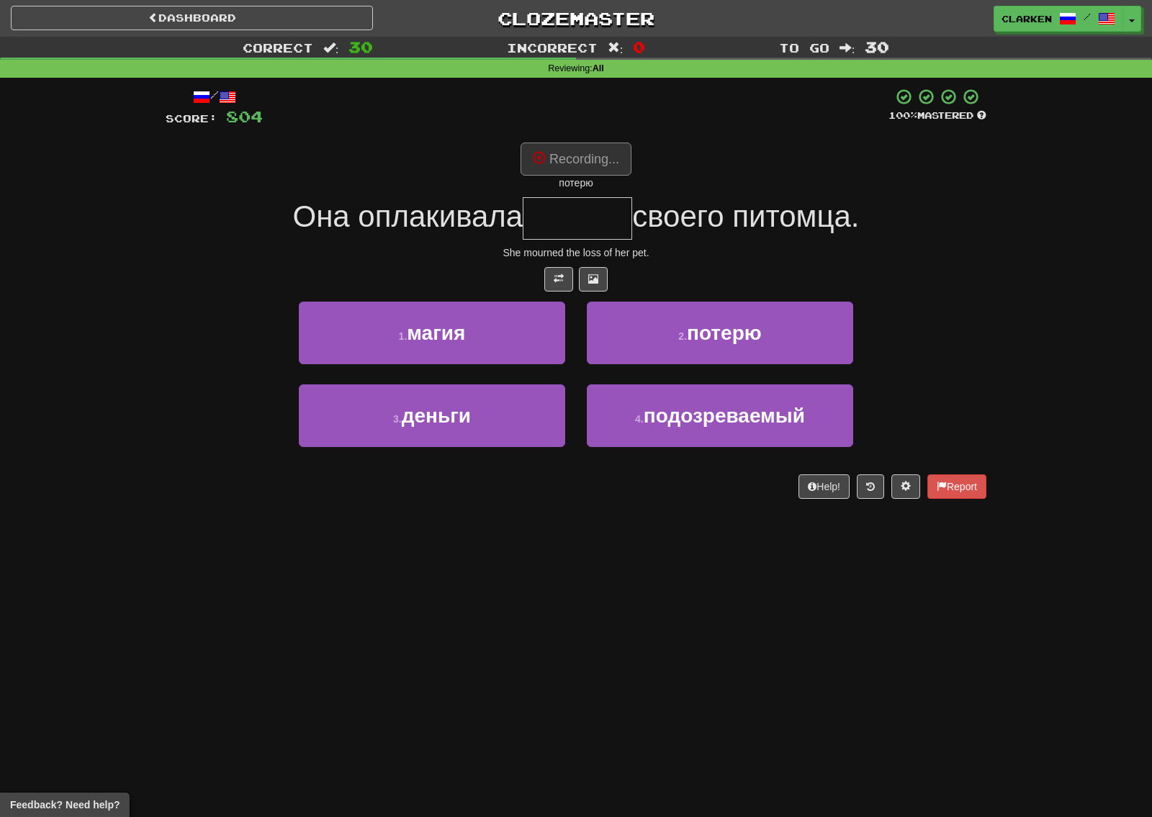
type input "******"
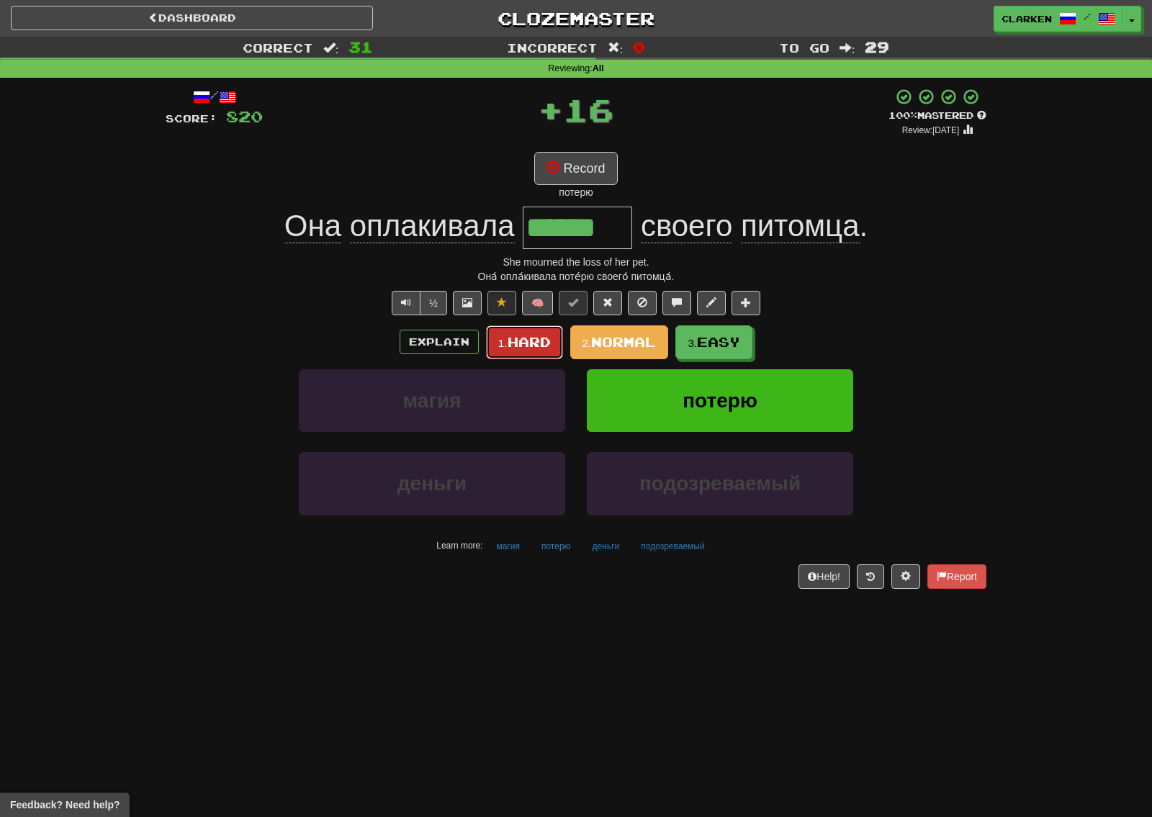
click at [505, 350] on button "1. Hard" at bounding box center [524, 342] width 77 height 34
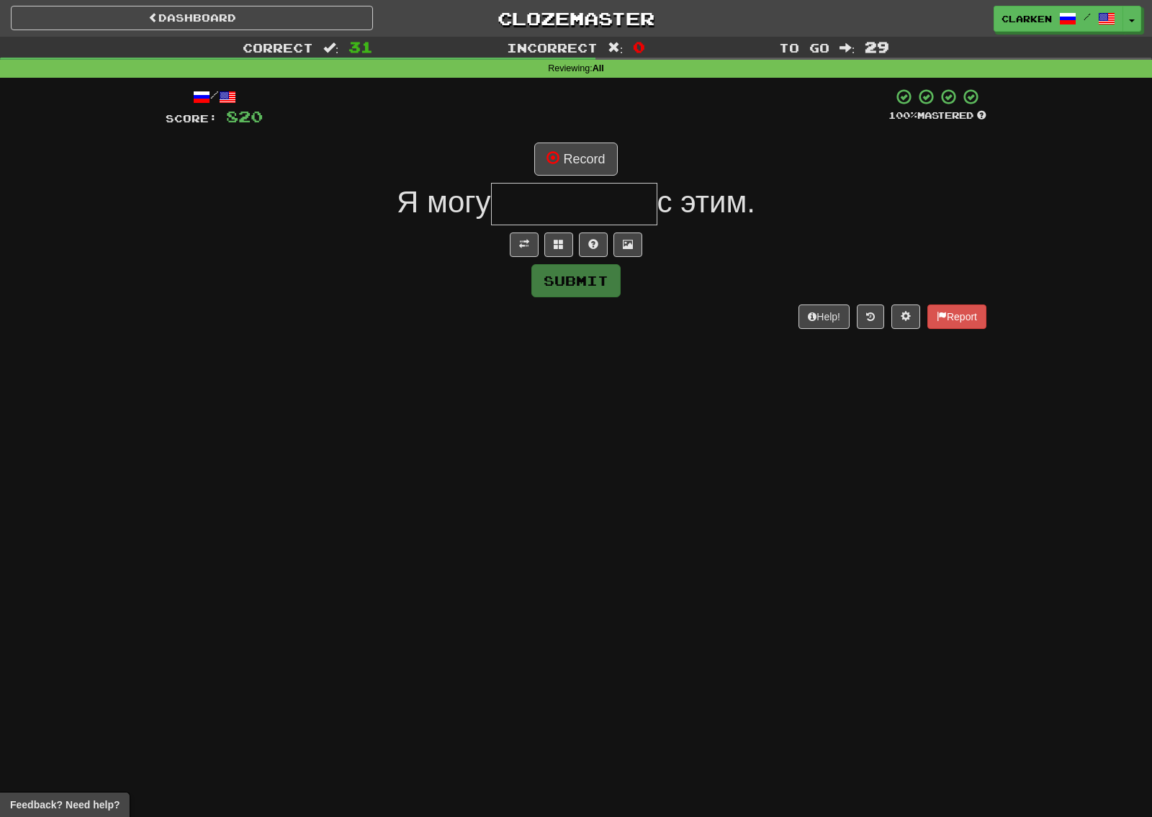
click at [508, 251] on div at bounding box center [576, 245] width 821 height 24
click at [524, 230] on div "/ Score: 820 100 % Mastered Record Я могу с этим. Submit Help! Report" at bounding box center [576, 208] width 821 height 240
click at [529, 235] on button at bounding box center [524, 245] width 29 height 24
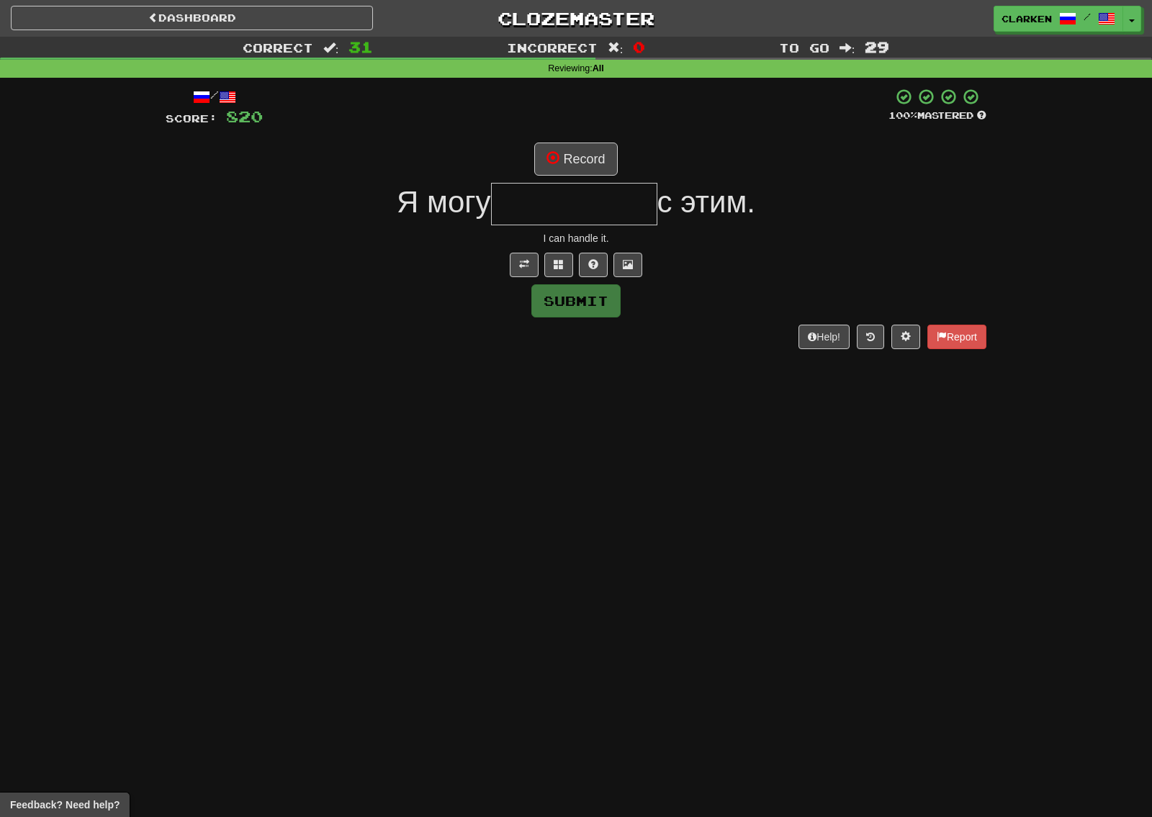
click at [557, 180] on div "/ Score: 820 100 % Mastered Record Я могу с этим. I can handle it. Submit Help!…" at bounding box center [576, 218] width 821 height 261
click at [561, 172] on button "Record" at bounding box center [575, 159] width 83 height 33
click at [559, 258] on button at bounding box center [558, 265] width 29 height 24
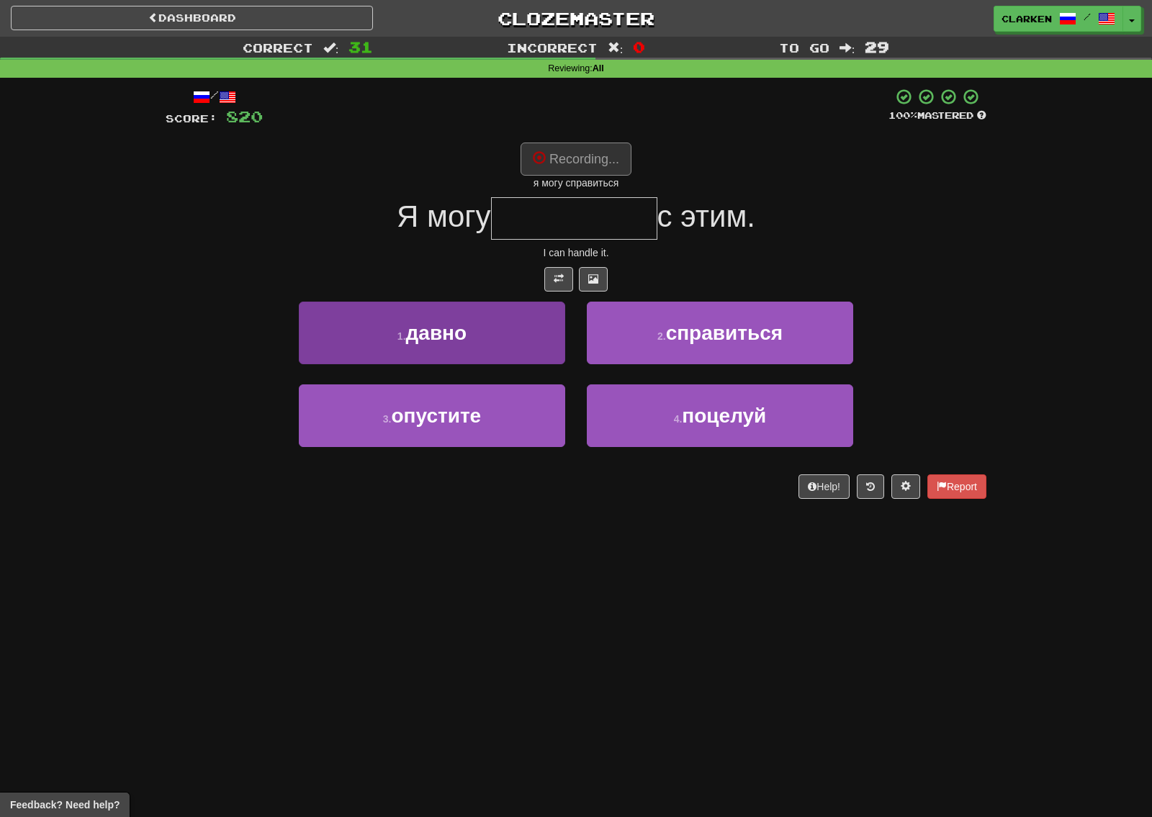
type input "**********"
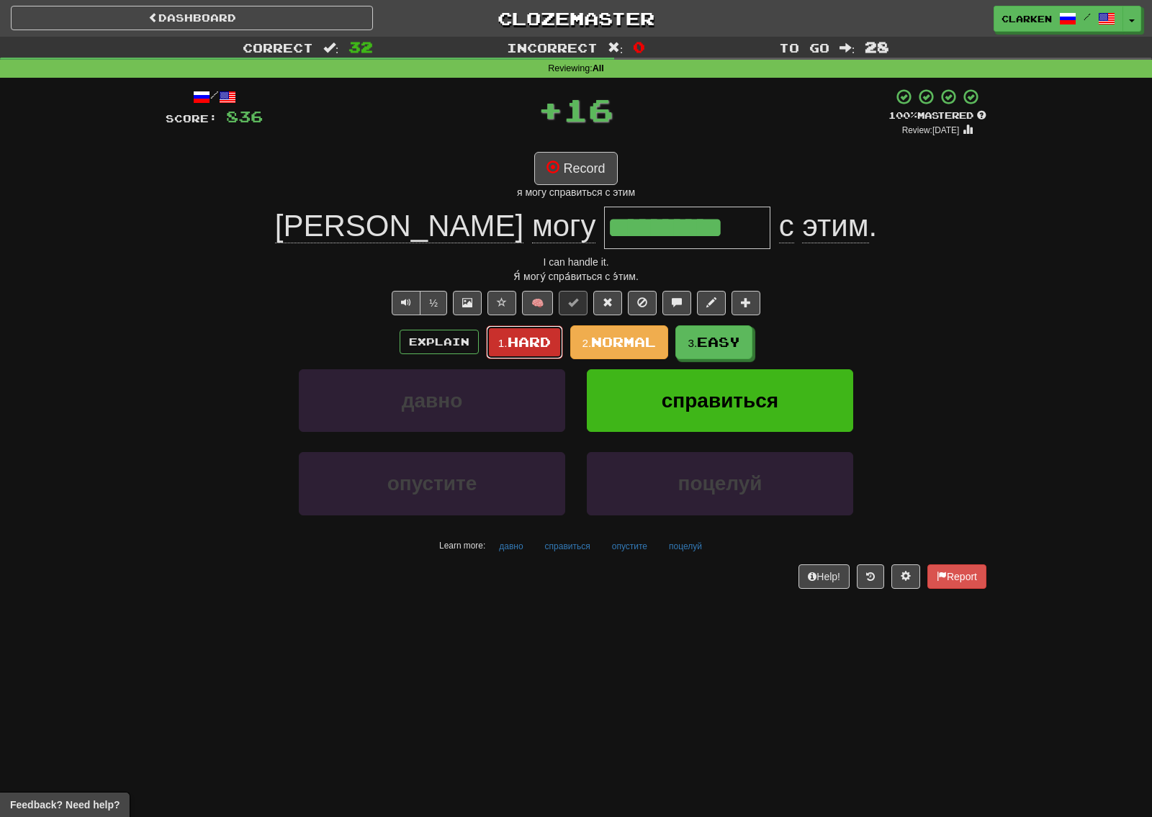
click at [541, 338] on span "Hard" at bounding box center [529, 342] width 43 height 16
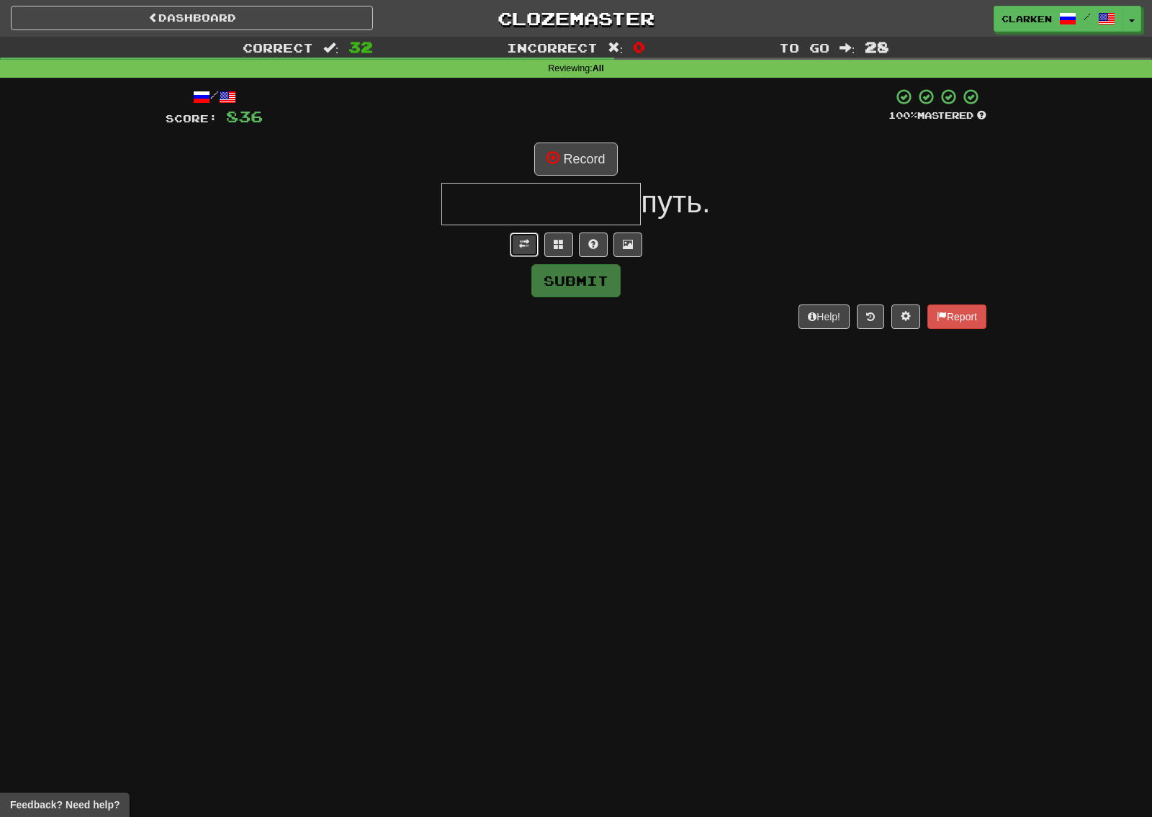
drag, startPoint x: 534, startPoint y: 239, endPoint x: 531, endPoint y: 227, distance: 12.6
click at [534, 240] on button at bounding box center [524, 245] width 29 height 24
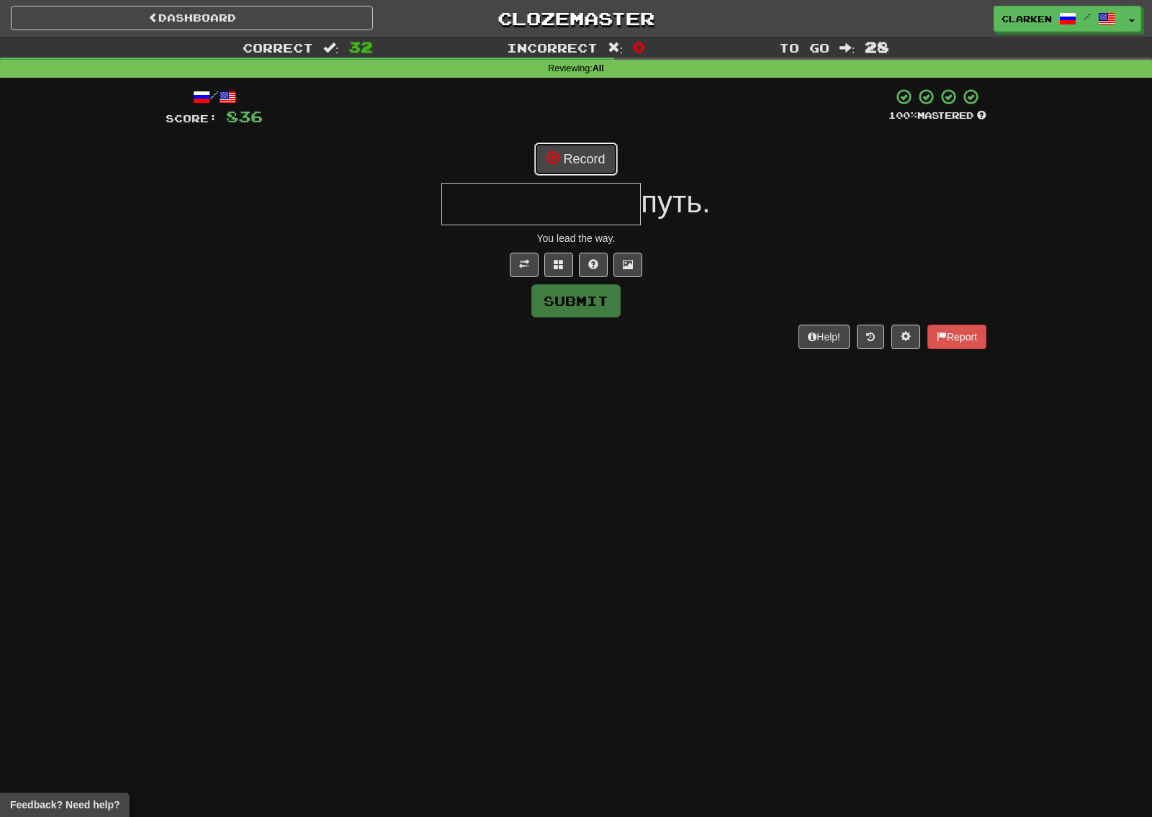
click at [566, 166] on button "Record" at bounding box center [575, 159] width 83 height 33
click at [571, 264] on button at bounding box center [558, 265] width 29 height 24
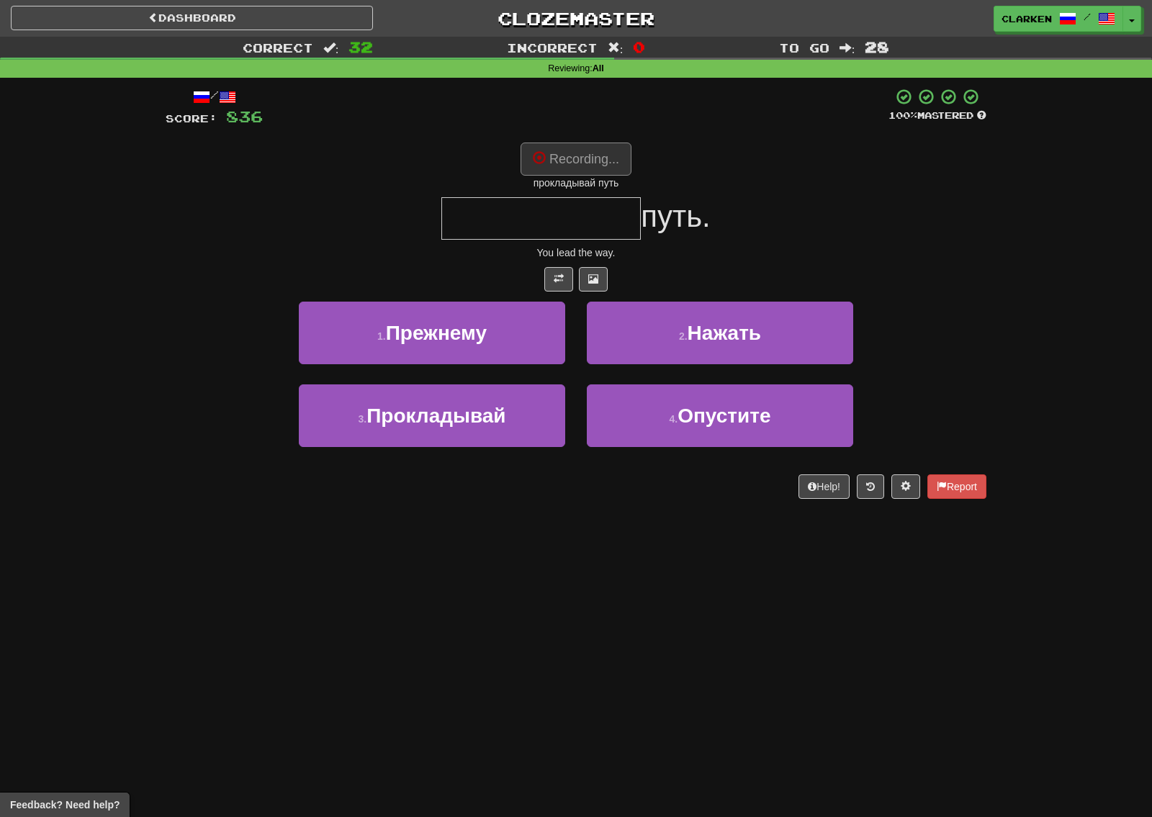
type input "**********"
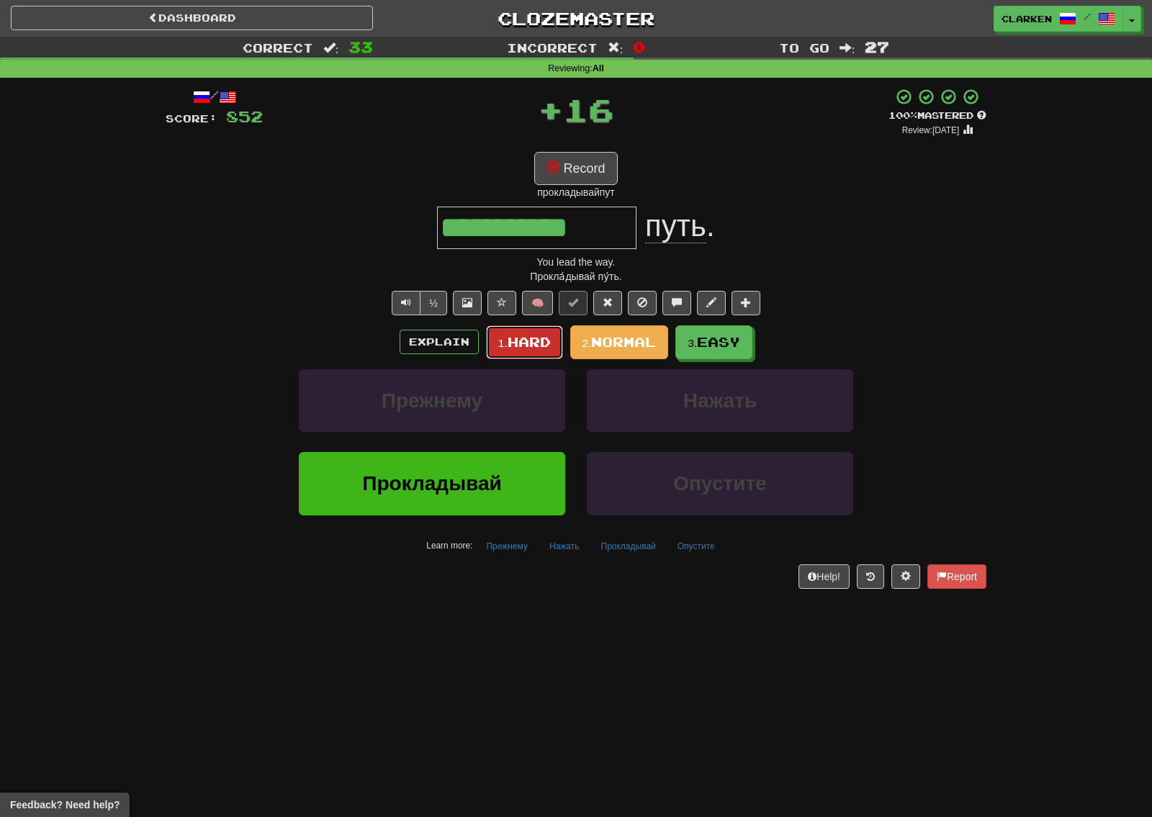
click at [498, 330] on button "1. Hard" at bounding box center [524, 342] width 77 height 34
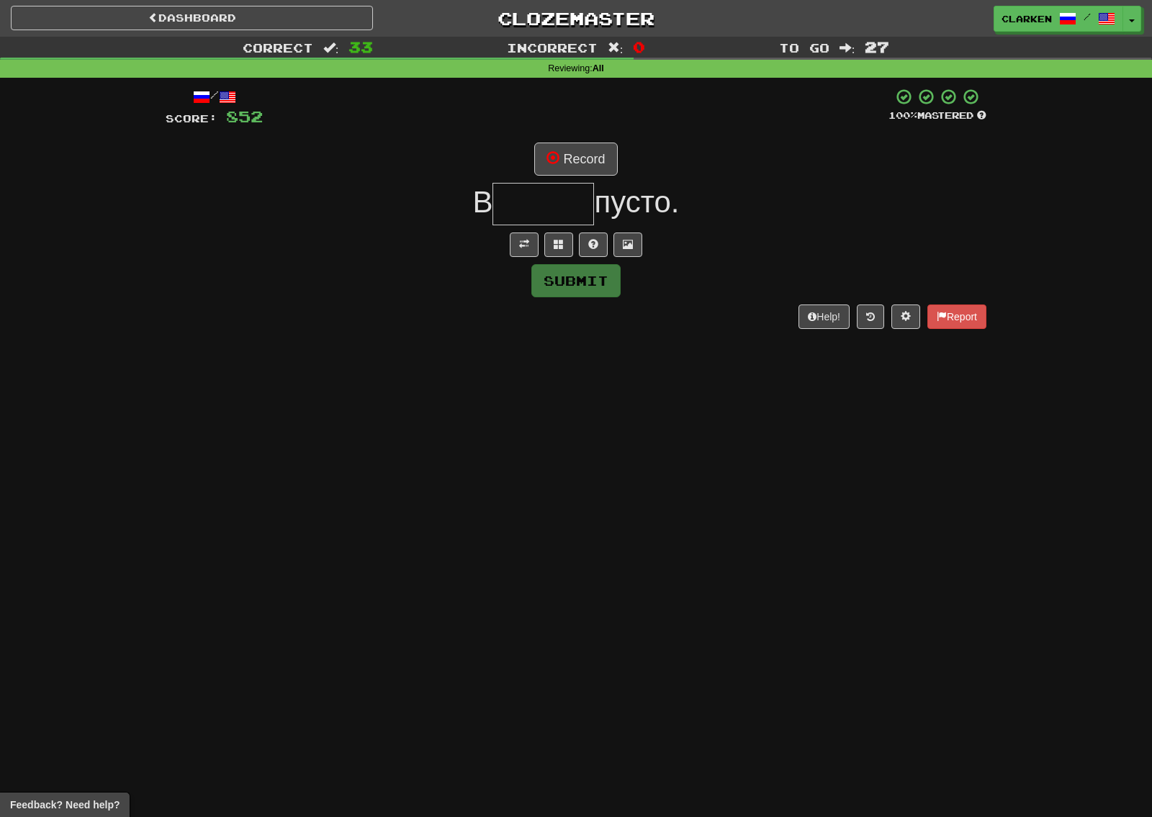
click at [507, 252] on div at bounding box center [576, 245] width 821 height 24
click at [511, 251] on button at bounding box center [524, 245] width 29 height 24
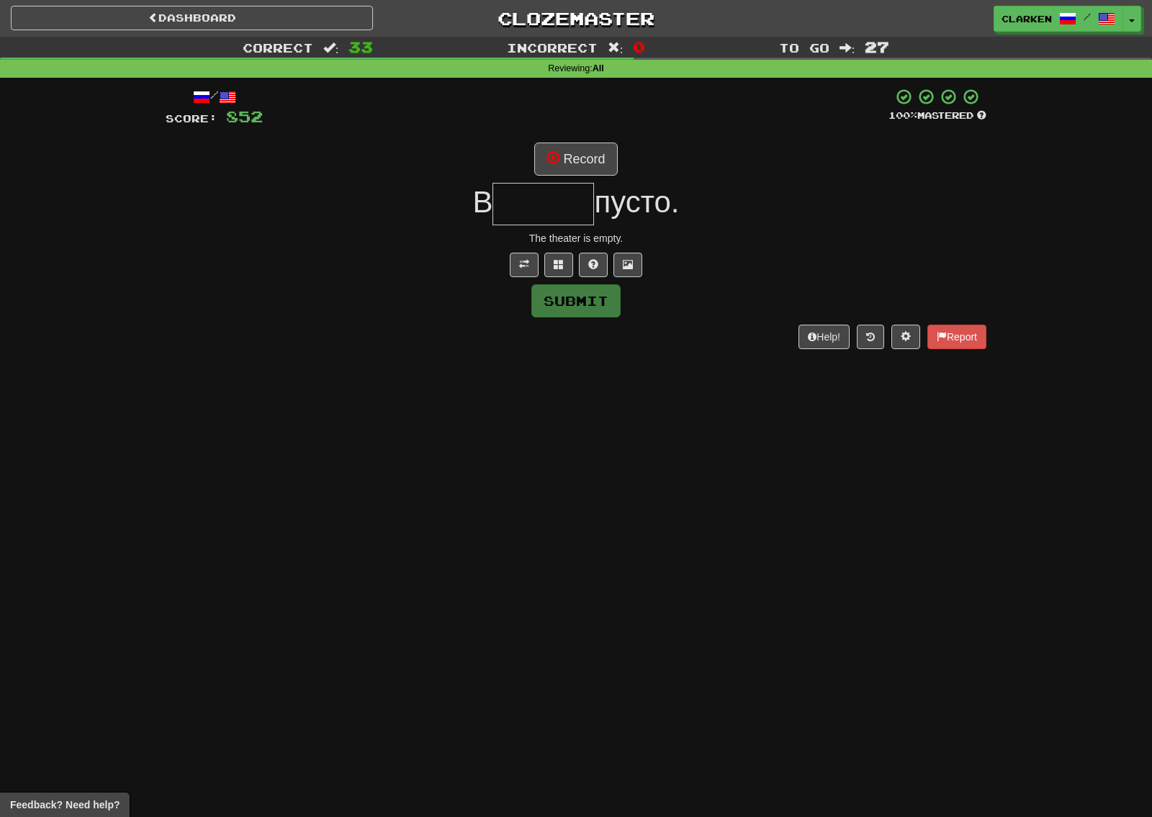
click at [551, 179] on div "/ Score: 852 100 % Mastered Record В пусто. The theater is empty. Submit Help! …" at bounding box center [576, 218] width 821 height 261
click at [572, 143] on button "Record" at bounding box center [575, 159] width 83 height 33
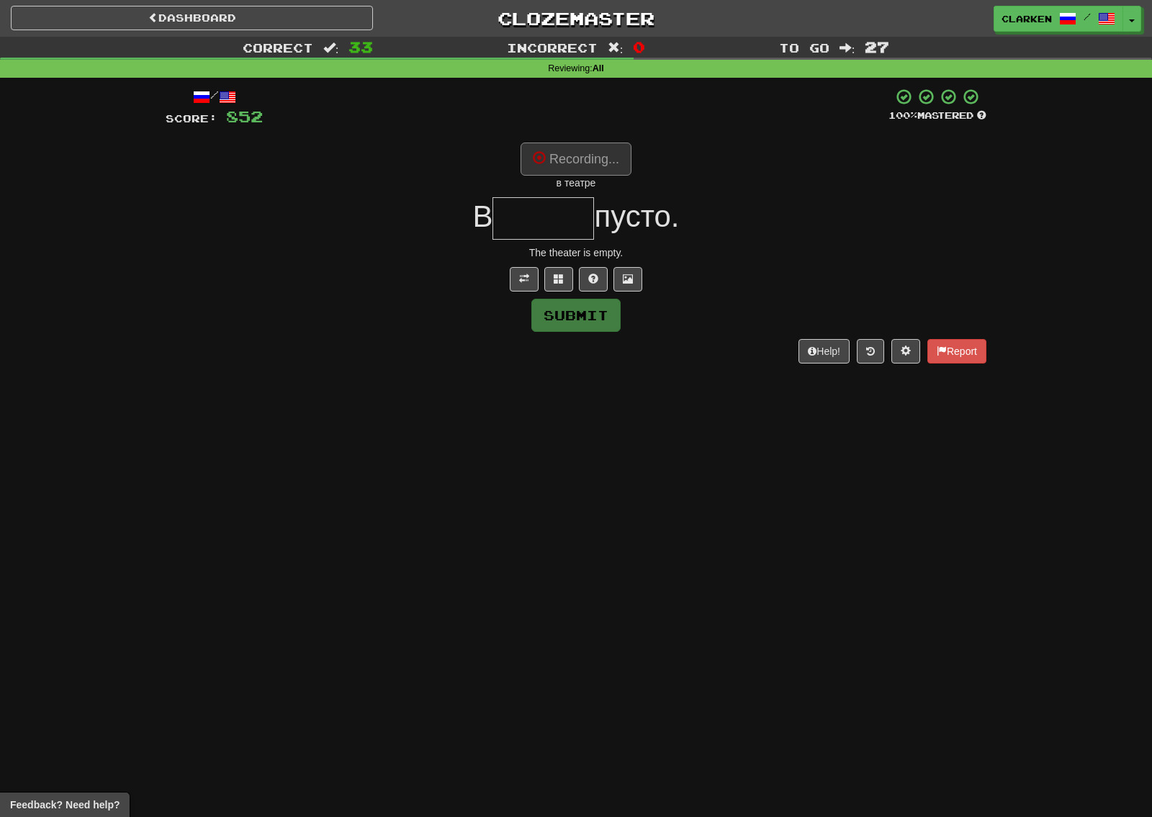
type input "******"
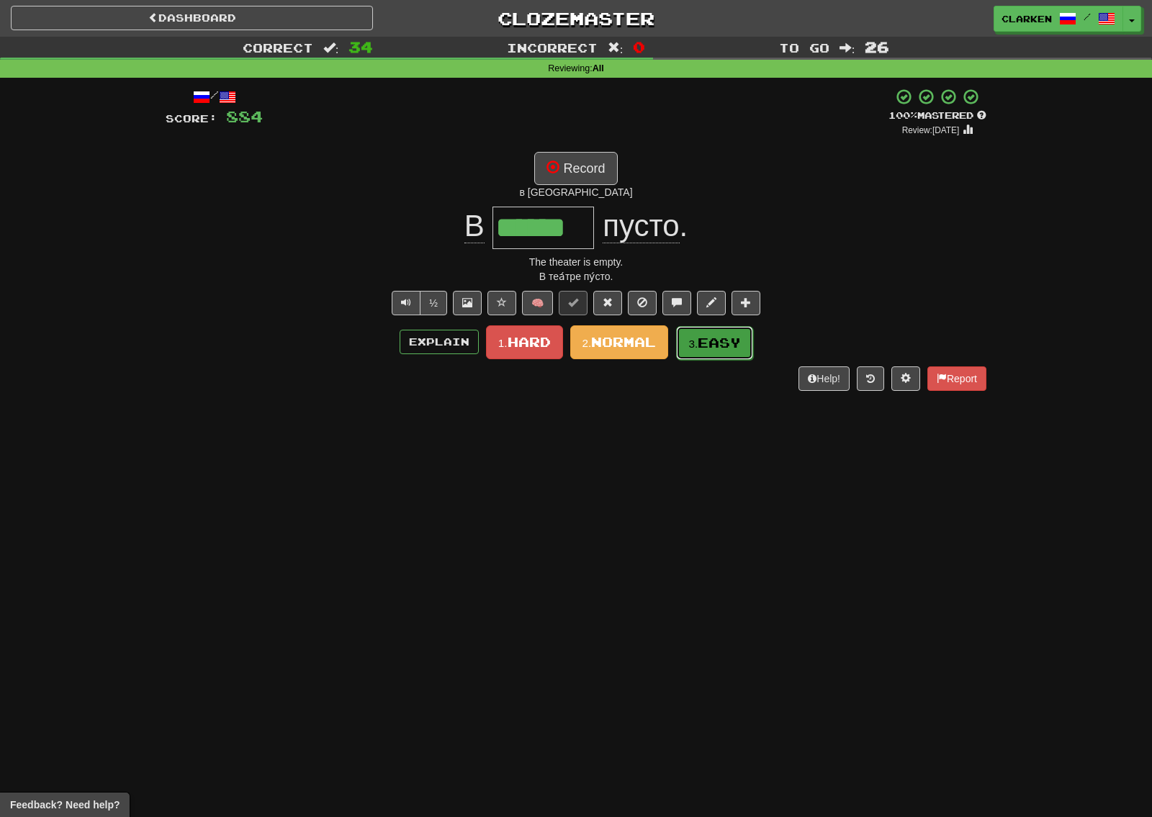
click at [704, 343] on span "Easy" at bounding box center [719, 343] width 43 height 16
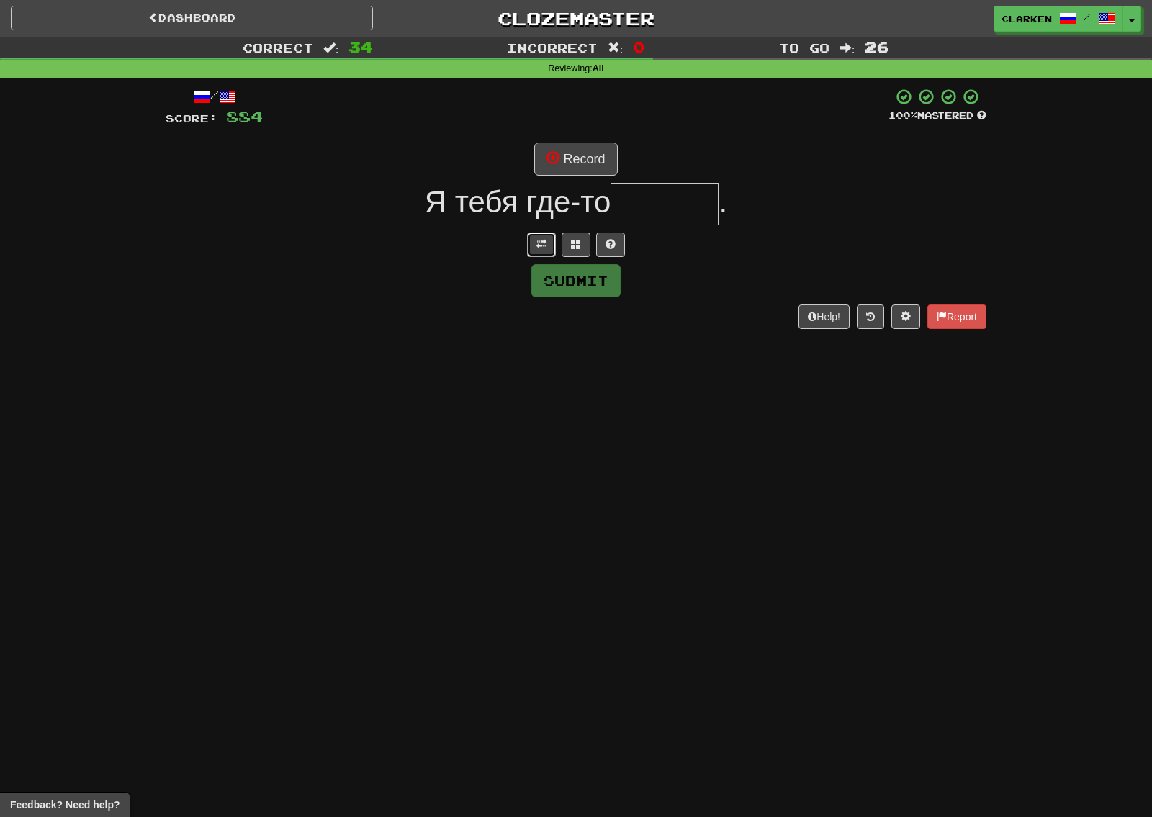
click at [532, 254] on button at bounding box center [541, 245] width 29 height 24
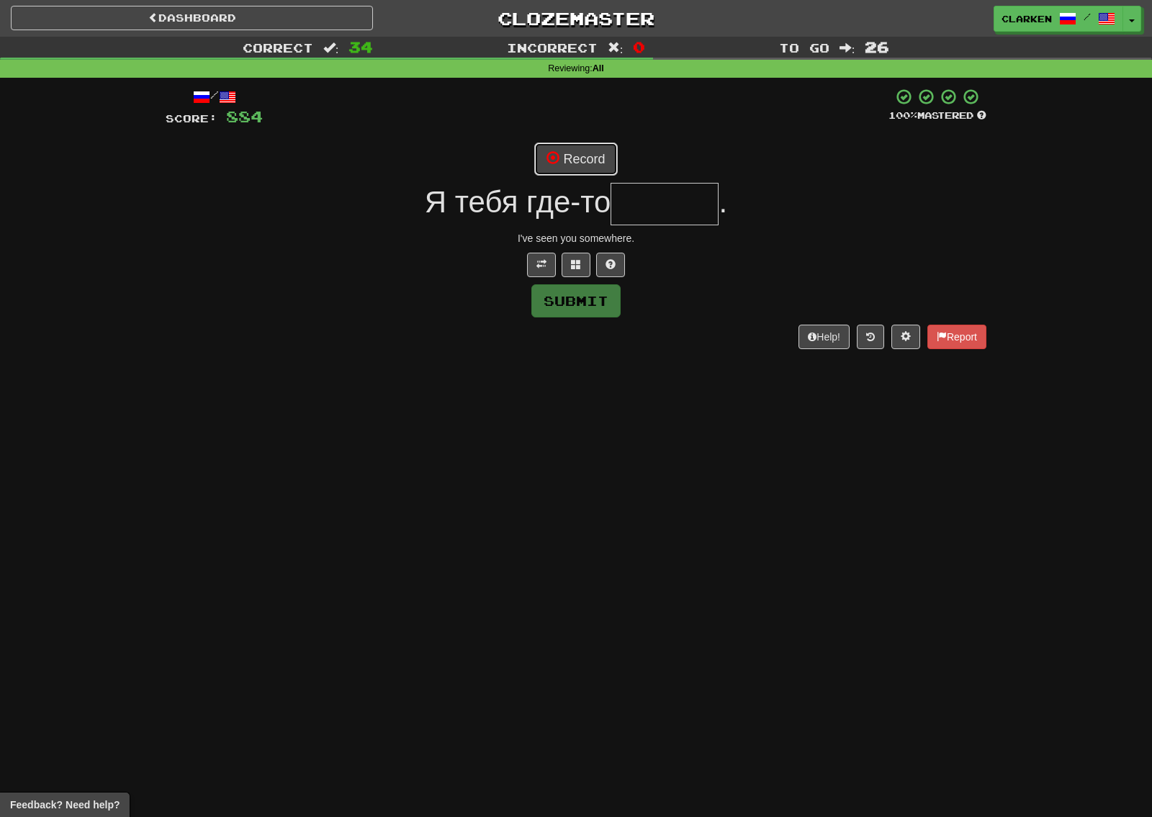
click at [552, 162] on span at bounding box center [553, 157] width 13 height 13
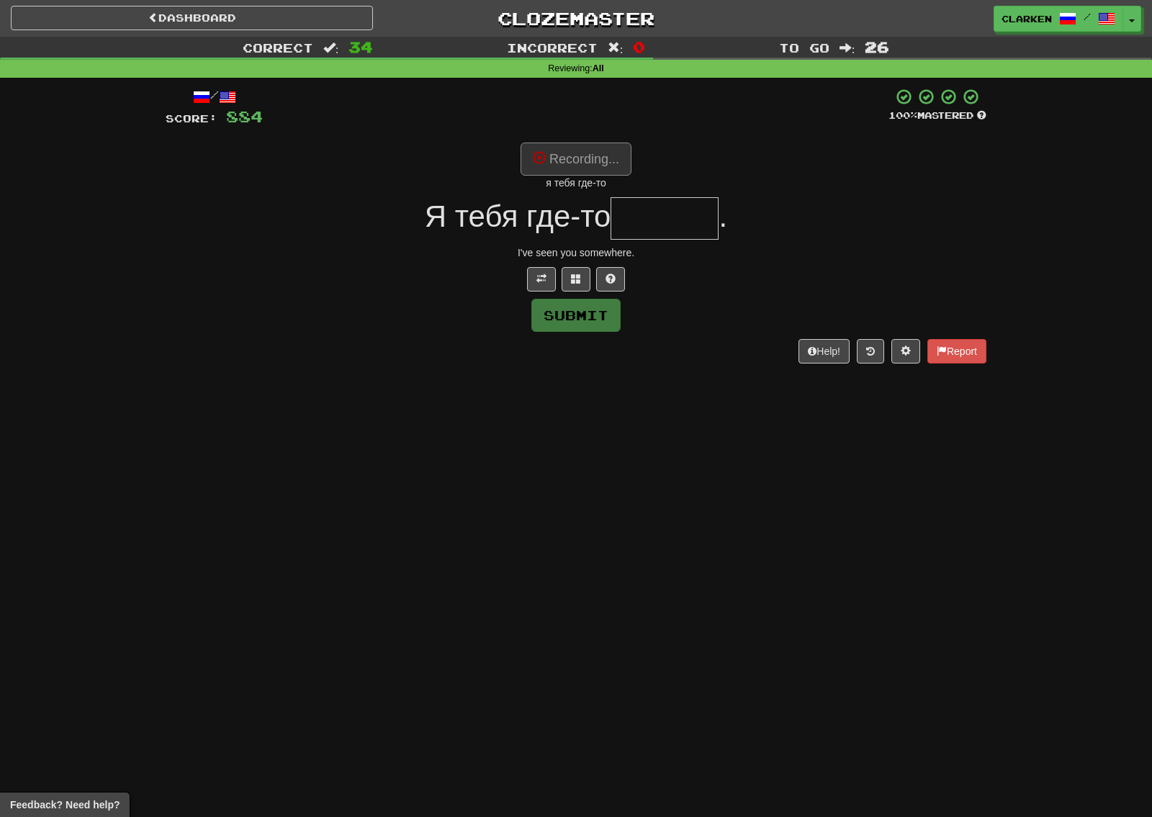
type input "******"
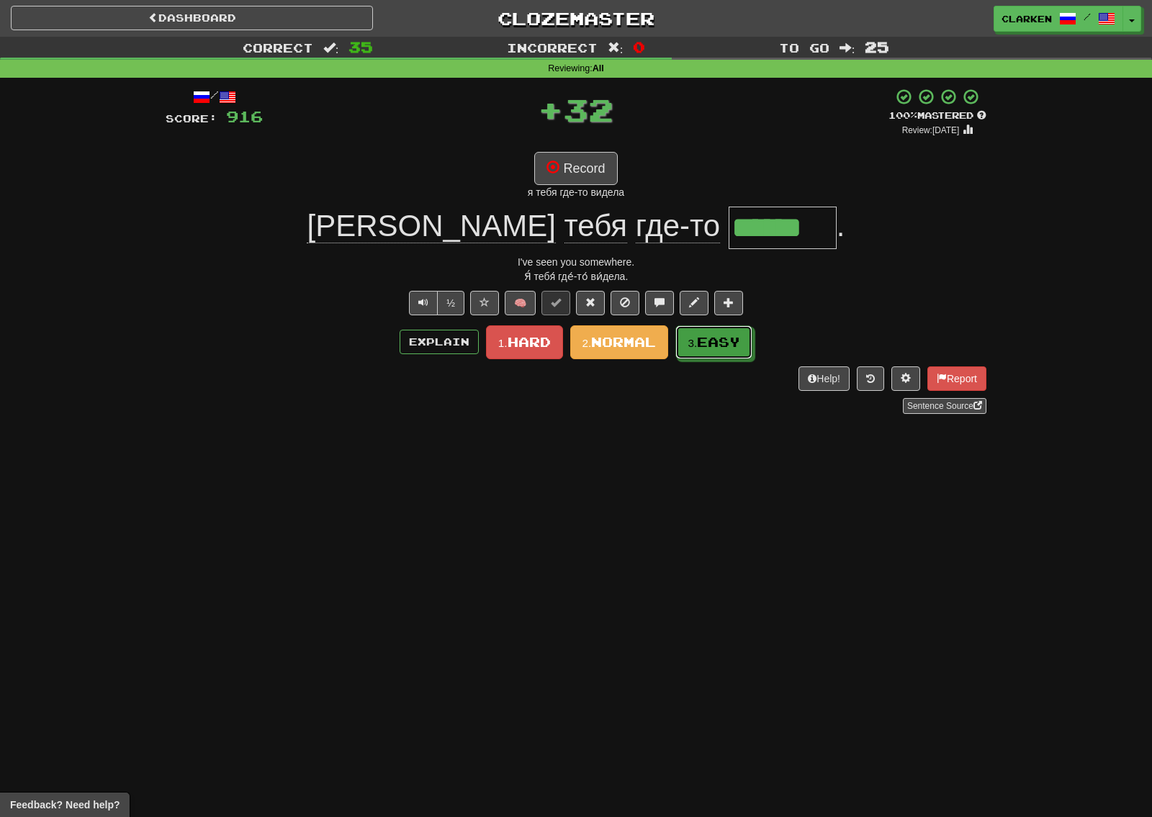
click at [713, 333] on button "3. Easy" at bounding box center [713, 342] width 77 height 34
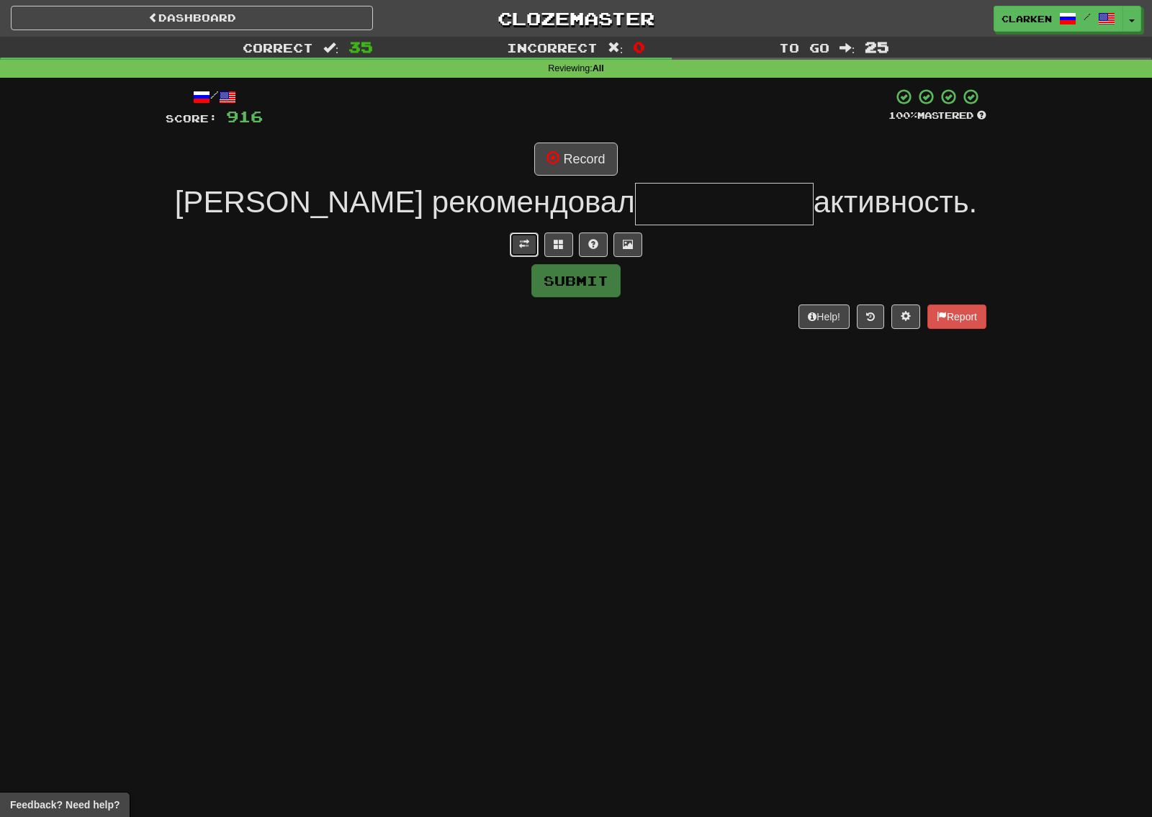
click at [522, 256] on button at bounding box center [524, 245] width 29 height 24
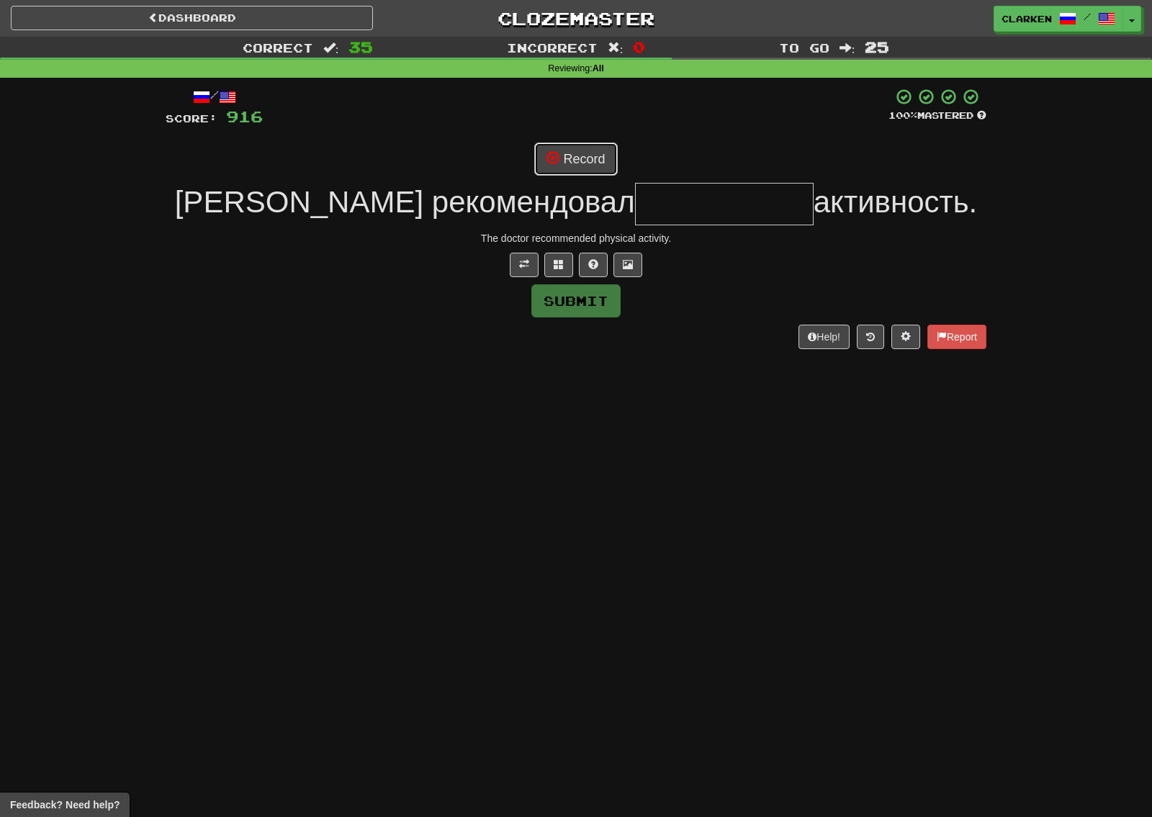
click at [552, 156] on span at bounding box center [553, 157] width 13 height 13
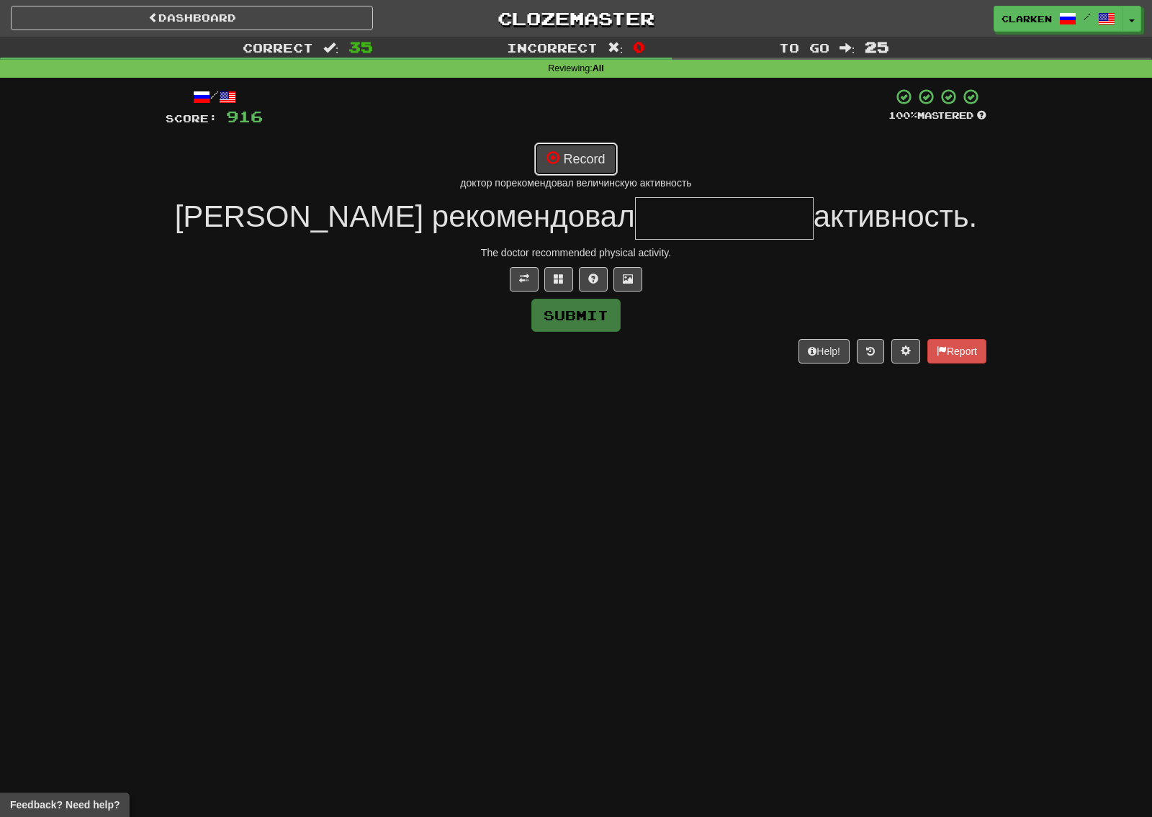
click at [601, 148] on button "Record" at bounding box center [575, 159] width 83 height 33
click at [556, 135] on div "/ Score: 916 100 % Mastered Record перечеркью активность Доктор рекомендовал ак…" at bounding box center [576, 225] width 821 height 275
click at [562, 150] on button "Record" at bounding box center [575, 159] width 83 height 33
click at [606, 145] on button "Record" at bounding box center [575, 159] width 83 height 33
click at [609, 163] on button "Record" at bounding box center [575, 159] width 83 height 33
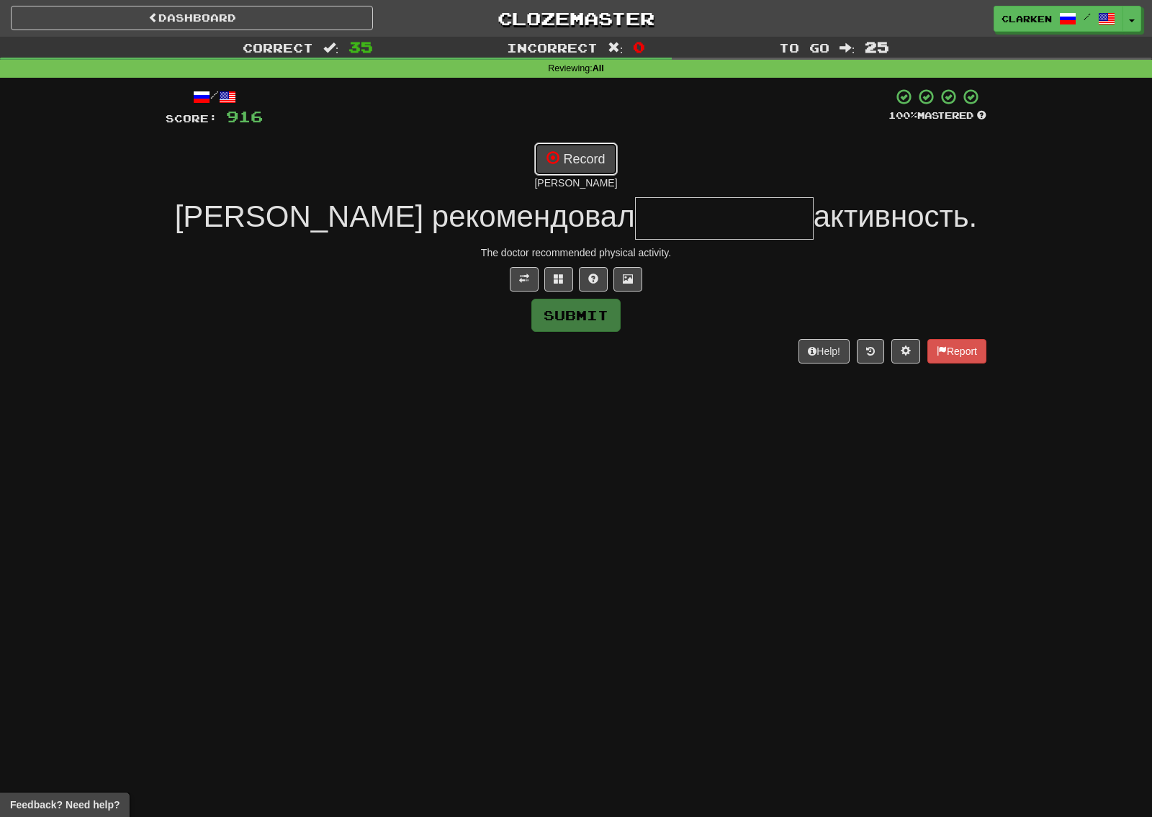
click at [607, 151] on button "Record" at bounding box center [575, 159] width 83 height 33
type input "**********"
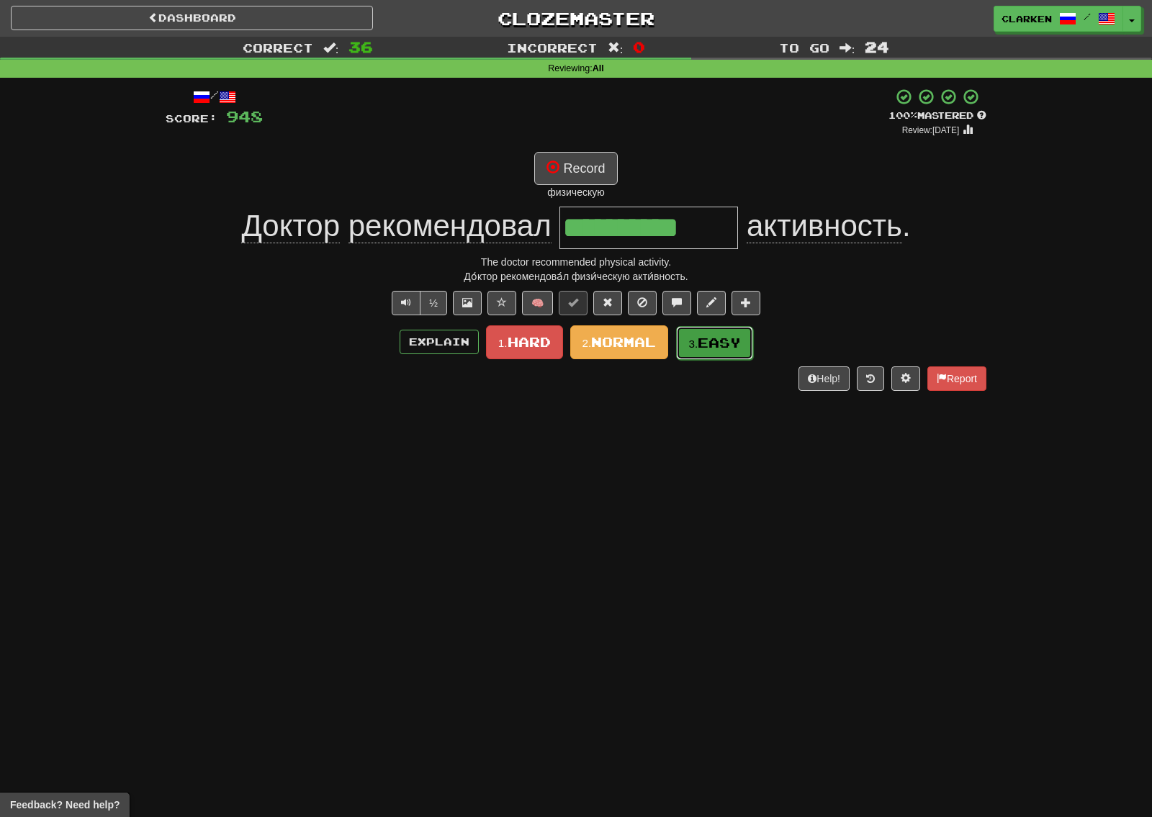
click at [707, 344] on span "Easy" at bounding box center [719, 343] width 43 height 16
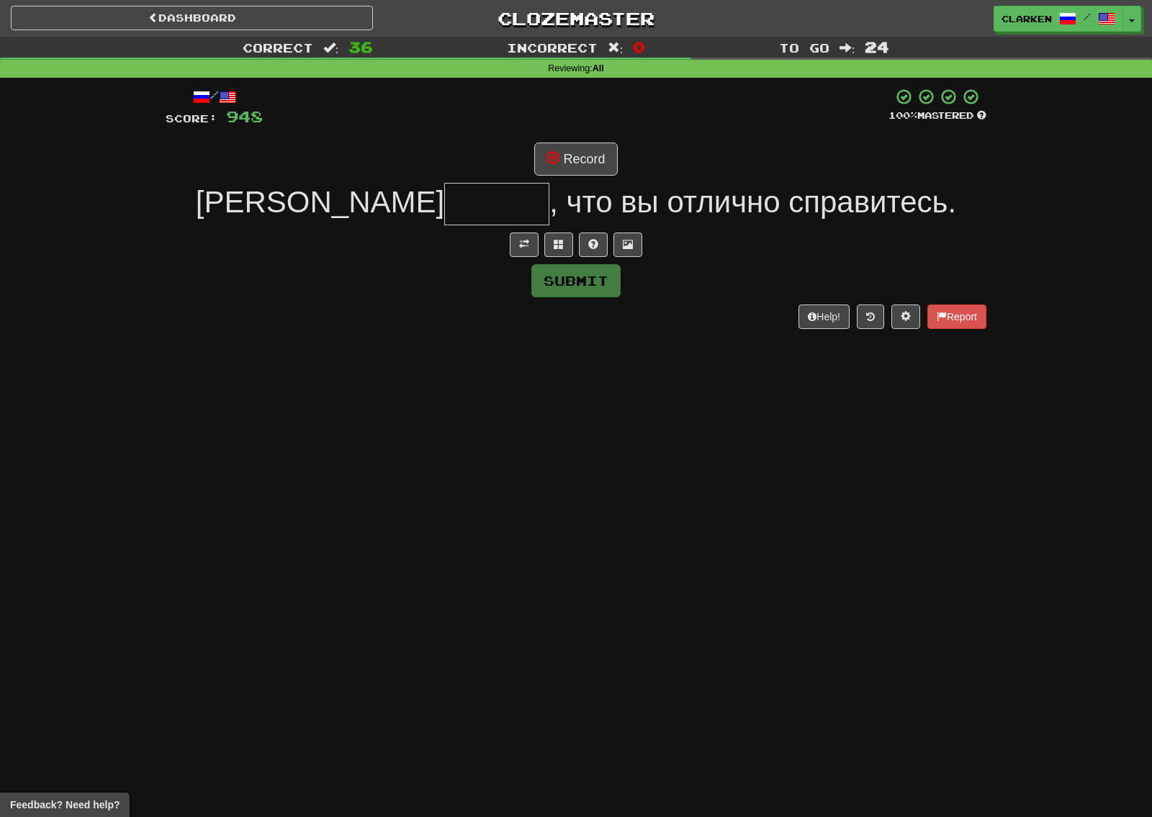
click at [530, 258] on div "/ Score: 948 100 % Mastered Record Я , что вы отлично справитесь. Submit Help! …" at bounding box center [576, 208] width 821 height 240
click at [517, 253] on button at bounding box center [524, 245] width 29 height 24
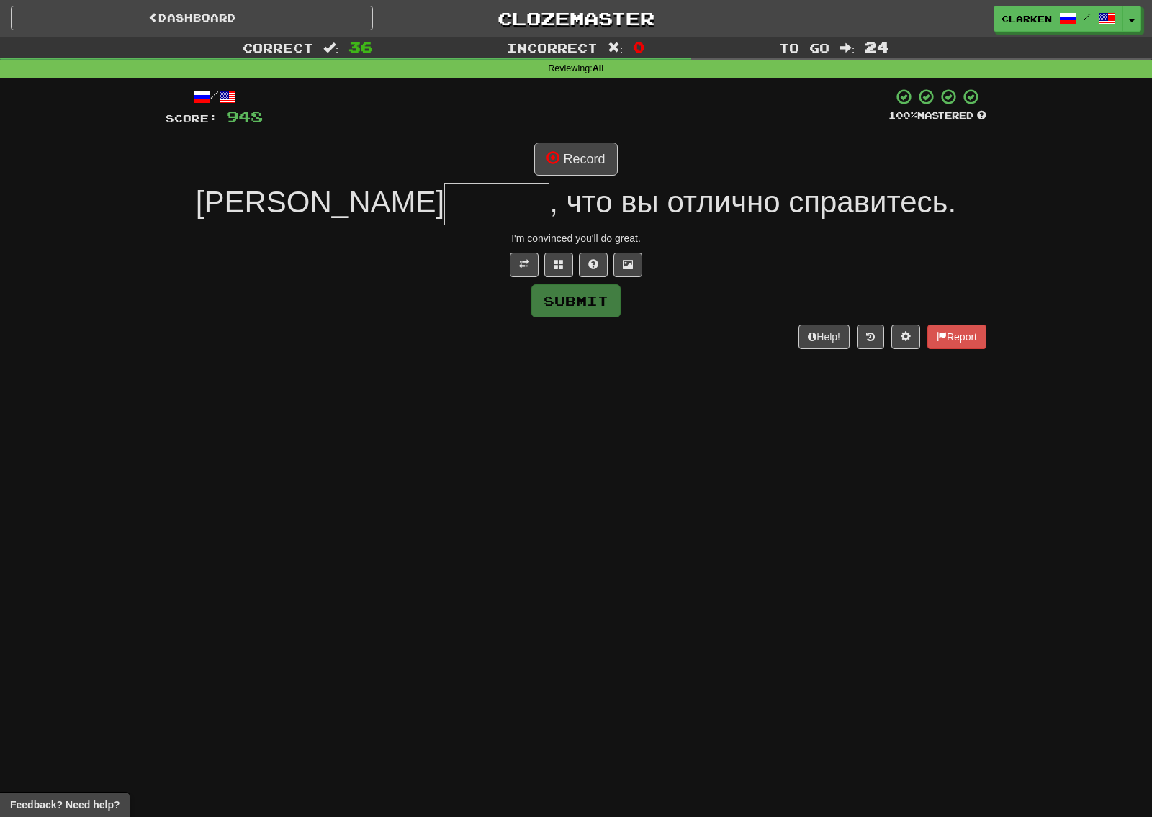
click at [628, 119] on div at bounding box center [576, 108] width 626 height 40
click at [583, 167] on button "Record" at bounding box center [575, 159] width 83 height 33
click at [558, 275] on button at bounding box center [558, 265] width 29 height 24
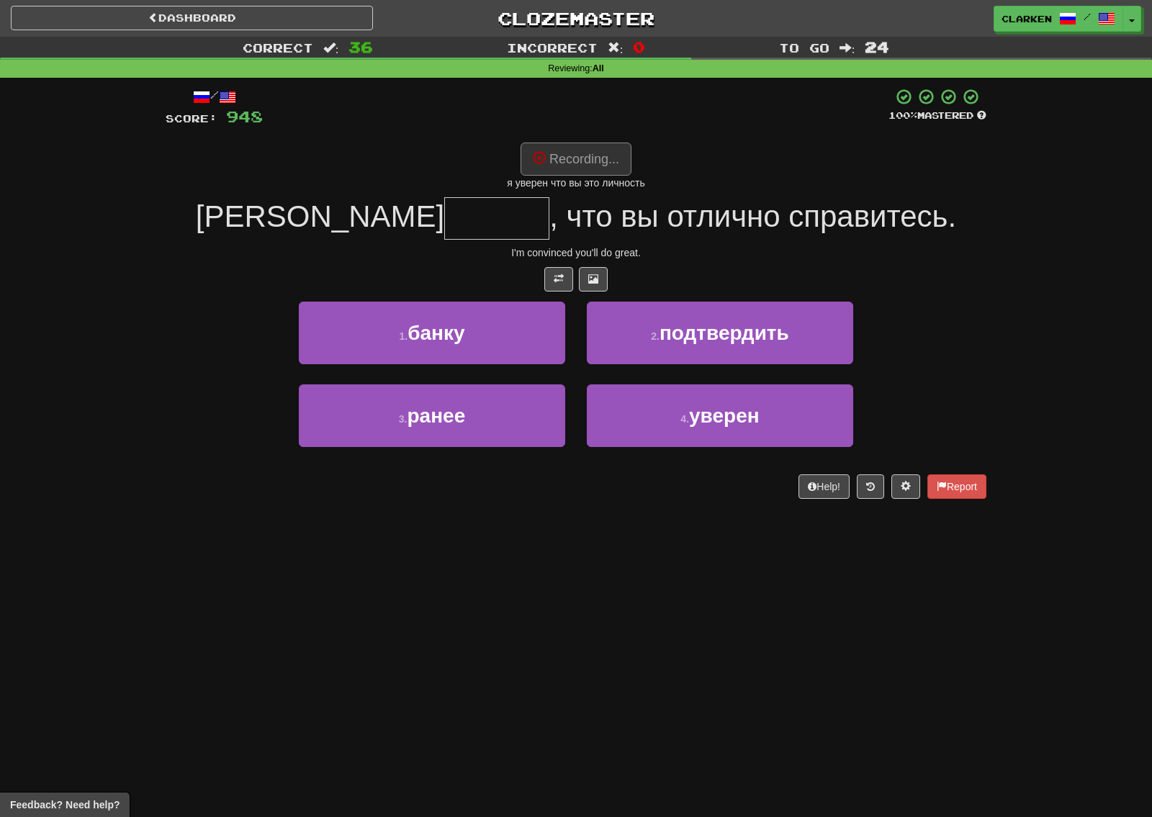
type input "******"
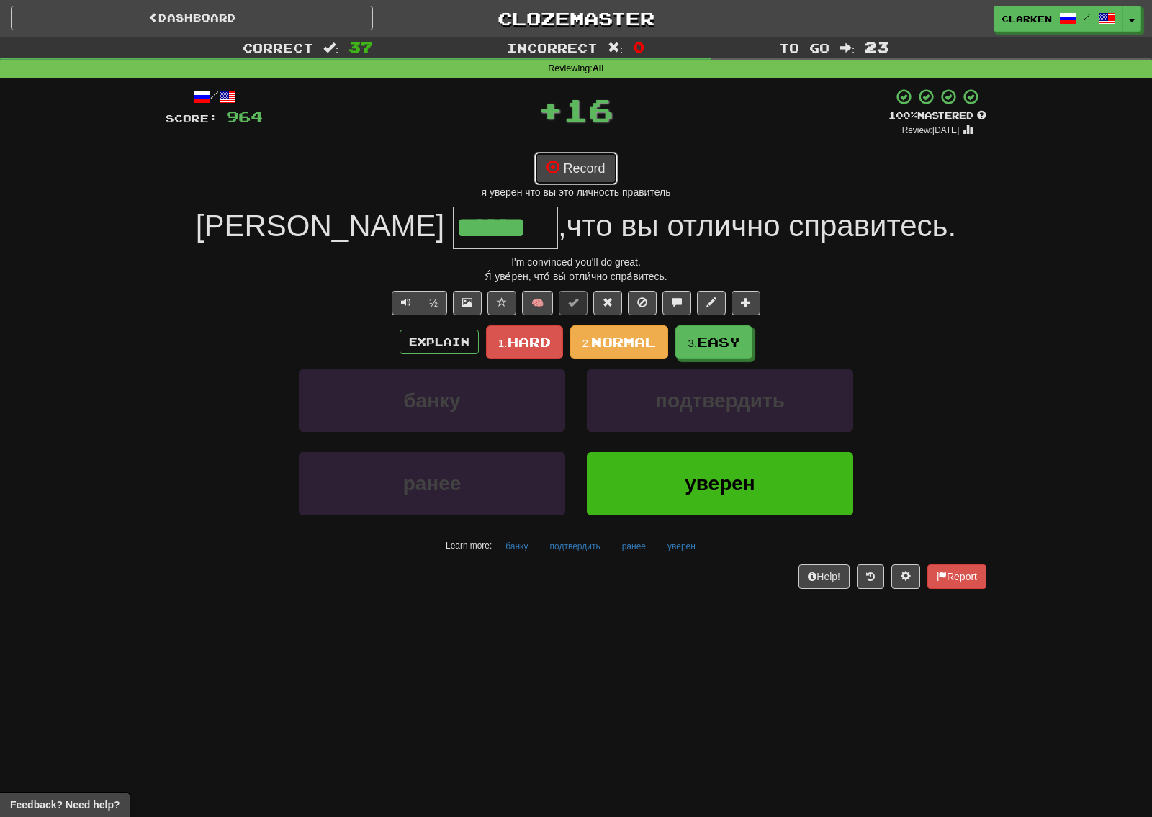
click at [594, 179] on button "Record" at bounding box center [575, 168] width 83 height 33
click at [734, 331] on button "3. Easy" at bounding box center [713, 342] width 77 height 34
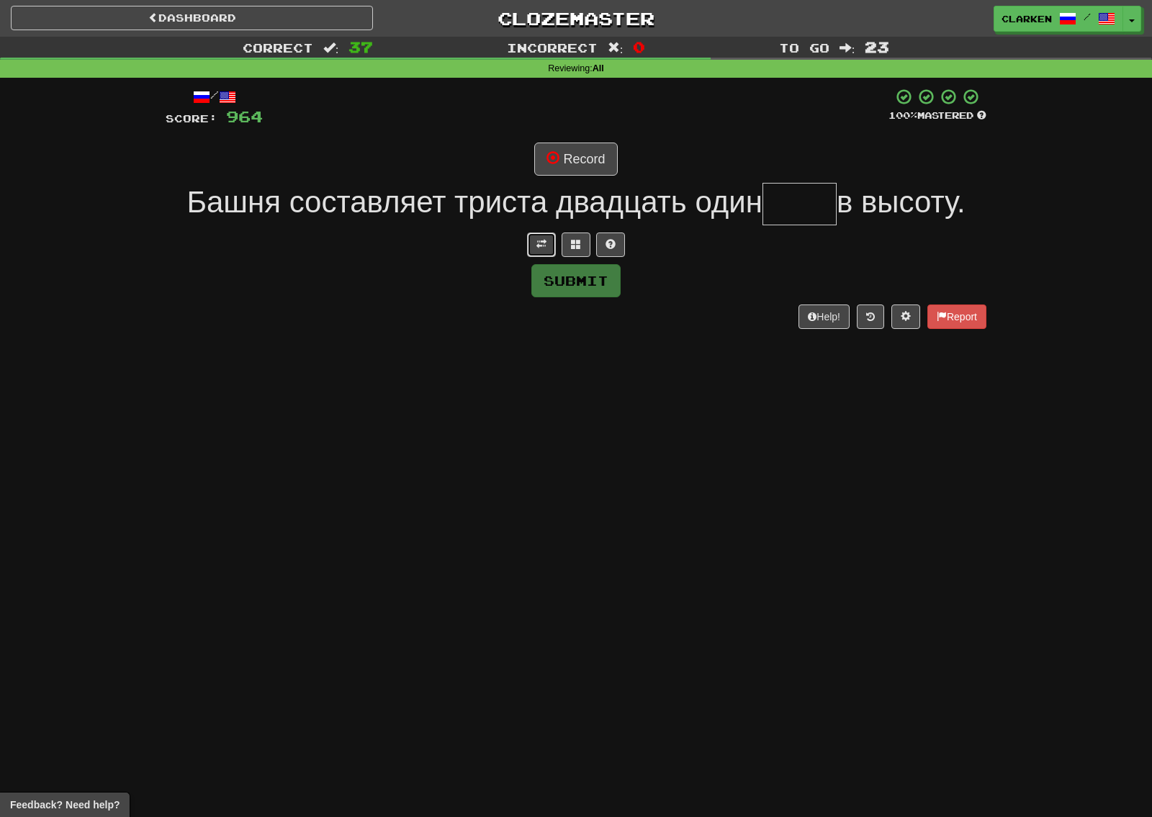
click at [532, 255] on button at bounding box center [541, 245] width 29 height 24
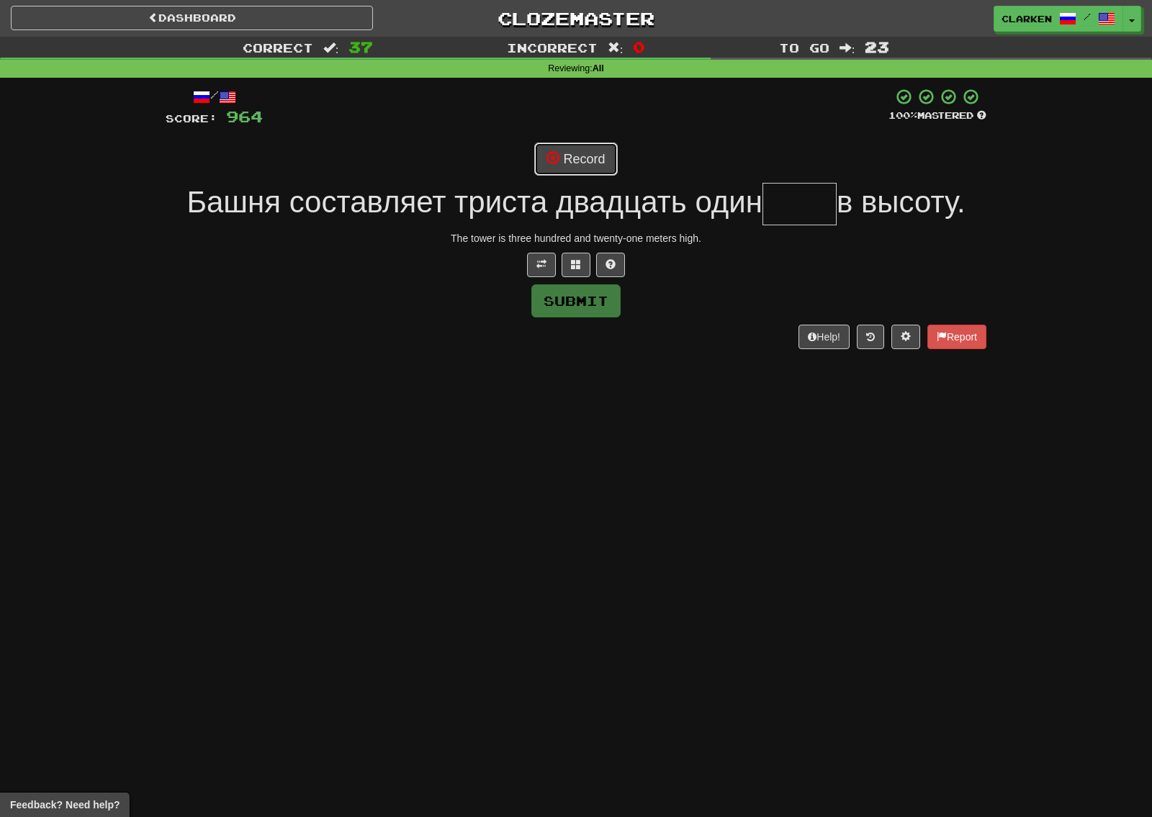
click at [593, 163] on button "Record" at bounding box center [575, 159] width 83 height 33
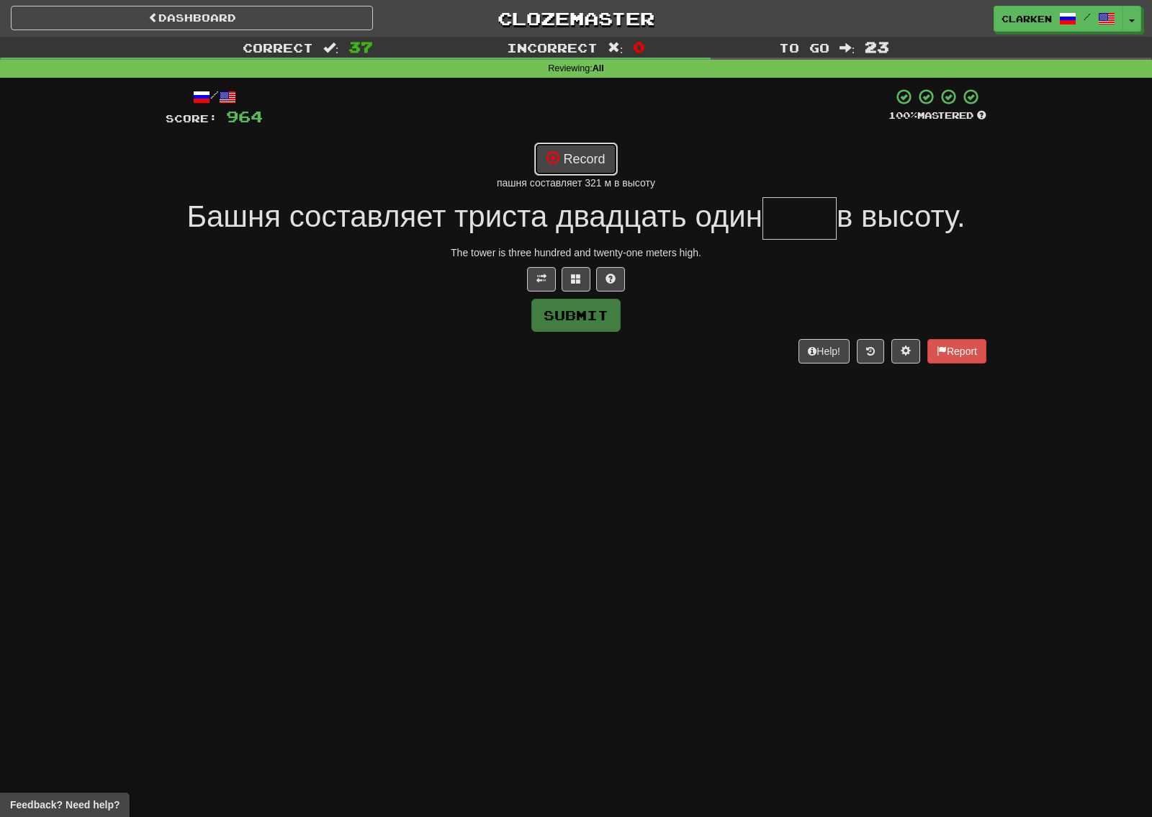
click at [588, 153] on button "Record" at bounding box center [575, 159] width 83 height 33
type input "****"
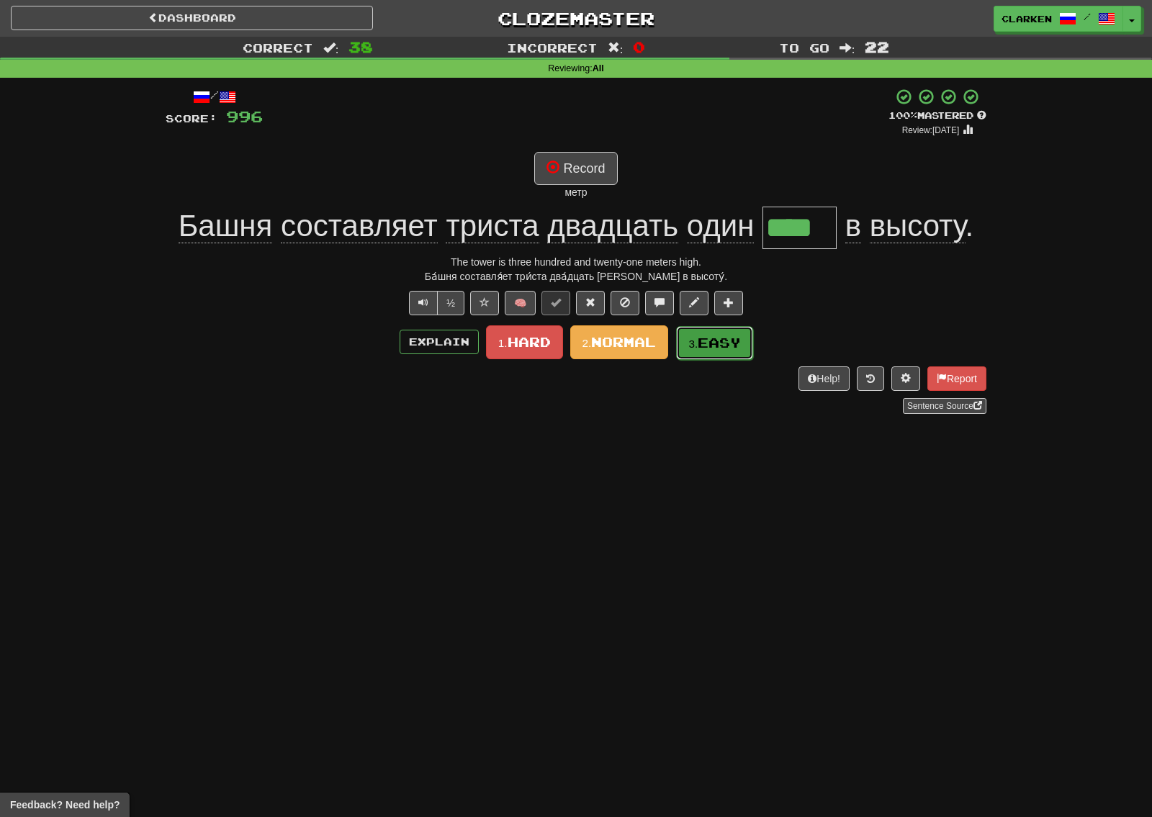
click at [709, 344] on span "Easy" at bounding box center [719, 343] width 43 height 16
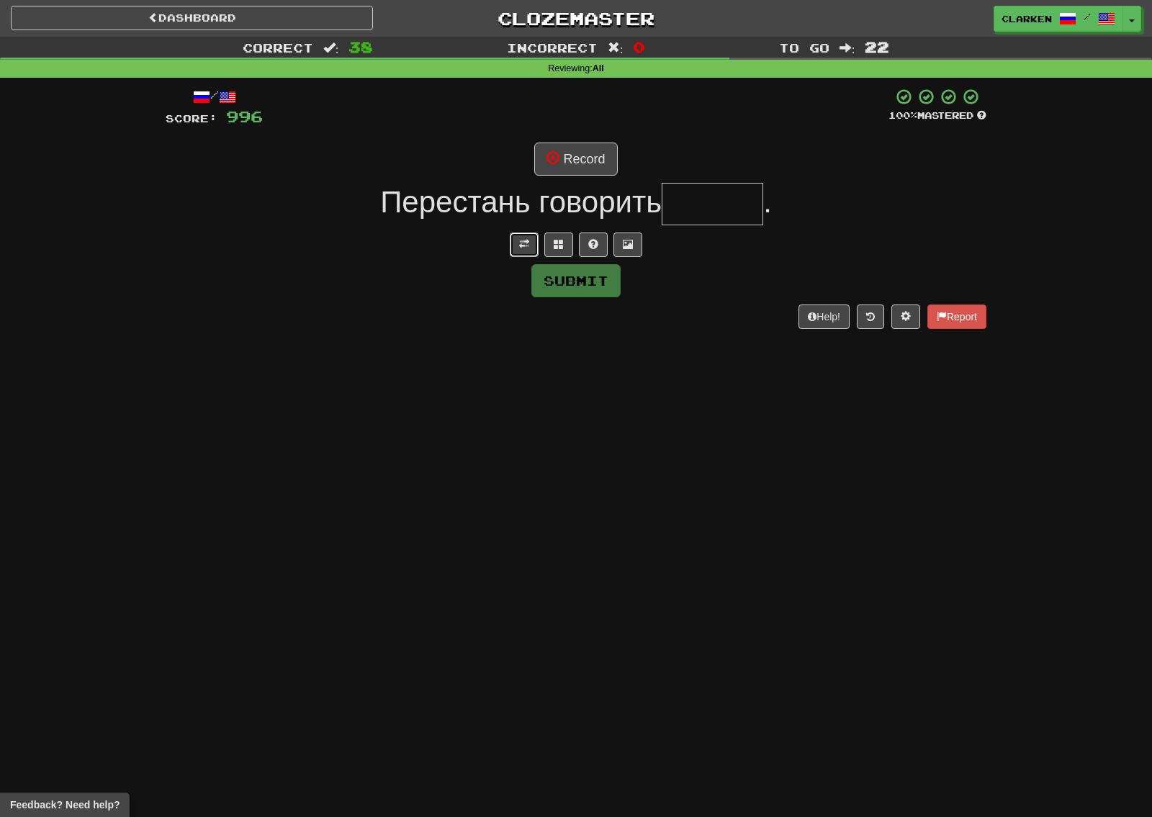
click at [526, 233] on button at bounding box center [524, 245] width 29 height 24
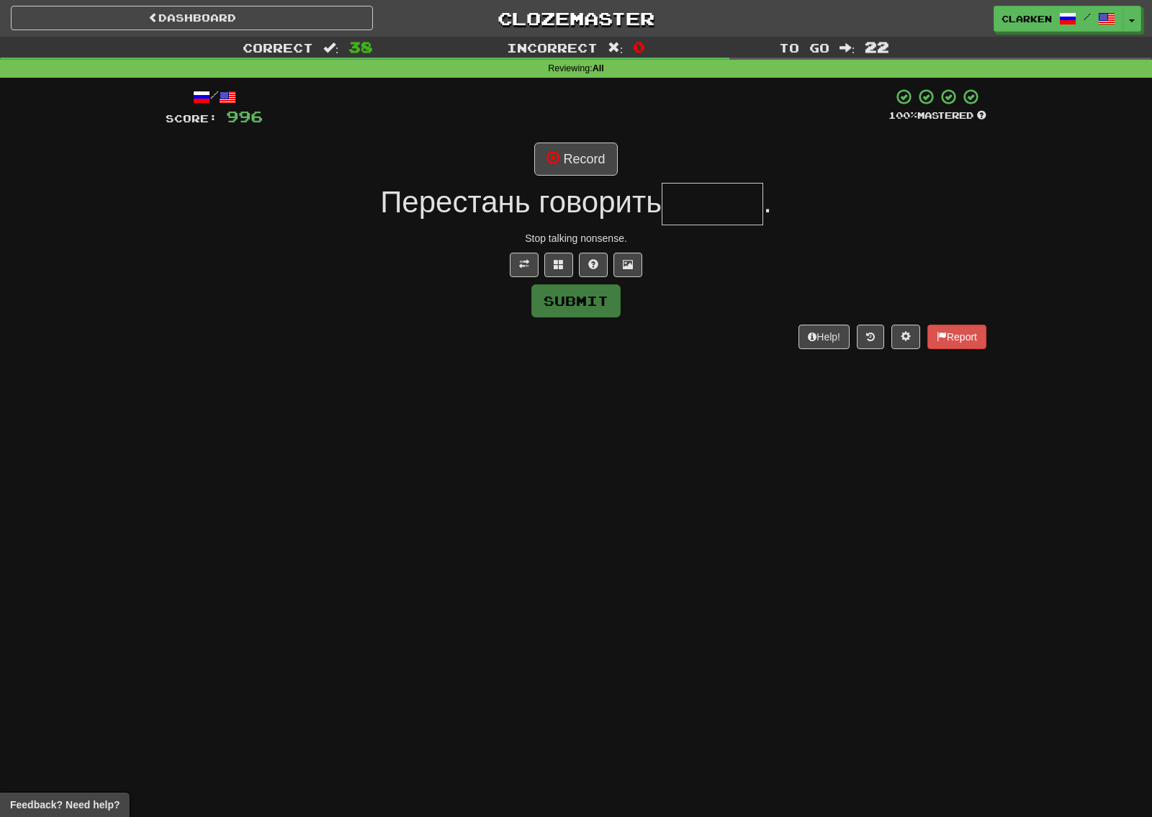
click at [574, 179] on div "/ Score: 996 100 % Mastered Record Перестань говорить . Stop talking nonsense. …" at bounding box center [576, 218] width 821 height 261
click at [576, 164] on button "Record" at bounding box center [575, 159] width 83 height 33
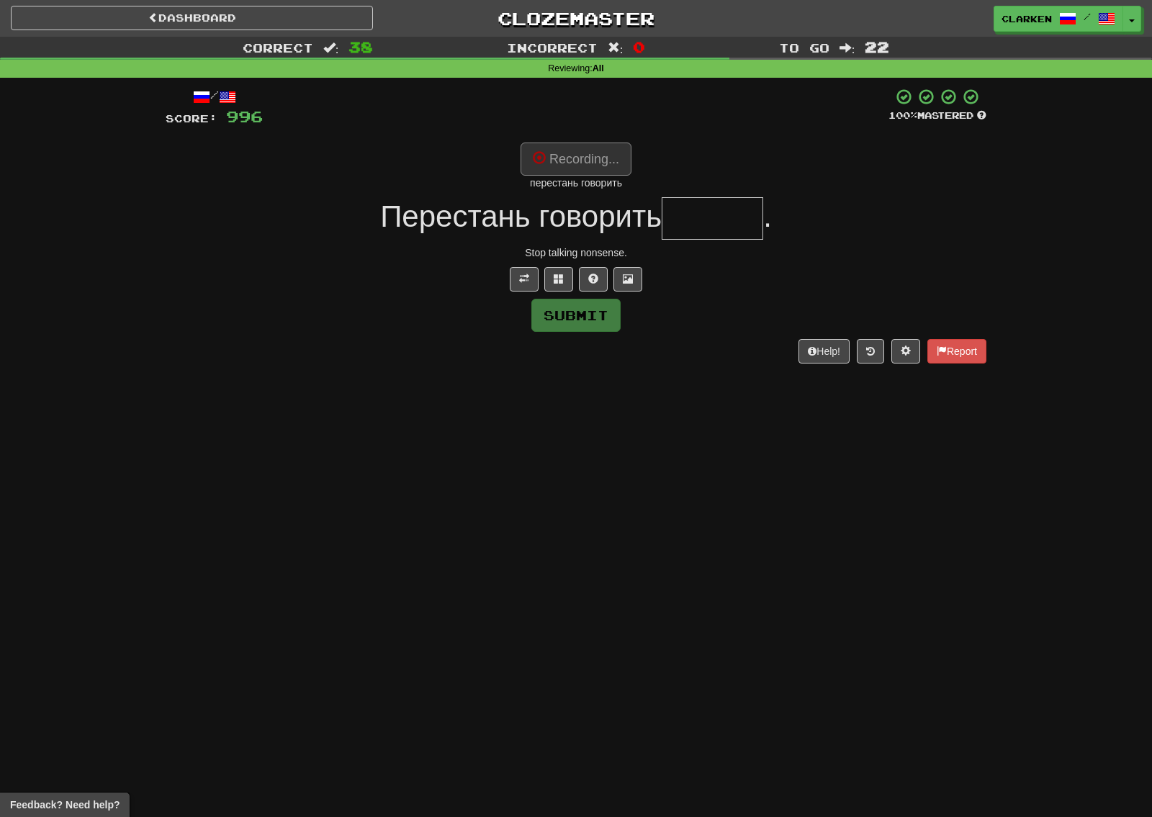
type input "******"
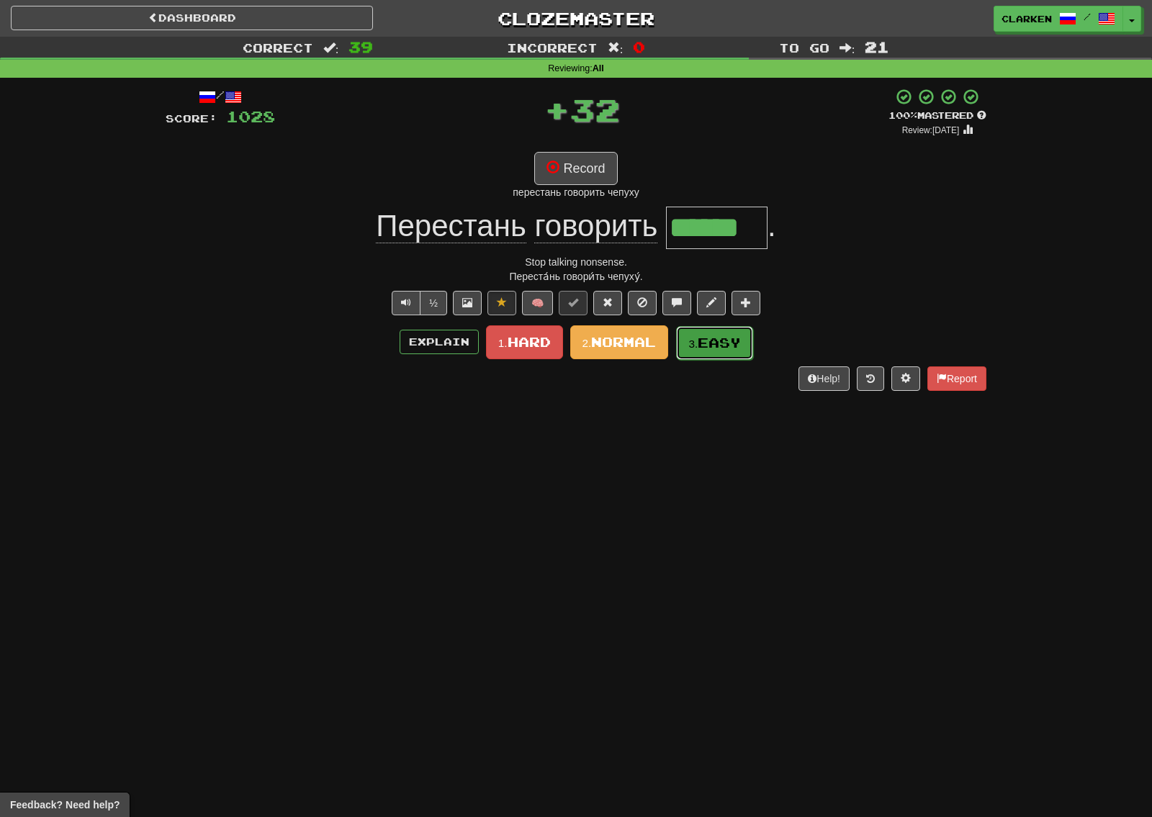
click at [709, 331] on button "3. Easy" at bounding box center [714, 343] width 77 height 34
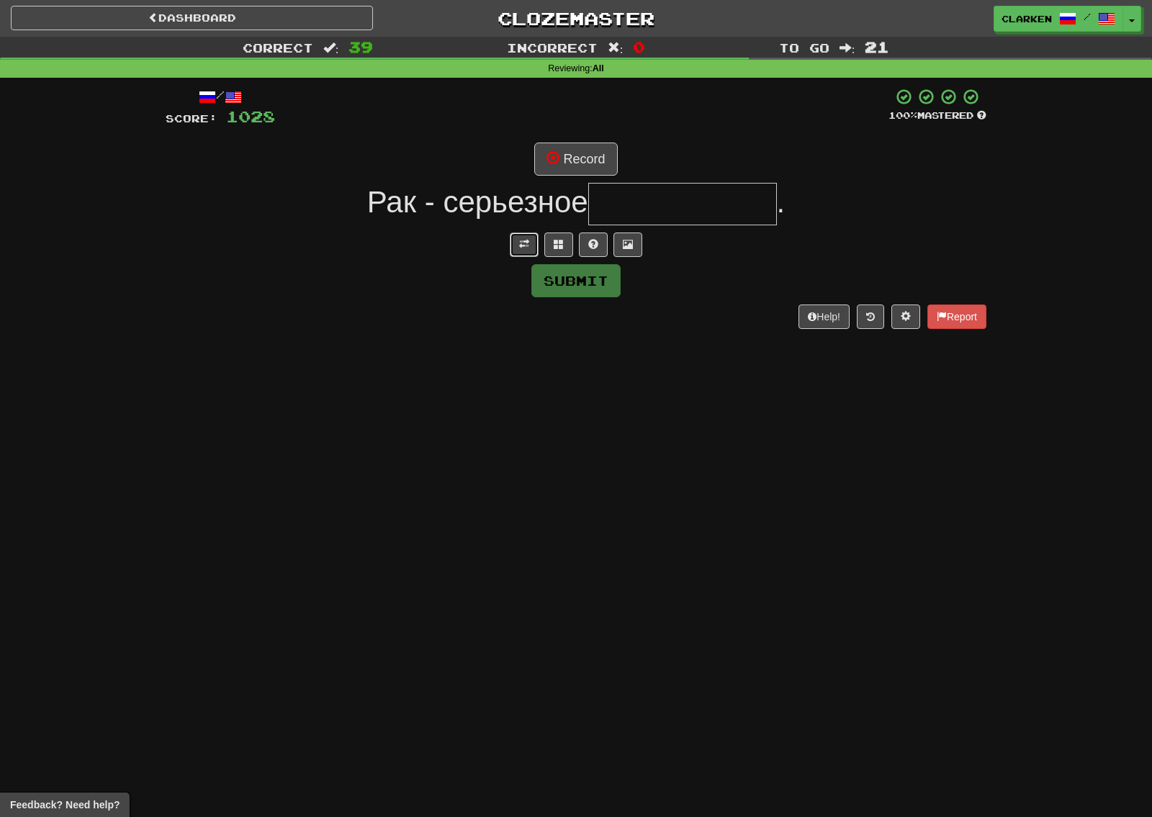
click at [526, 249] on span at bounding box center [524, 244] width 10 height 10
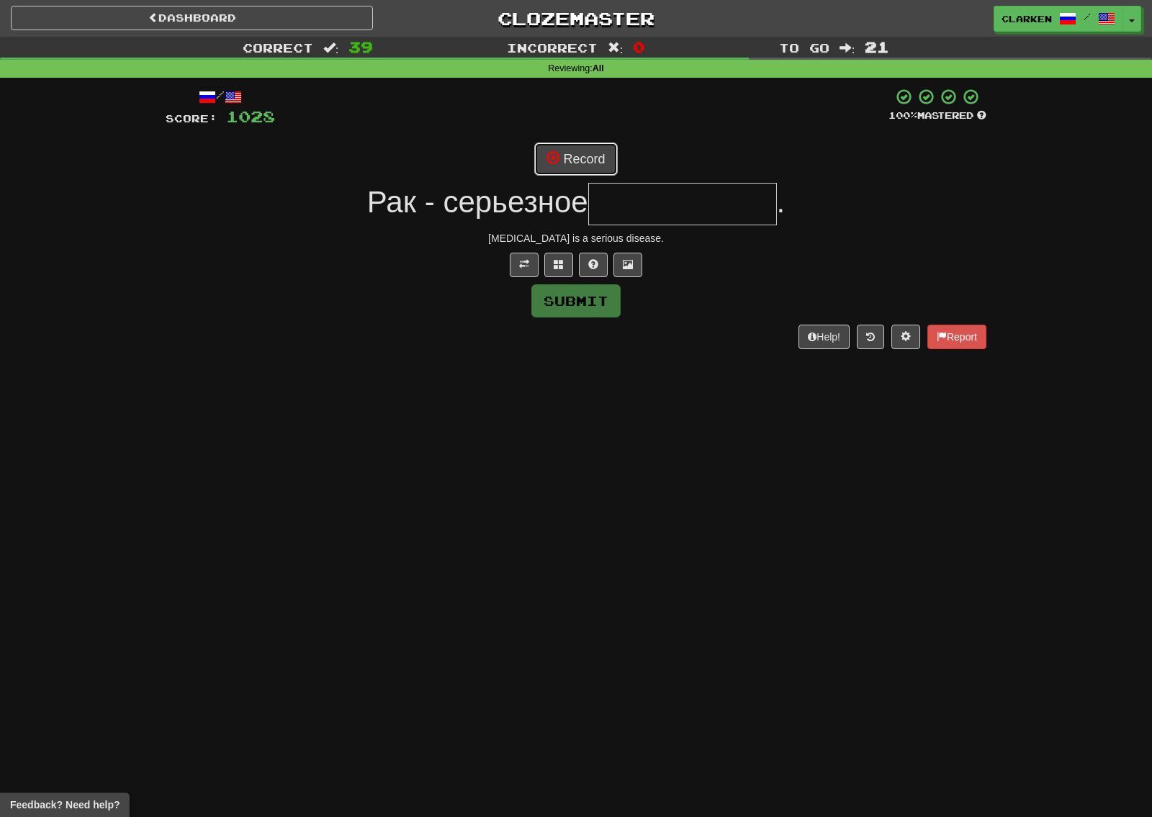
click at [574, 151] on button "Record" at bounding box center [575, 159] width 83 height 33
click at [567, 265] on button at bounding box center [558, 265] width 29 height 24
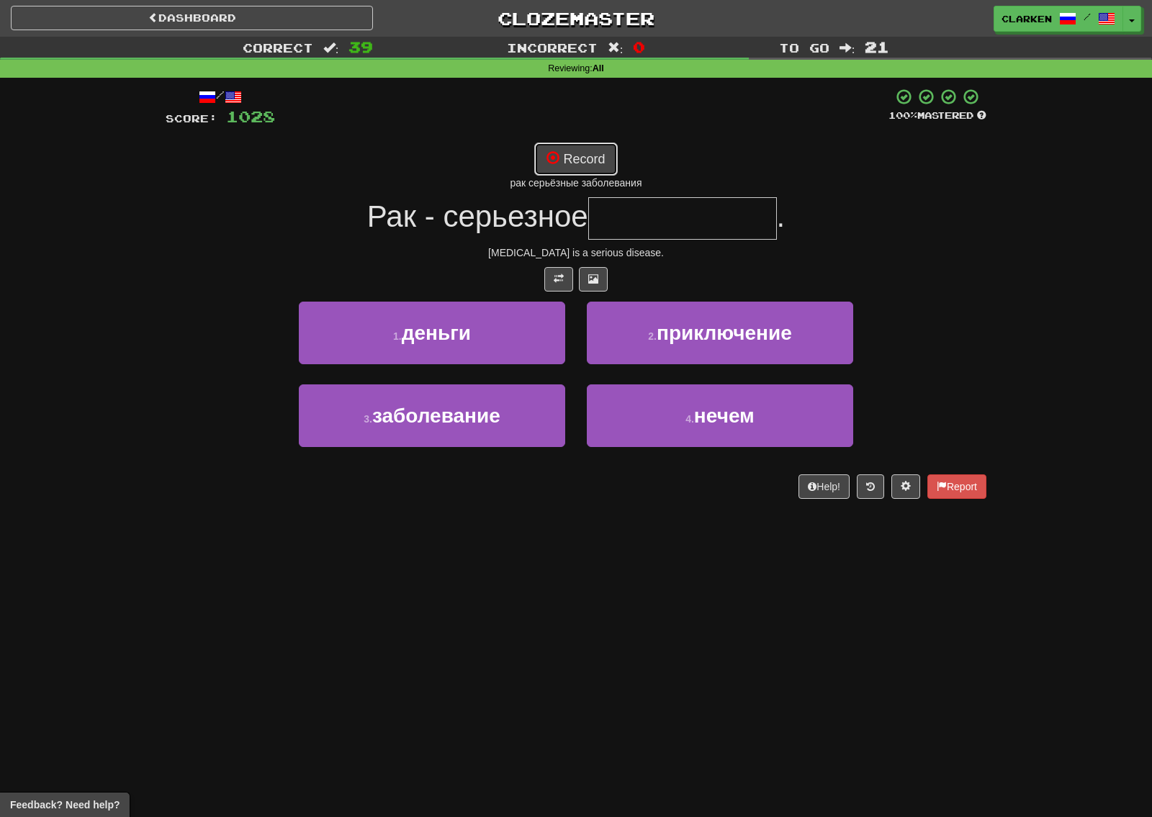
click at [571, 154] on button "Record" at bounding box center [575, 159] width 83 height 33
click at [569, 158] on button "Record" at bounding box center [575, 159] width 83 height 33
type input "**********"
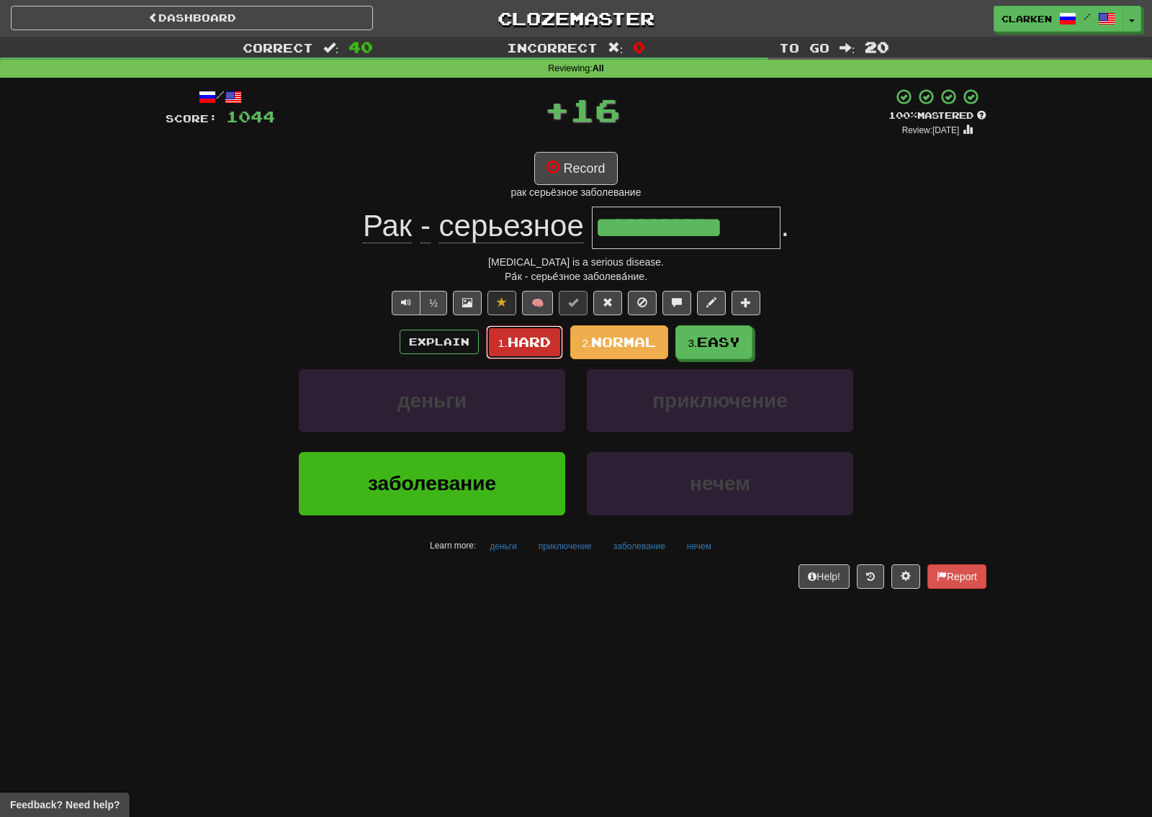
click at [529, 331] on button "1. Hard" at bounding box center [524, 342] width 77 height 34
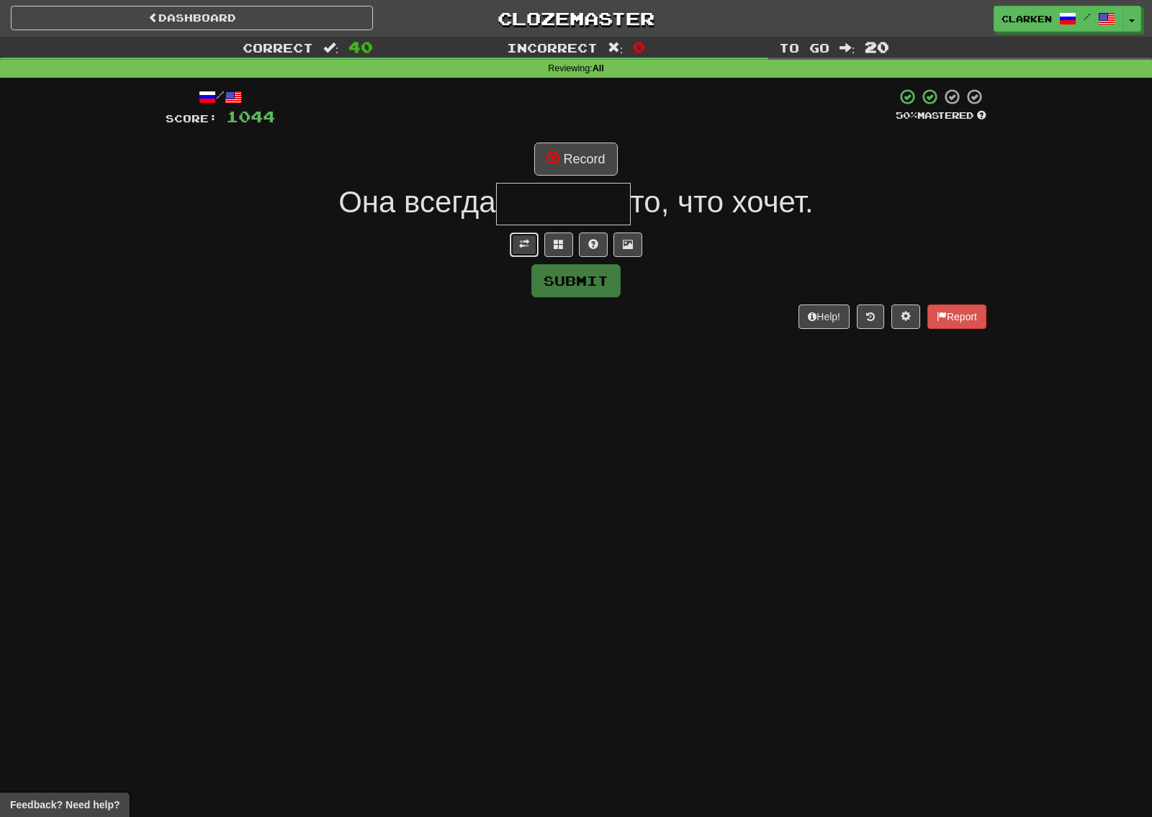
click at [523, 243] on span at bounding box center [524, 244] width 10 height 10
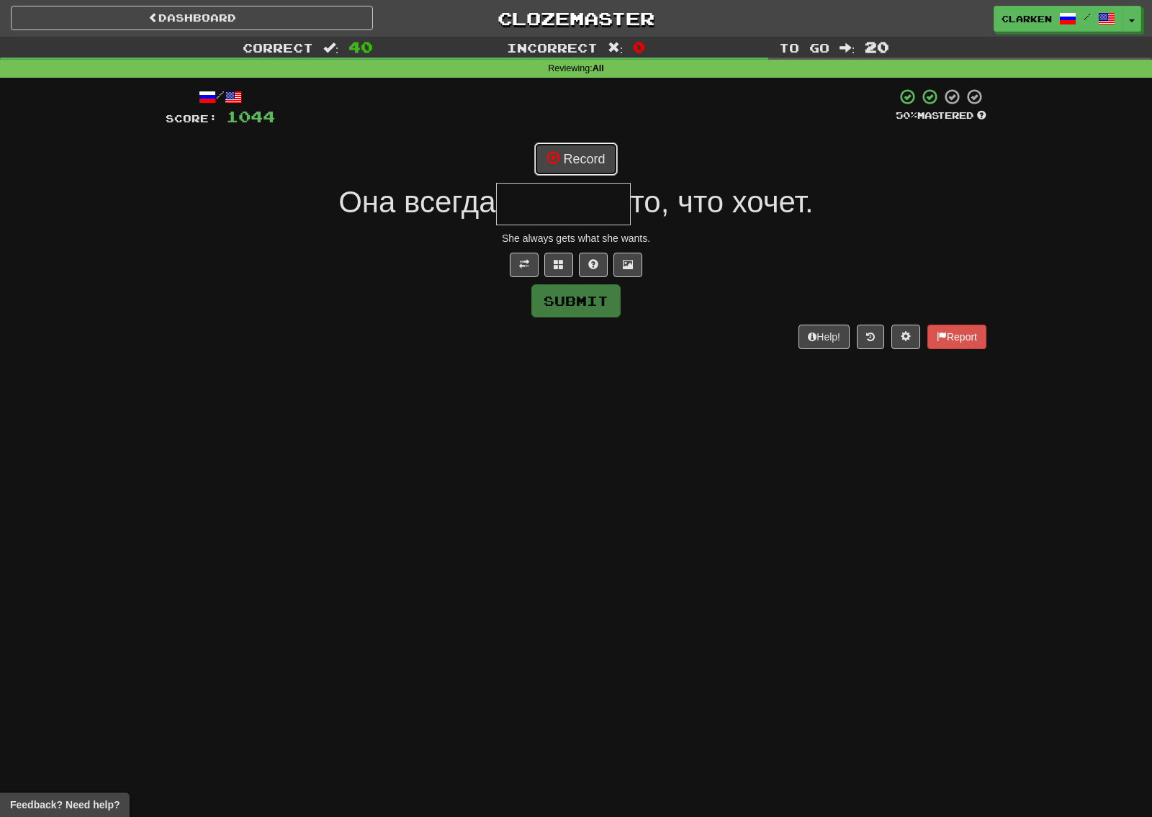
click at [581, 150] on button "Record" at bounding box center [575, 159] width 83 height 33
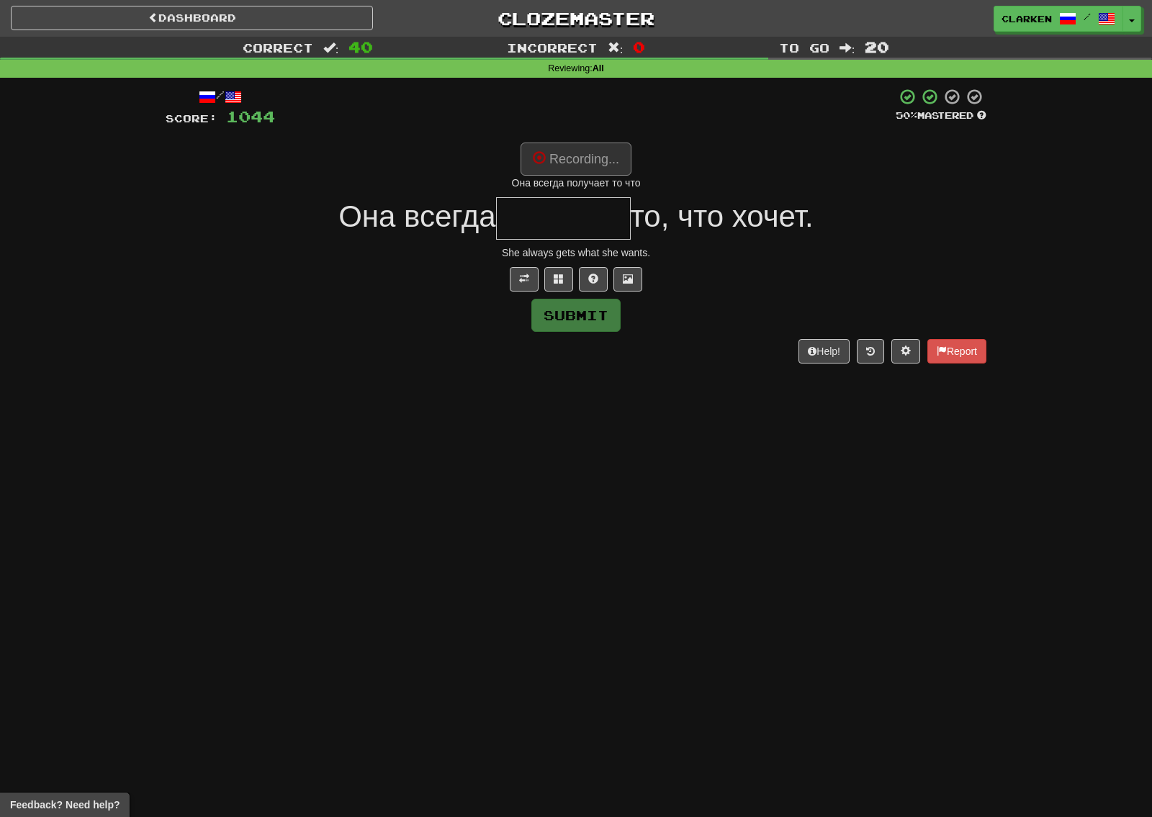
type input "********"
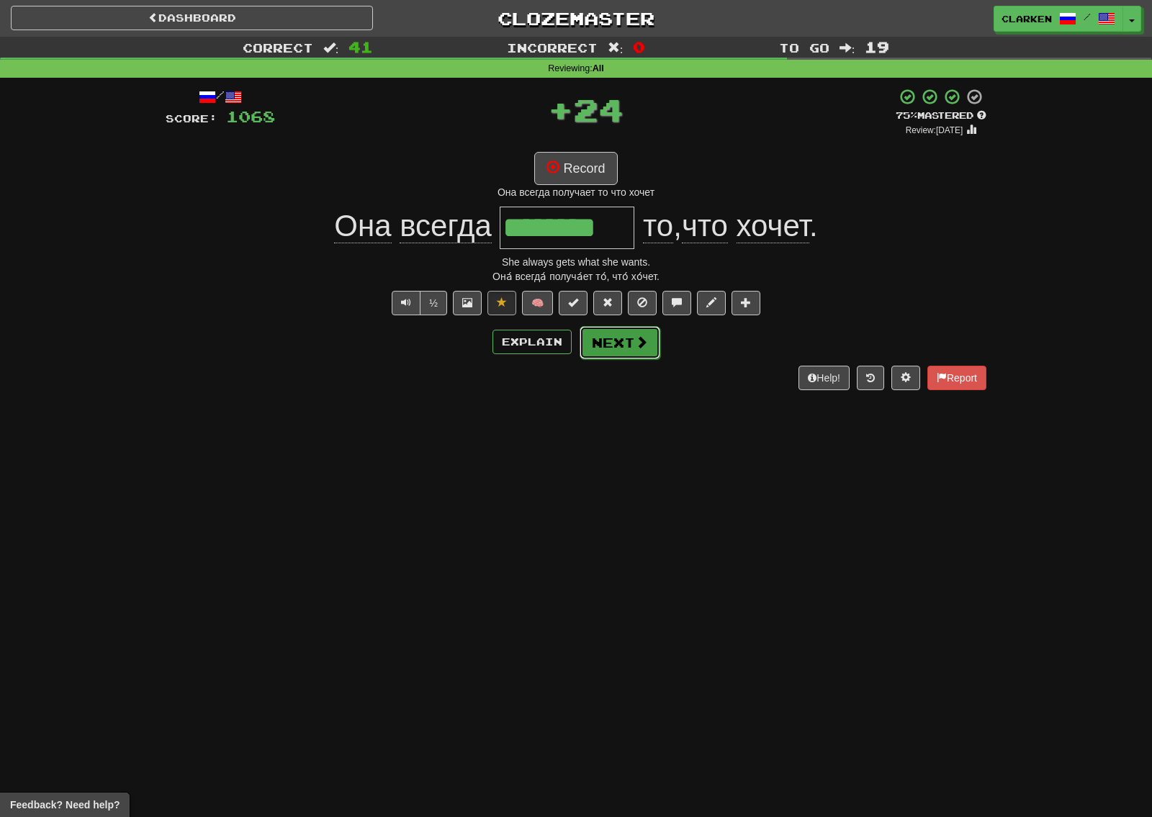
click at [624, 354] on button "Next" at bounding box center [620, 342] width 81 height 33
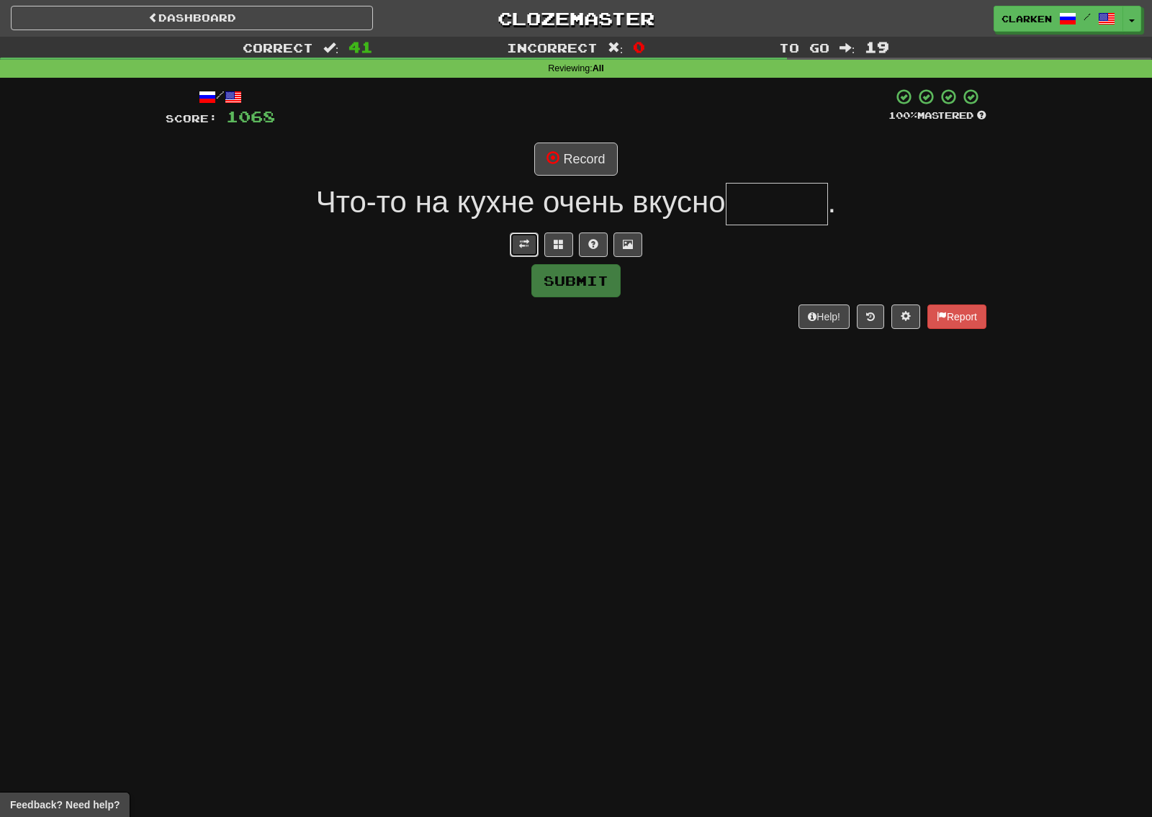
click at [533, 245] on button at bounding box center [524, 245] width 29 height 24
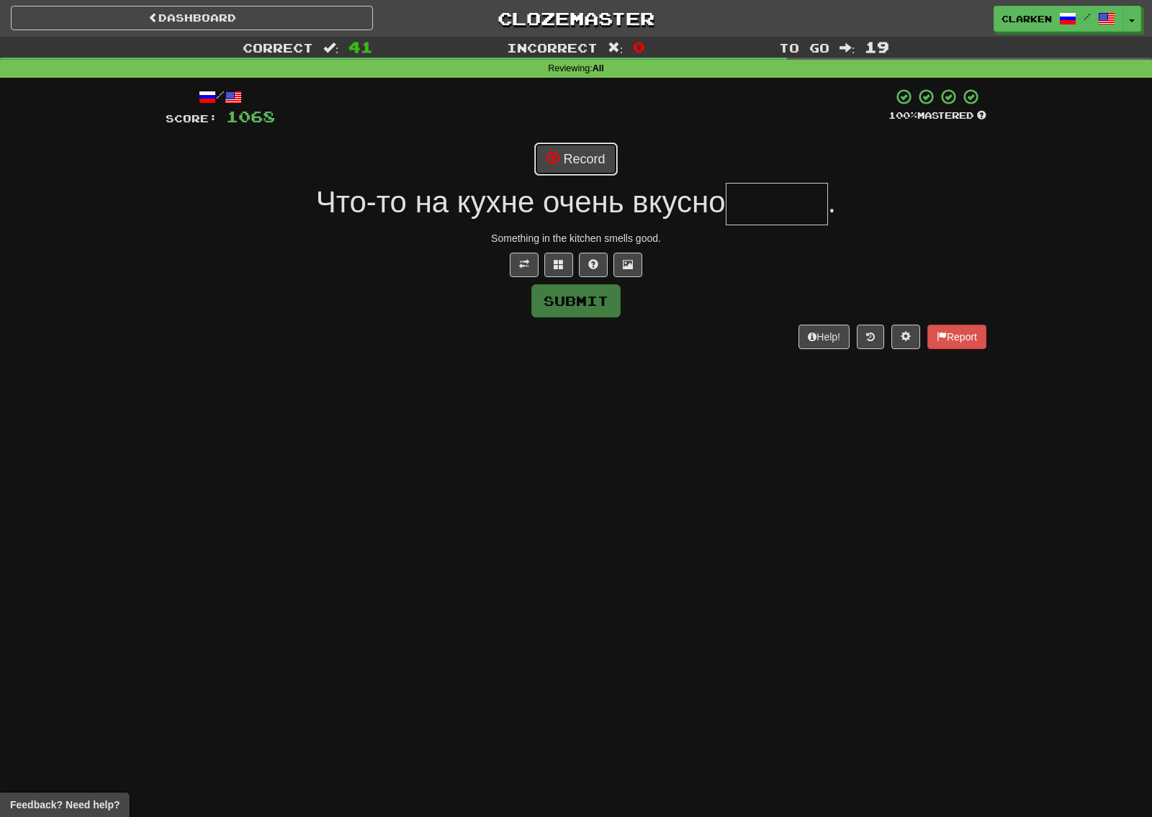
click at [582, 163] on button "Record" at bounding box center [575, 159] width 83 height 33
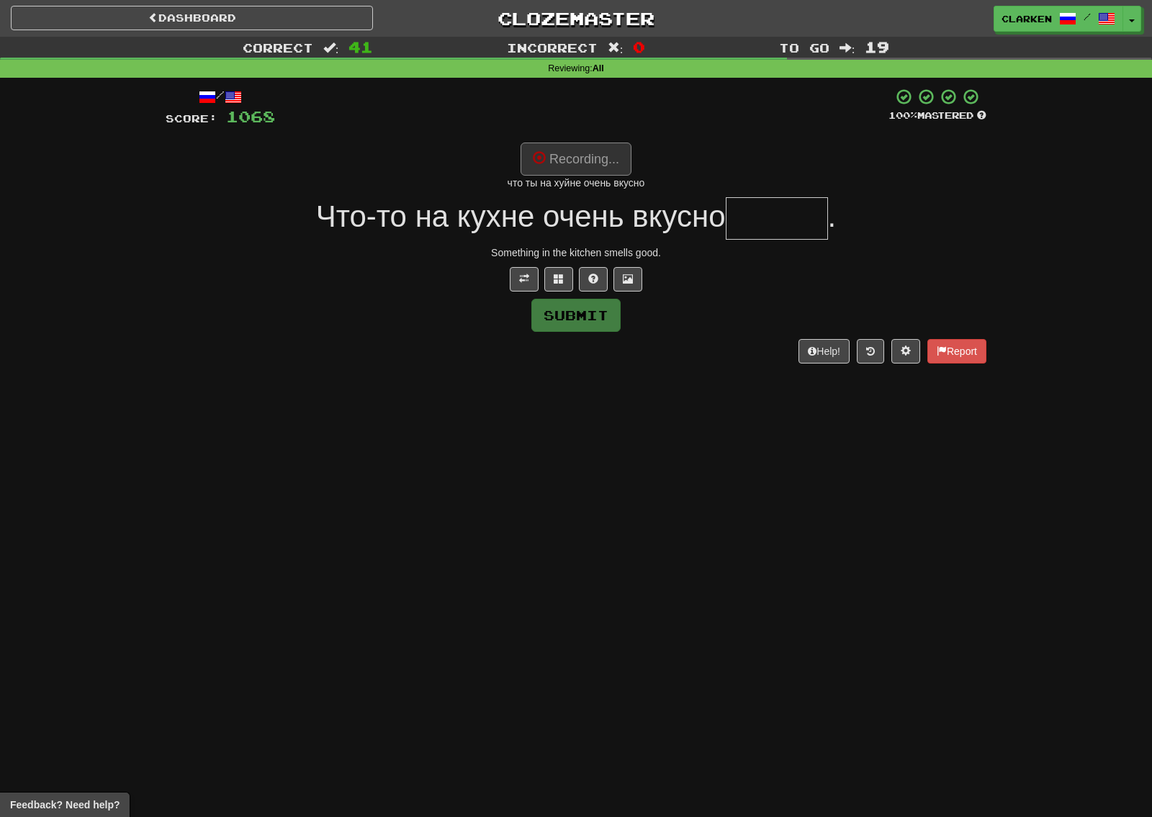
type input "******"
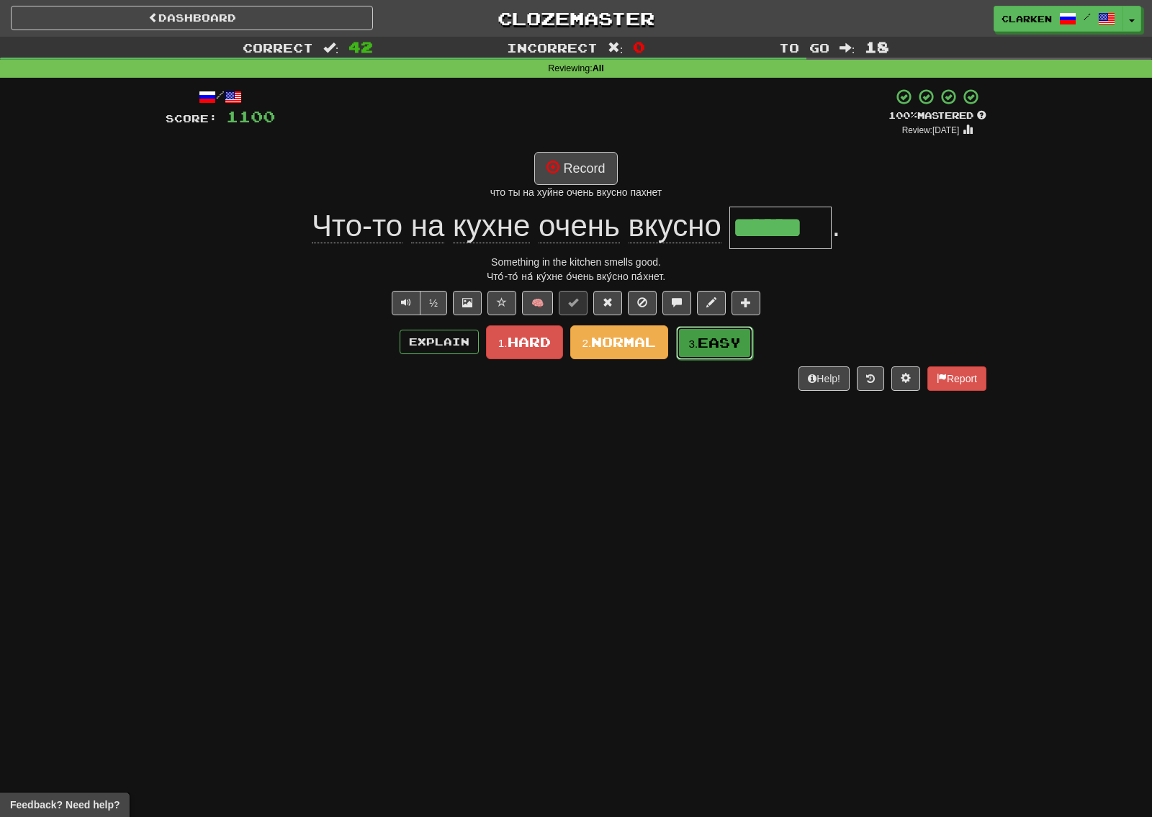
click at [726, 345] on span "Easy" at bounding box center [719, 343] width 43 height 16
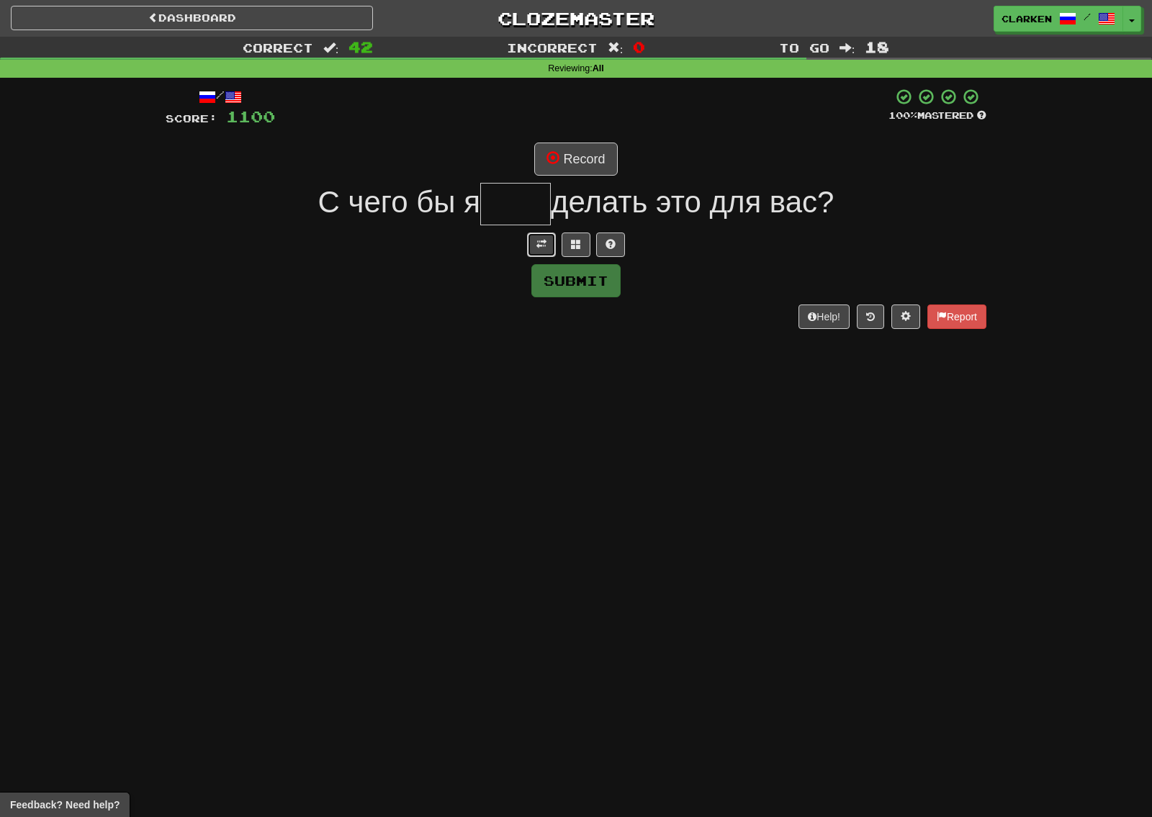
click at [541, 250] on button at bounding box center [541, 245] width 29 height 24
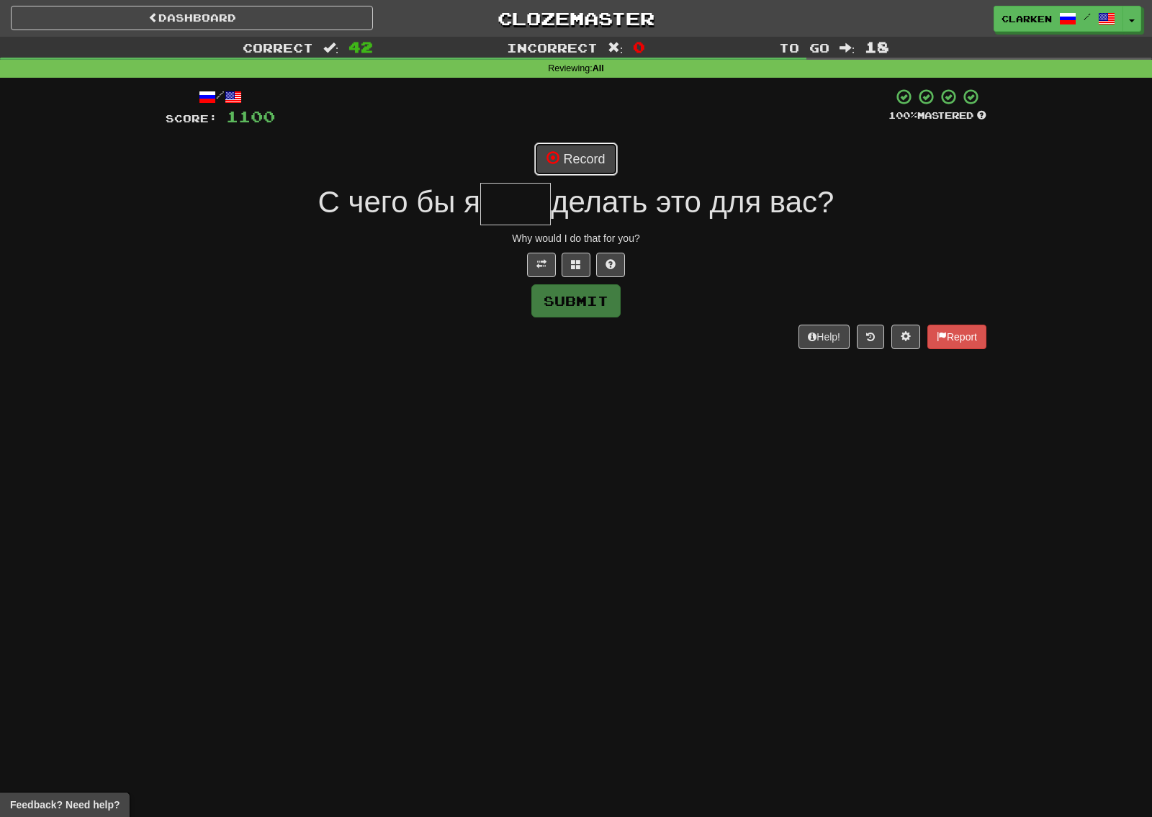
click at [614, 143] on button "Record" at bounding box center [575, 159] width 83 height 33
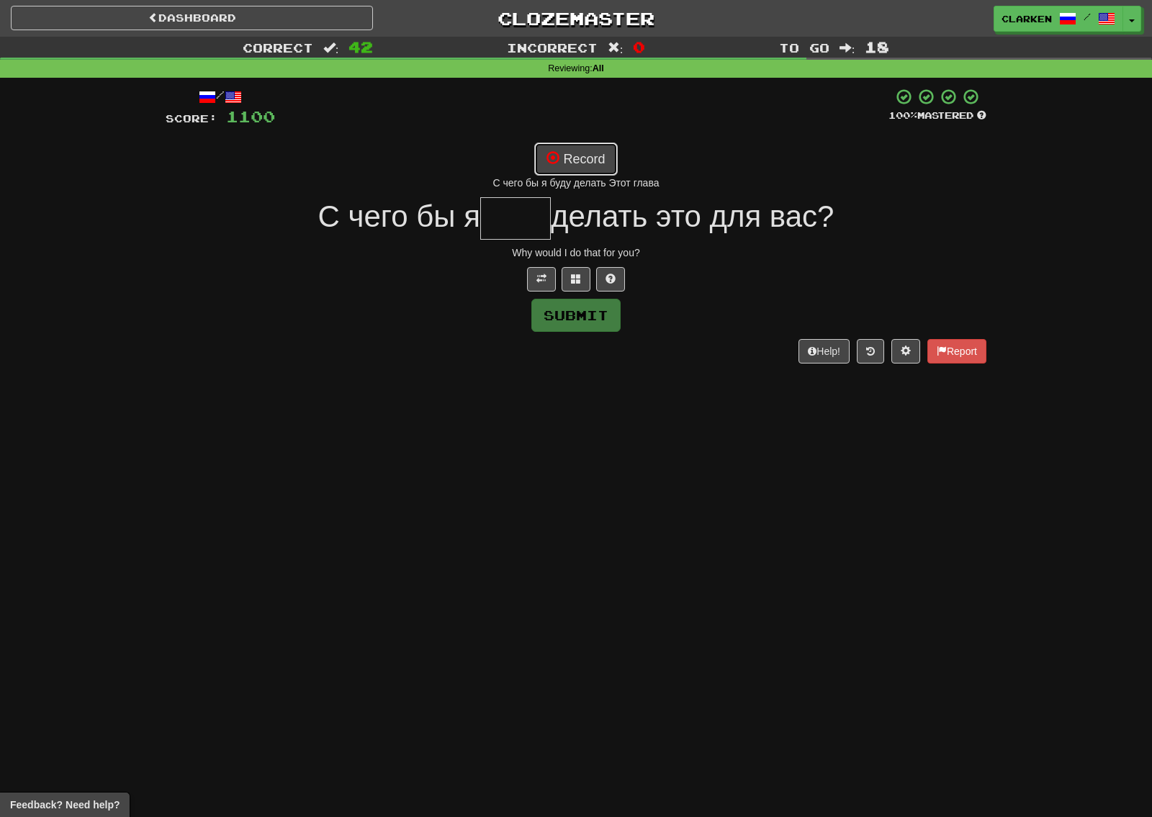
click at [575, 163] on button "Record" at bounding box center [575, 159] width 83 height 33
click at [573, 143] on button "Record" at bounding box center [575, 159] width 83 height 33
click at [570, 161] on button "Record" at bounding box center [575, 159] width 83 height 33
click at [541, 279] on span at bounding box center [541, 279] width 10 height 10
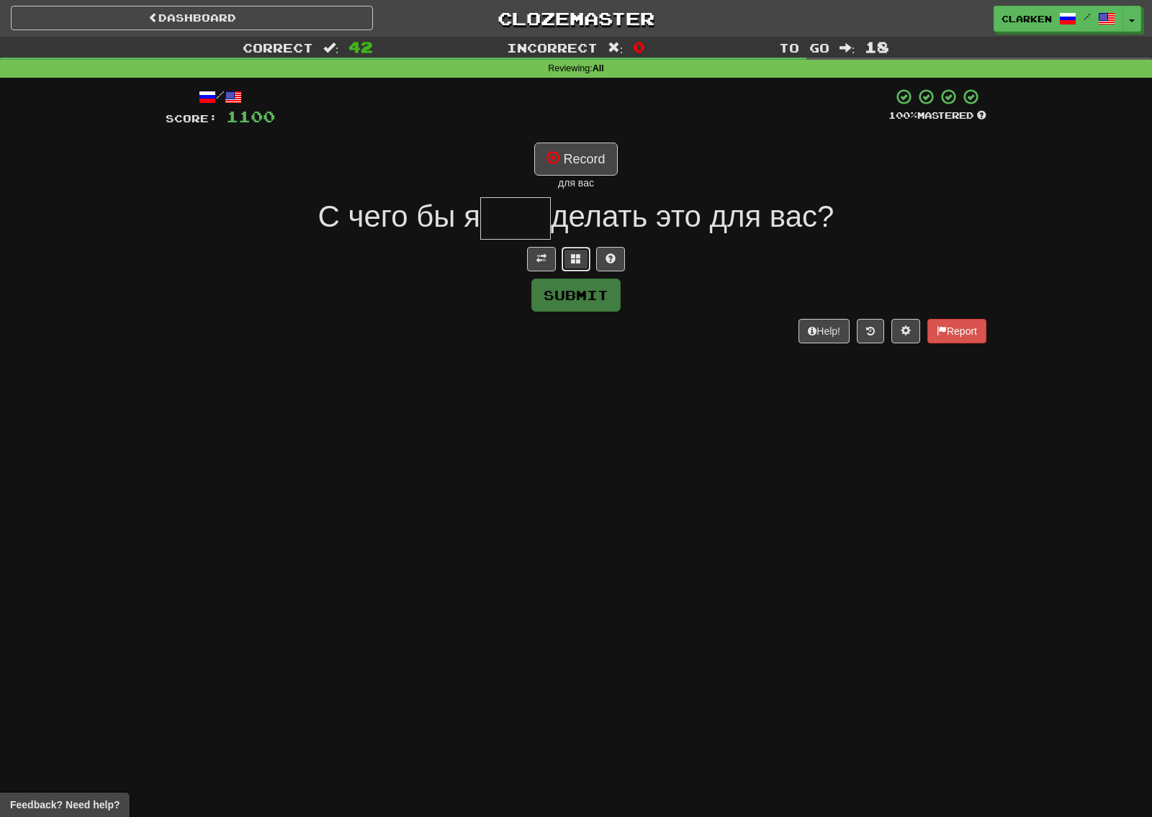
click at [585, 256] on button at bounding box center [576, 259] width 29 height 24
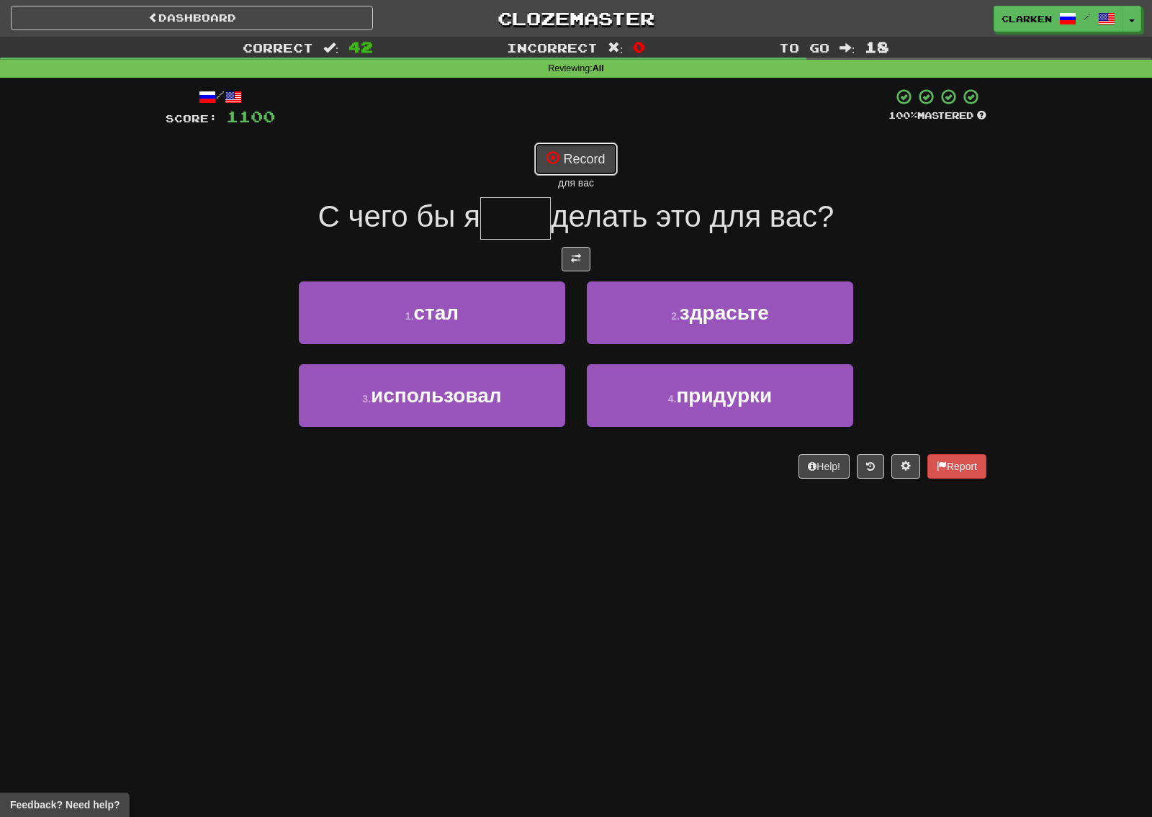
click at [616, 150] on button "Record" at bounding box center [575, 159] width 83 height 33
type input "****"
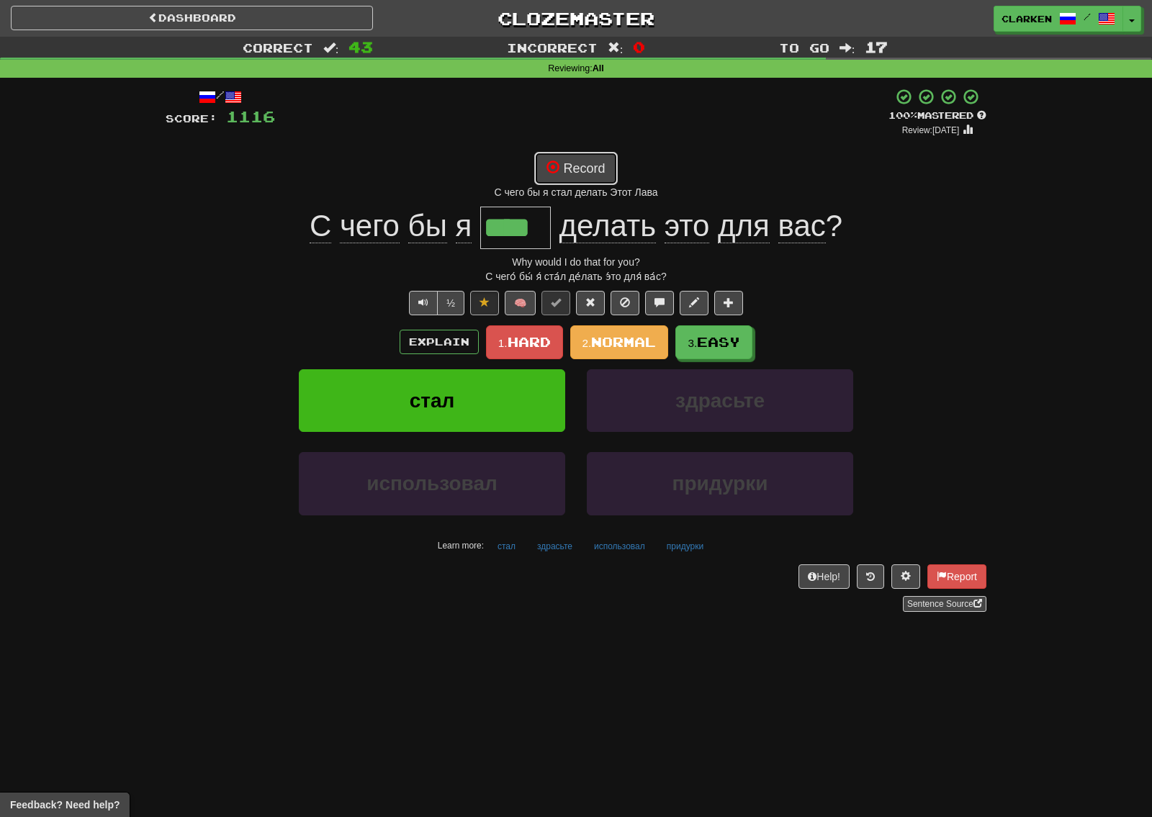
click at [607, 169] on button "Record" at bounding box center [575, 168] width 83 height 33
click at [582, 166] on button "Record" at bounding box center [575, 168] width 83 height 33
click at [603, 183] on button "Record" at bounding box center [575, 168] width 83 height 33
click at [598, 176] on button "Record" at bounding box center [575, 168] width 83 height 33
click at [595, 184] on button "Record" at bounding box center [575, 168] width 83 height 33
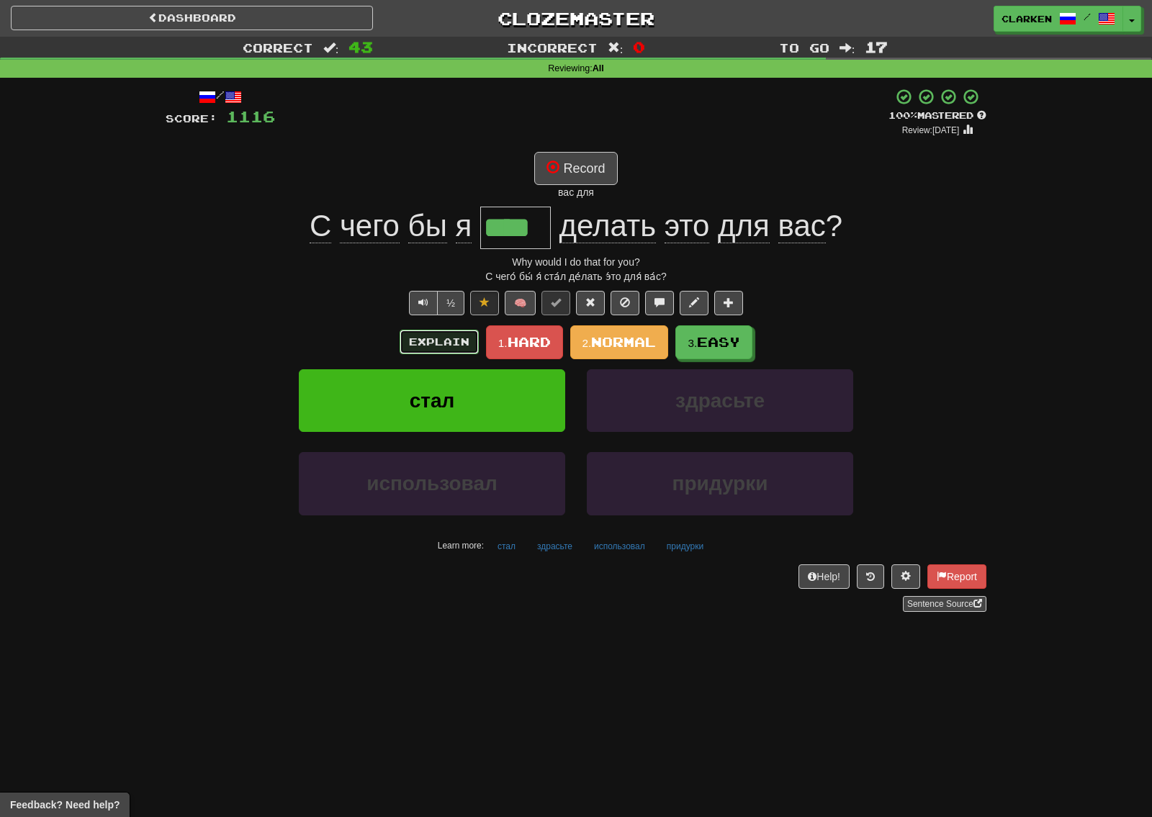
click at [470, 349] on button "Explain" at bounding box center [439, 342] width 79 height 24
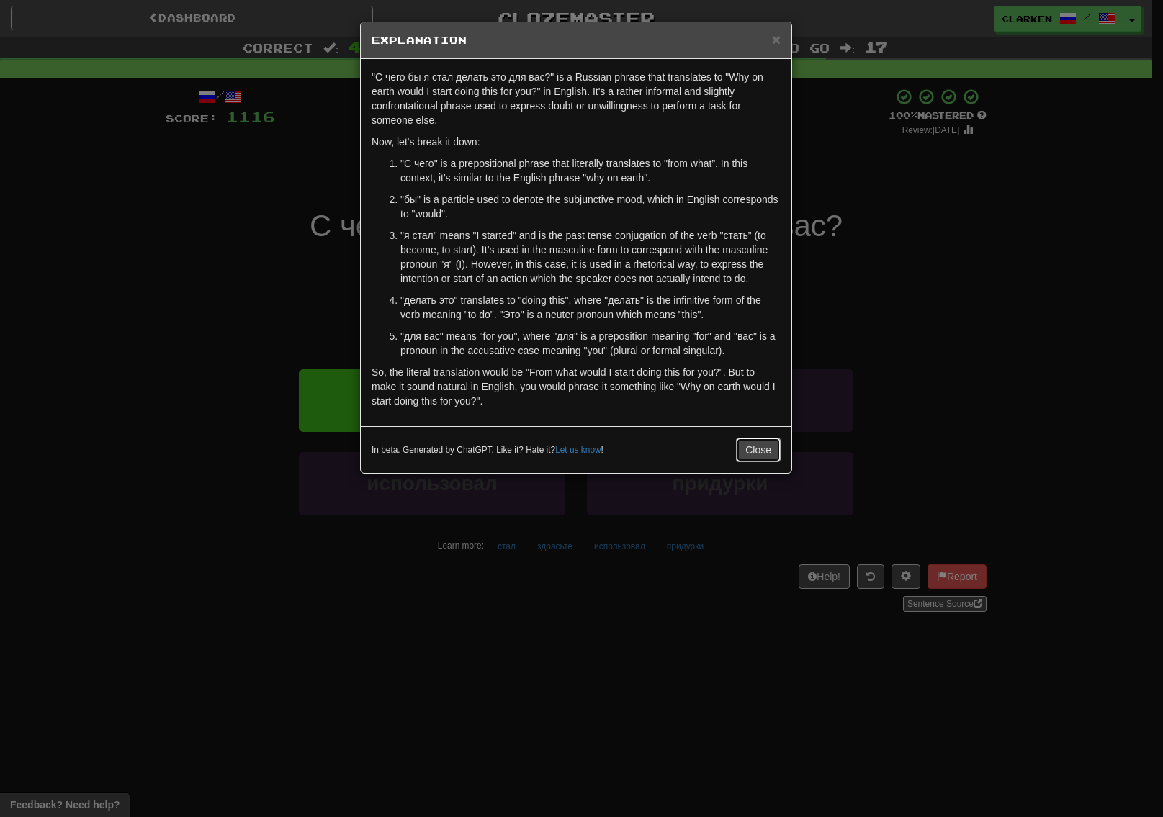
click at [739, 441] on button "Close" at bounding box center [758, 450] width 45 height 24
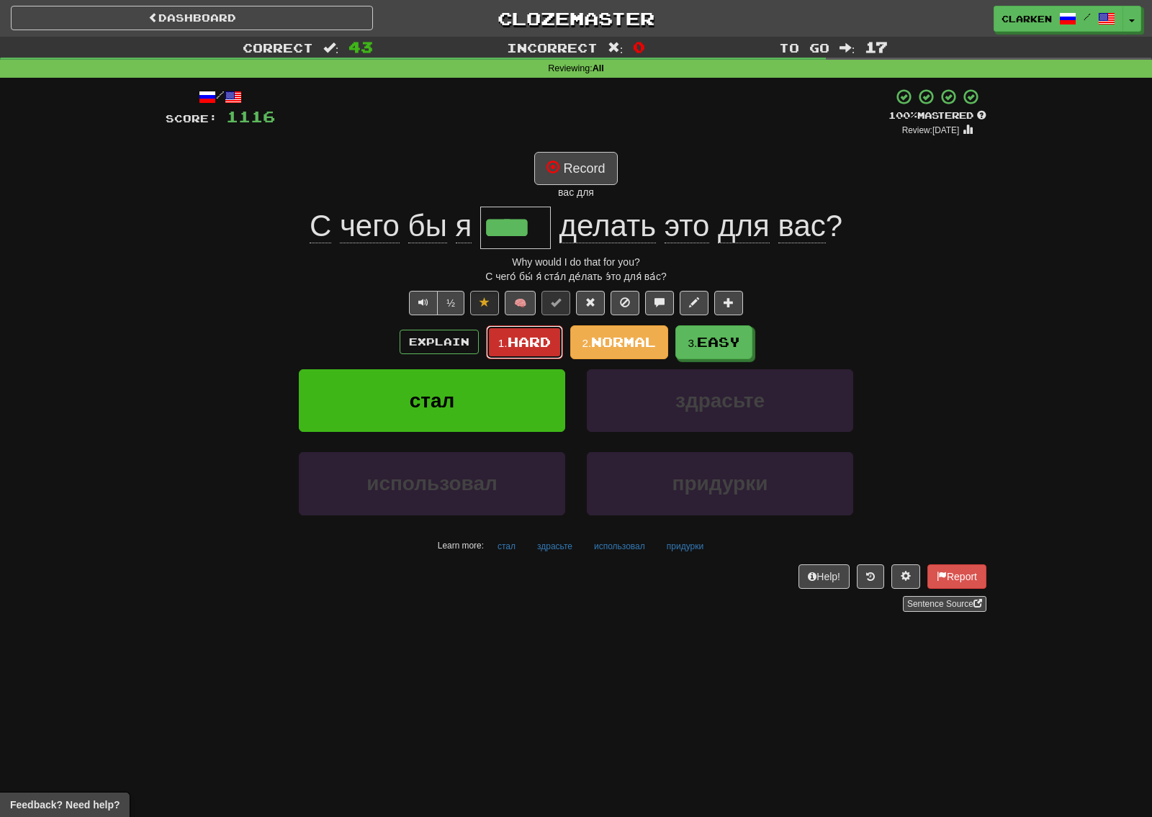
click at [548, 346] on span "Hard" at bounding box center [529, 342] width 43 height 16
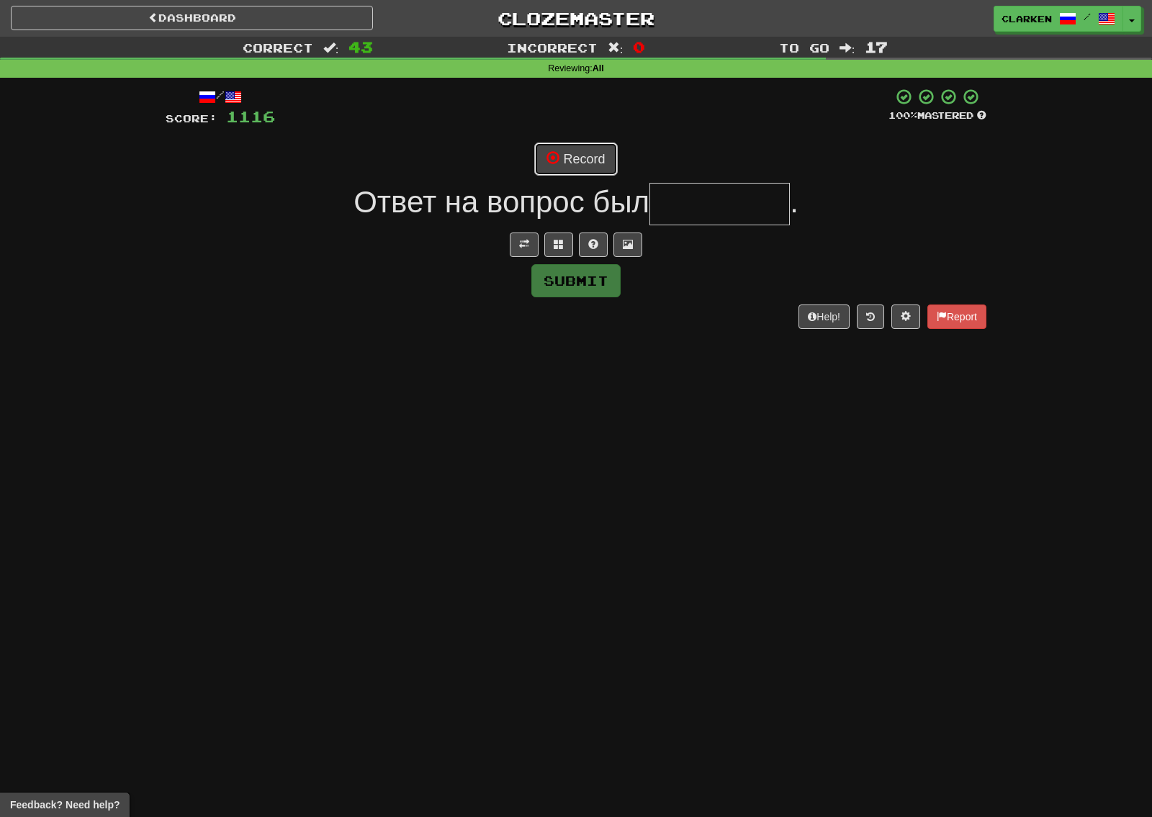
click at [572, 163] on button "Record" at bounding box center [575, 159] width 83 height 33
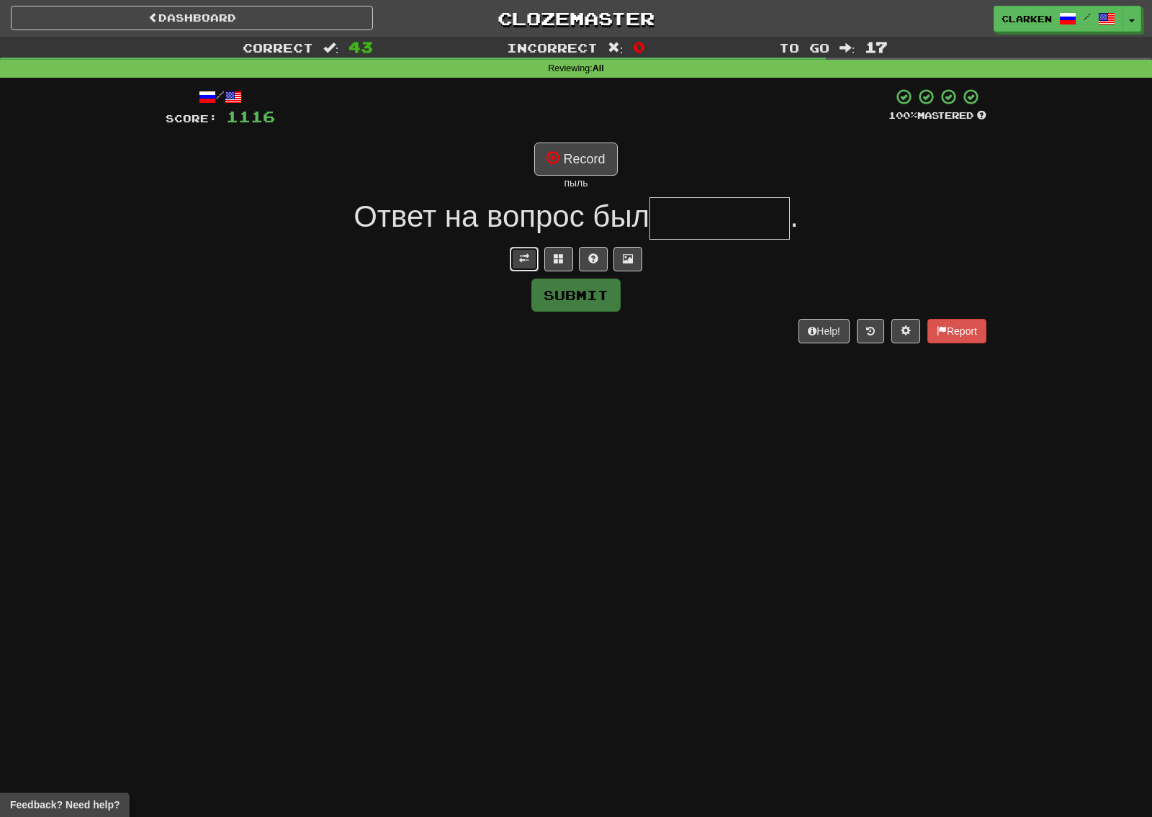
click at [529, 251] on button at bounding box center [524, 259] width 29 height 24
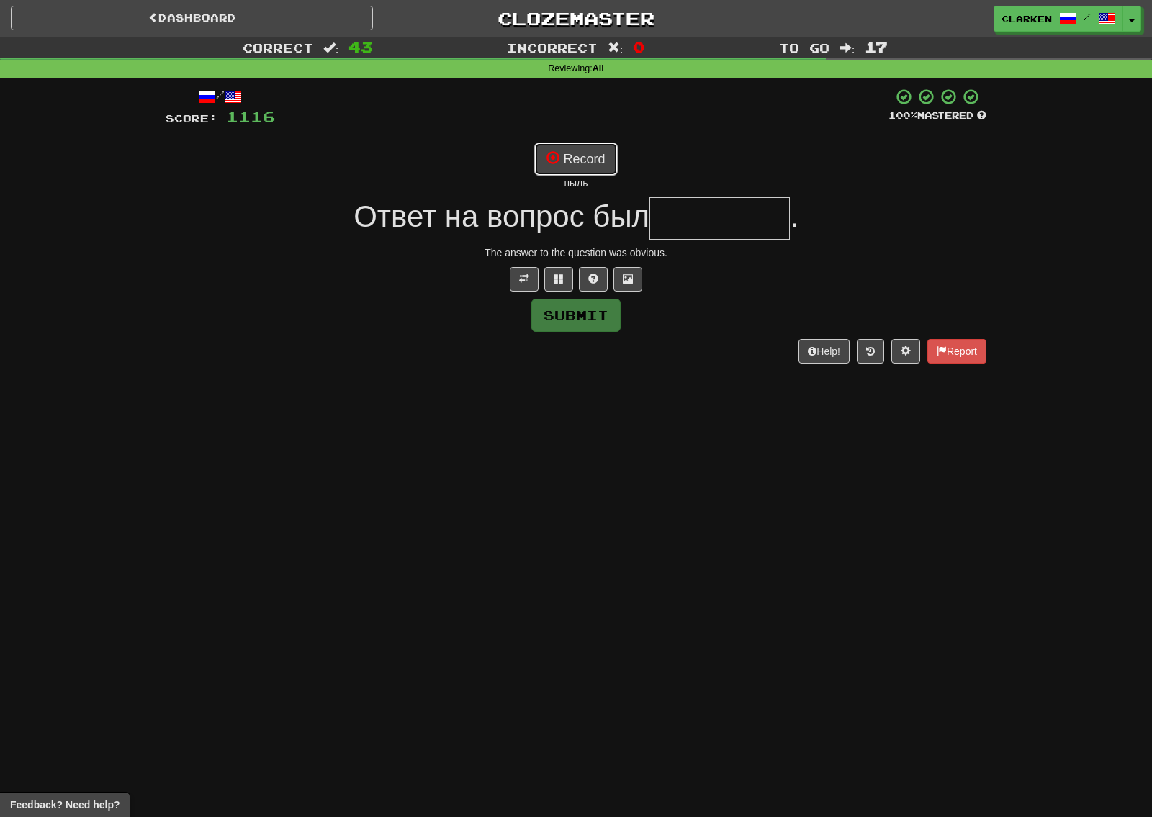
click at [596, 147] on button "Record" at bounding box center [575, 159] width 83 height 33
click at [574, 164] on button "Record" at bounding box center [575, 159] width 83 height 33
type input "********"
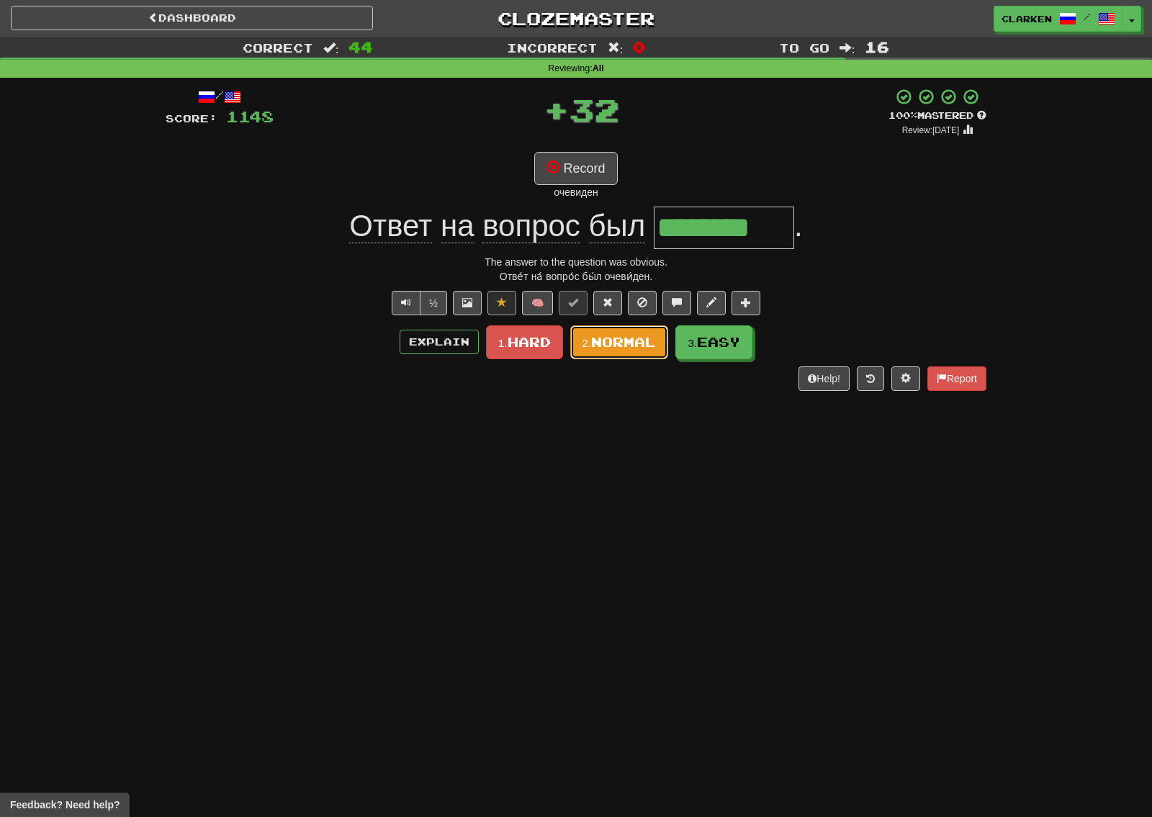
click at [611, 349] on span "Normal" at bounding box center [623, 342] width 65 height 16
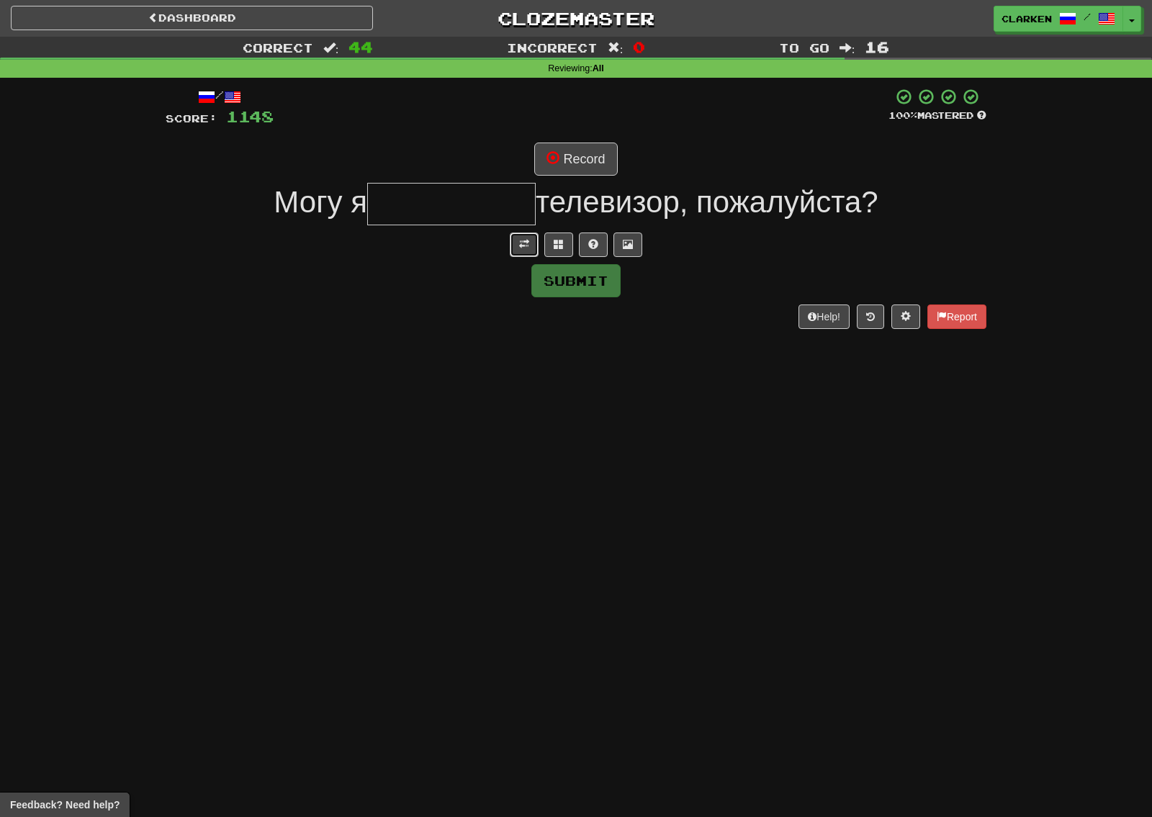
click at [526, 243] on span at bounding box center [524, 244] width 10 height 10
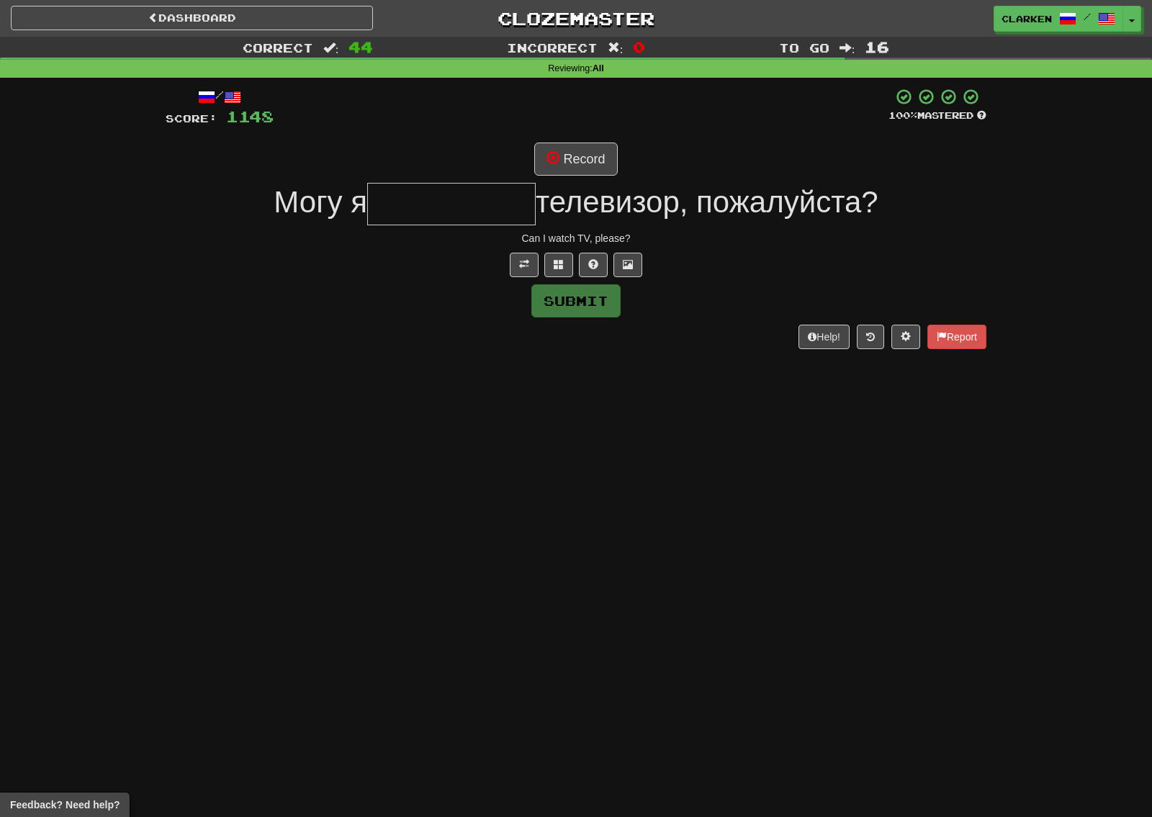
click at [571, 140] on div "/ Score: 1148 100 % Mastered Record Могу я телевизор, пожалуйста? Can I watch T…" at bounding box center [576, 218] width 821 height 261
click at [578, 146] on button "Record" at bounding box center [575, 159] width 83 height 33
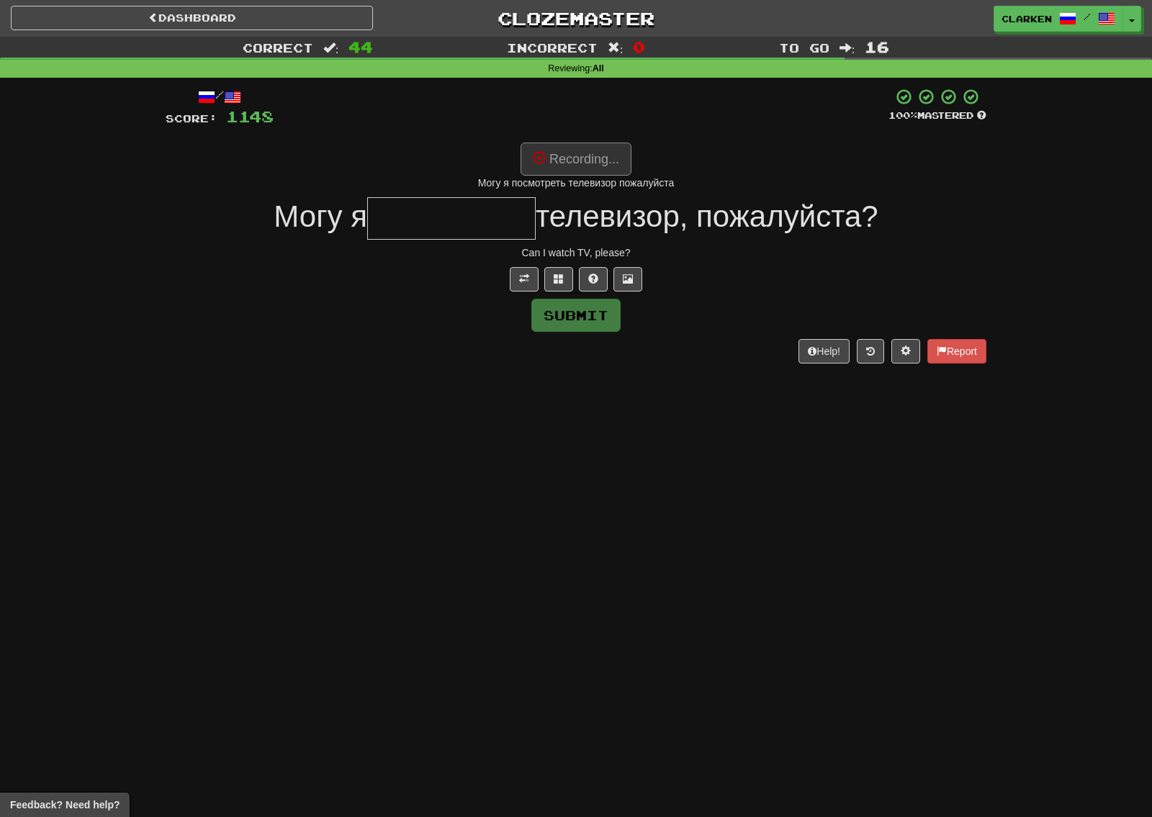
type input "**********"
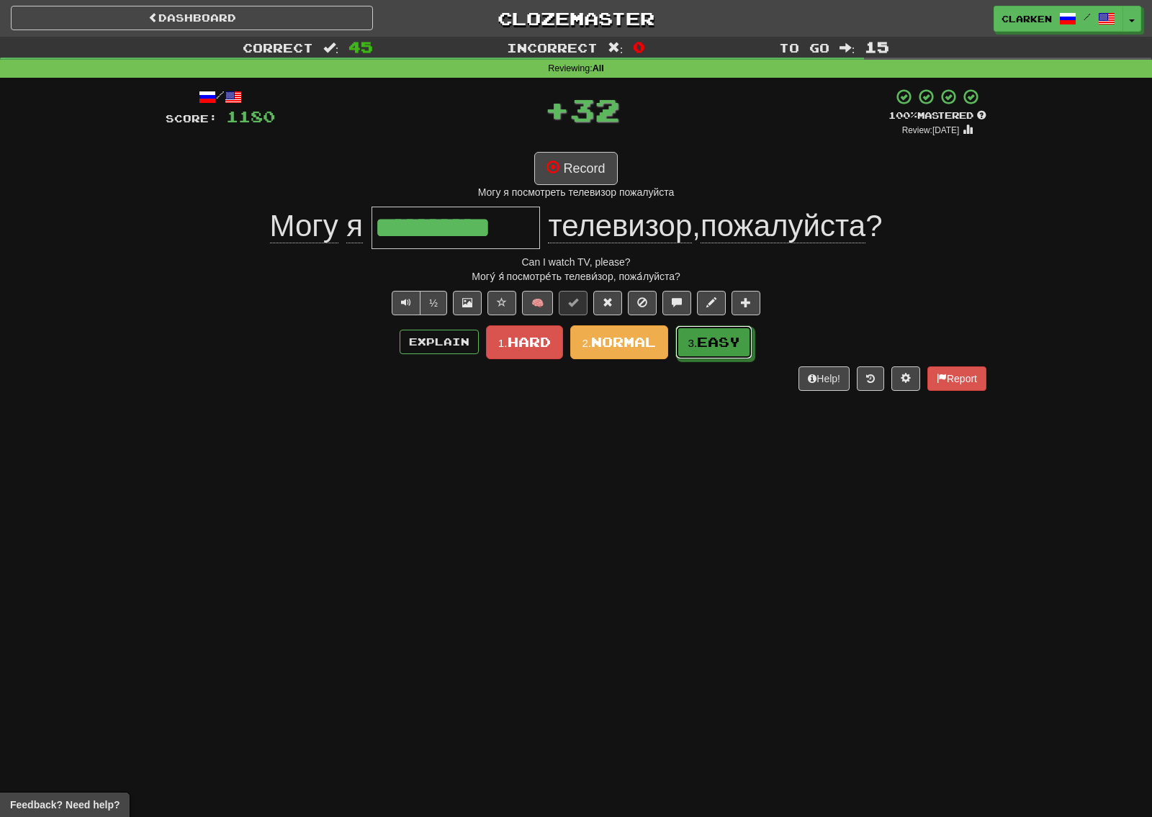
drag, startPoint x: 710, startPoint y: 352, endPoint x: 703, endPoint y: 351, distance: 7.3
click at [710, 352] on button "3. Easy" at bounding box center [713, 342] width 77 height 34
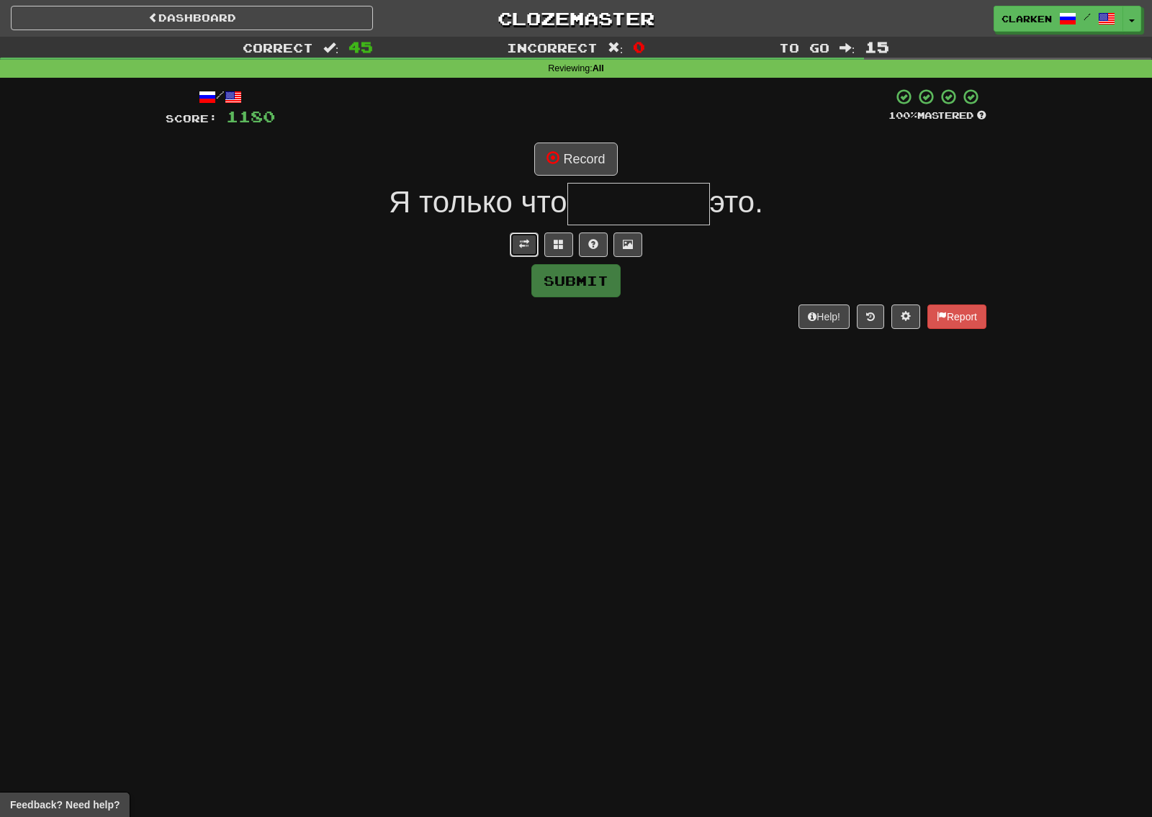
click at [513, 245] on button at bounding box center [524, 245] width 29 height 24
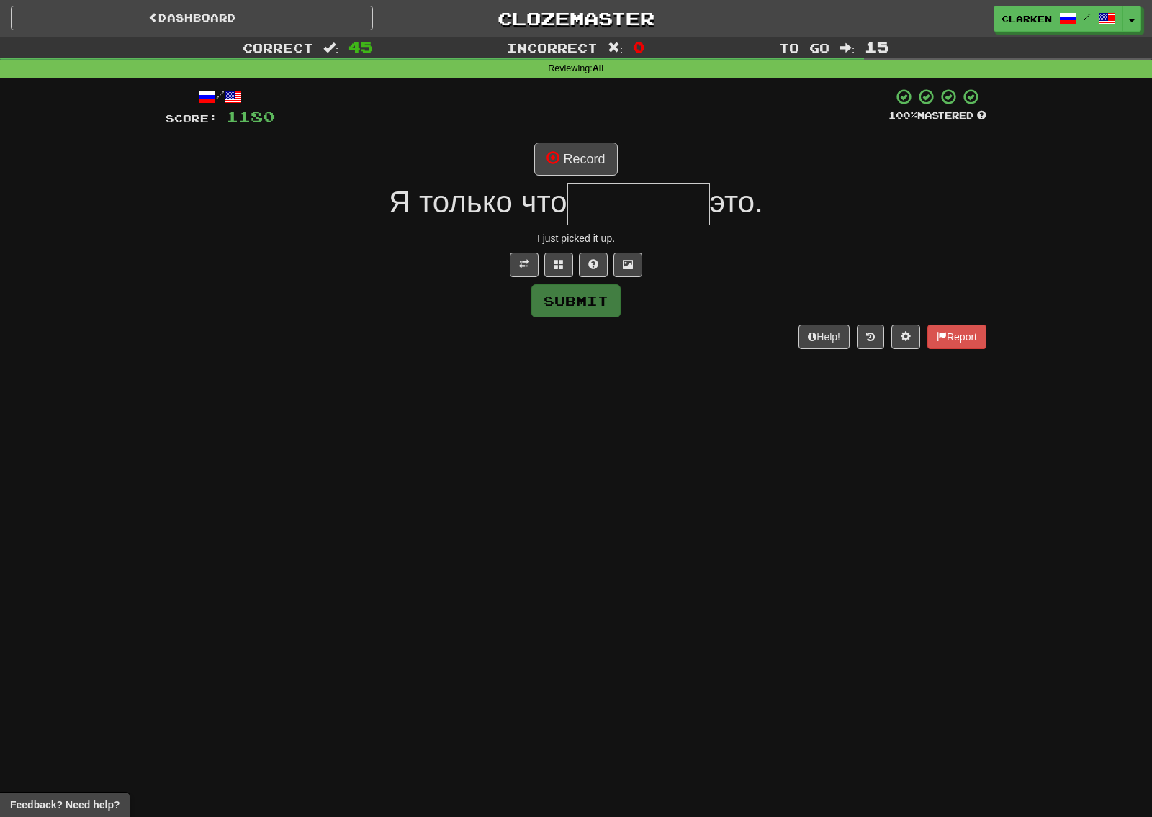
click at [548, 130] on div "/ Score: 1180 100 % Mastered Record Я только что это. I just picked it up. Subm…" at bounding box center [576, 218] width 821 height 261
click at [560, 143] on button "Record" at bounding box center [575, 159] width 83 height 33
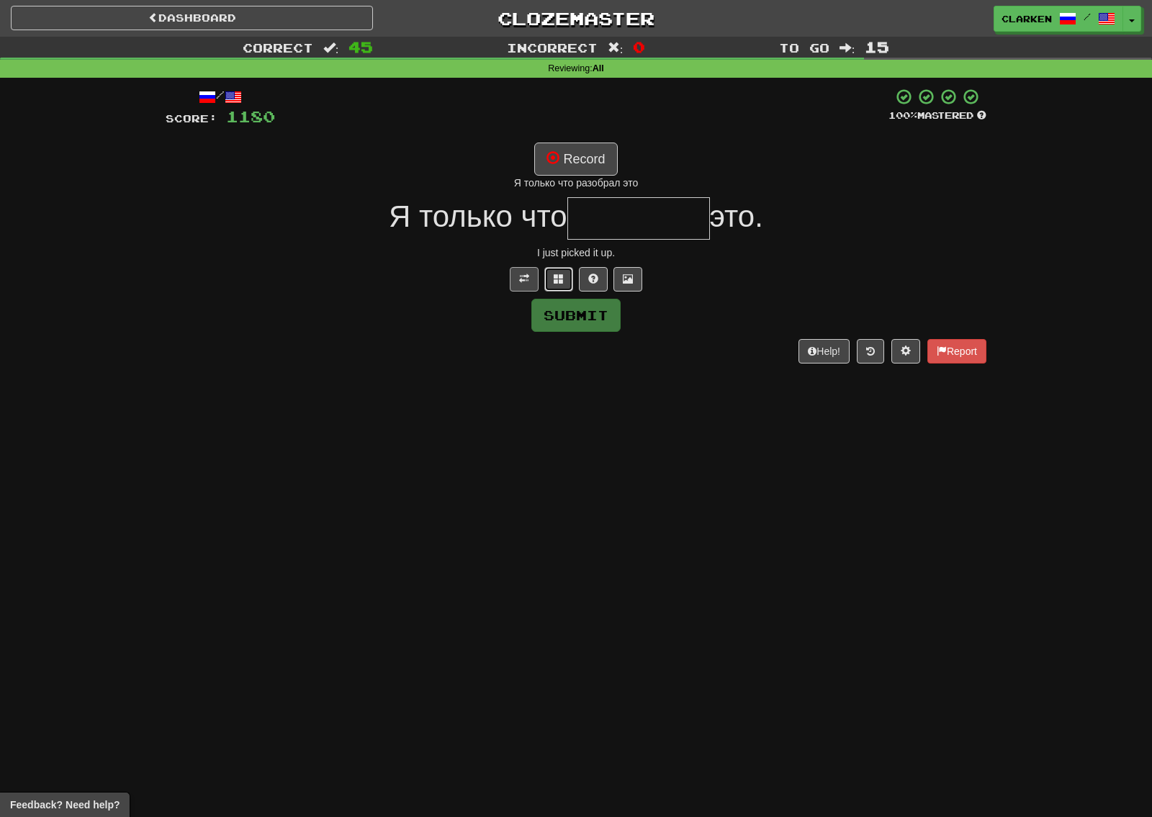
click at [559, 284] on span at bounding box center [559, 279] width 10 height 10
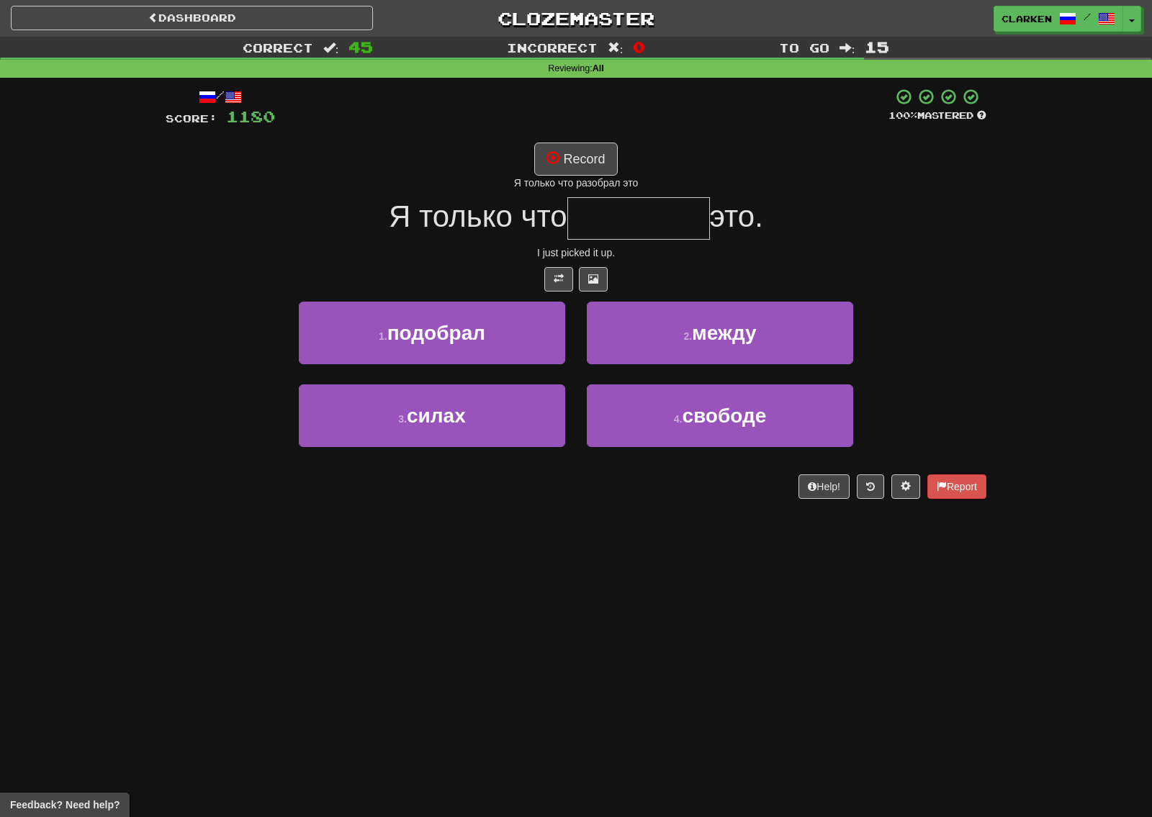
click at [569, 181] on div "Я только что разобрал это" at bounding box center [576, 183] width 821 height 14
click at [570, 157] on button "Record" at bounding box center [575, 159] width 83 height 33
type input "********"
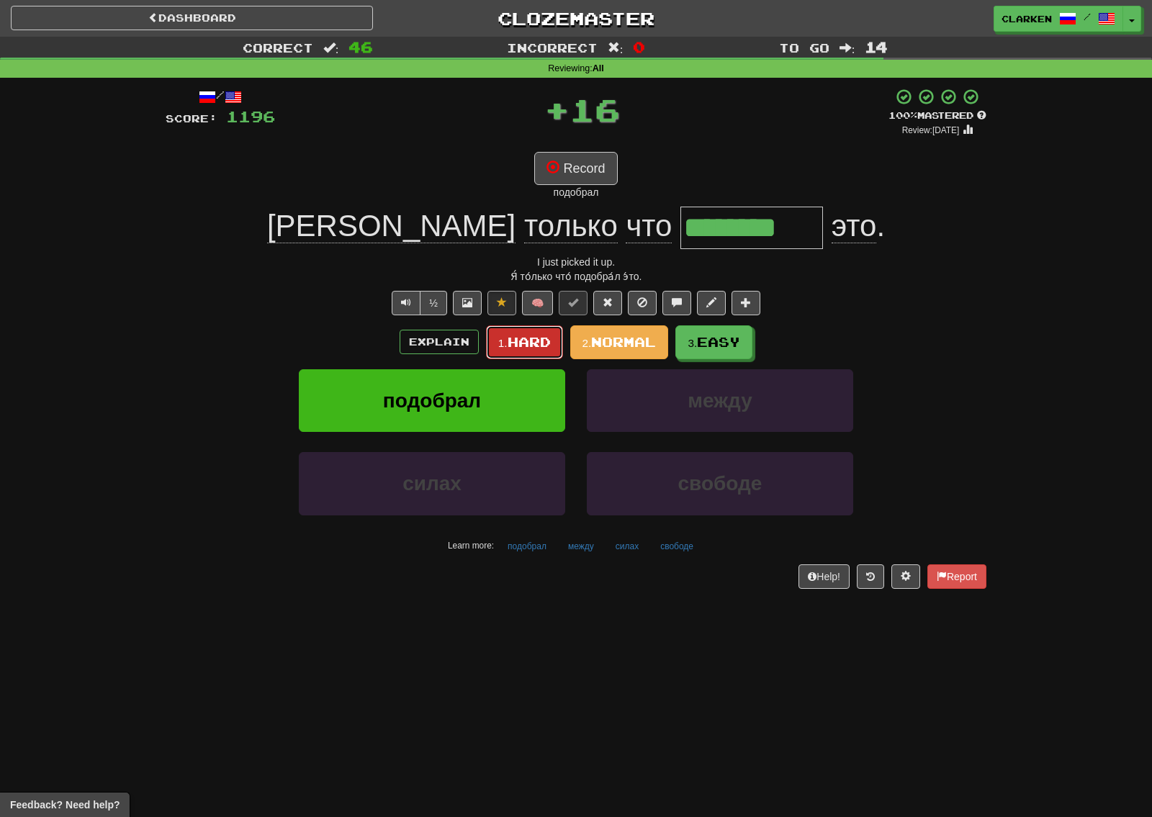
click at [537, 346] on span "Hard" at bounding box center [529, 342] width 43 height 16
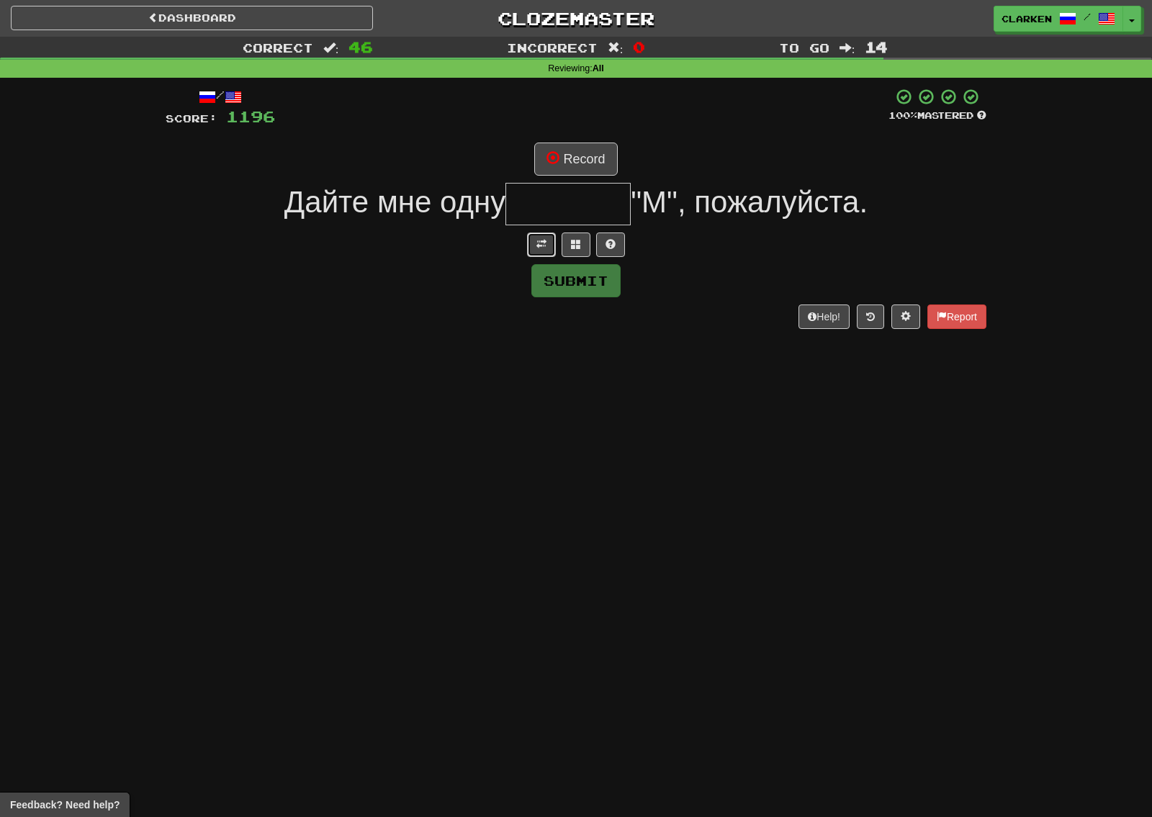
click at [545, 254] on button at bounding box center [541, 245] width 29 height 24
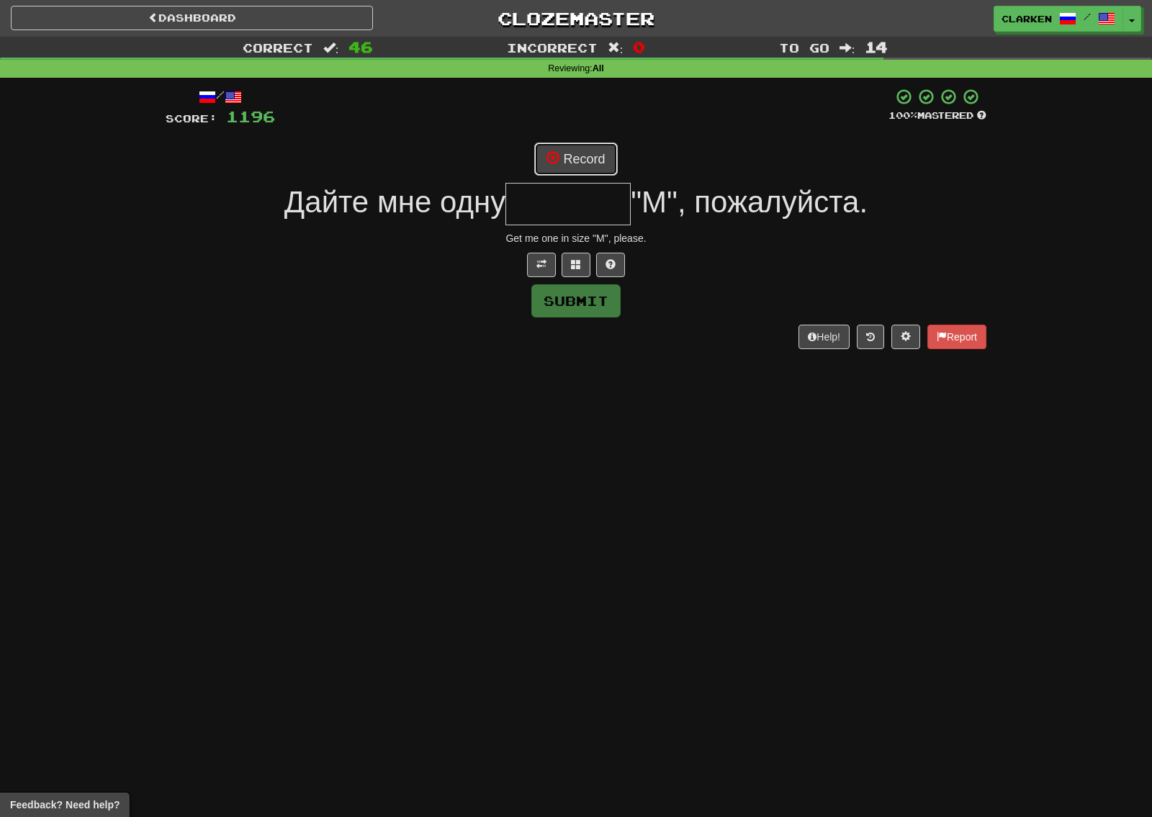
click at [570, 167] on button "Record" at bounding box center [575, 159] width 83 height 33
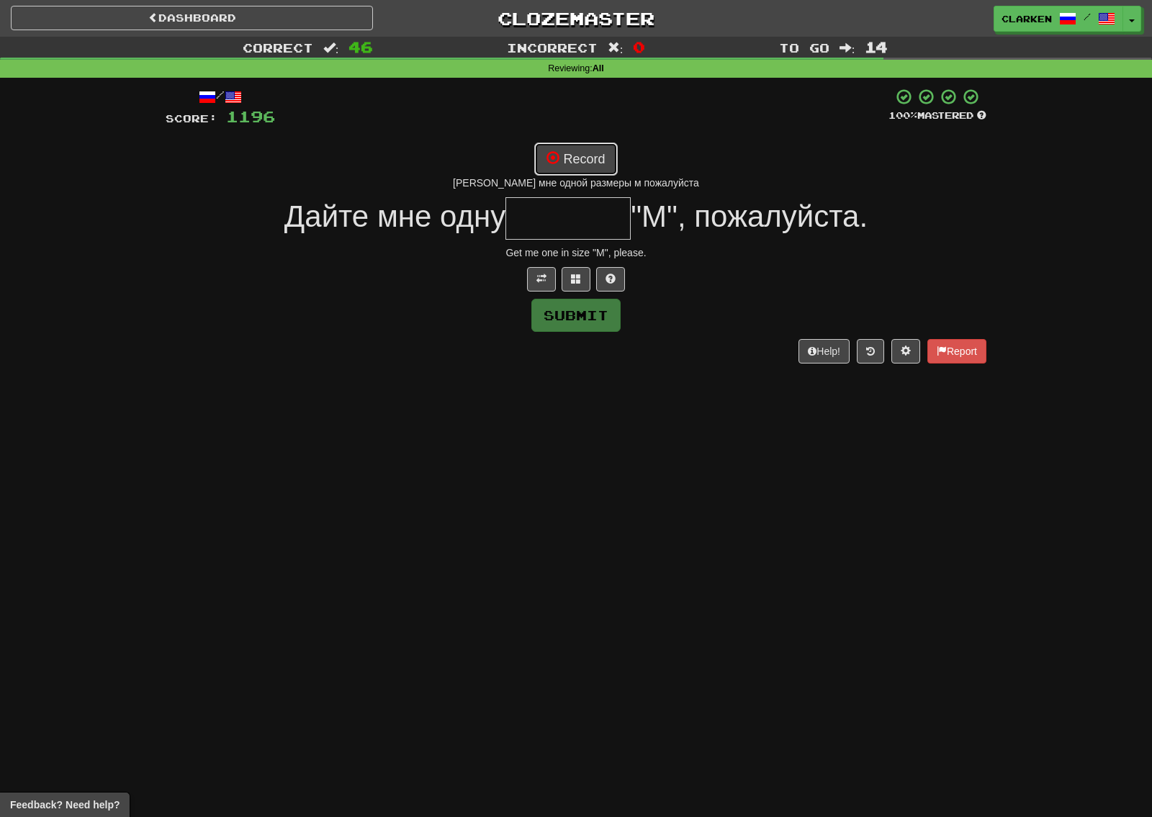
click at [571, 154] on button "Record" at bounding box center [575, 159] width 83 height 33
type input "*******"
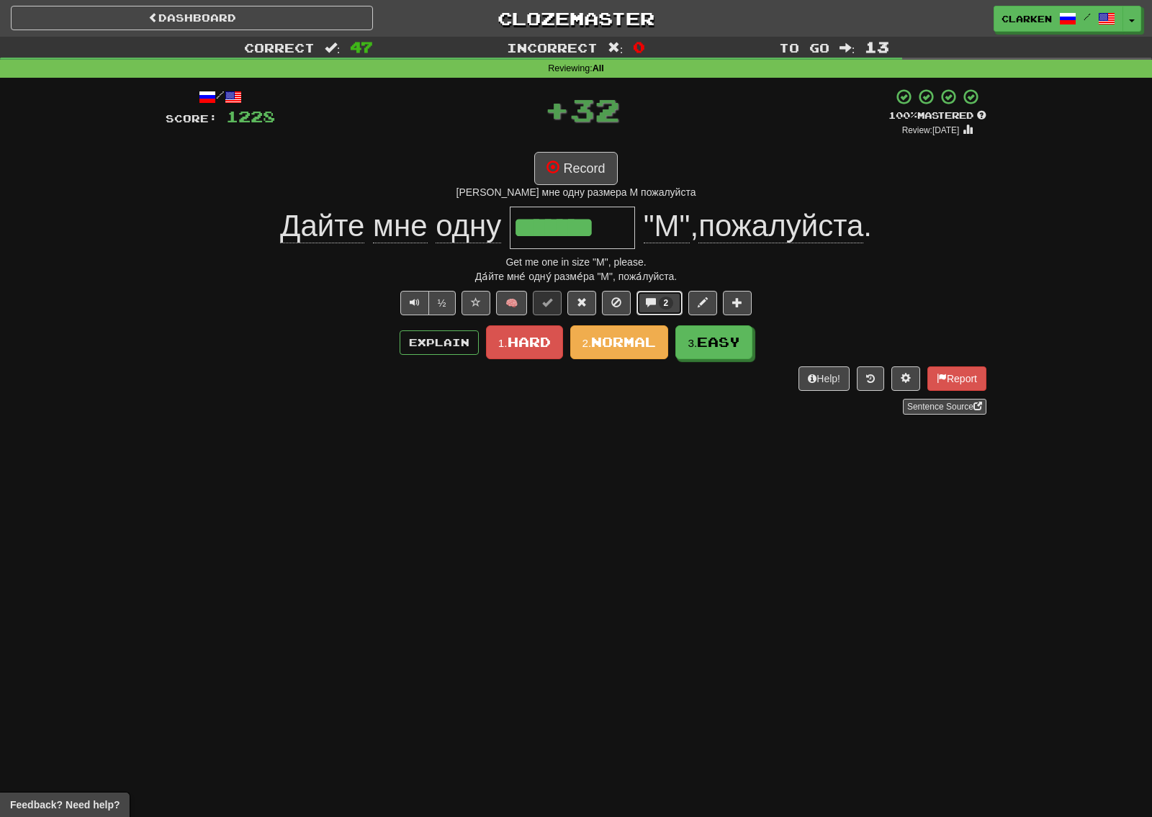
click at [659, 313] on button "2" at bounding box center [660, 303] width 47 height 24
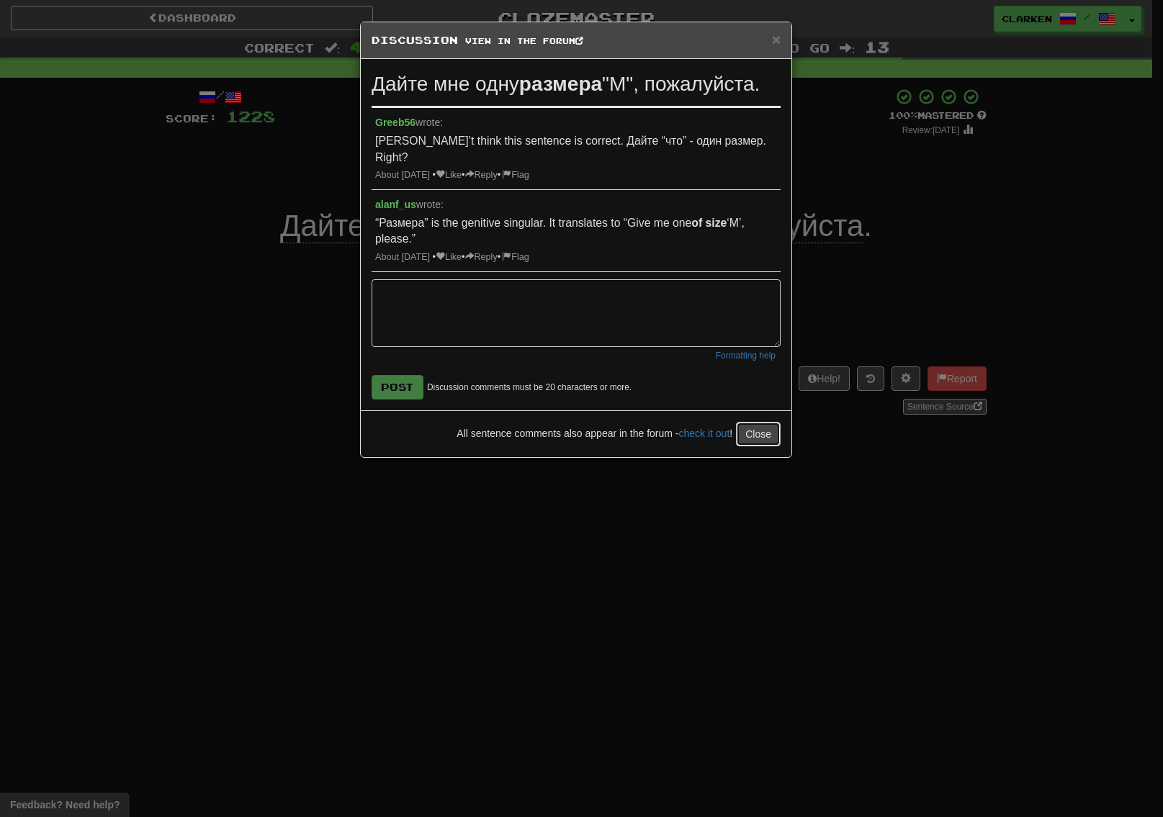
click at [775, 422] on button "Close" at bounding box center [758, 434] width 45 height 24
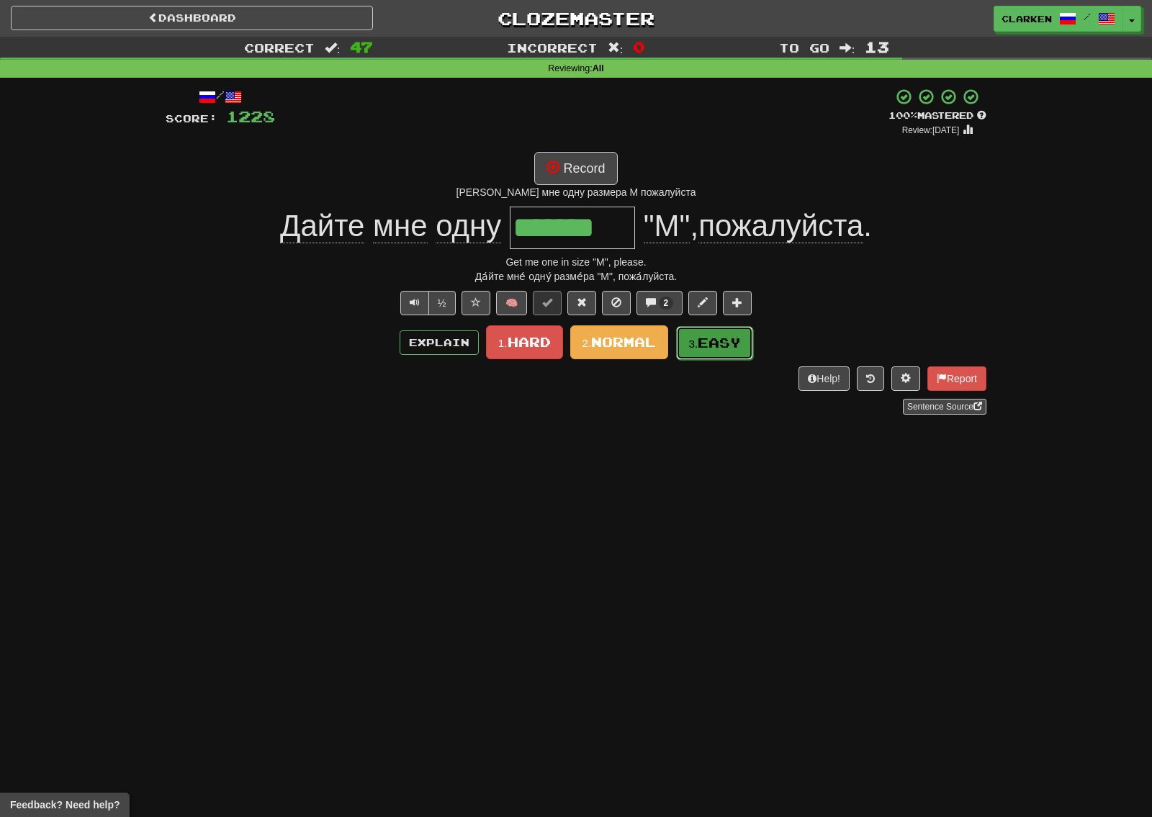
click at [715, 351] on span "Easy" at bounding box center [719, 343] width 43 height 16
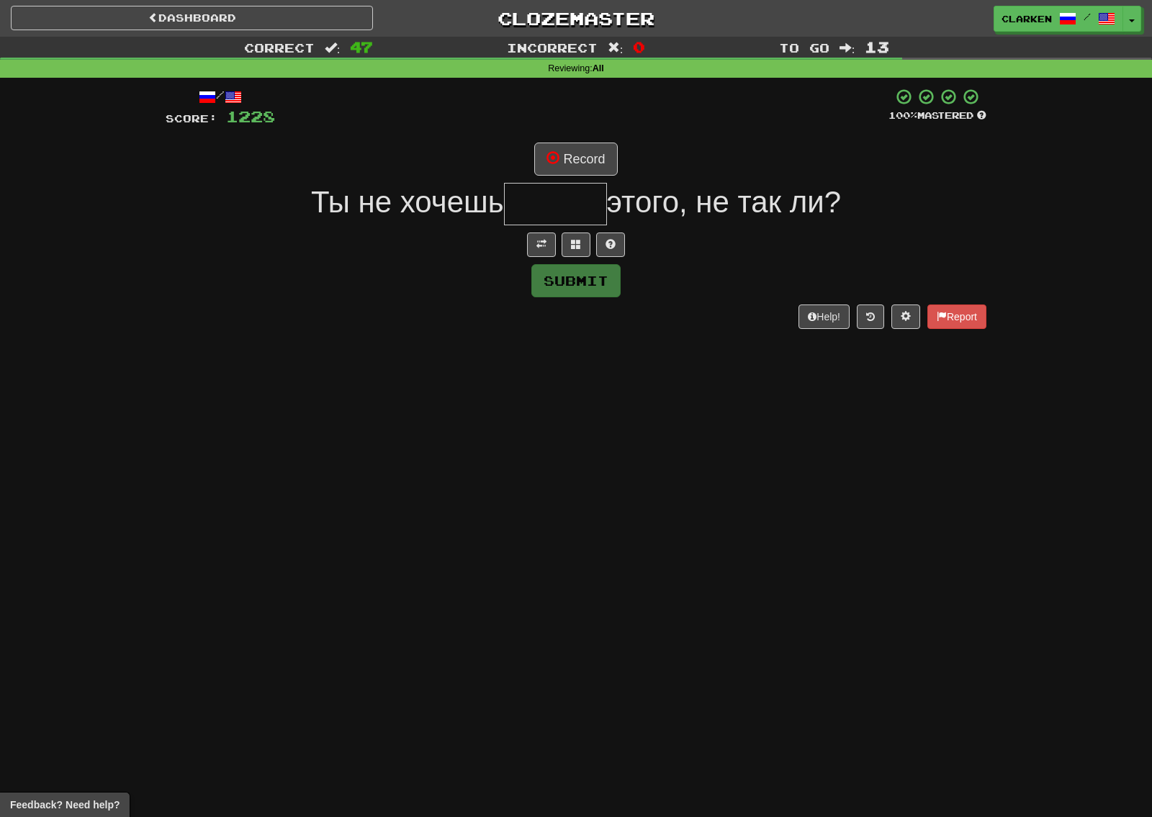
click at [559, 261] on div "/ Score: 1228 100 % Mastered Record Ты не хочешь этого, не так ли? Submit Help!…" at bounding box center [576, 208] width 821 height 240
click at [547, 251] on button at bounding box center [541, 245] width 29 height 24
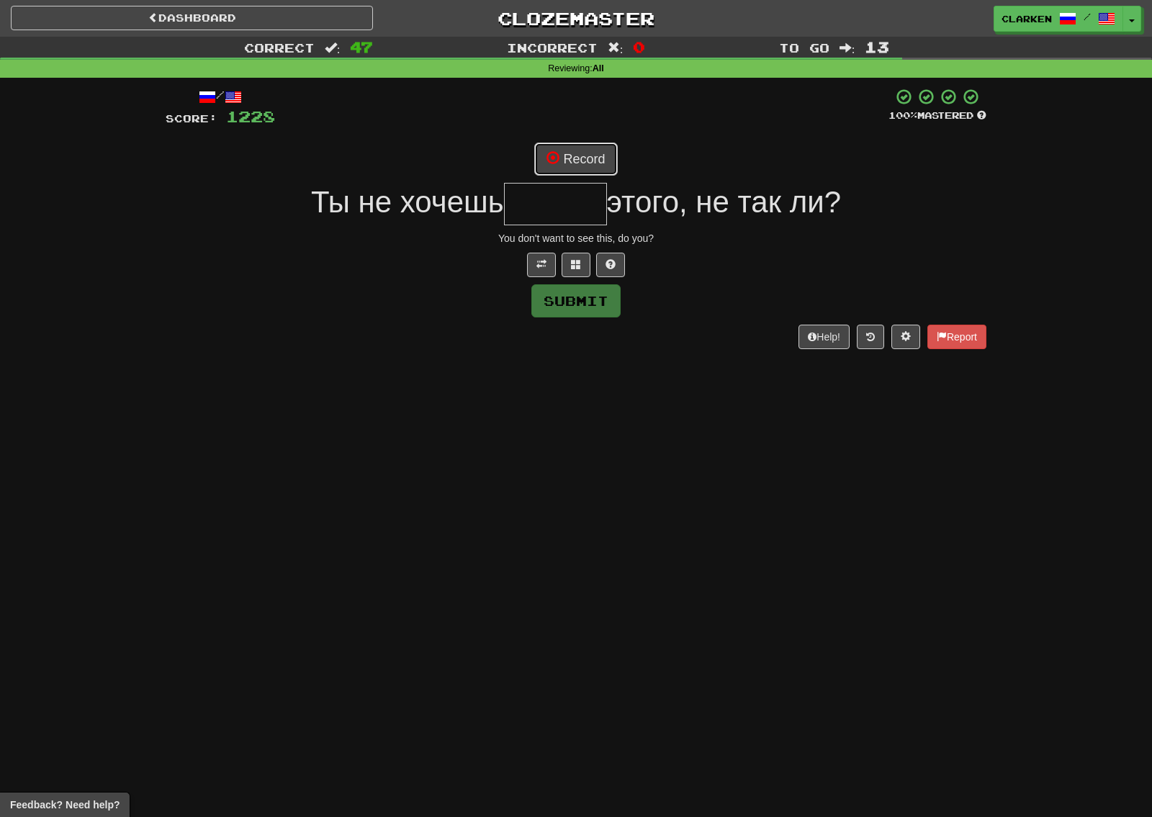
click at [575, 150] on button "Record" at bounding box center [575, 159] width 83 height 33
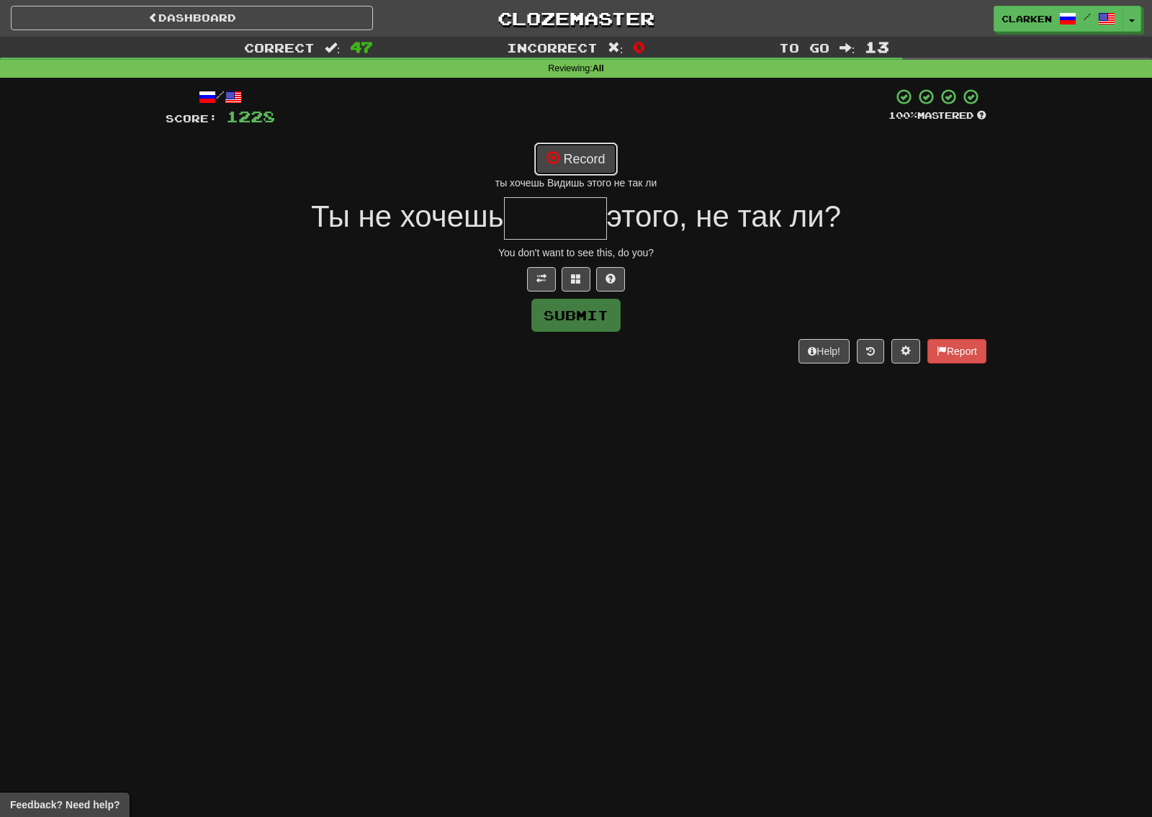
click at [571, 166] on button "Record" at bounding box center [575, 159] width 83 height 33
type input "******"
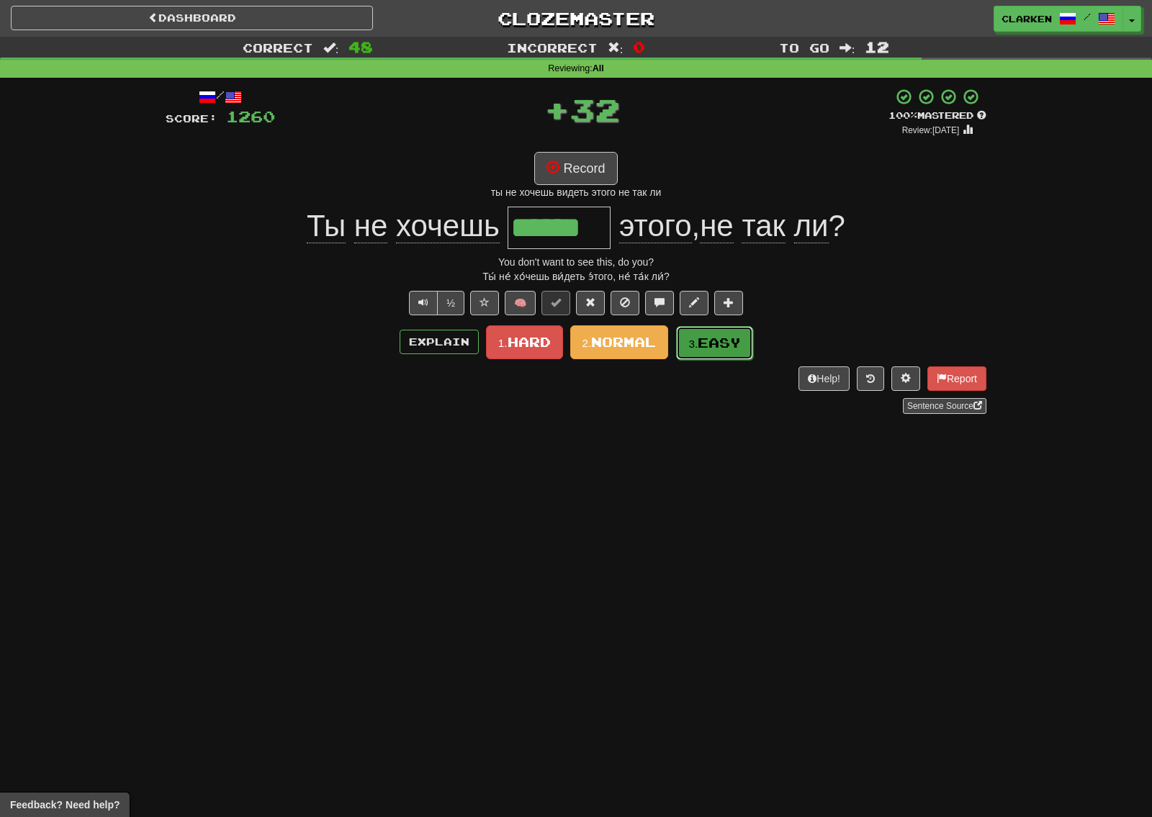
click at [688, 351] on button "3. Easy" at bounding box center [714, 343] width 77 height 34
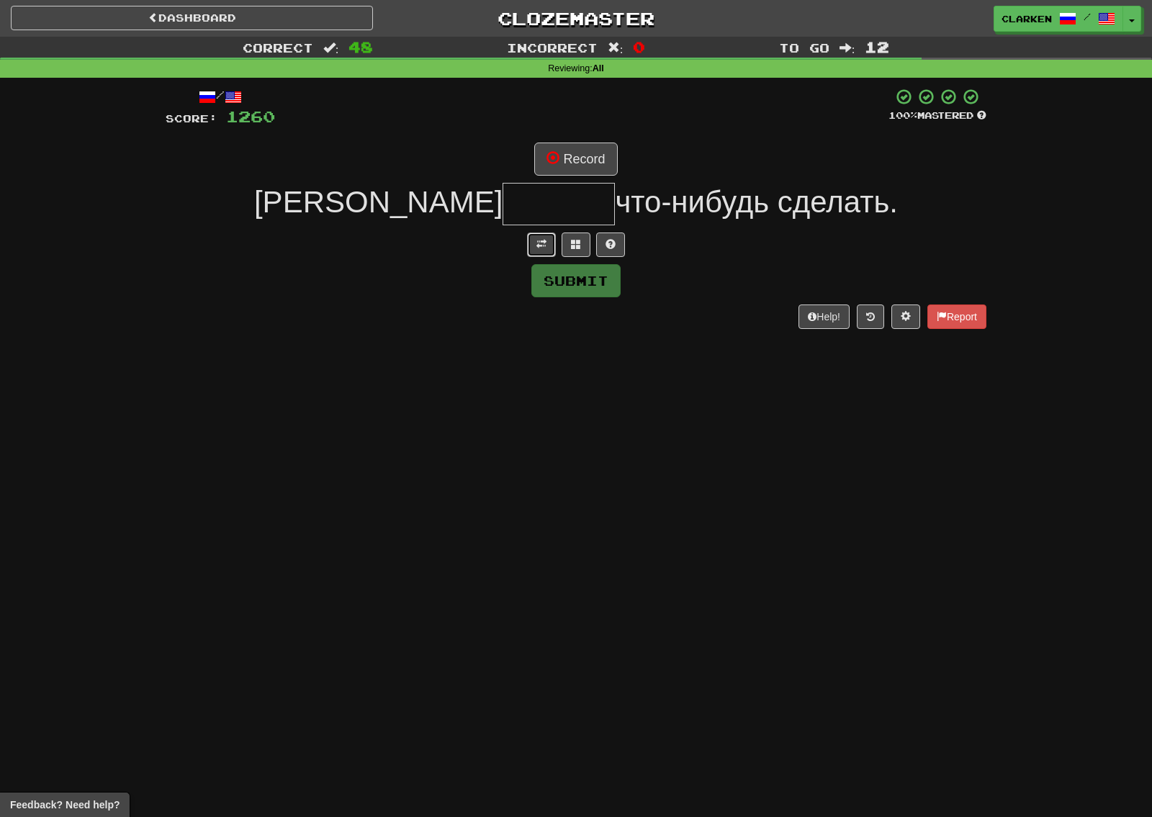
click at [547, 252] on button at bounding box center [541, 245] width 29 height 24
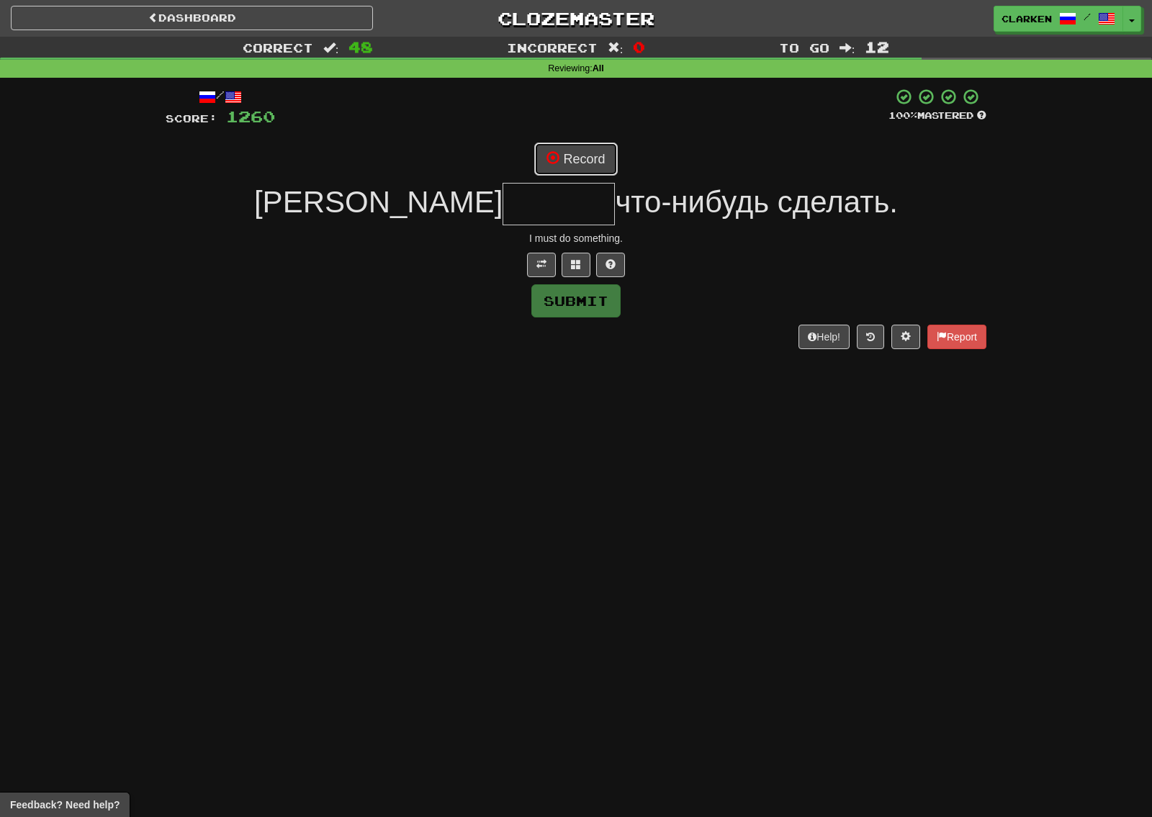
click at [598, 158] on button "Record" at bounding box center [575, 159] width 83 height 33
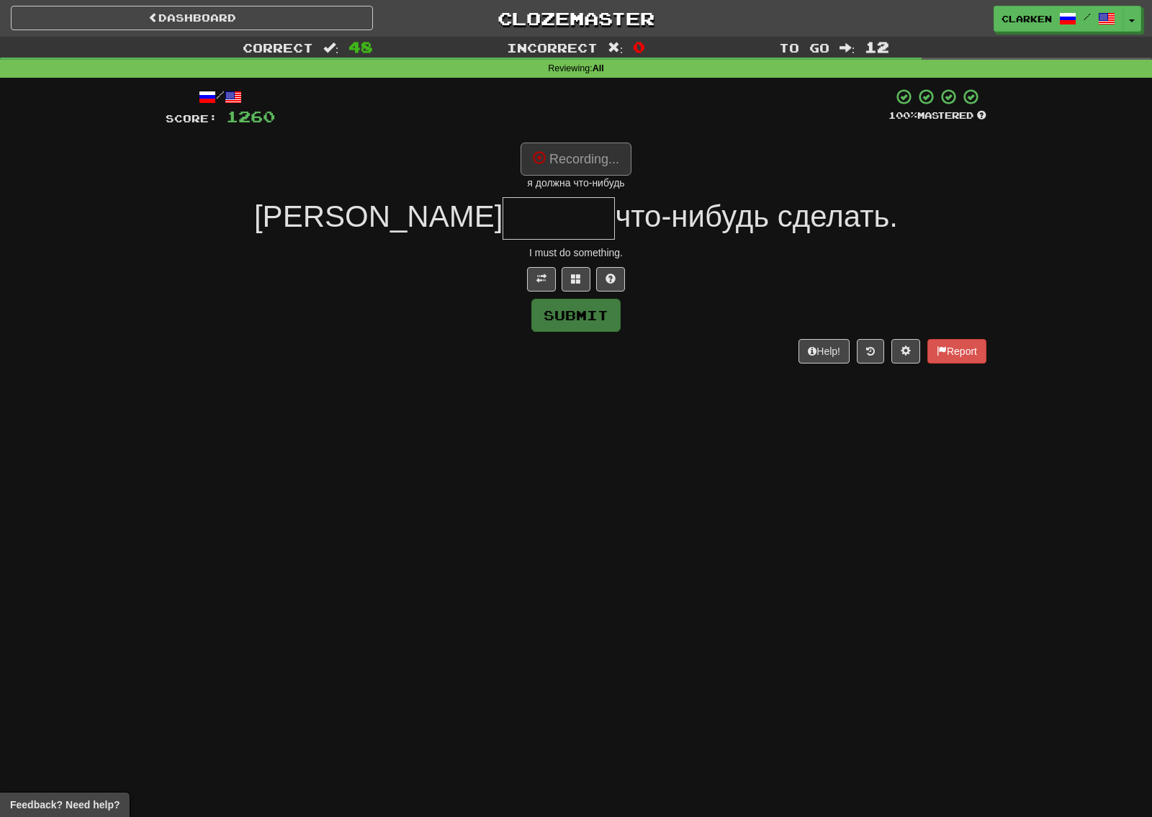
type input "******"
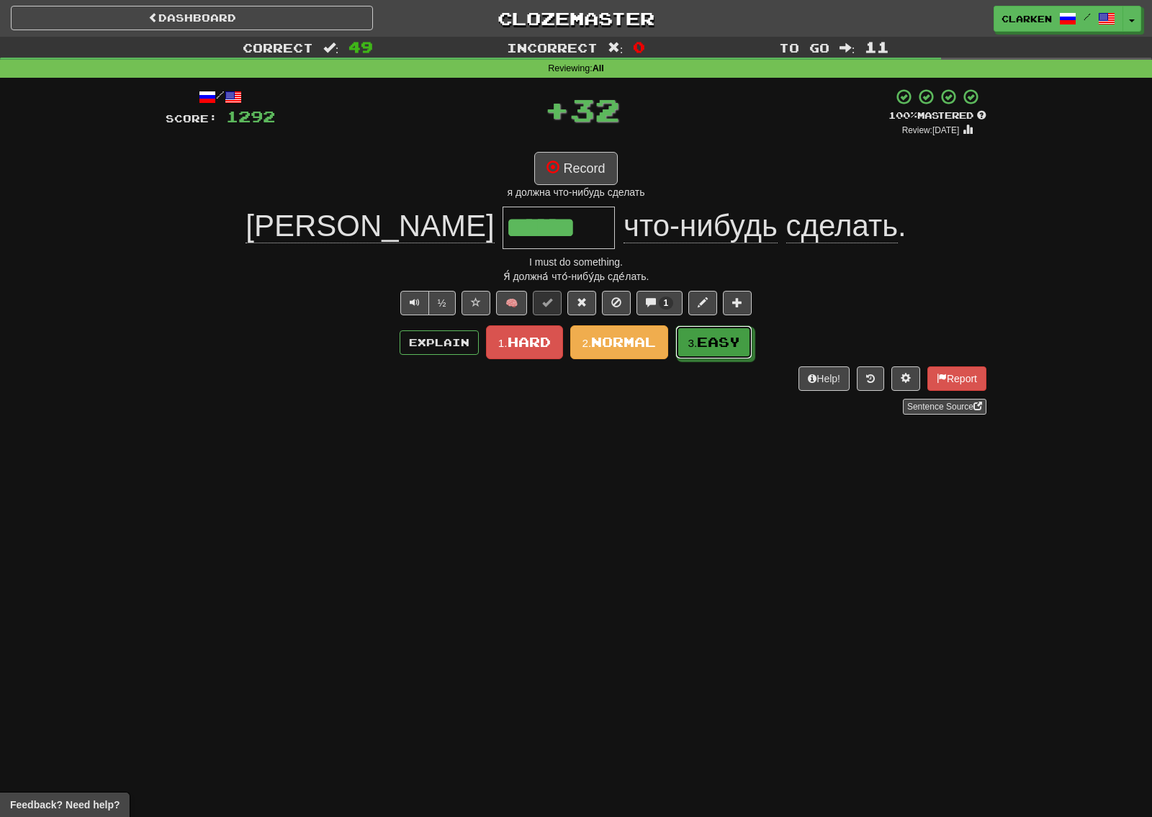
click at [705, 351] on button "3. Easy" at bounding box center [713, 342] width 77 height 34
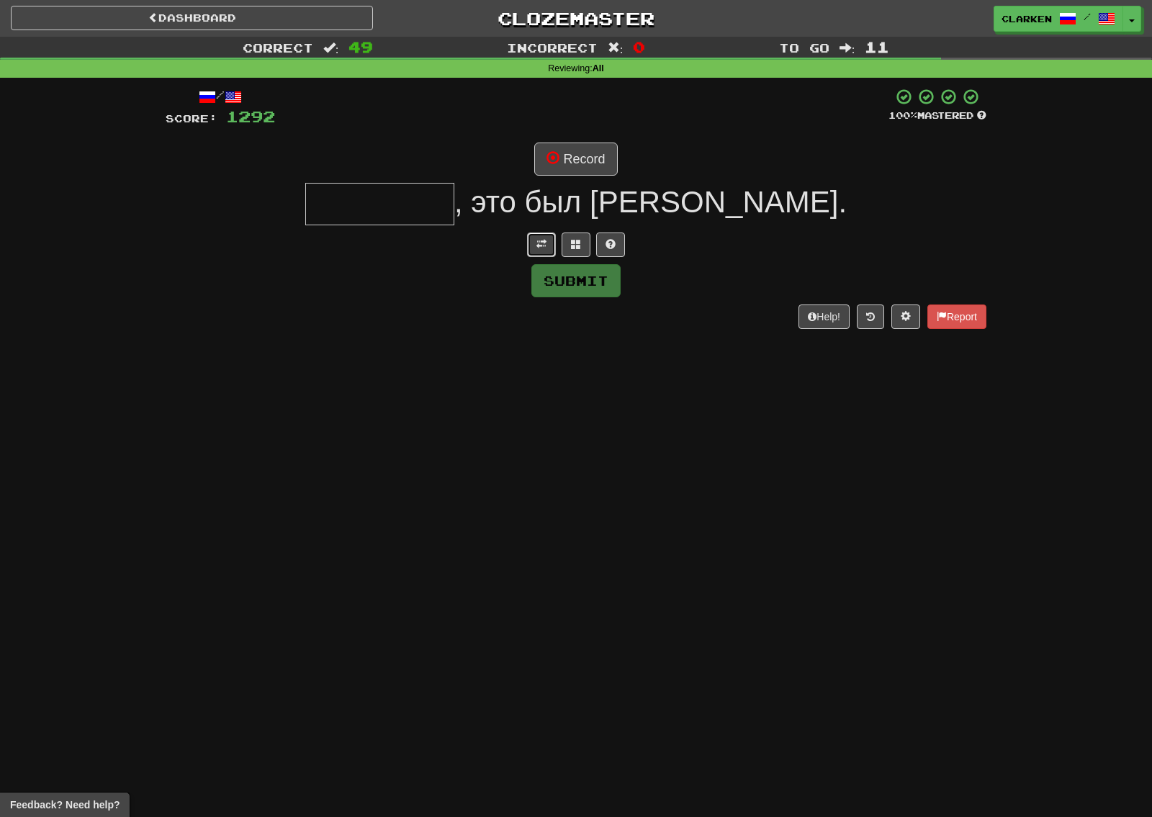
click at [552, 253] on button at bounding box center [541, 245] width 29 height 24
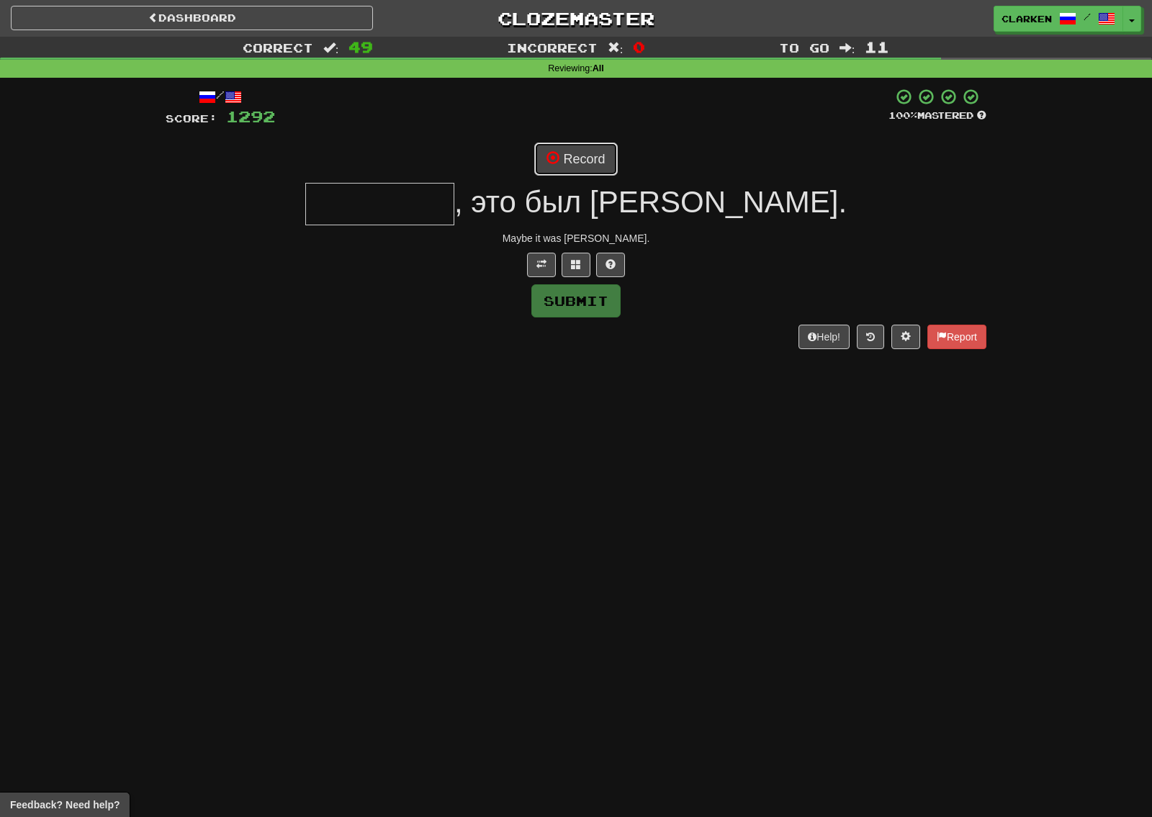
click at [589, 153] on button "Record" at bounding box center [575, 159] width 83 height 33
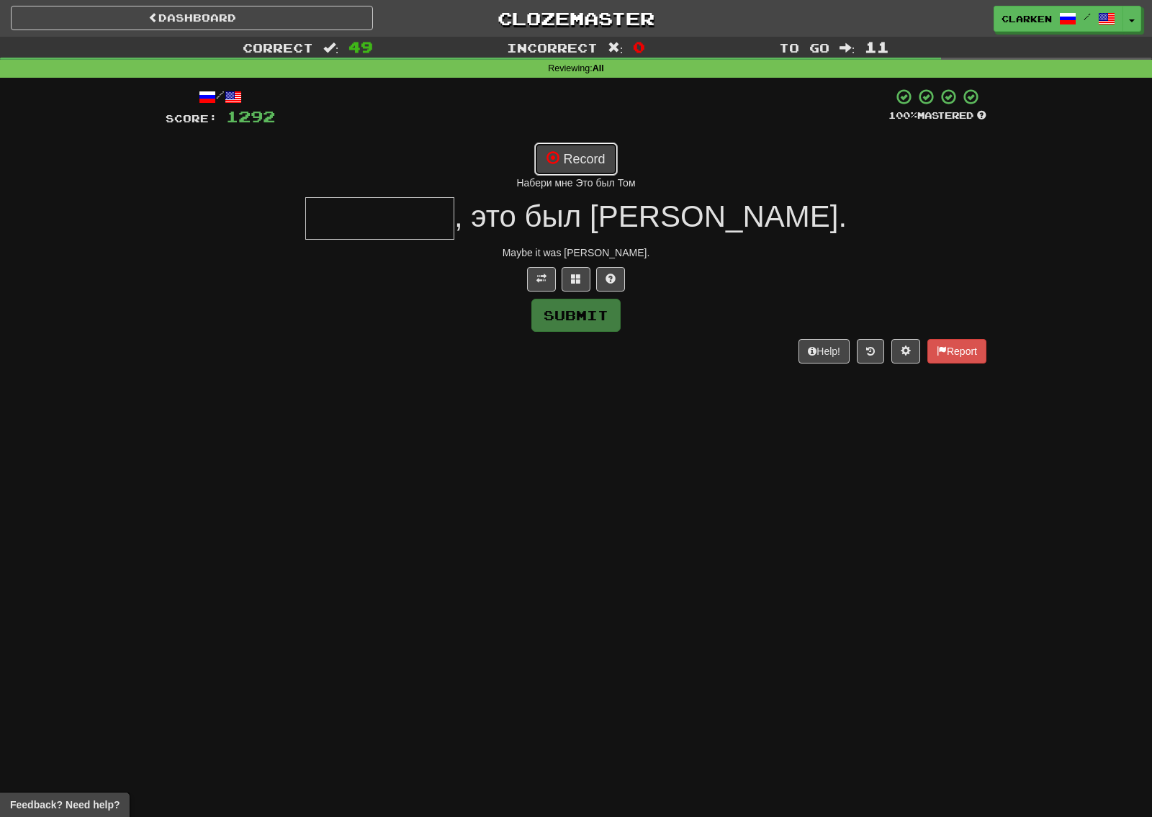
click at [601, 144] on button "Record" at bounding box center [575, 159] width 83 height 33
click at [581, 172] on button "Record" at bounding box center [575, 159] width 83 height 33
type input "********"
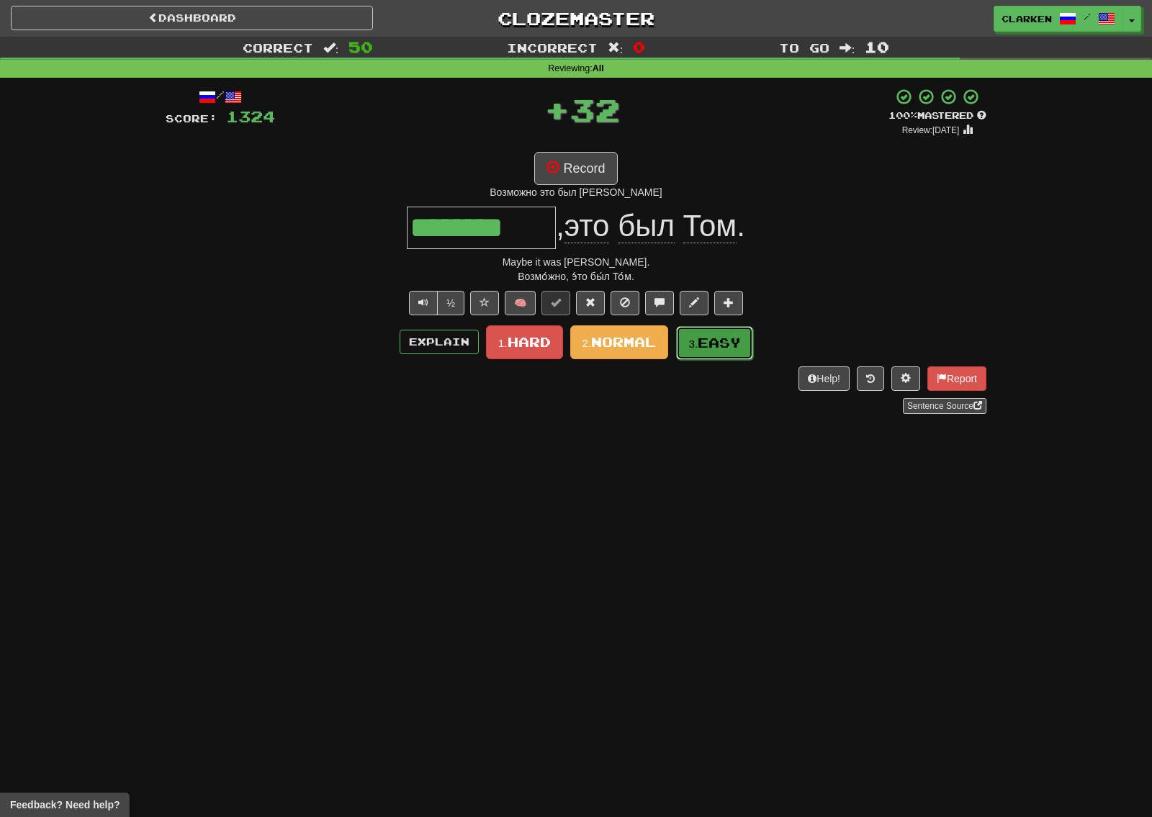
click at [706, 347] on span "Easy" at bounding box center [719, 343] width 43 height 16
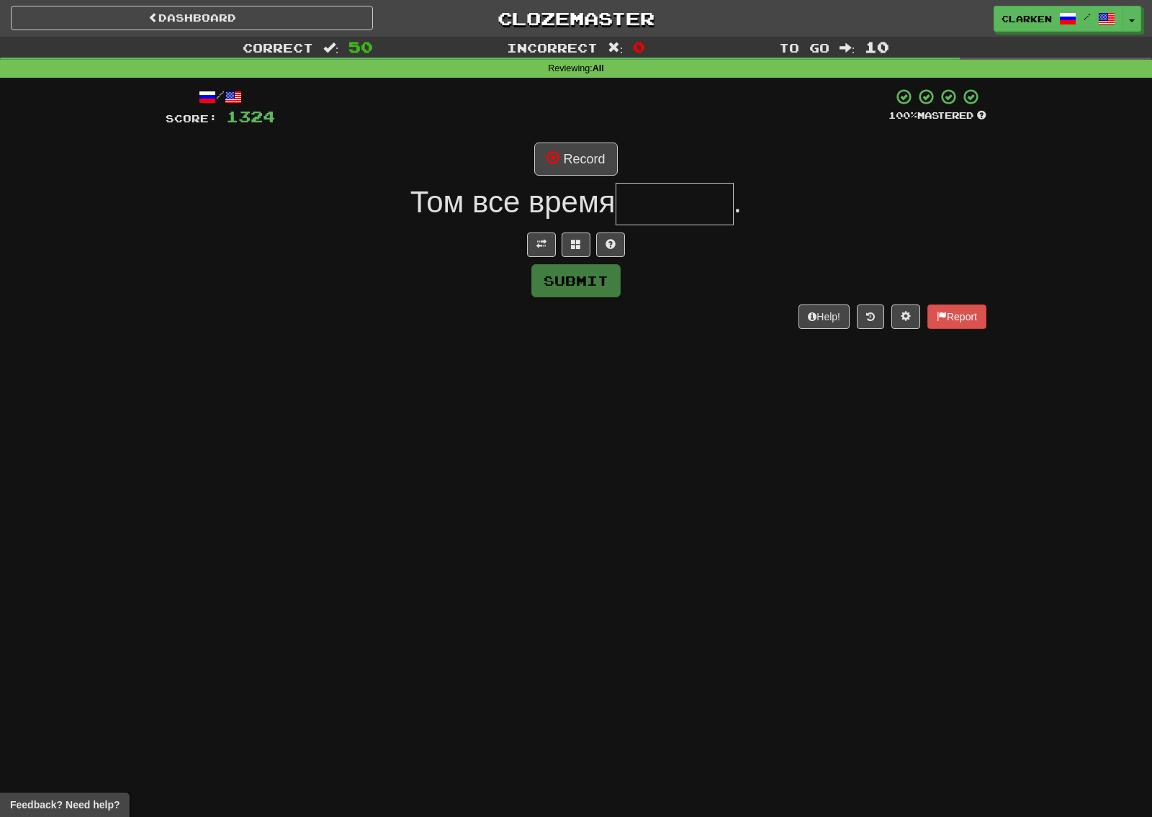
click at [521, 255] on div at bounding box center [576, 245] width 821 height 24
click at [531, 252] on button at bounding box center [541, 245] width 29 height 24
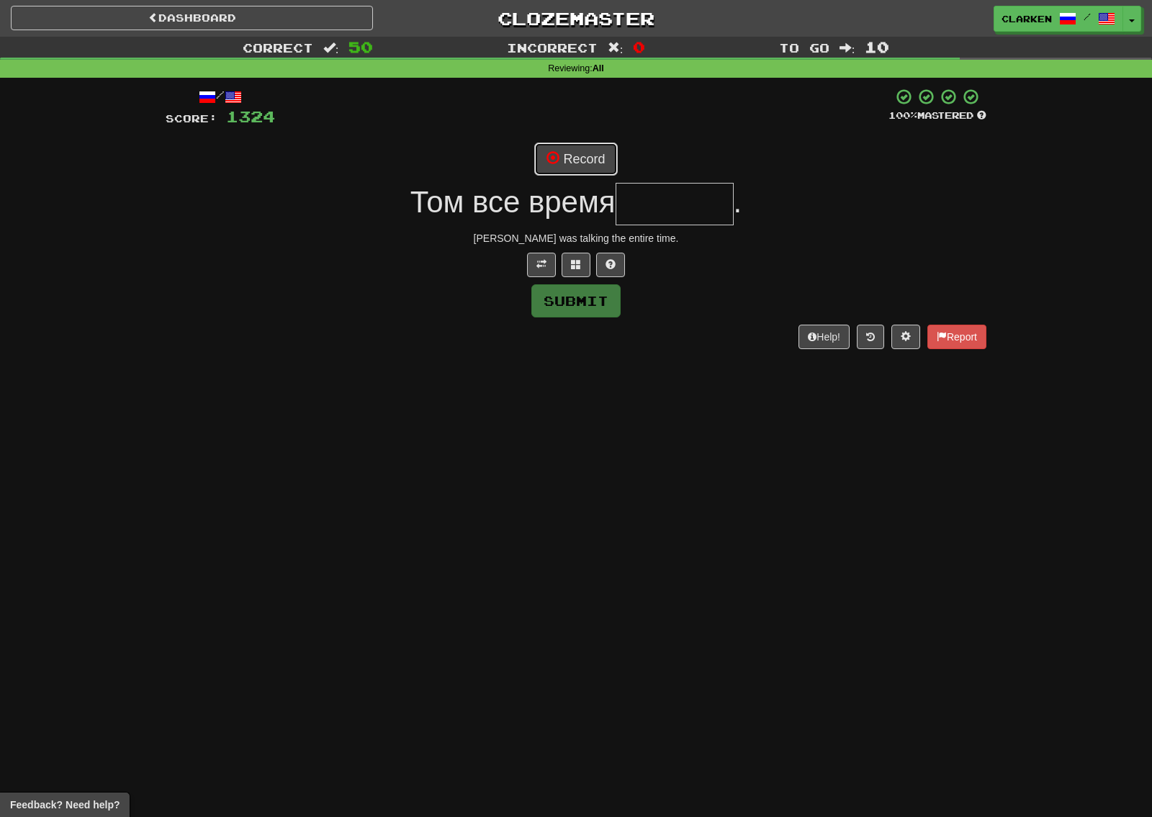
click at [601, 165] on button "Record" at bounding box center [575, 159] width 83 height 33
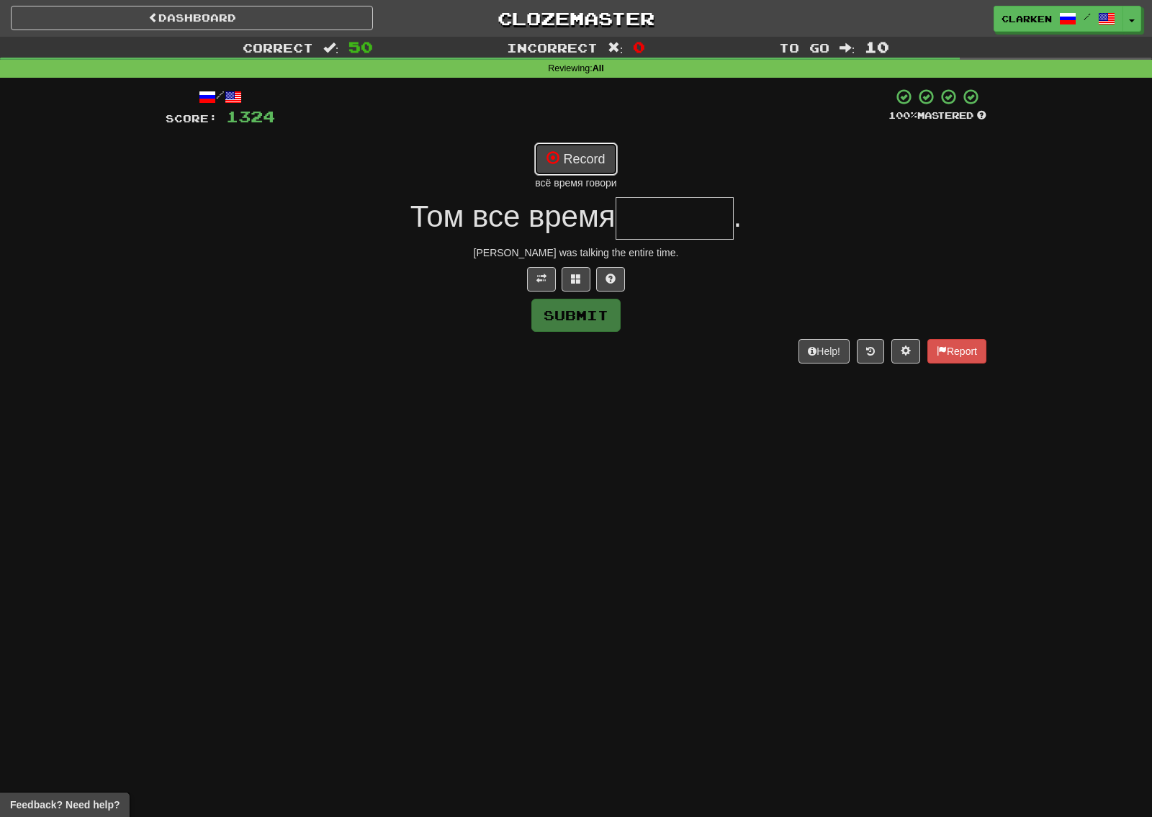
click at [596, 158] on button "Record" at bounding box center [575, 159] width 83 height 33
click at [594, 154] on button "Record" at bounding box center [575, 159] width 83 height 33
click at [577, 163] on button "Record" at bounding box center [575, 159] width 83 height 33
type input "*******"
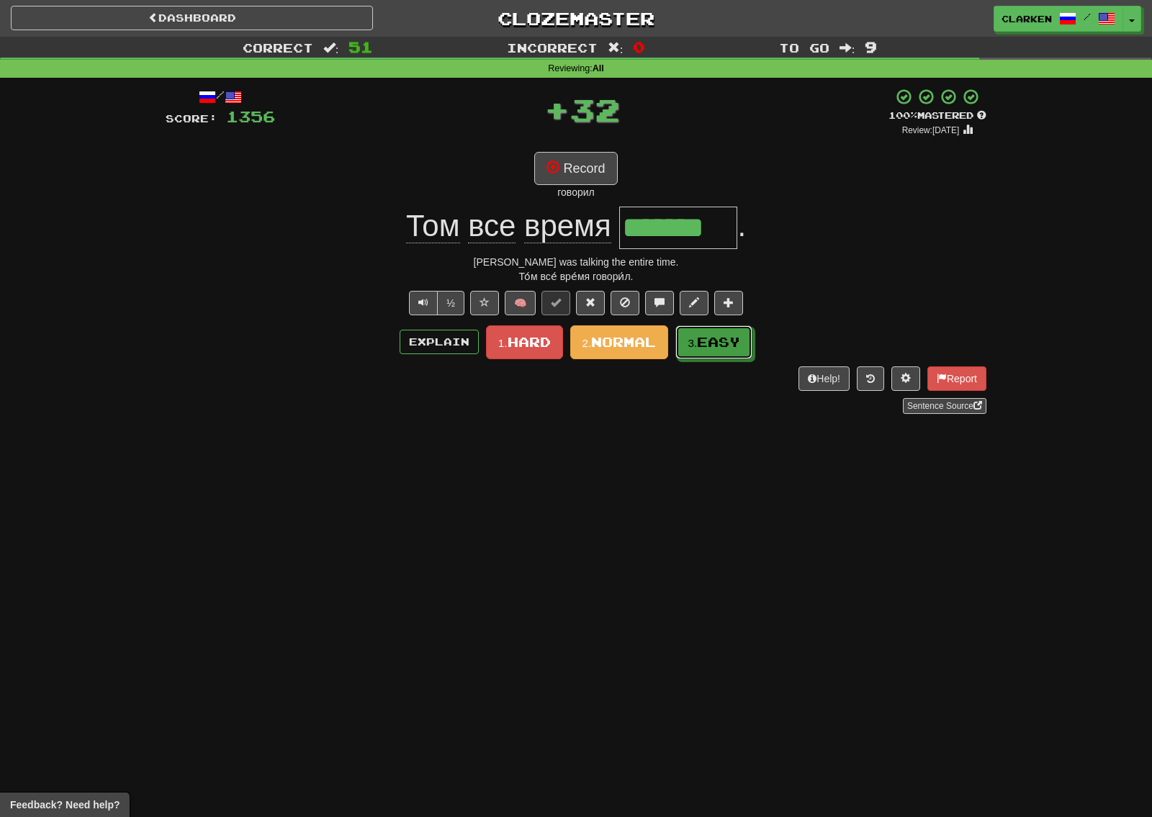
drag, startPoint x: 686, startPoint y: 340, endPoint x: 676, endPoint y: 331, distance: 13.3
click at [686, 340] on button "3. Easy" at bounding box center [713, 342] width 77 height 34
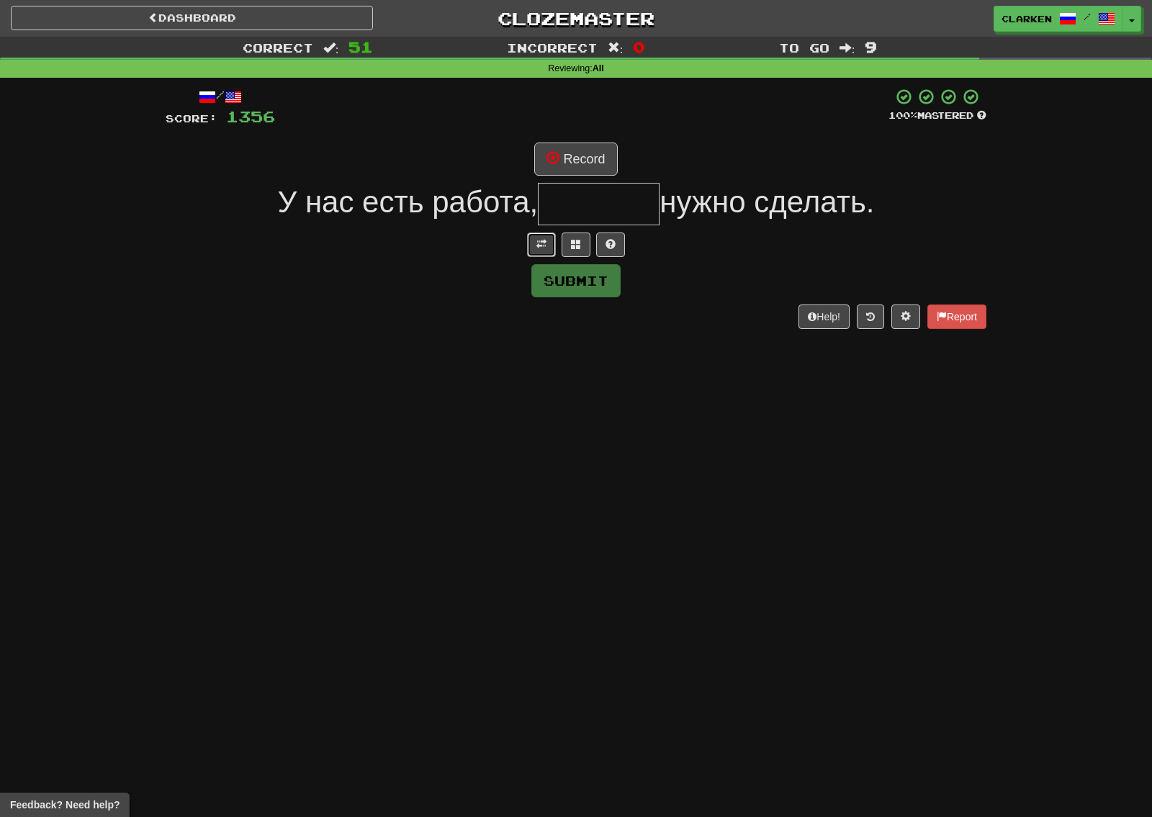
click at [536, 249] on button at bounding box center [541, 245] width 29 height 24
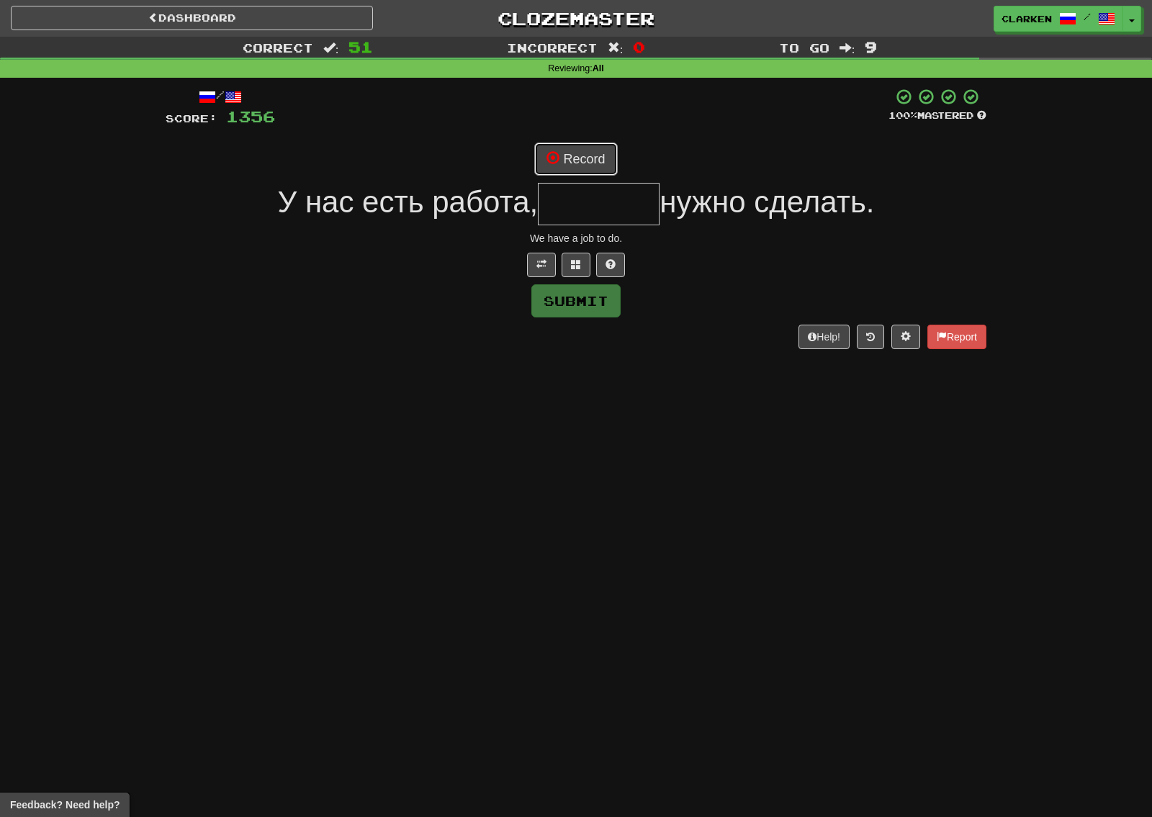
click at [572, 176] on div "/ Score: 1356 100 % Mastered Record У нас есть работа, нужно сделать. We have a…" at bounding box center [576, 218] width 821 height 261
click at [577, 161] on button "Record" at bounding box center [575, 159] width 83 height 33
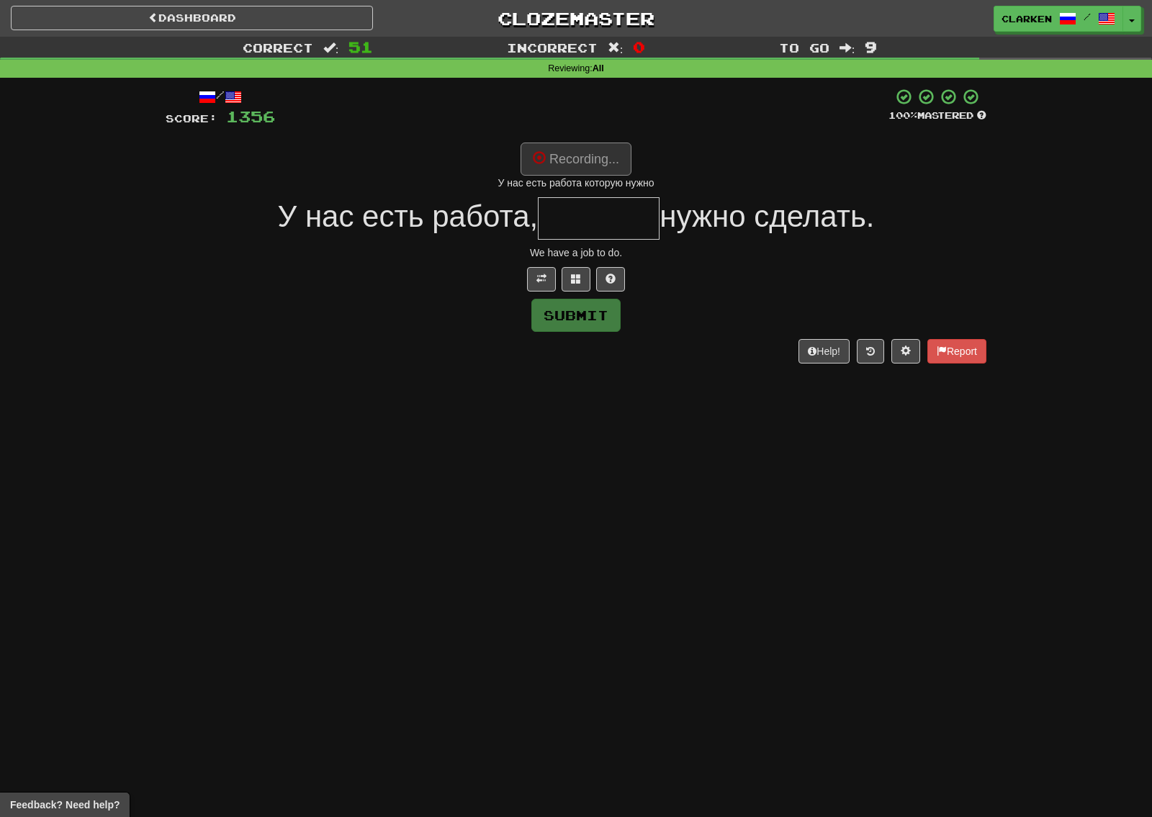
type input "*******"
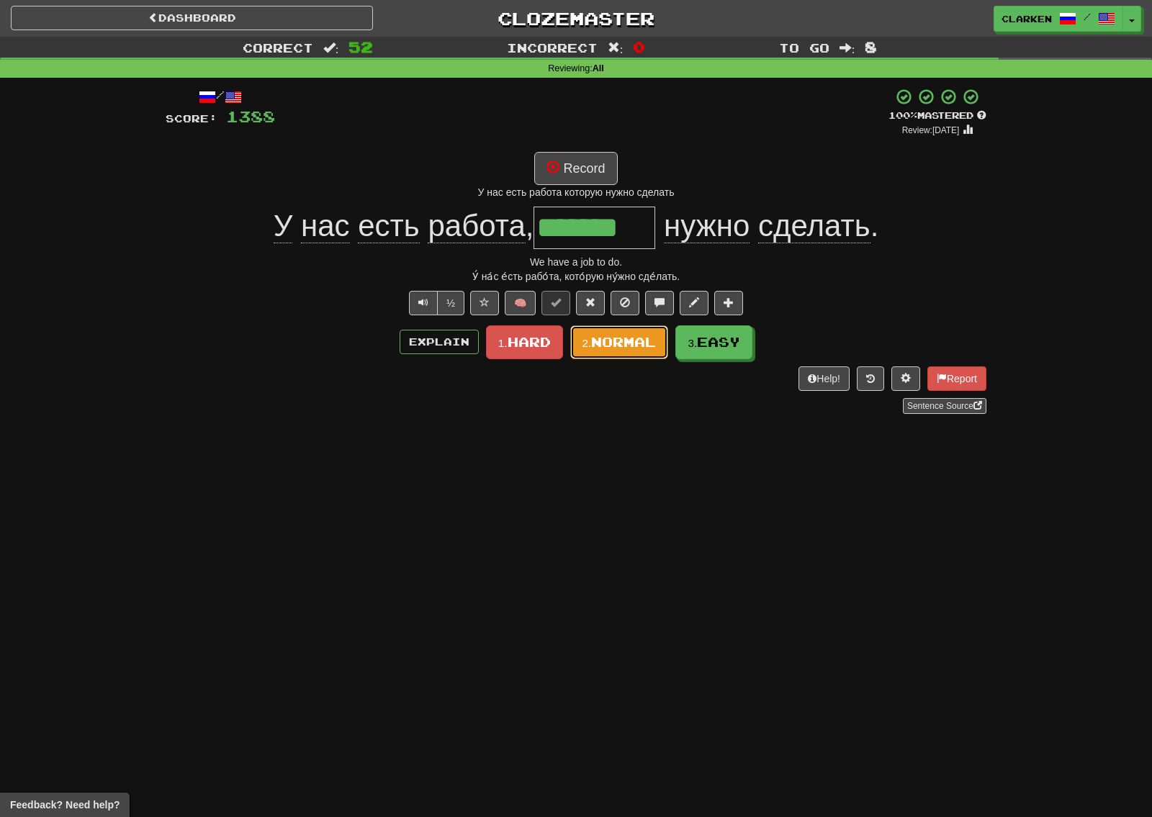
click at [649, 338] on span "Normal" at bounding box center [623, 342] width 65 height 16
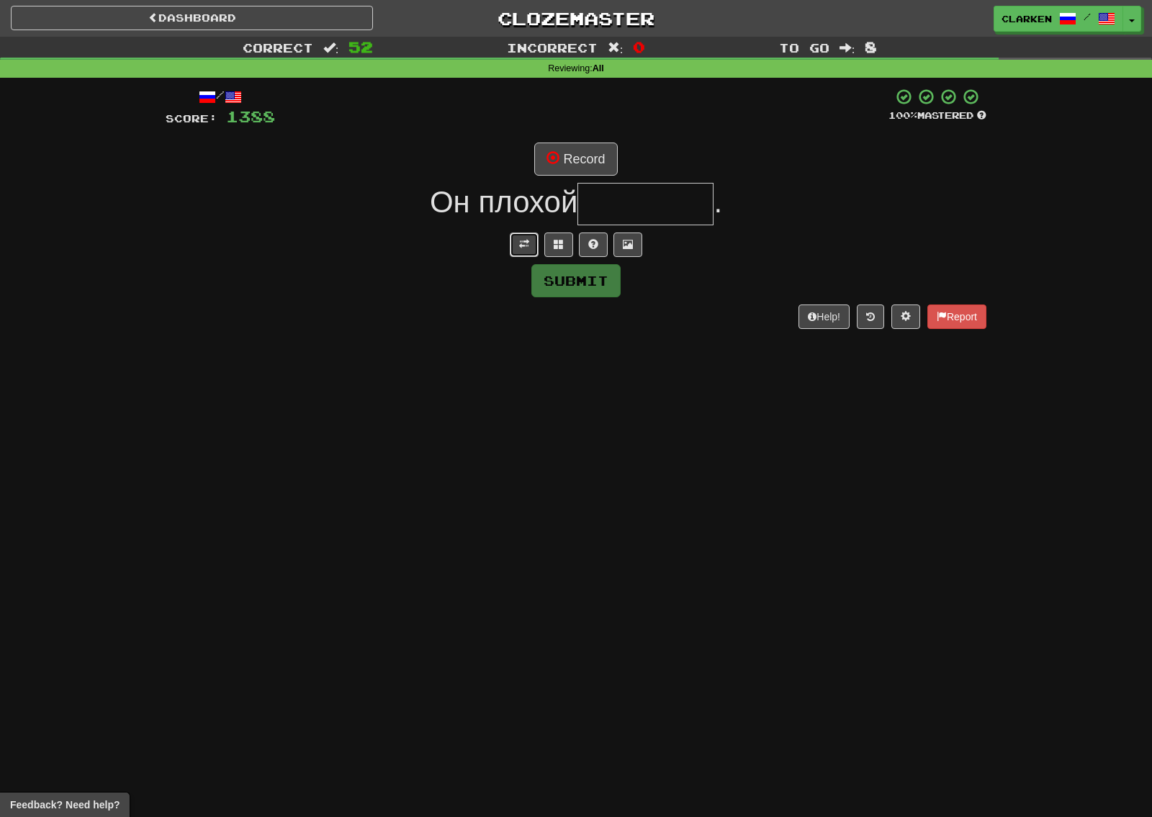
click at [515, 250] on button at bounding box center [524, 245] width 29 height 24
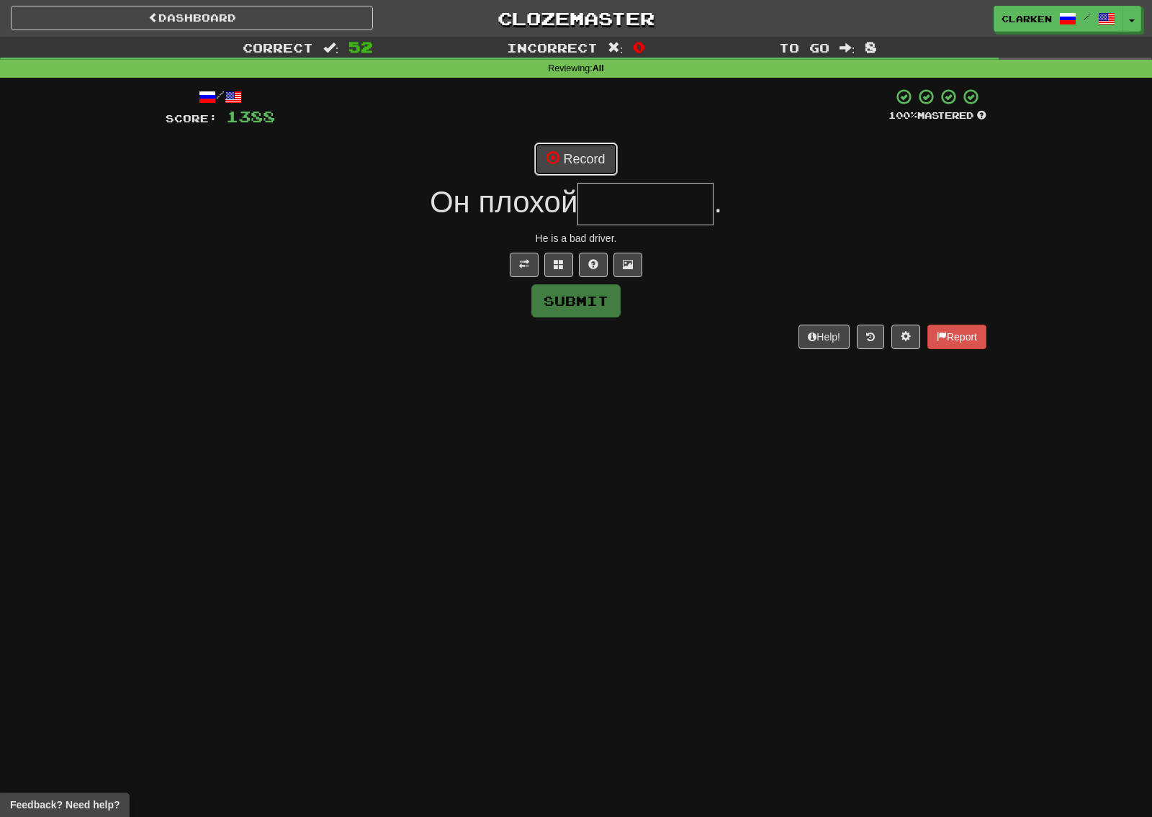
click at [550, 176] on button "Record" at bounding box center [575, 159] width 83 height 33
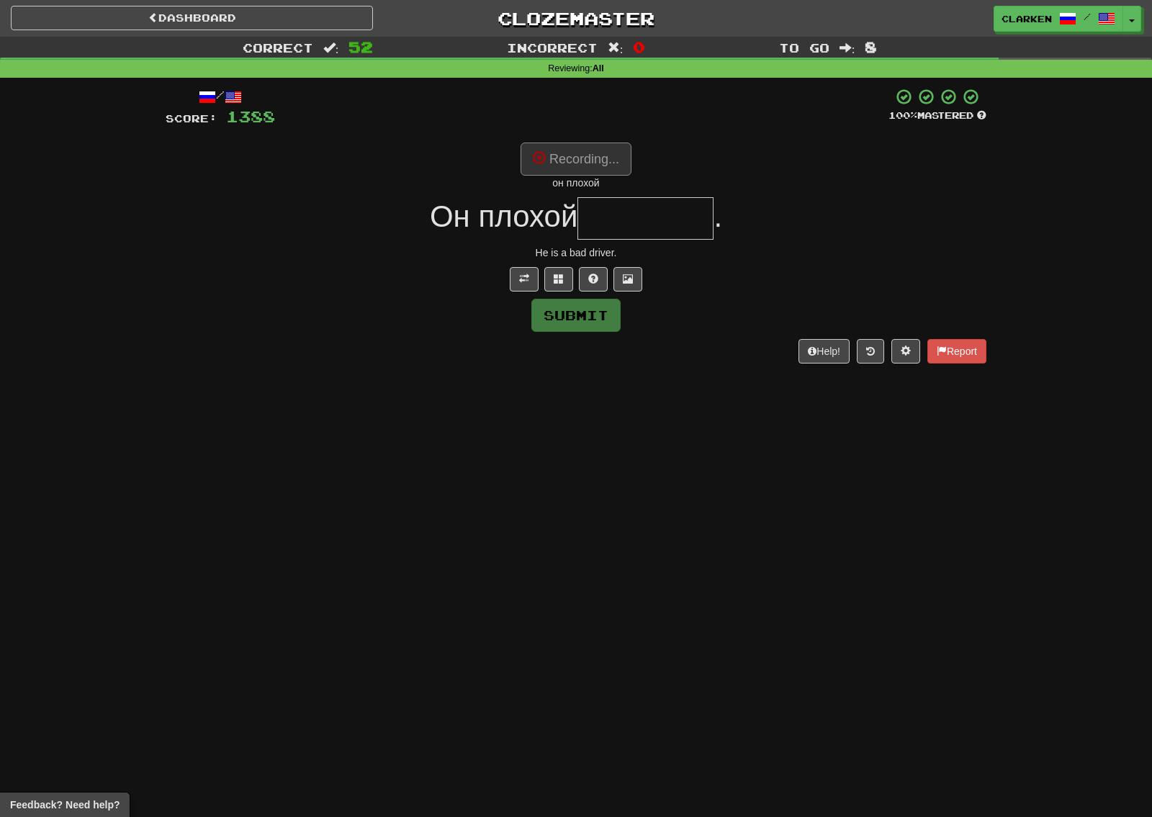
type input "********"
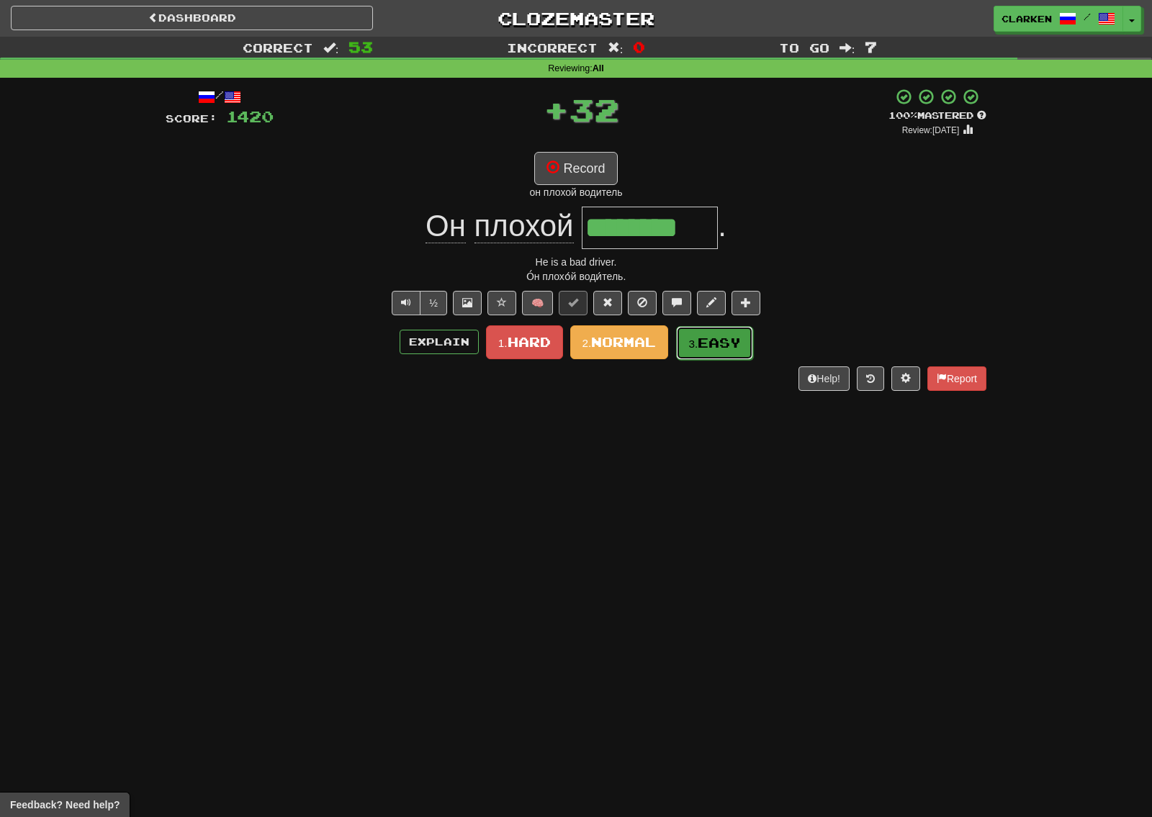
click at [702, 342] on span "Easy" at bounding box center [719, 343] width 43 height 16
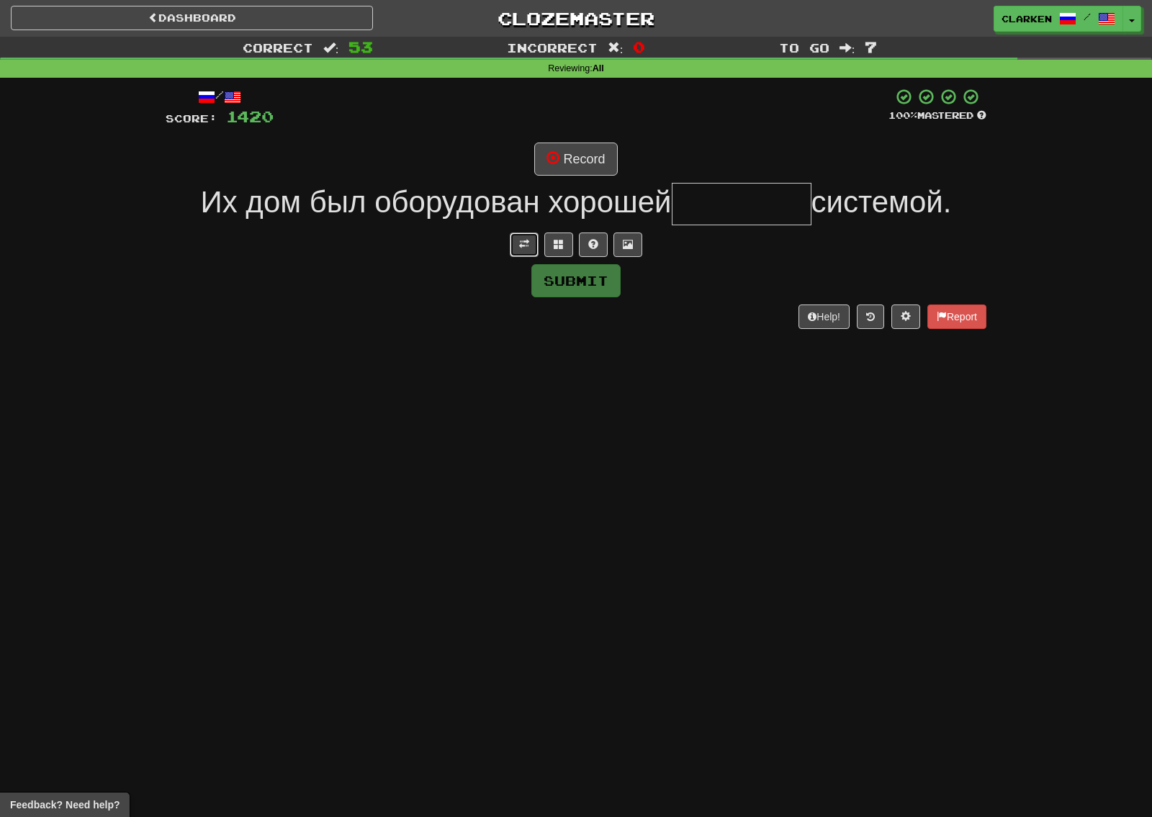
click at [534, 250] on button at bounding box center [524, 245] width 29 height 24
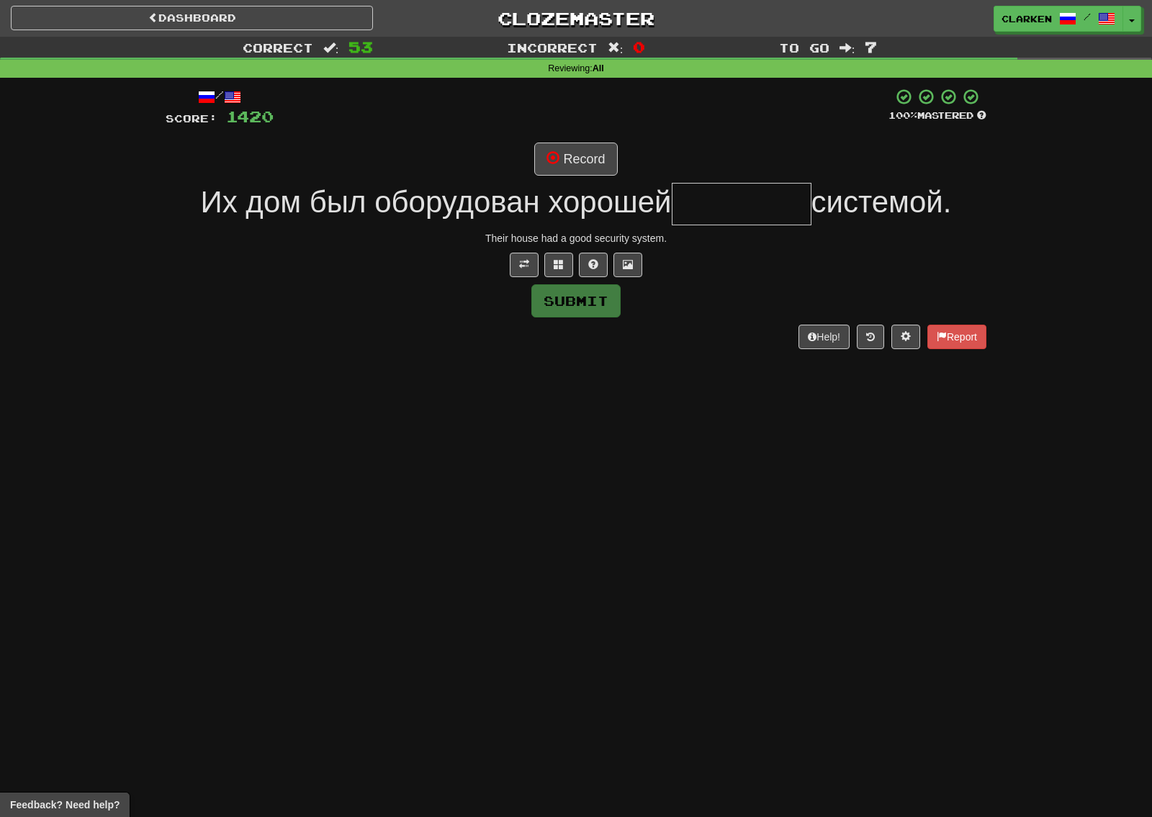
click at [562, 184] on div "Их дом был оборудован хорошей системой." at bounding box center [576, 204] width 821 height 42
click at [572, 166] on button "Record" at bounding box center [575, 159] width 83 height 33
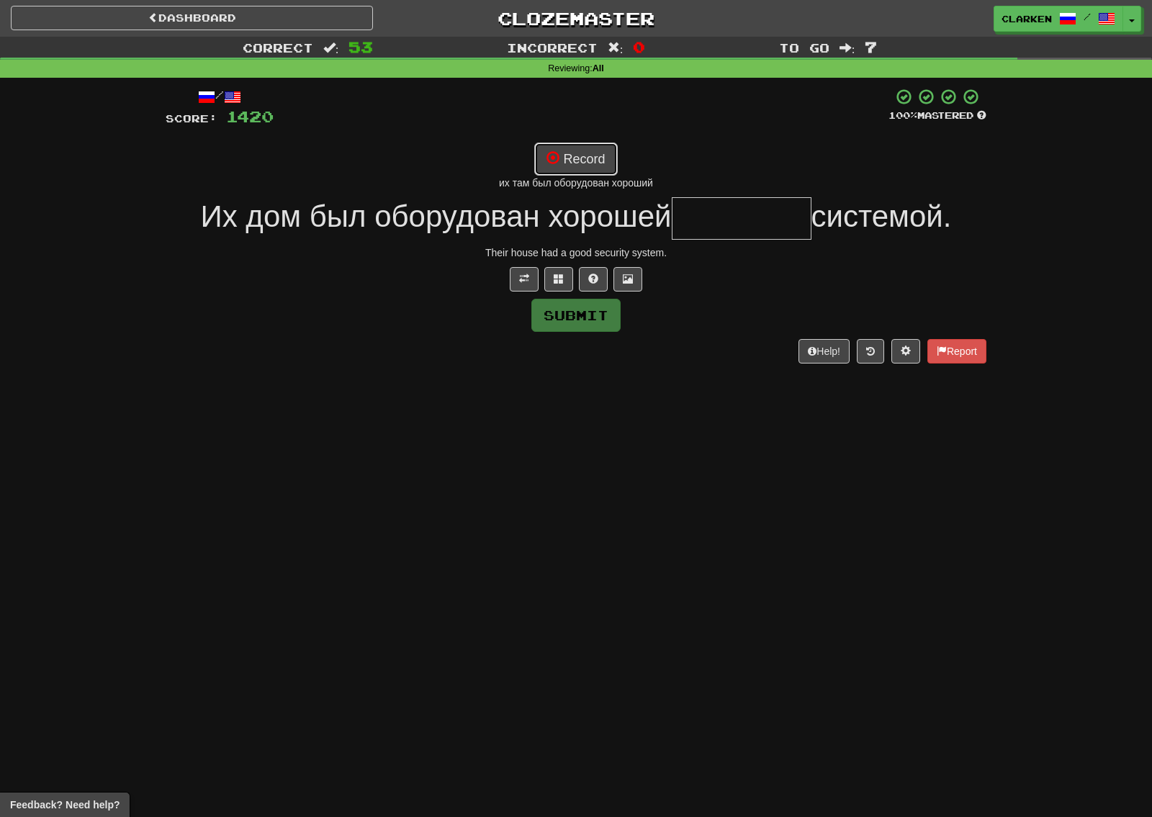
click at [609, 154] on button "Record" at bounding box center [575, 159] width 83 height 33
click at [602, 158] on button "Record" at bounding box center [575, 159] width 83 height 33
click at [601, 158] on button "Record" at bounding box center [575, 159] width 83 height 33
click at [559, 279] on span at bounding box center [559, 279] width 10 height 10
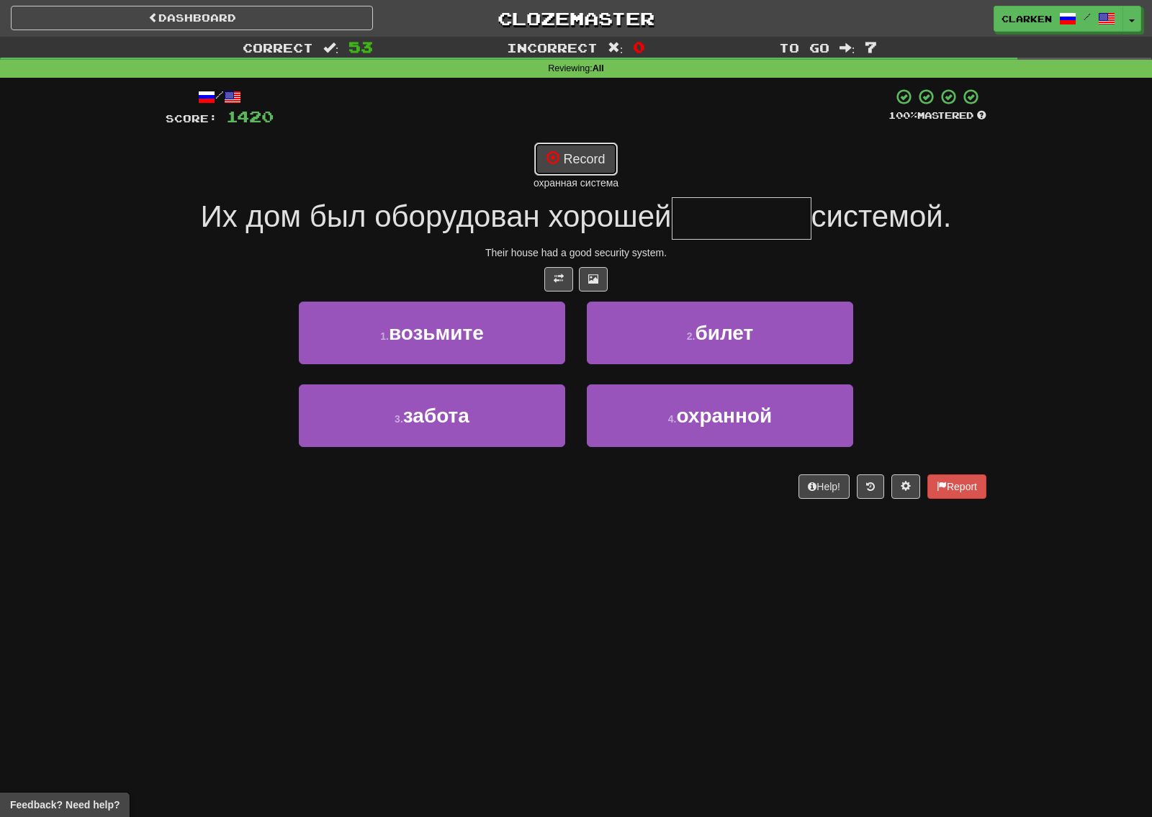
click at [571, 161] on button "Record" at bounding box center [575, 159] width 83 height 33
type input "********"
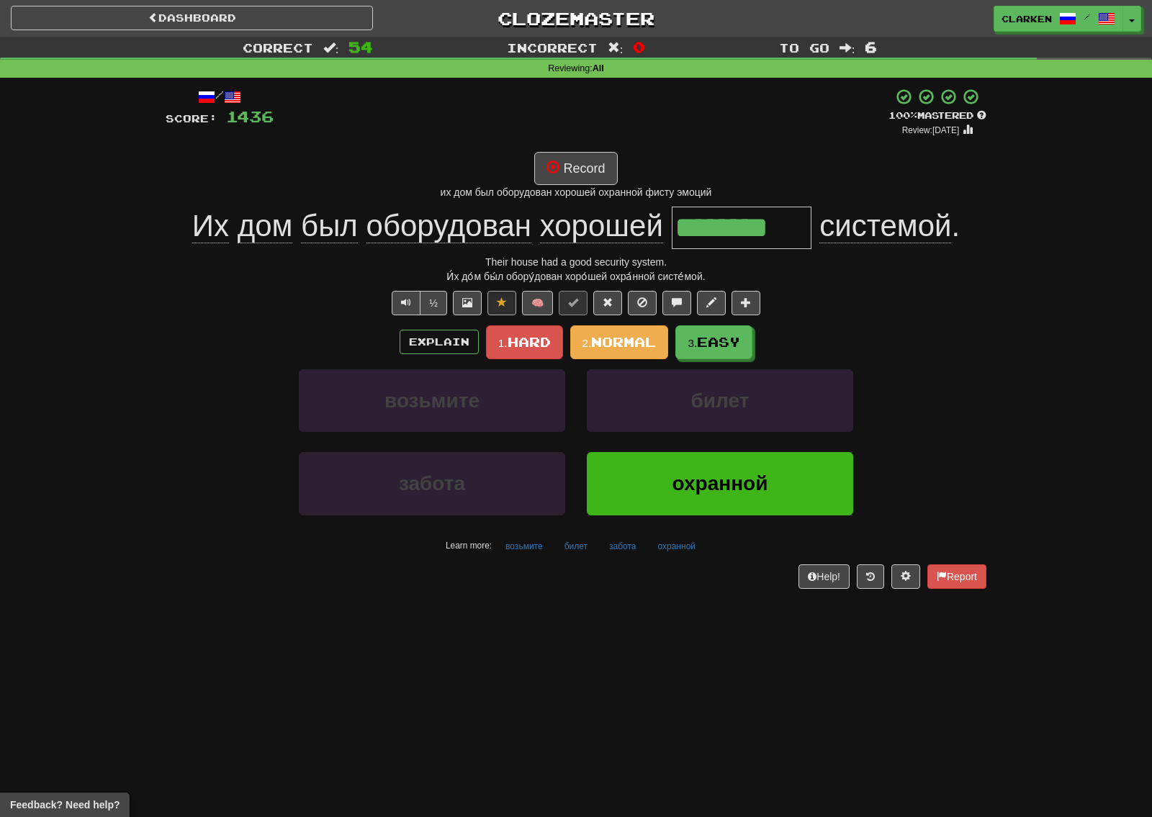
click at [564, 150] on div "/ Score: 1436 + 16 100 % Mastered Review: [DATE] Record их дом был оборудован х…" at bounding box center [576, 338] width 821 height 500
click at [569, 153] on button "Record" at bounding box center [575, 168] width 83 height 33
click at [548, 181] on button "Record" at bounding box center [575, 168] width 83 height 33
drag, startPoint x: 585, startPoint y: 148, endPoint x: 568, endPoint y: 161, distance: 21.6
click at [585, 150] on div "/ Score: 1436 + 16 100 % Mastered Review: [DATE] Record охранной системы Их дом…" at bounding box center [576, 338] width 821 height 500
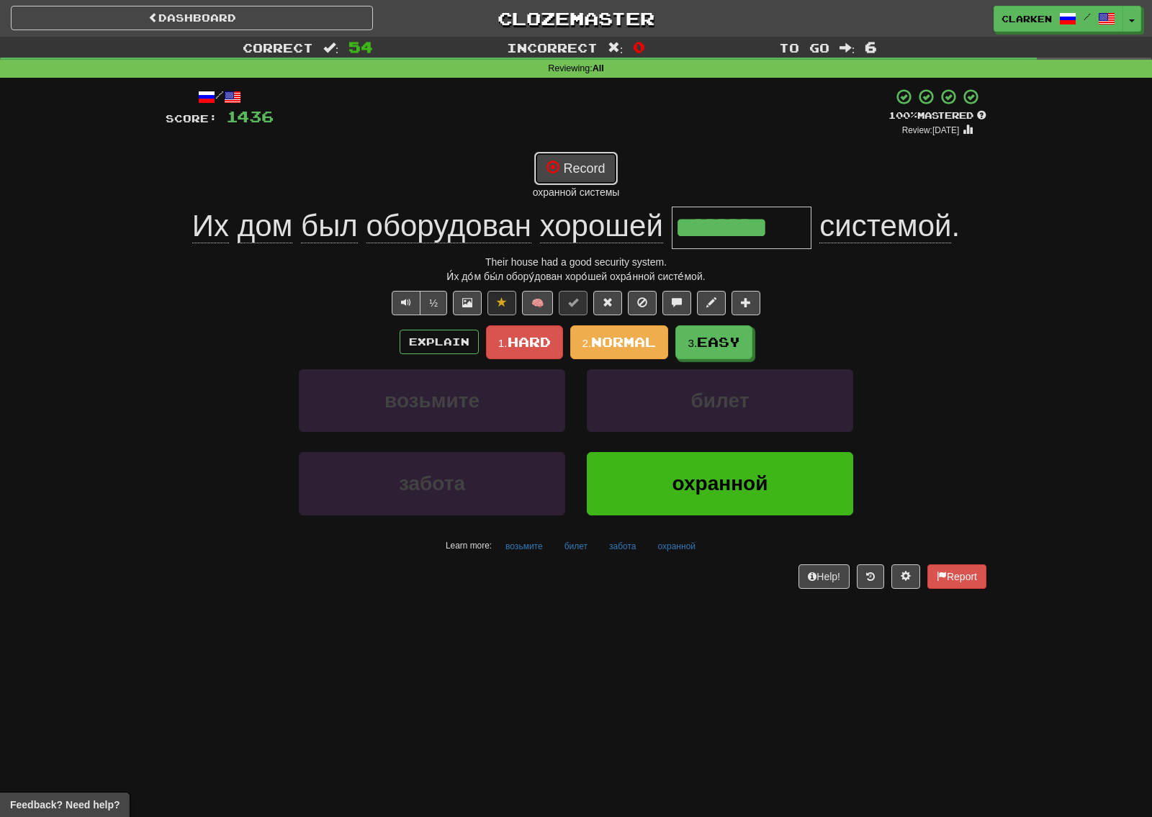
click at [567, 161] on button "Record" at bounding box center [575, 168] width 83 height 33
click at [923, 223] on span "системой" at bounding box center [885, 226] width 132 height 35
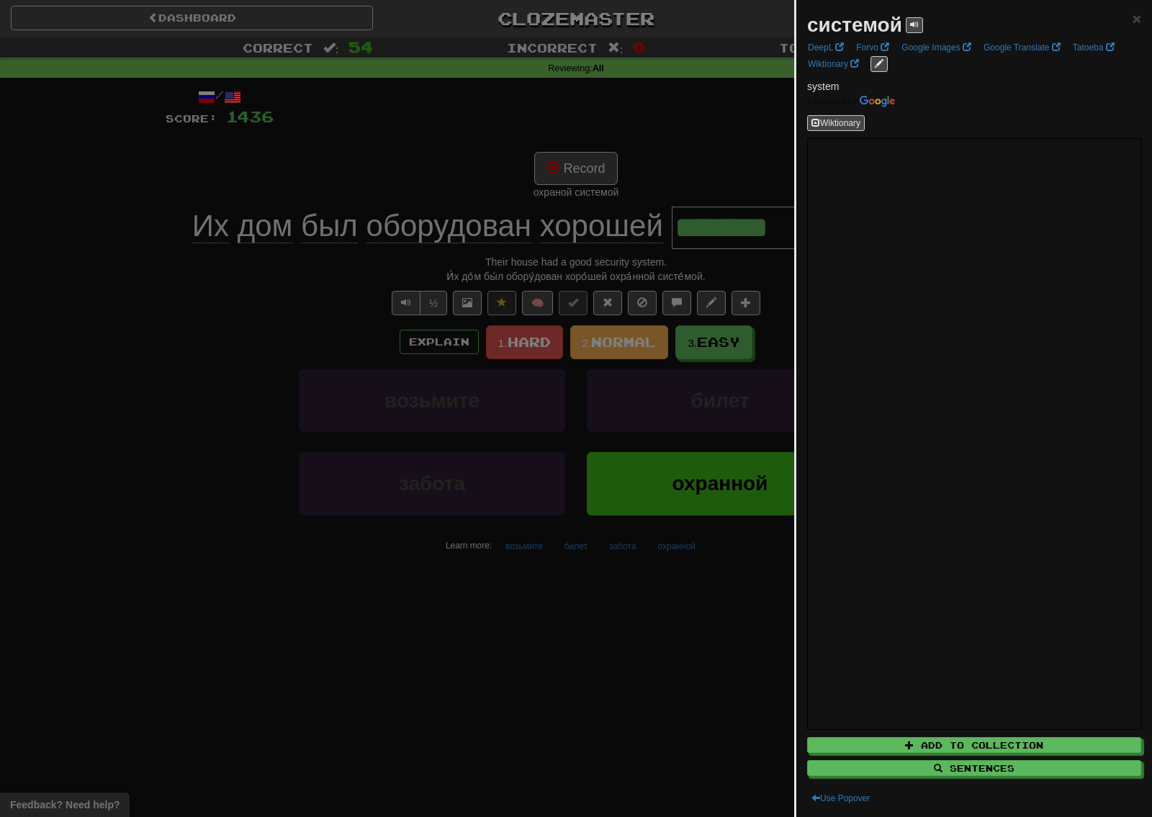
click at [739, 280] on div at bounding box center [576, 408] width 1152 height 817
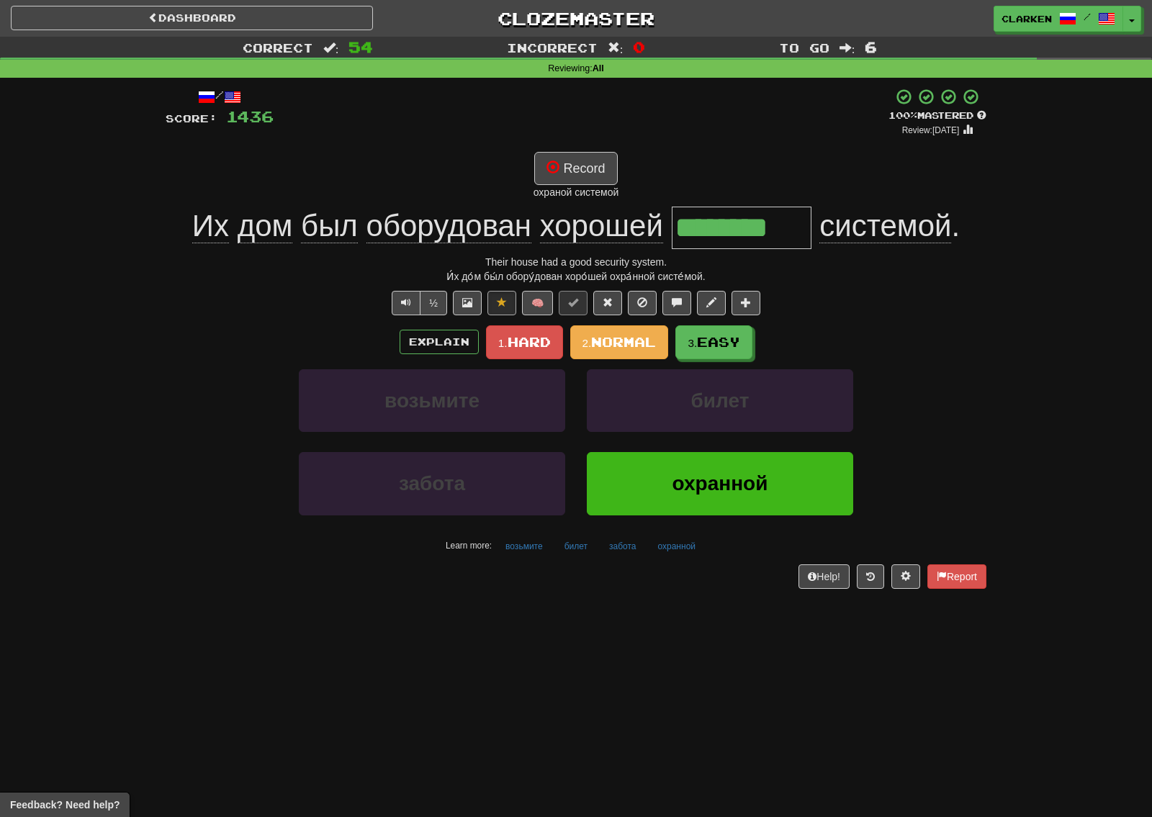
drag, startPoint x: 803, startPoint y: 233, endPoint x: 477, endPoint y: 246, distance: 325.7
click at [478, 246] on div "Их дом был оборудован хорошей ******** системой ." at bounding box center [576, 228] width 821 height 42
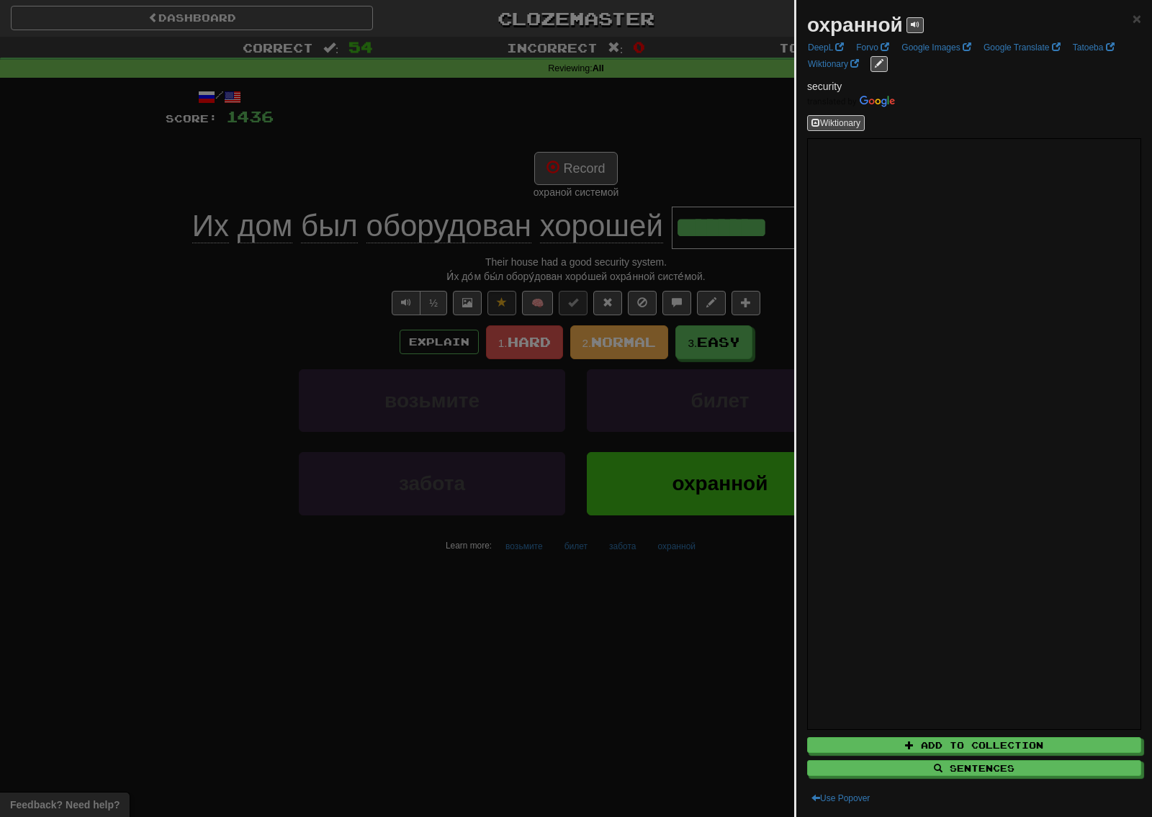
click at [655, 278] on div at bounding box center [576, 408] width 1152 height 817
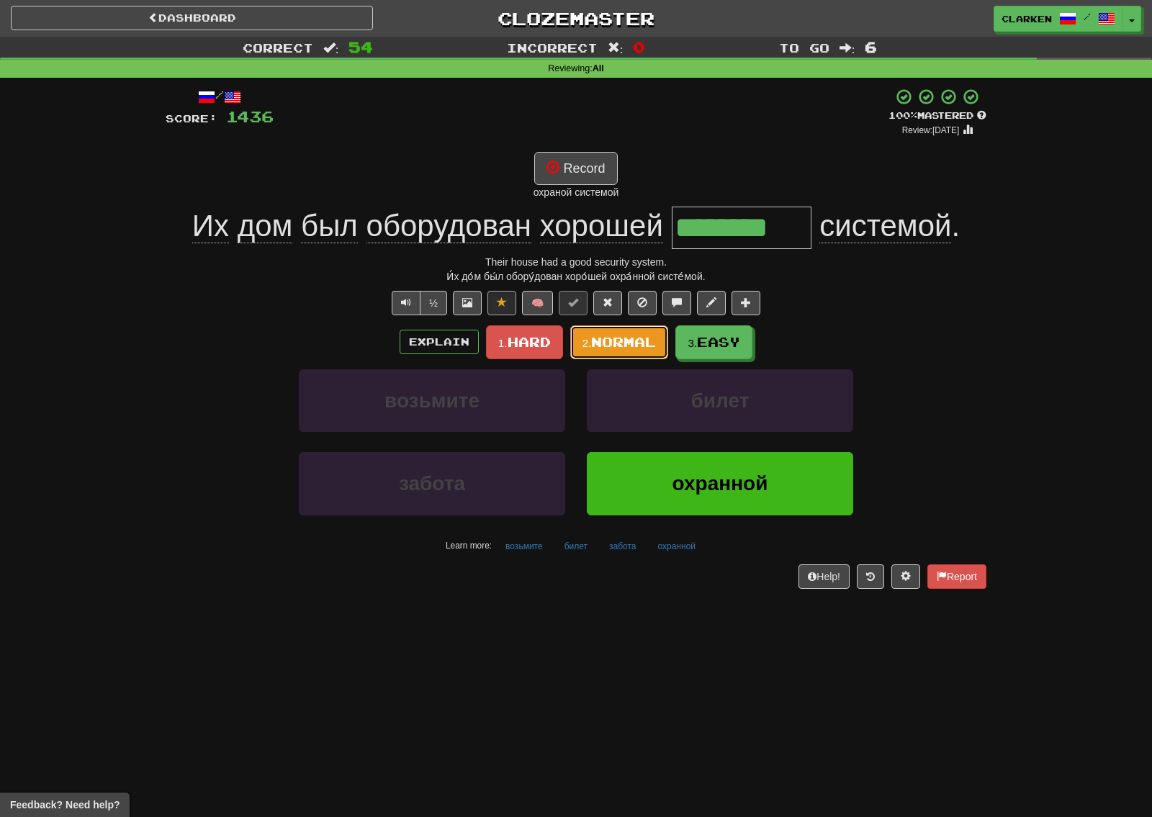
click at [639, 355] on button "2. Normal" at bounding box center [619, 342] width 99 height 34
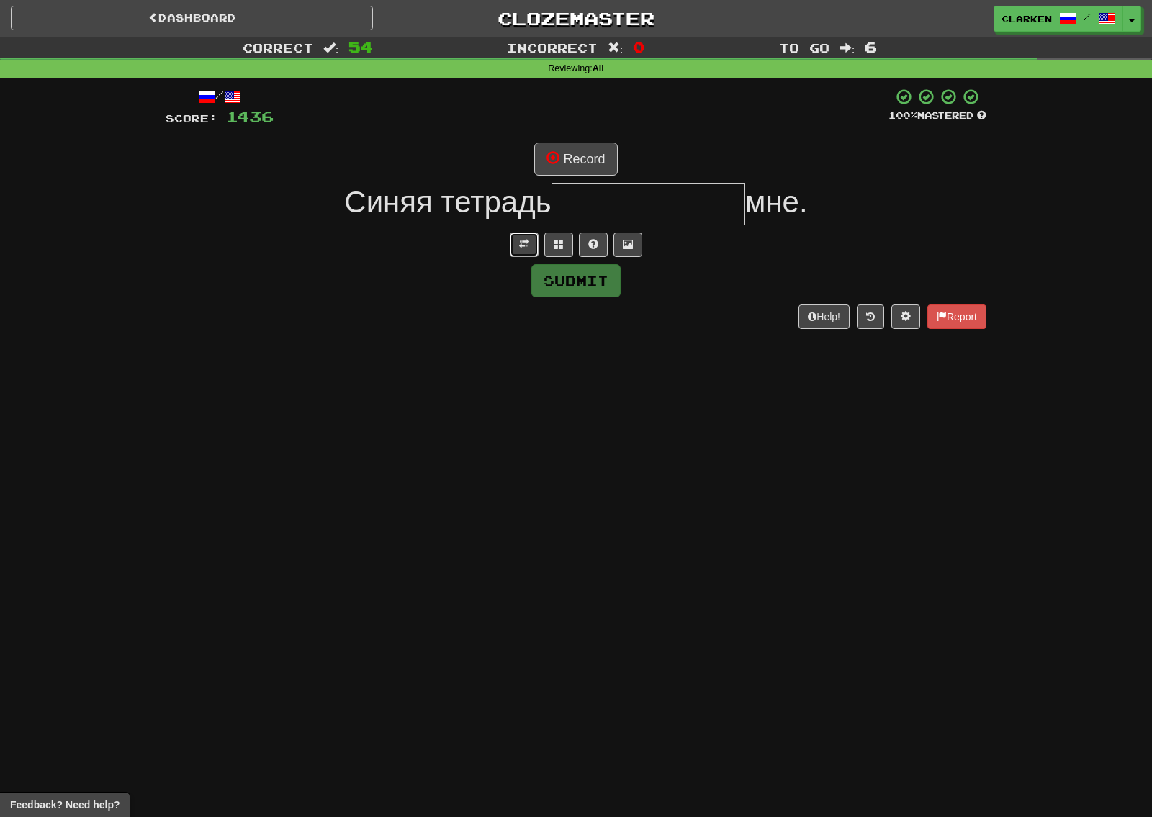
click at [529, 248] on button at bounding box center [524, 245] width 29 height 24
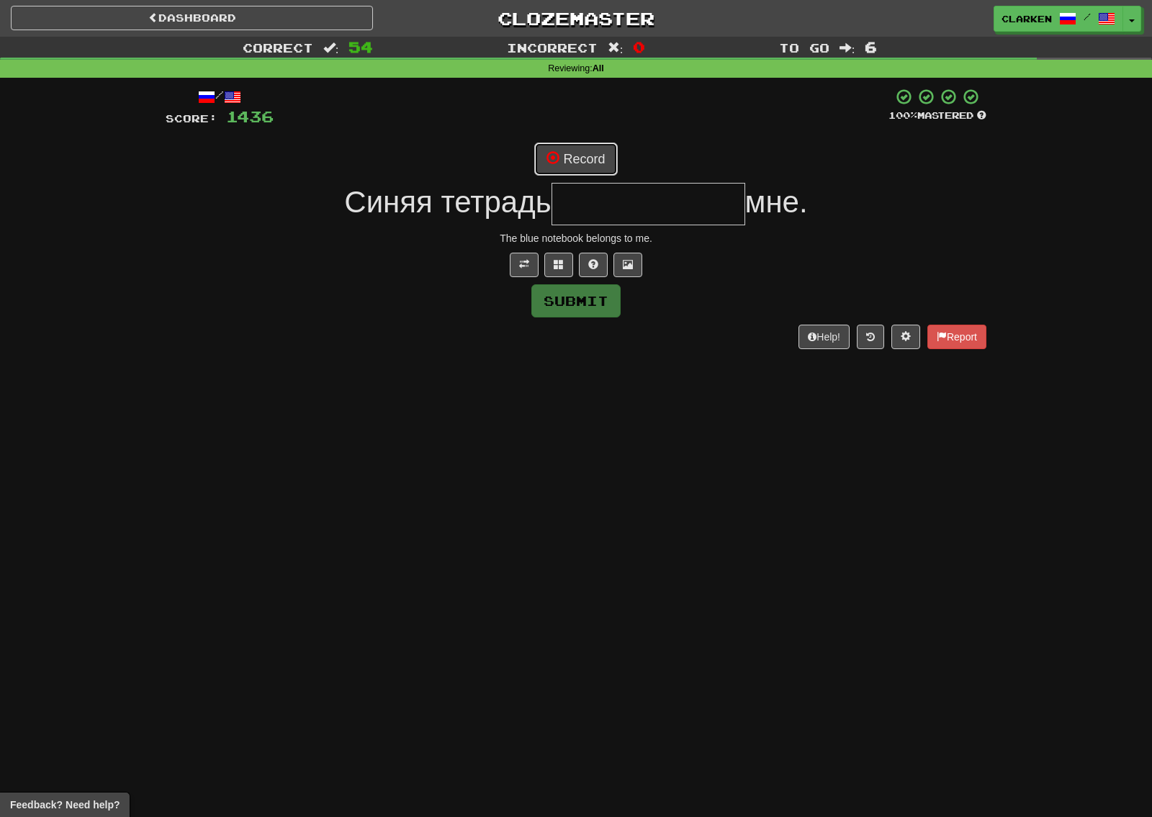
click at [540, 153] on button "Record" at bounding box center [575, 159] width 83 height 33
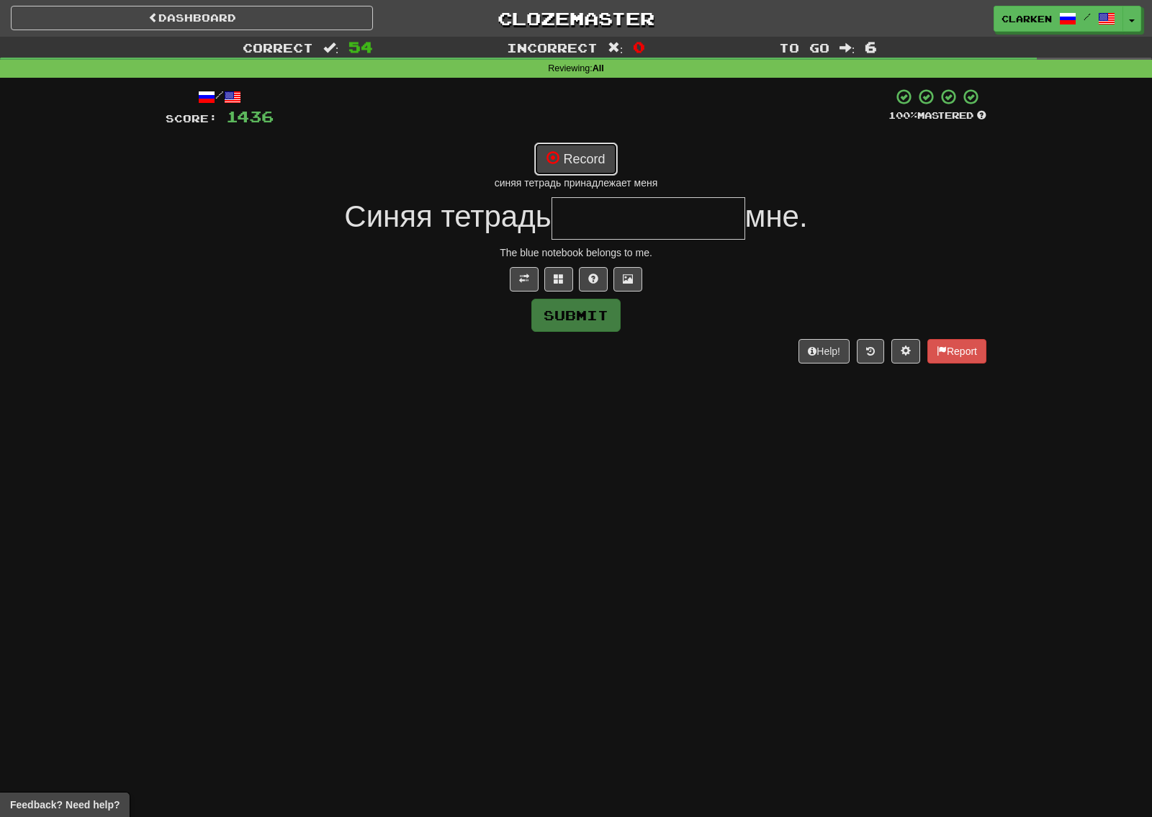
click at [587, 156] on button "Record" at bounding box center [575, 159] width 83 height 33
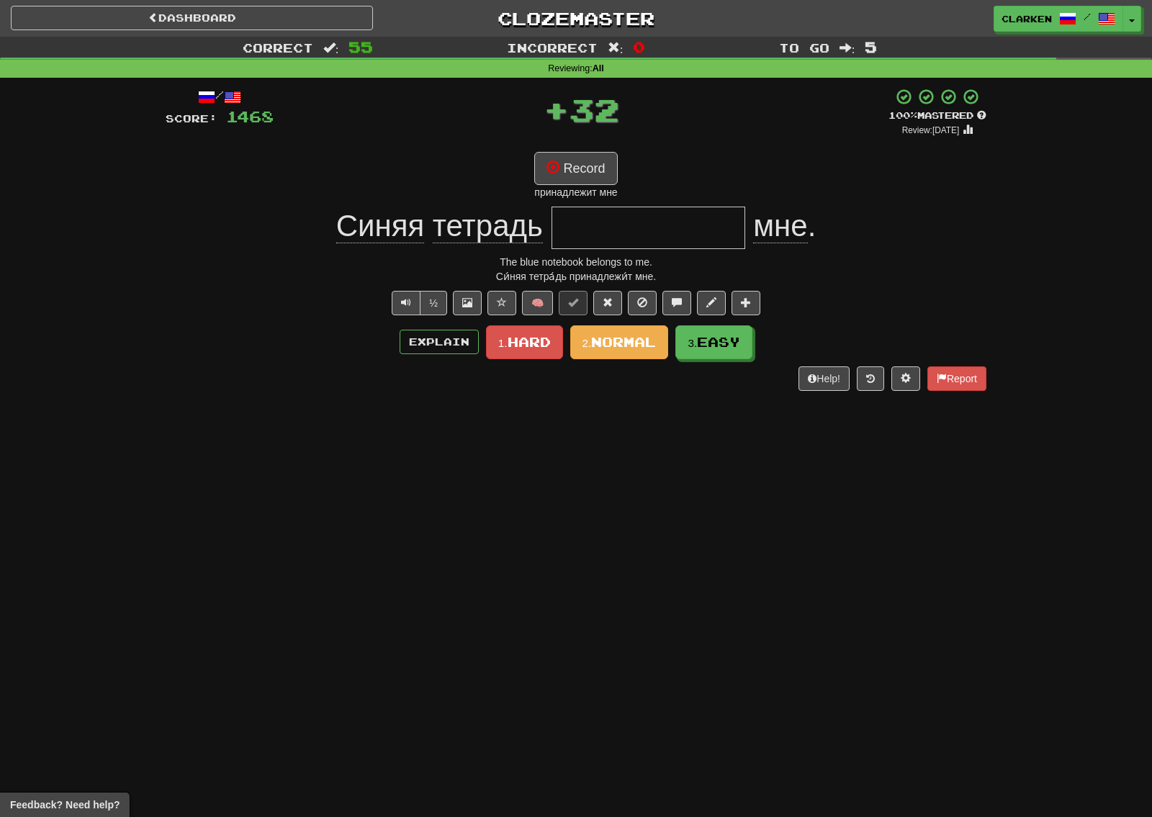
type input "**********"
click at [642, 337] on span "Normal" at bounding box center [623, 342] width 65 height 16
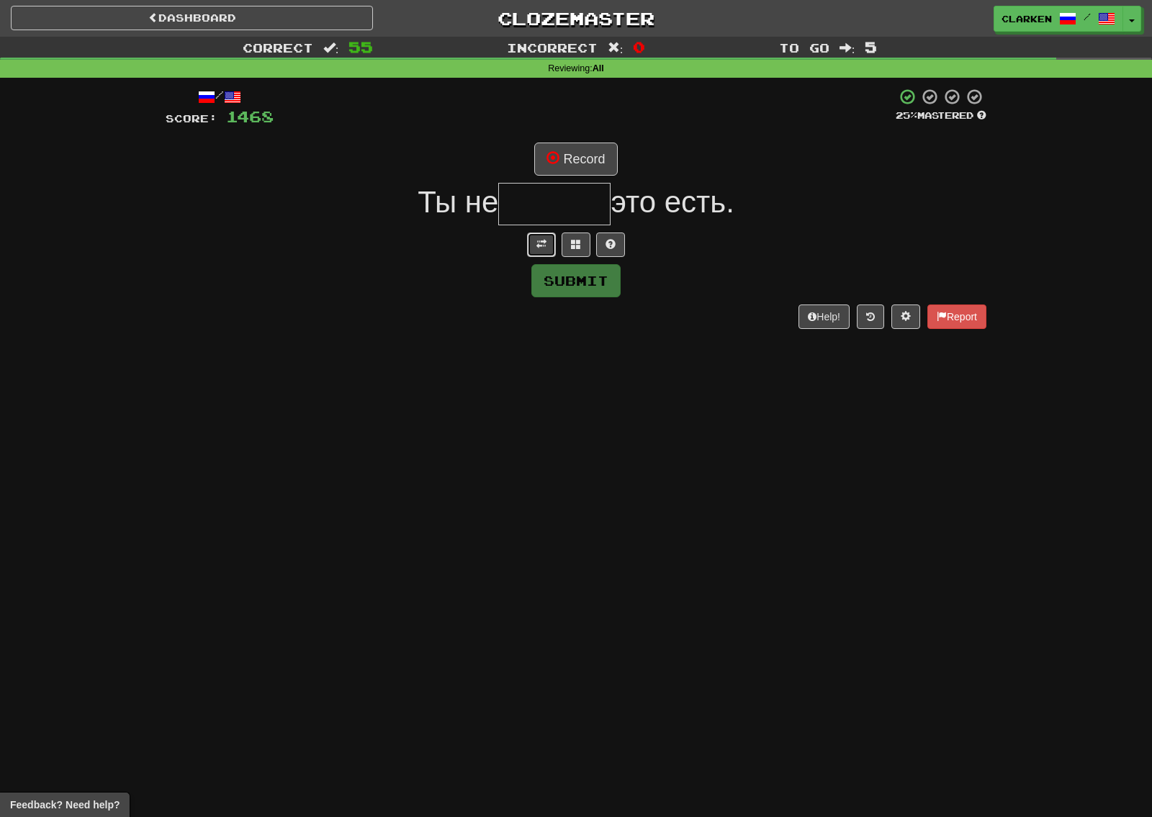
click at [542, 247] on span at bounding box center [541, 244] width 10 height 10
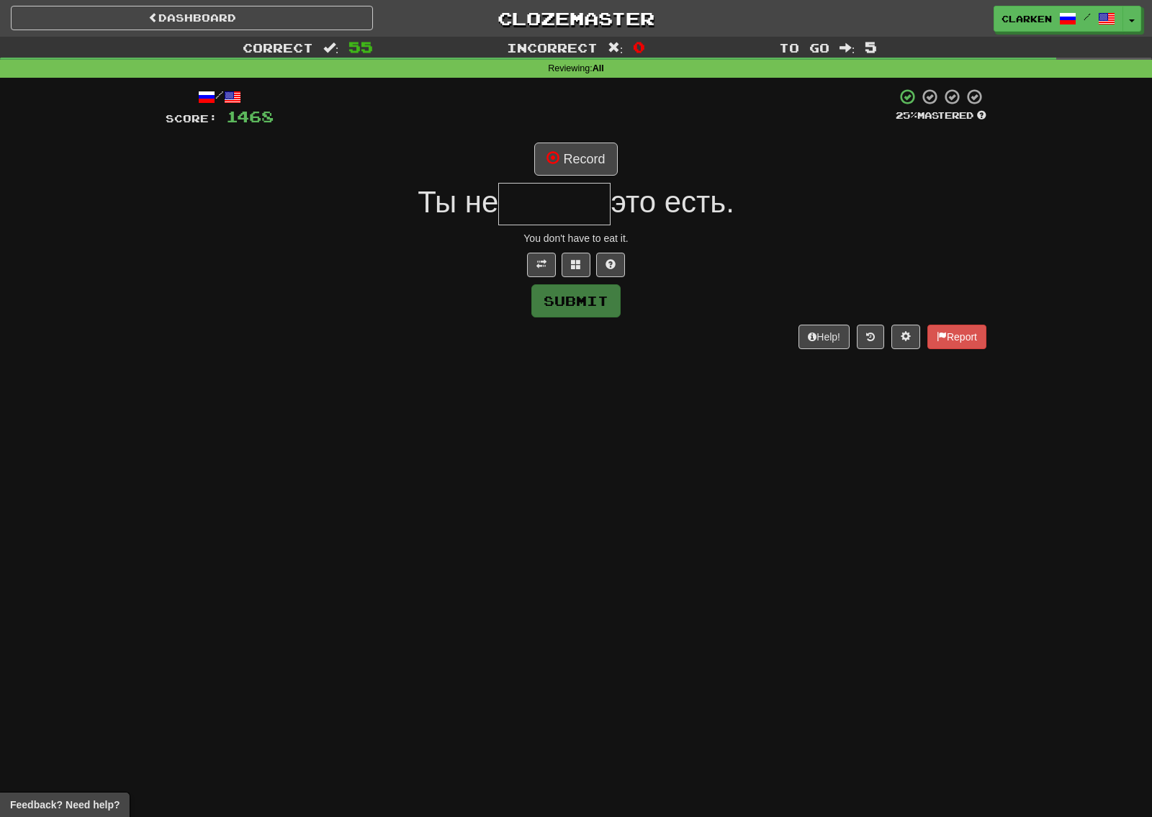
click at [572, 132] on div "/ Score: 1468 25 % Mastered Record Ты не это есть. You don't have to eat it. Su…" at bounding box center [576, 218] width 821 height 261
click at [574, 138] on div "/ Score: 1468 25 % Mastered Record Ты не это есть. You don't have to eat it. Su…" at bounding box center [576, 218] width 821 height 261
click at [574, 139] on div "/ Score: 1468 25 % Mastered Record Ты не это есть. You don't have to eat it. Su…" at bounding box center [576, 218] width 821 height 261
click at [570, 145] on button "Record" at bounding box center [575, 159] width 83 height 33
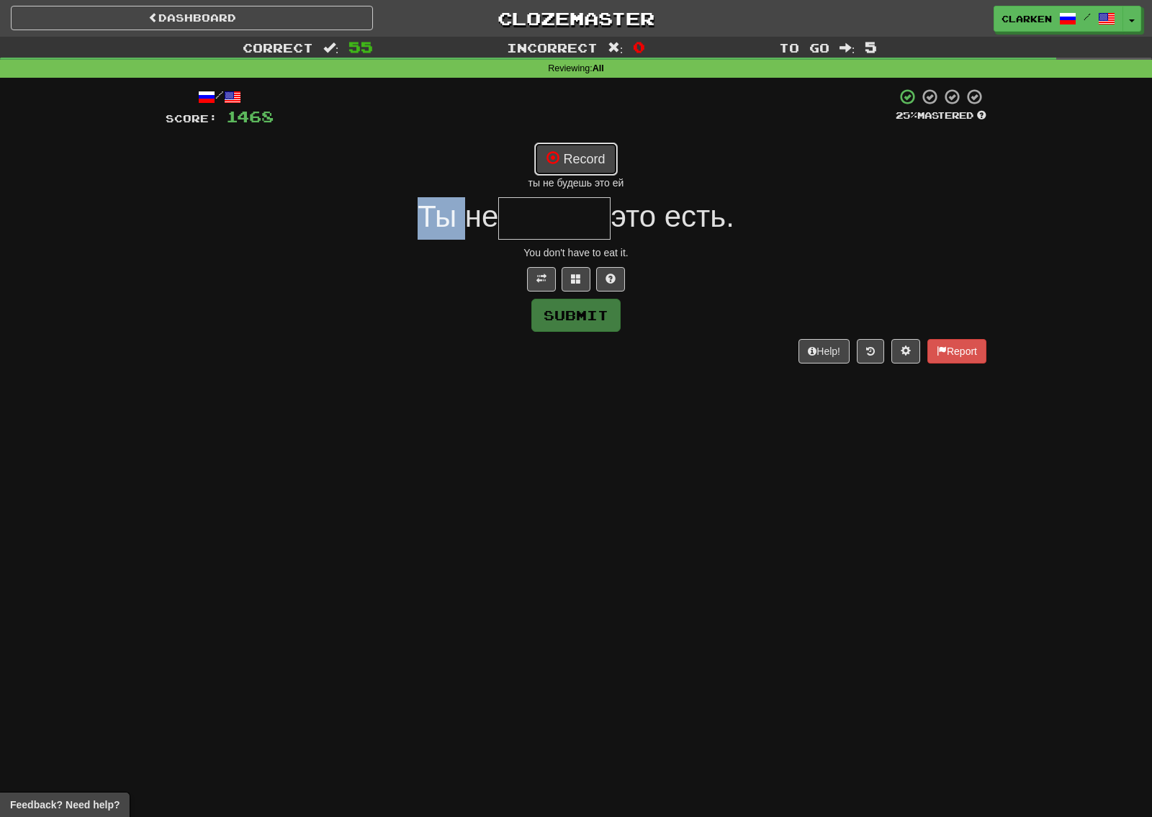
click at [566, 150] on button "Record" at bounding box center [575, 159] width 83 height 33
click at [662, 228] on span "это есть." at bounding box center [672, 216] width 123 height 34
click at [596, 160] on button "Record" at bounding box center [575, 159] width 83 height 33
type input "******"
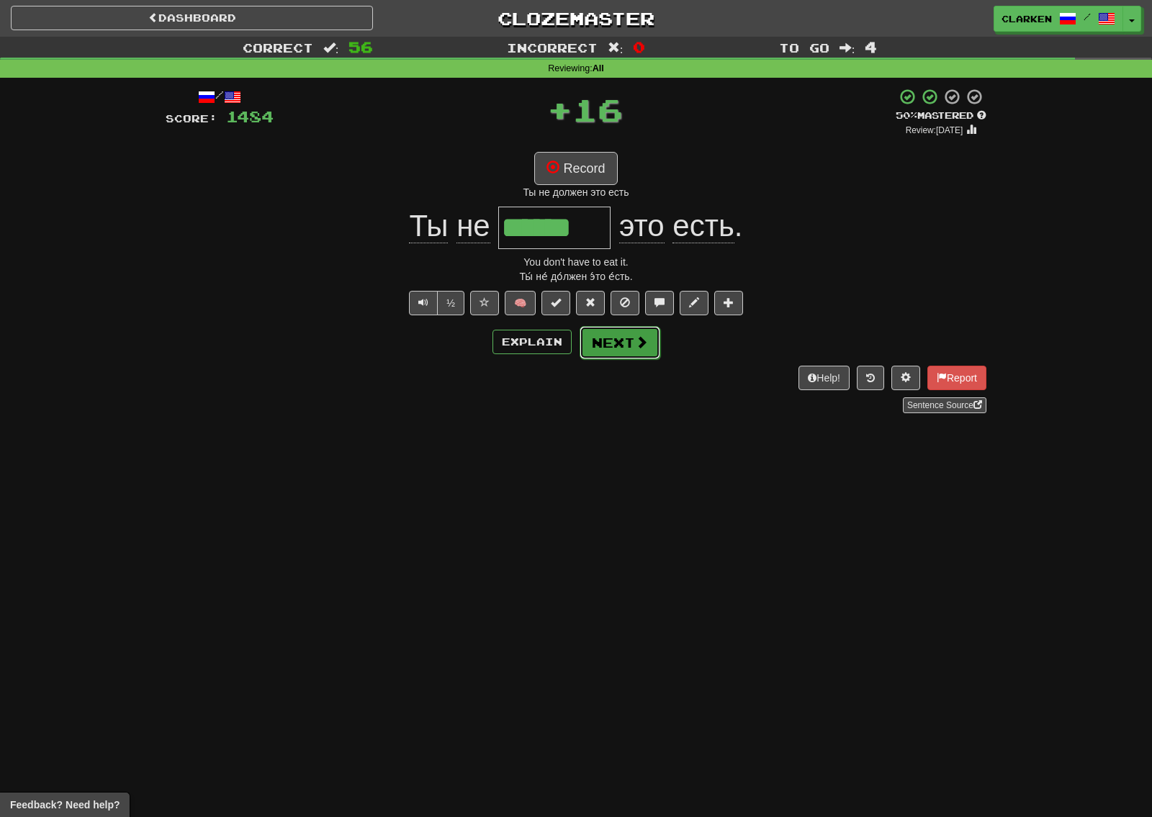
click at [616, 353] on button "Next" at bounding box center [620, 342] width 81 height 33
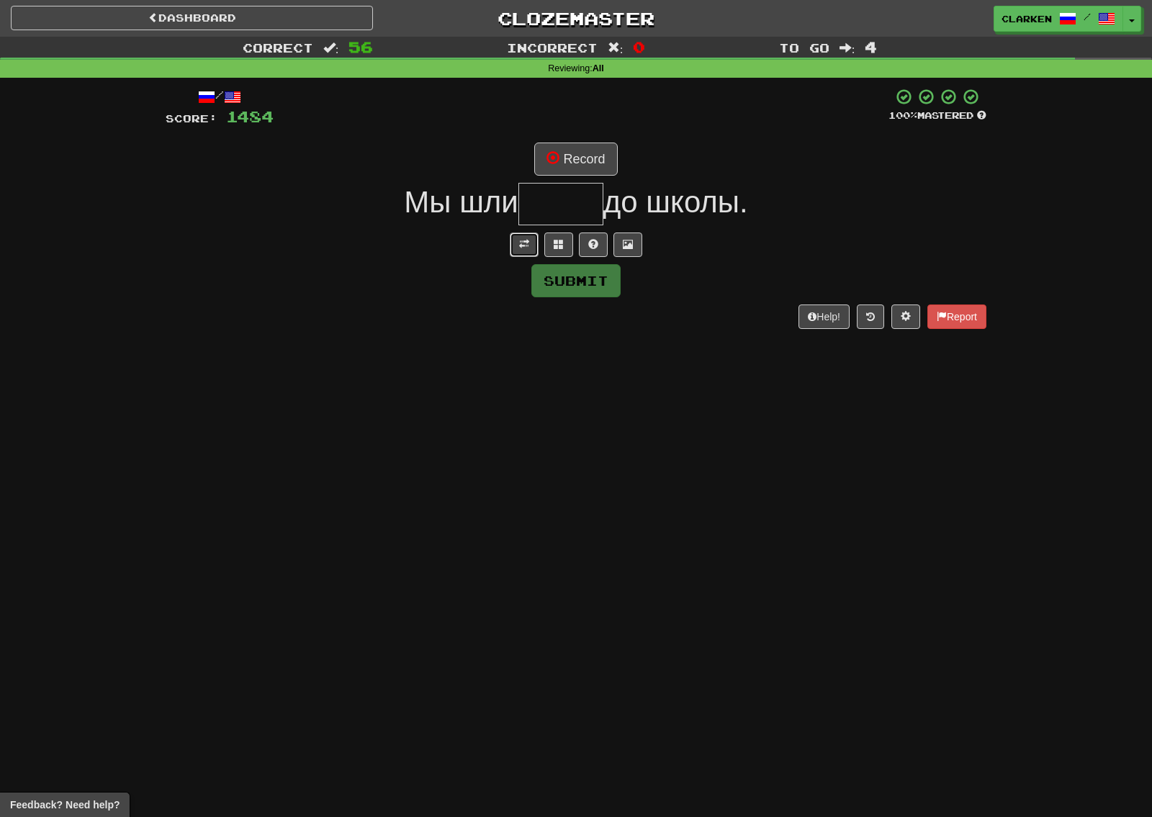
drag, startPoint x: 527, startPoint y: 235, endPoint x: 527, endPoint y: 228, distance: 7.9
click at [526, 235] on button at bounding box center [524, 245] width 29 height 24
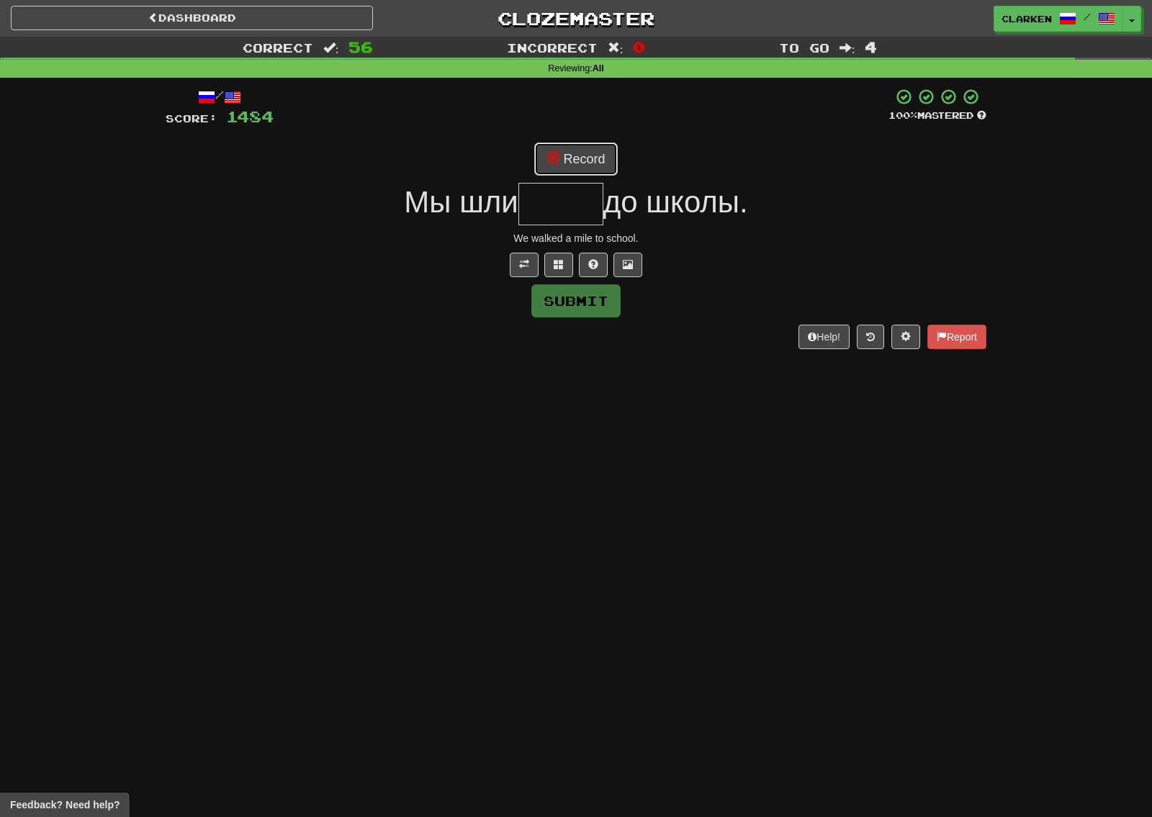
click at [547, 152] on span at bounding box center [553, 157] width 13 height 13
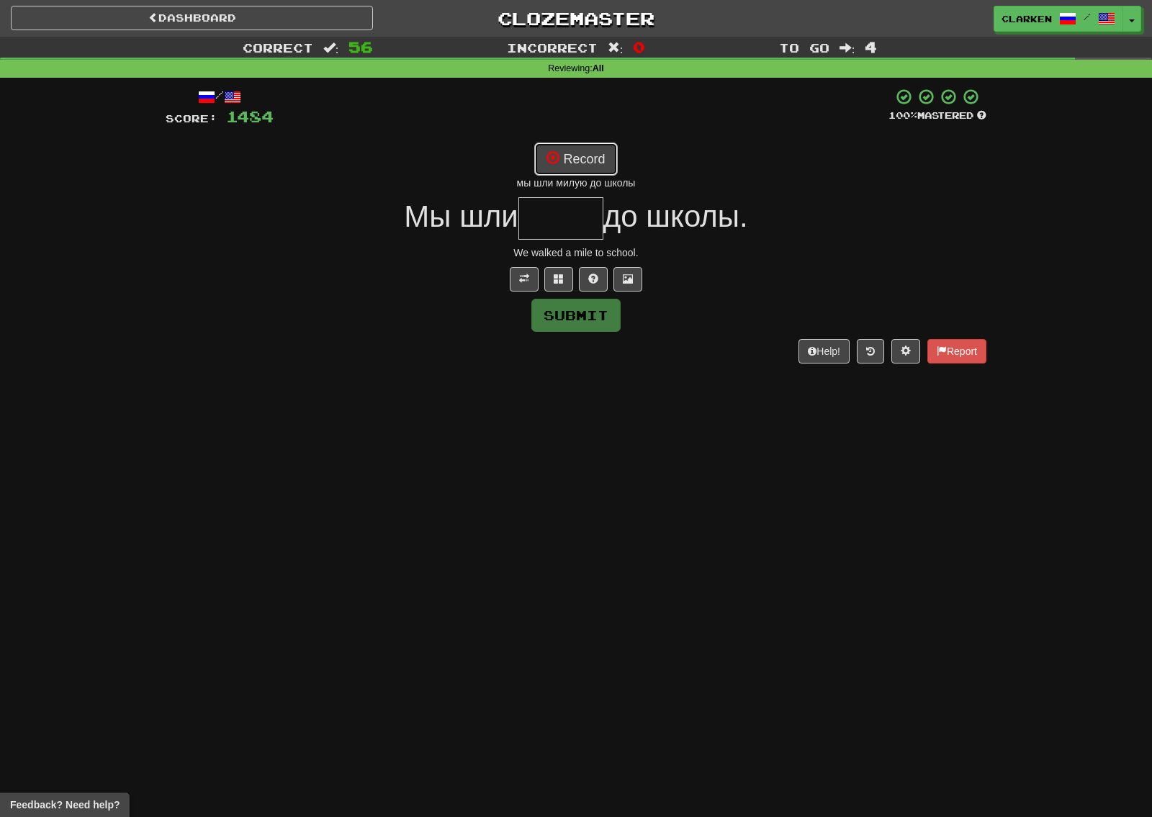
click at [595, 155] on button "Record" at bounding box center [575, 159] width 83 height 33
click at [583, 160] on button "Record" at bounding box center [575, 159] width 83 height 33
click at [585, 158] on button "Record" at bounding box center [575, 159] width 83 height 33
click at [599, 159] on button "Record" at bounding box center [575, 159] width 83 height 33
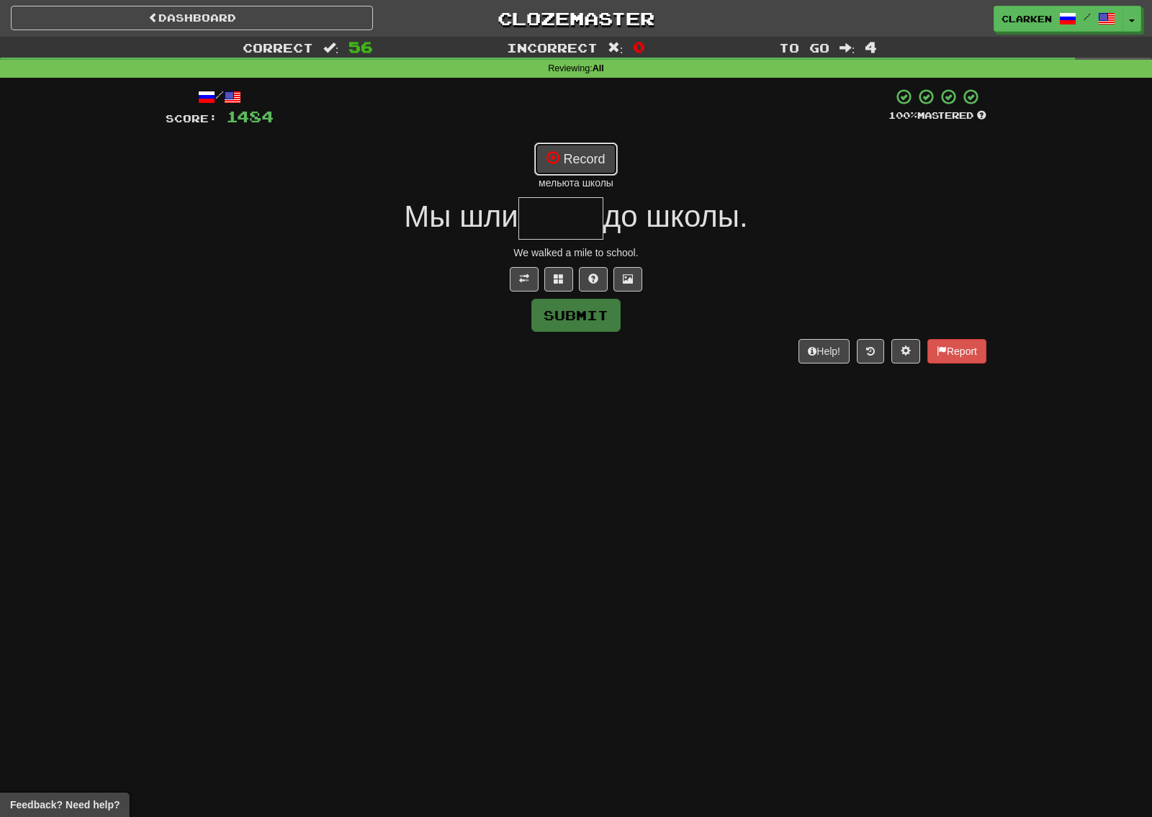
click at [595, 159] on button "Record" at bounding box center [575, 159] width 83 height 33
click at [593, 159] on button "Record" at bounding box center [575, 159] width 83 height 33
click at [593, 161] on button "Record" at bounding box center [575, 159] width 83 height 33
type input "****"
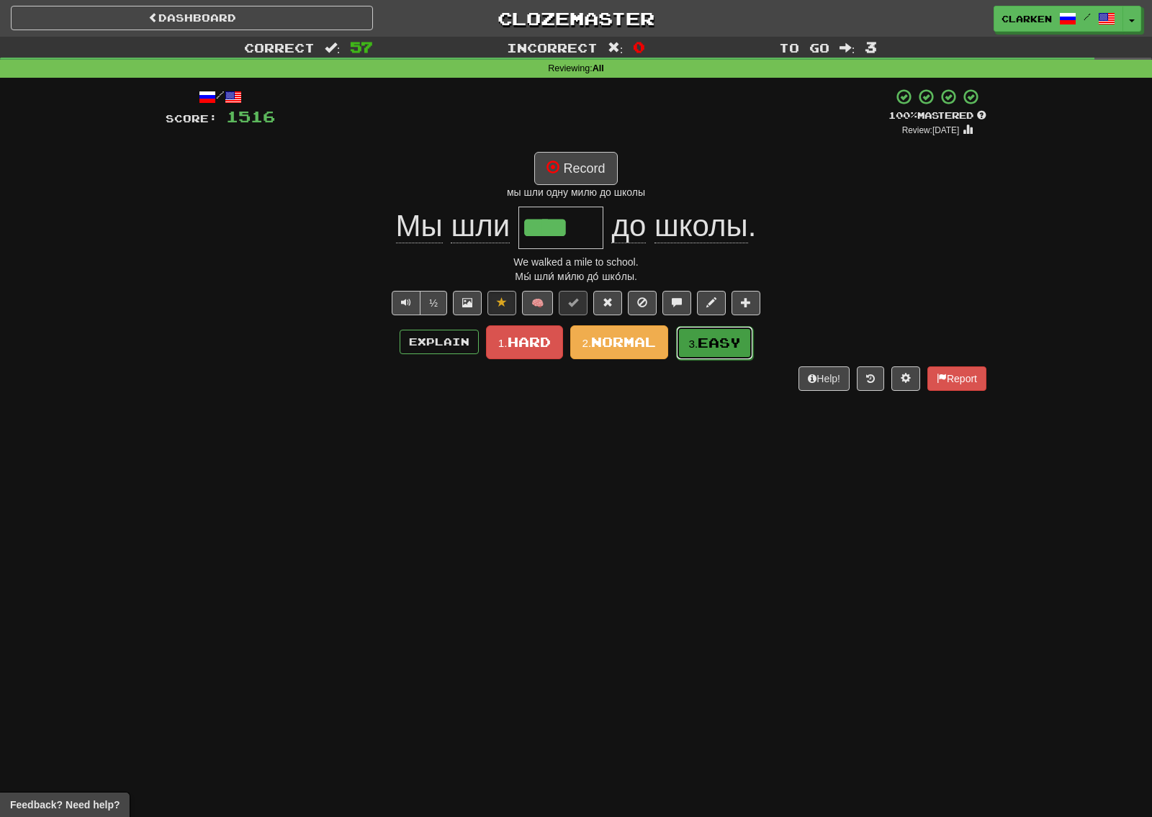
click at [713, 346] on span "Easy" at bounding box center [719, 343] width 43 height 16
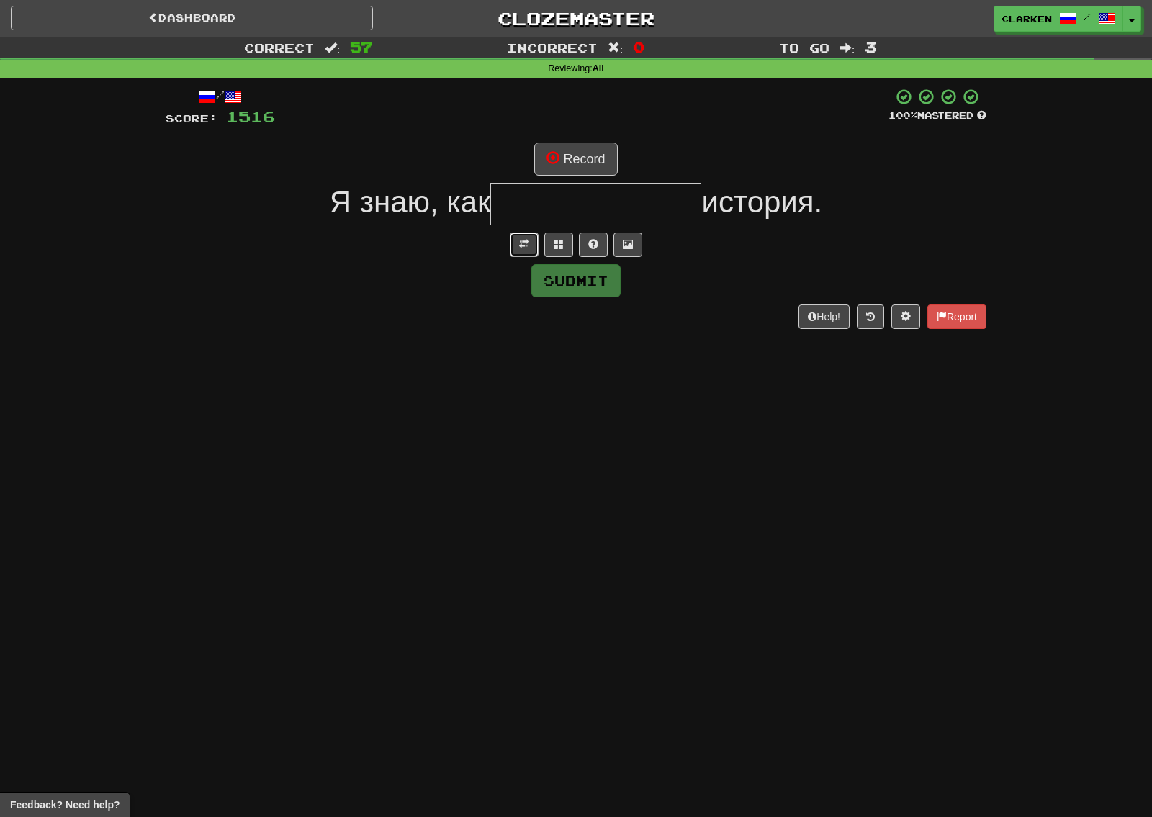
click at [538, 246] on button at bounding box center [524, 245] width 29 height 24
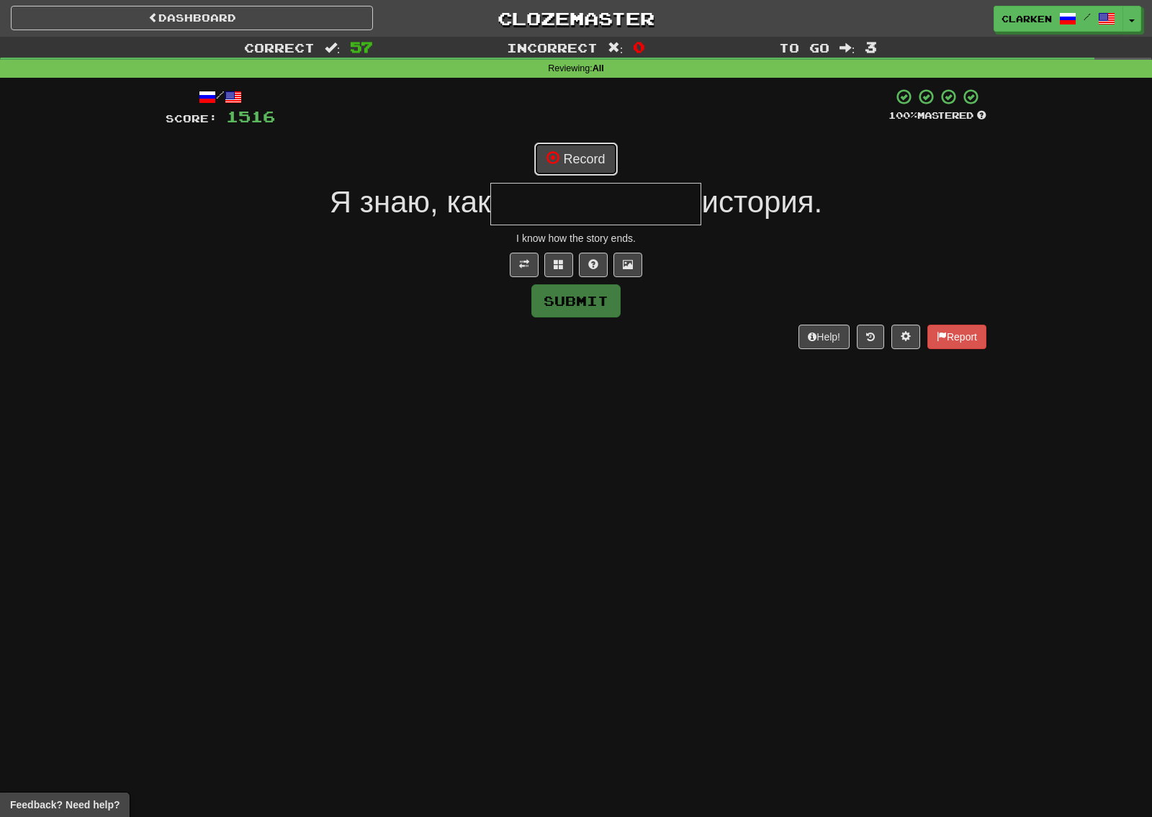
click at [574, 158] on button "Record" at bounding box center [575, 159] width 83 height 33
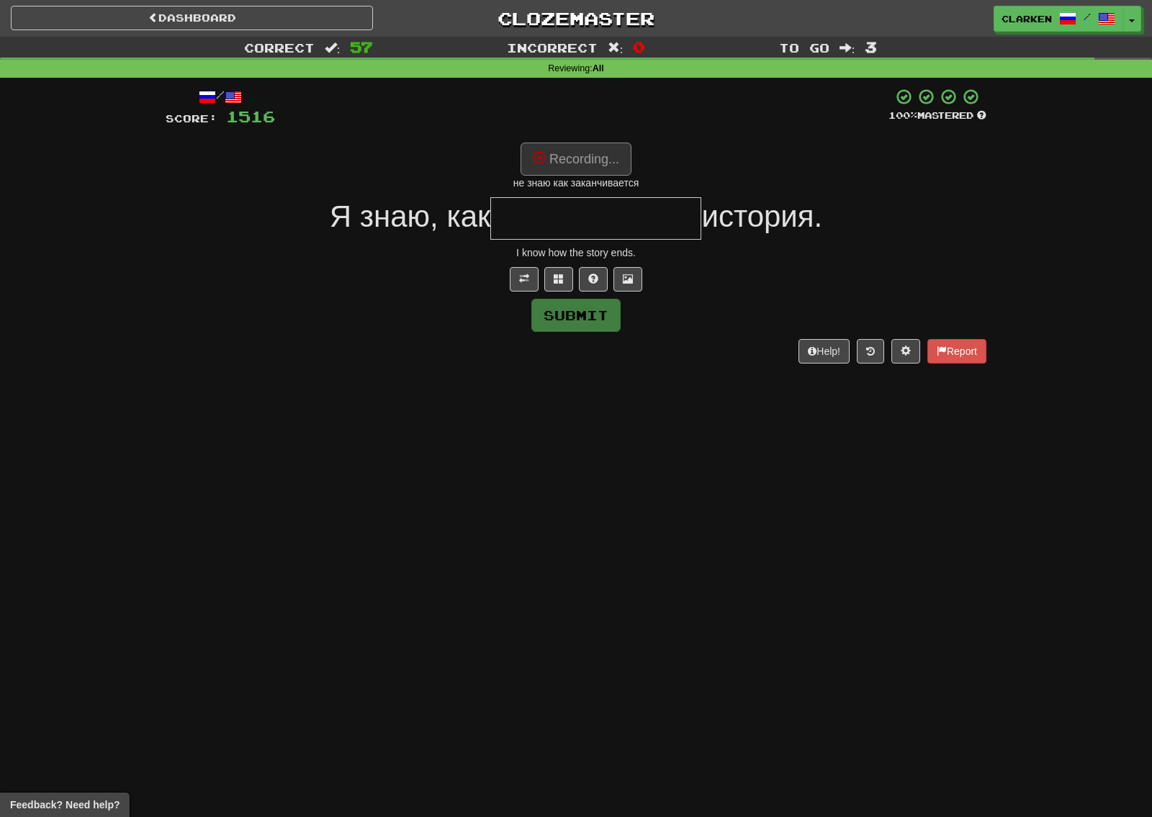
type input "**********"
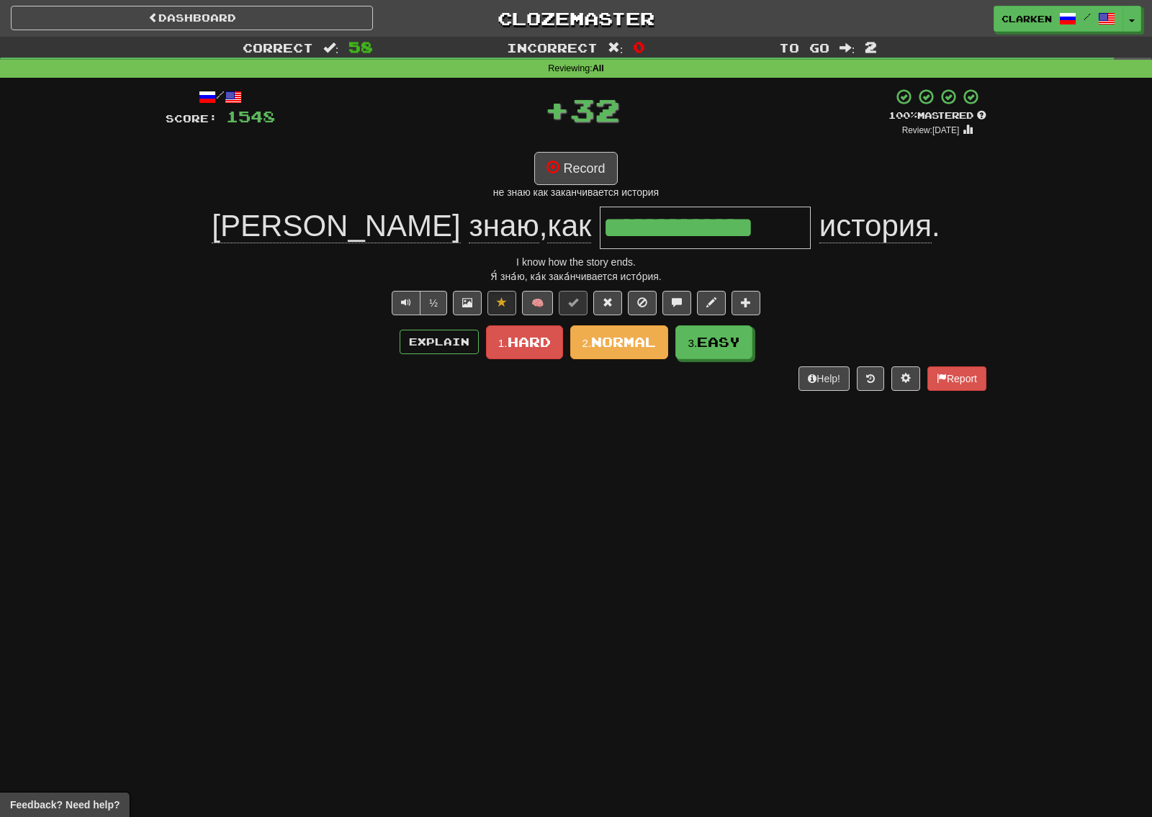
click at [708, 362] on div "**********" at bounding box center [576, 239] width 821 height 303
drag, startPoint x: 716, startPoint y: 344, endPoint x: 653, endPoint y: 330, distance: 65.0
click at [716, 344] on span "Easy" at bounding box center [718, 342] width 43 height 16
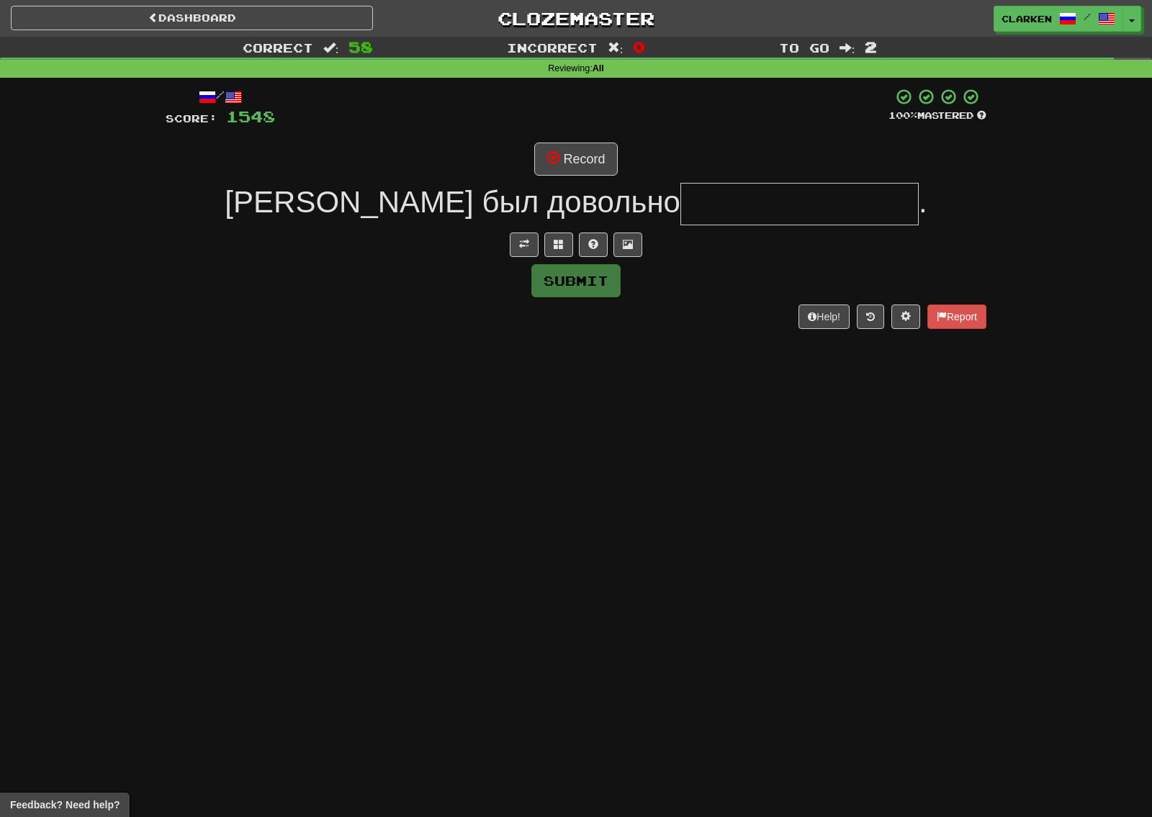
click at [499, 241] on div at bounding box center [576, 245] width 821 height 24
drag, startPoint x: 514, startPoint y: 245, endPoint x: 527, endPoint y: 216, distance: 31.6
click at [513, 245] on button at bounding box center [524, 245] width 29 height 24
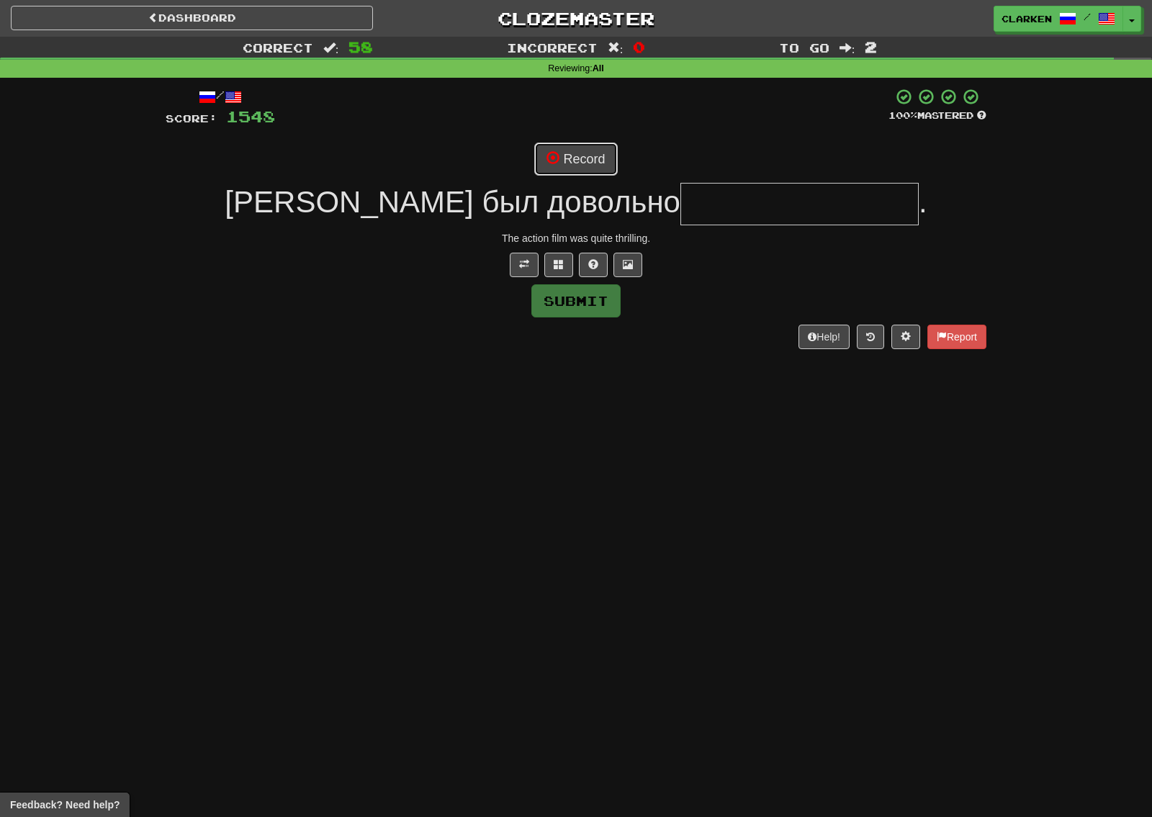
click at [560, 150] on button "Record" at bounding box center [575, 159] width 83 height 33
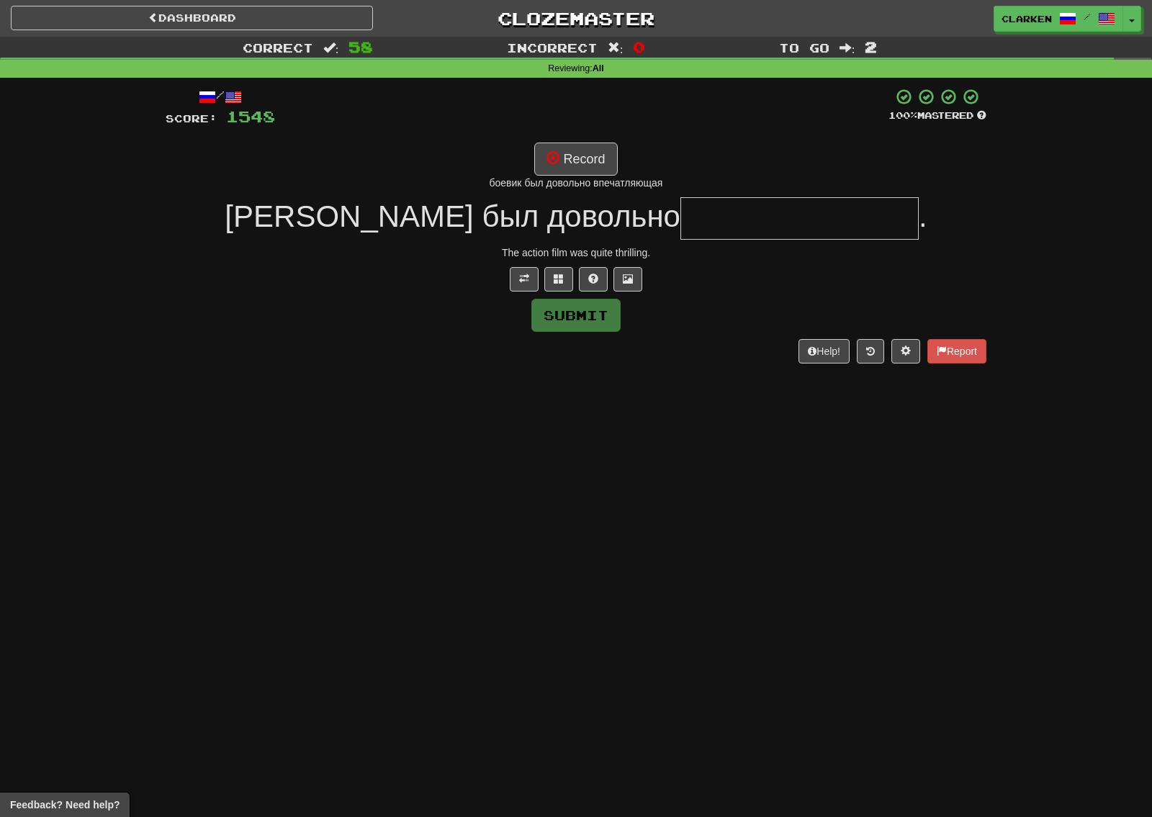
click at [552, 261] on div "/ Score: 1548 100 % Mastered Record боевик был довольно впечатляющая [PERSON_NA…" at bounding box center [576, 225] width 821 height 275
click at [552, 264] on div "/ Score: 1548 100 % Mastered Record боевик был довольно впечатляющая [PERSON_NA…" at bounding box center [576, 225] width 821 height 275
click at [555, 267] on button at bounding box center [558, 279] width 29 height 24
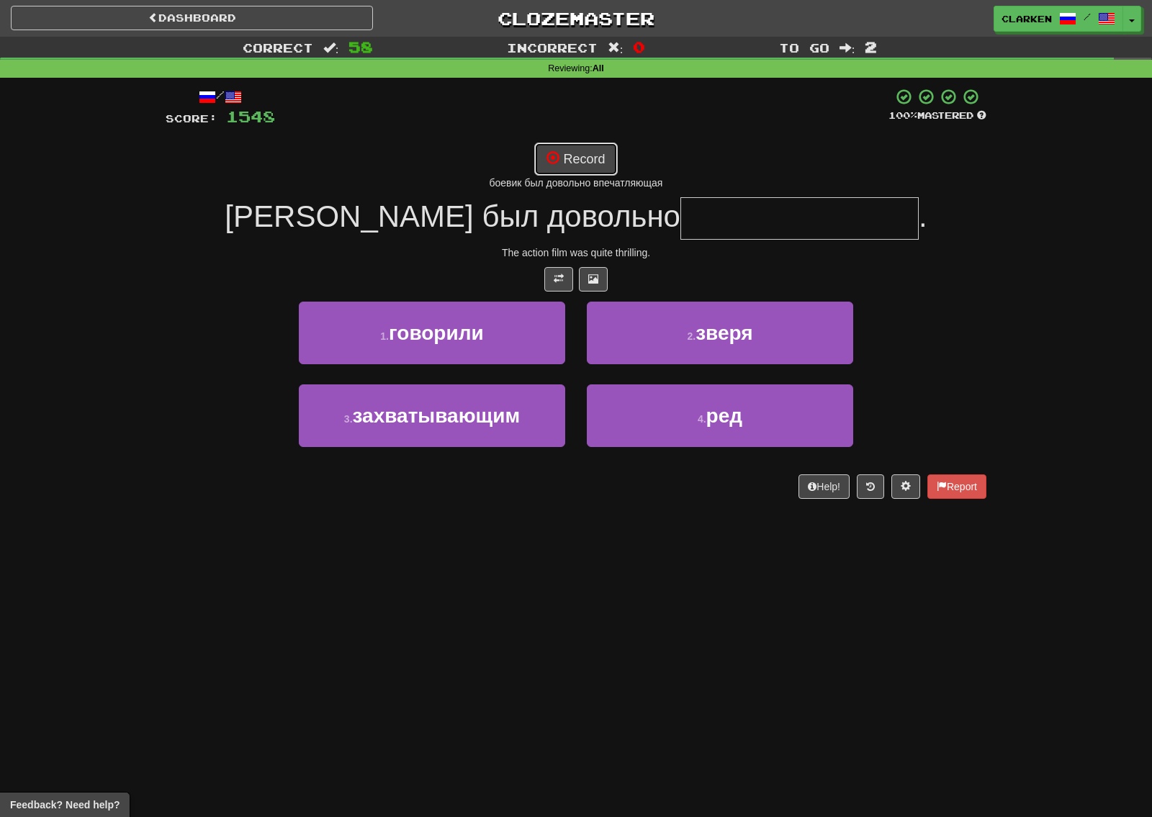
click at [604, 161] on button "Record" at bounding box center [575, 159] width 83 height 33
type input "**********"
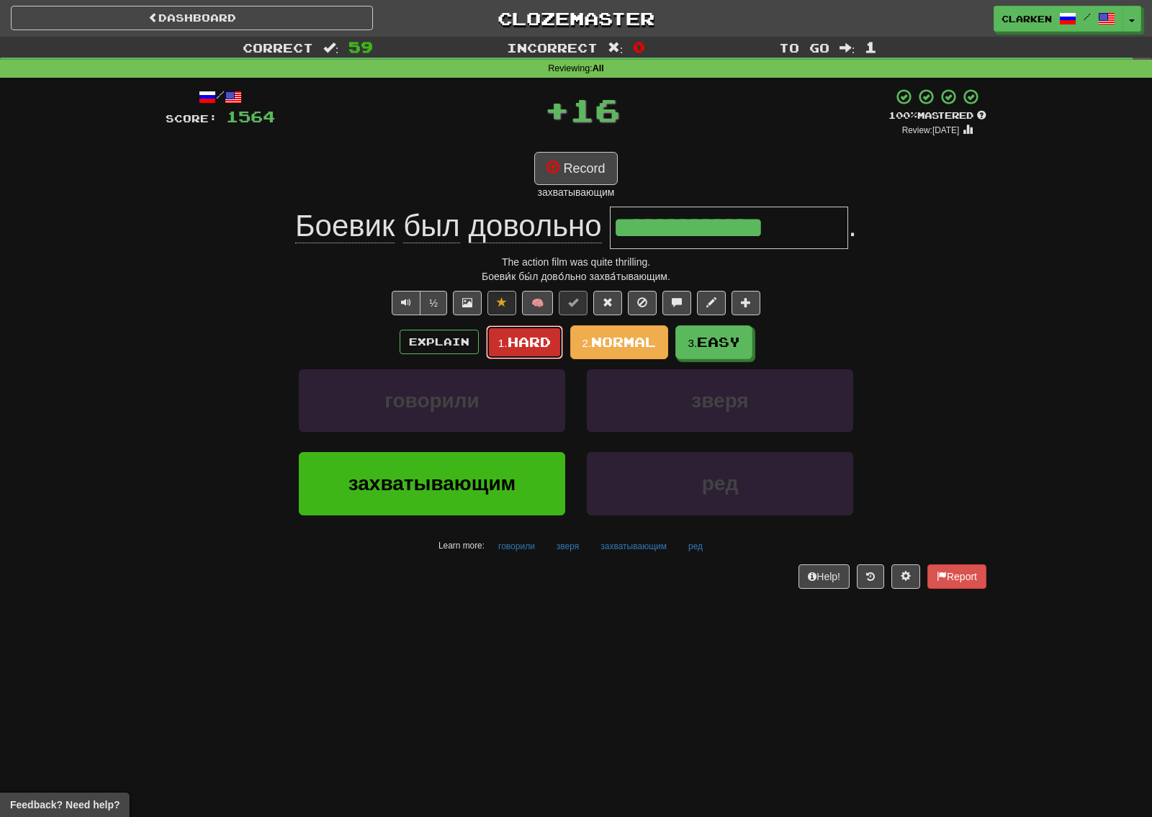
click at [498, 349] on small "1." at bounding box center [502, 343] width 9 height 12
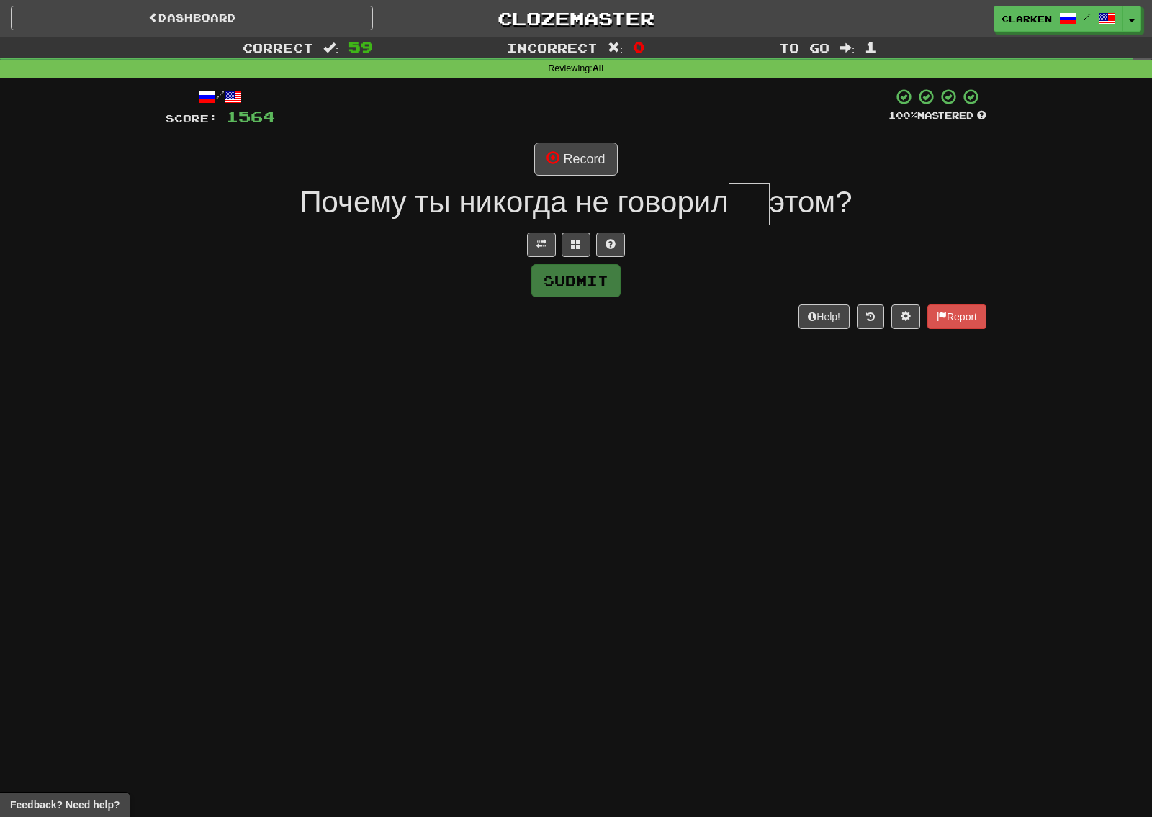
drag, startPoint x: 495, startPoint y: 347, endPoint x: 505, endPoint y: 243, distance: 104.8
click at [505, 243] on div at bounding box center [576, 245] width 821 height 24
click at [545, 243] on span at bounding box center [541, 244] width 10 height 10
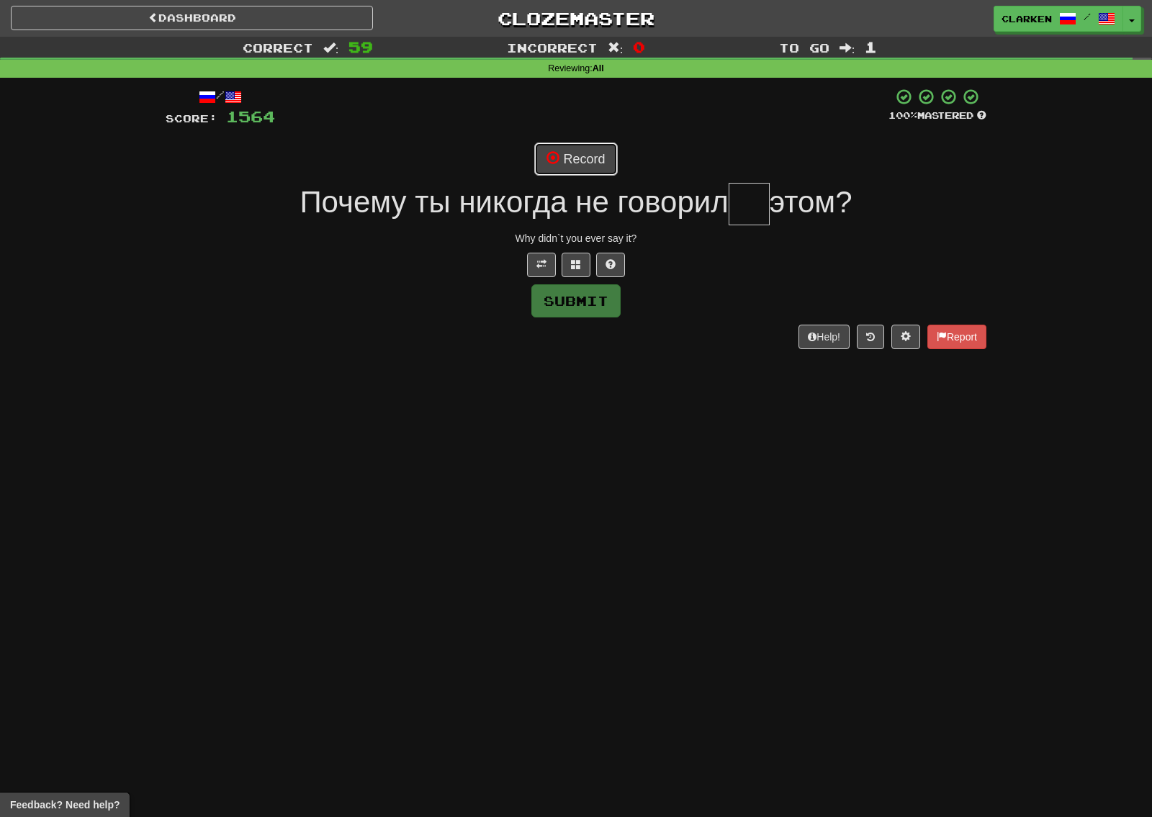
click at [575, 162] on button "Record" at bounding box center [575, 159] width 83 height 33
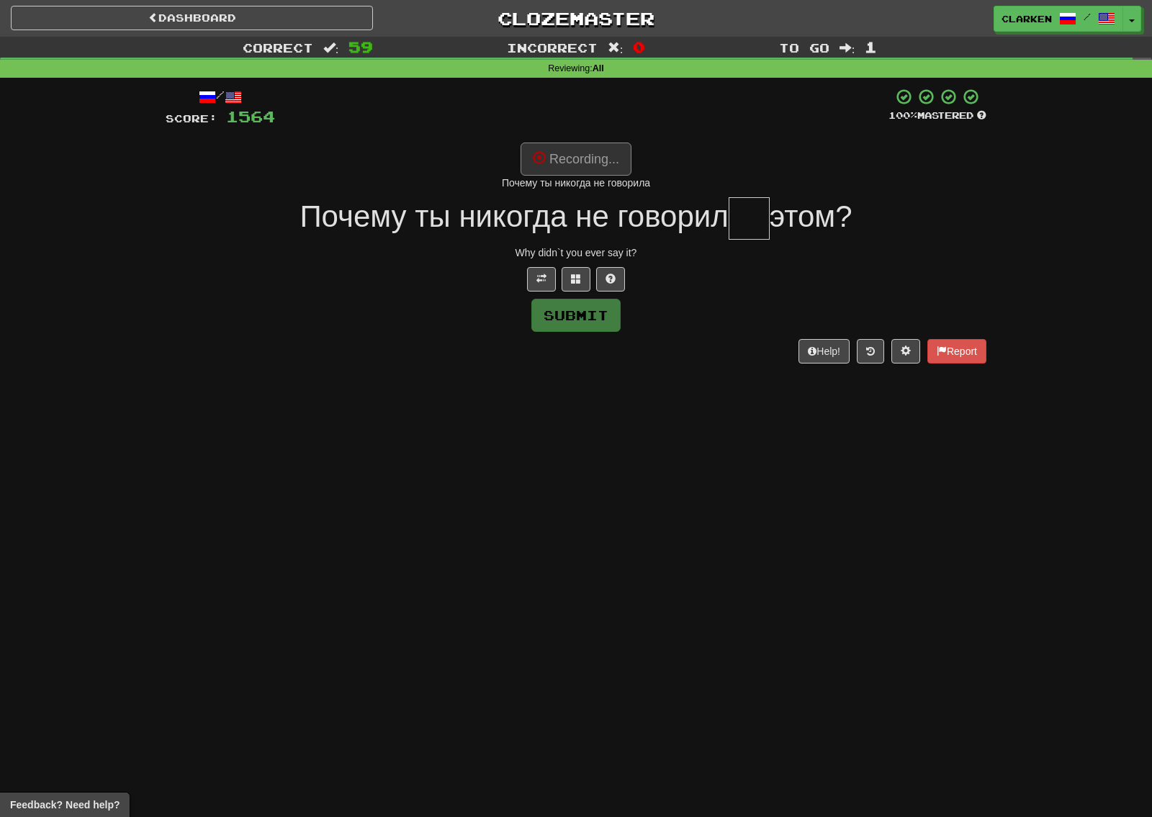
type input "**"
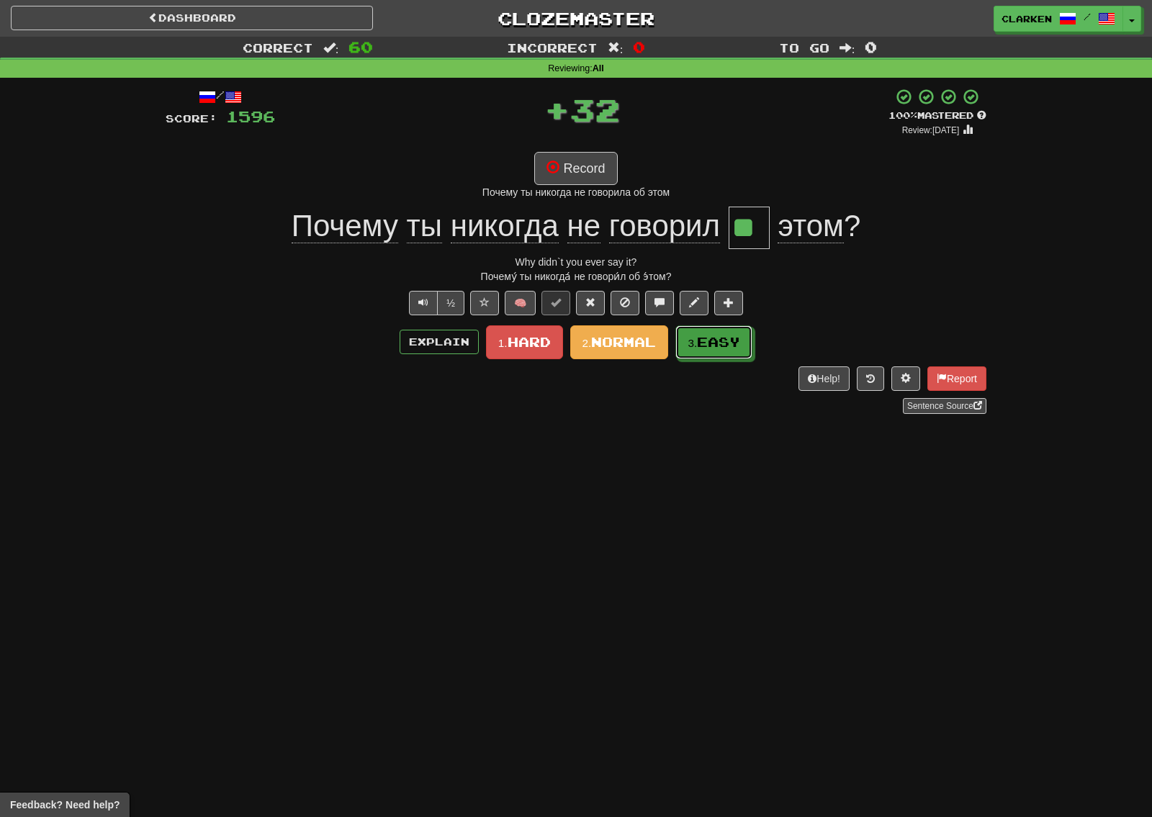
drag, startPoint x: 726, startPoint y: 347, endPoint x: 709, endPoint y: 344, distance: 16.8
click at [725, 347] on span "Easy" at bounding box center [718, 342] width 43 height 16
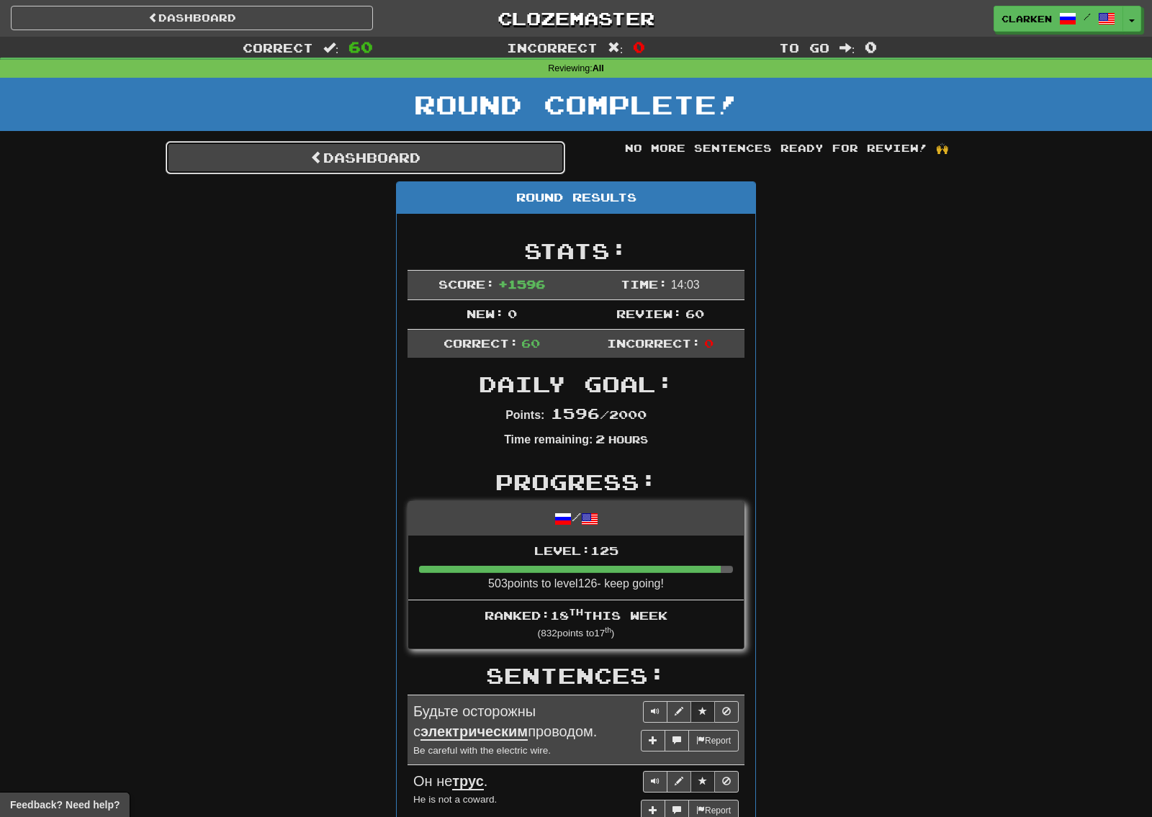
click at [460, 149] on link "Dashboard" at bounding box center [366, 157] width 400 height 33
